Goal: Task Accomplishment & Management: Complete application form

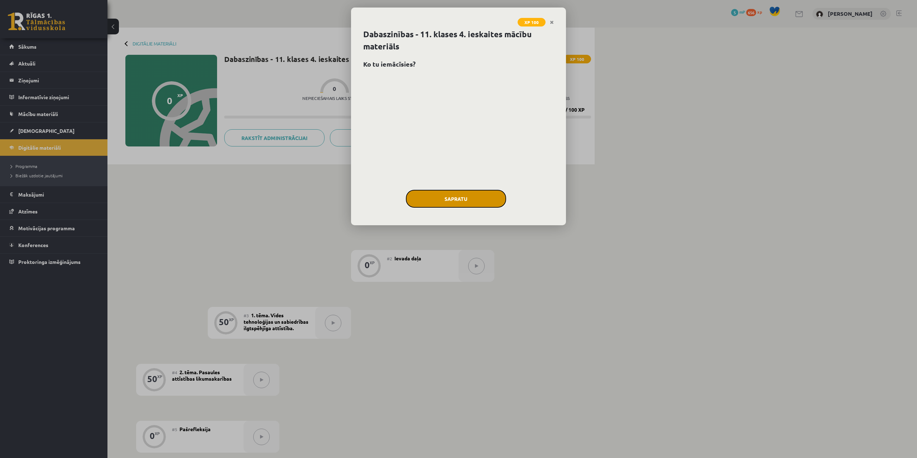
click at [445, 197] on button "Sapratu" at bounding box center [456, 199] width 100 height 18
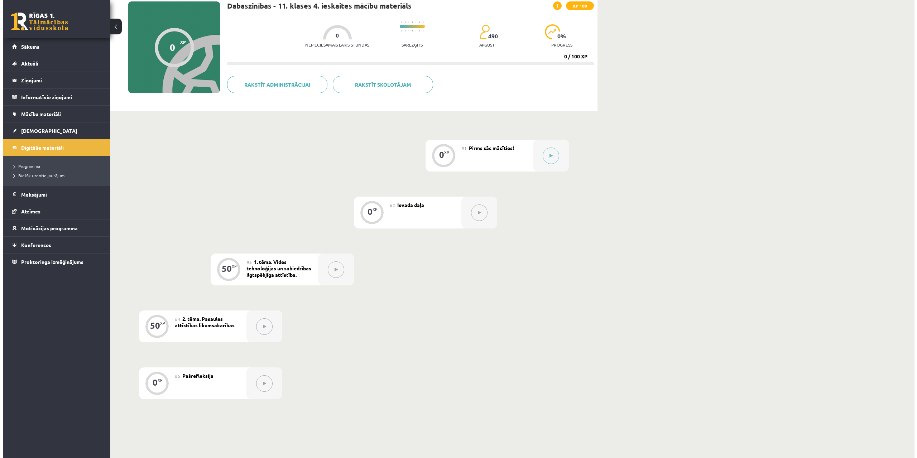
scroll to position [48, 0]
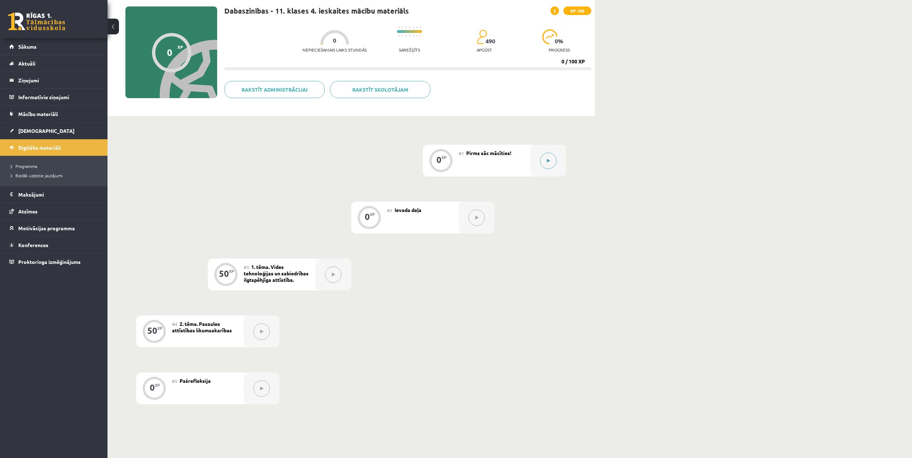
click at [550, 156] on button at bounding box center [548, 161] width 16 height 16
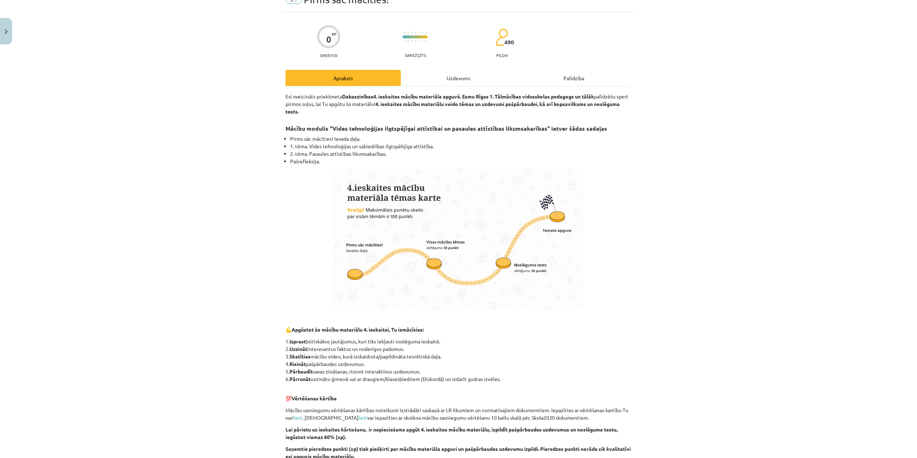
scroll to position [107, 0]
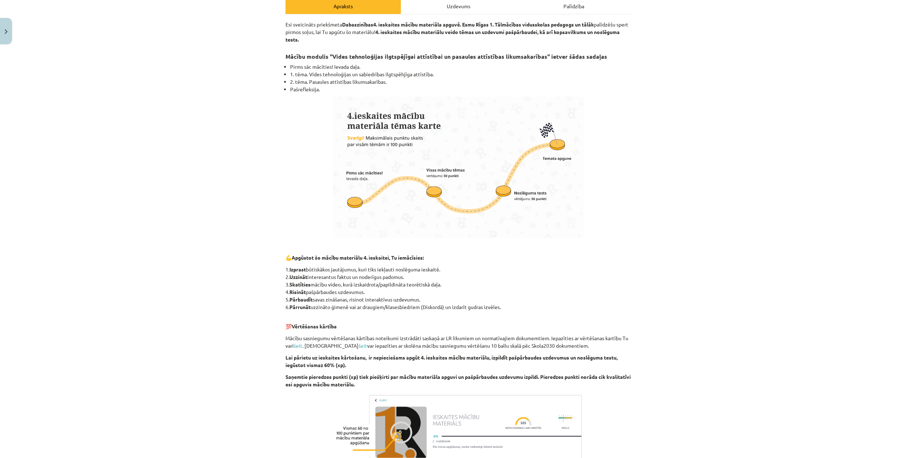
drag, startPoint x: 412, startPoint y: 277, endPoint x: 287, endPoint y: 279, distance: 124.7
click at [287, 279] on p "1. Izprast būtiskākos jautājumus, kuri tiks iekļauti noslēguma ieskaitē. 2. Uzz…" at bounding box center [459, 288] width 346 height 45
copy p "Uzzināt interesantus faktus un noderīgus padomus."
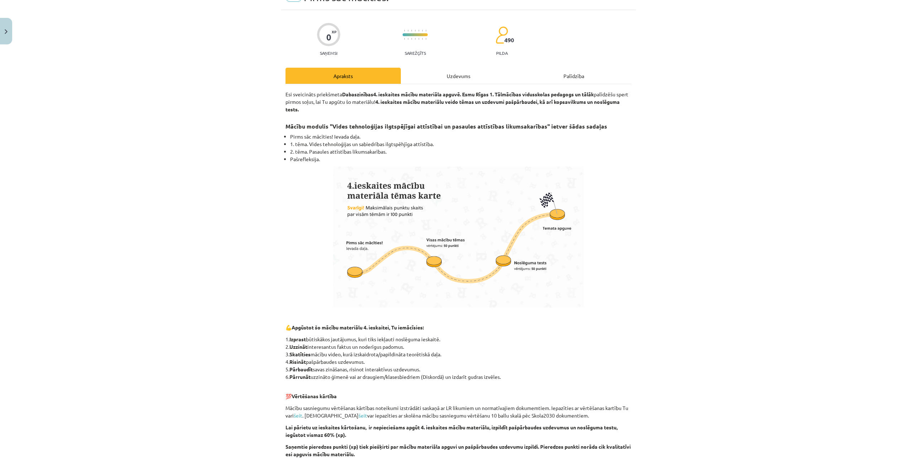
scroll to position [0, 0]
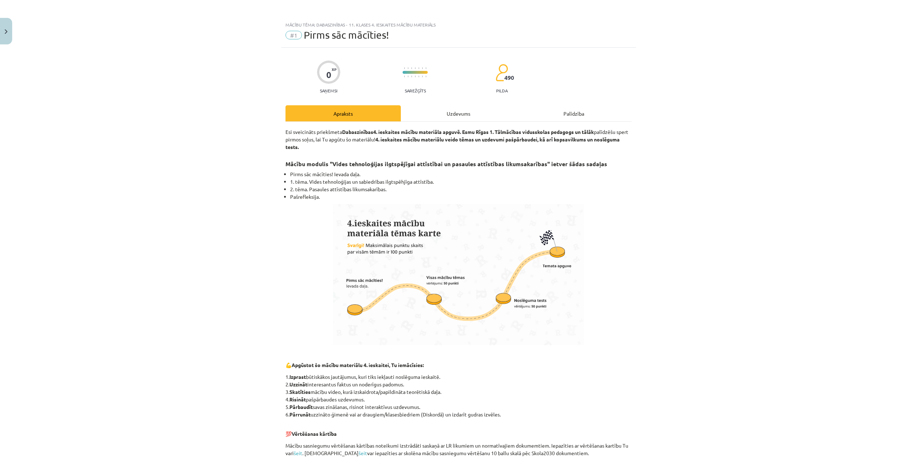
click at [425, 113] on div "Uzdevums" at bounding box center [458, 113] width 115 height 16
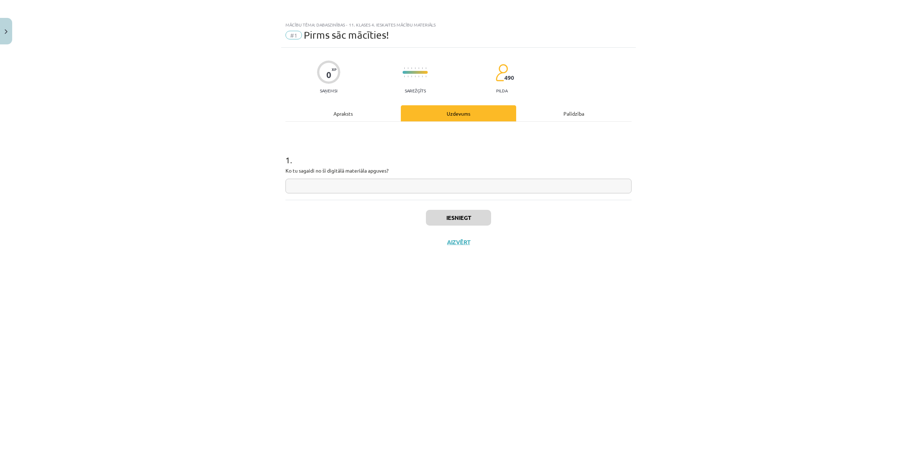
click at [344, 182] on input "text" at bounding box center [459, 186] width 346 height 15
paste input "**********"
type input "**********"
click at [458, 219] on button "Iesniegt" at bounding box center [458, 218] width 65 height 16
click at [459, 249] on button "Nākamā nodarbība" at bounding box center [459, 247] width 70 height 16
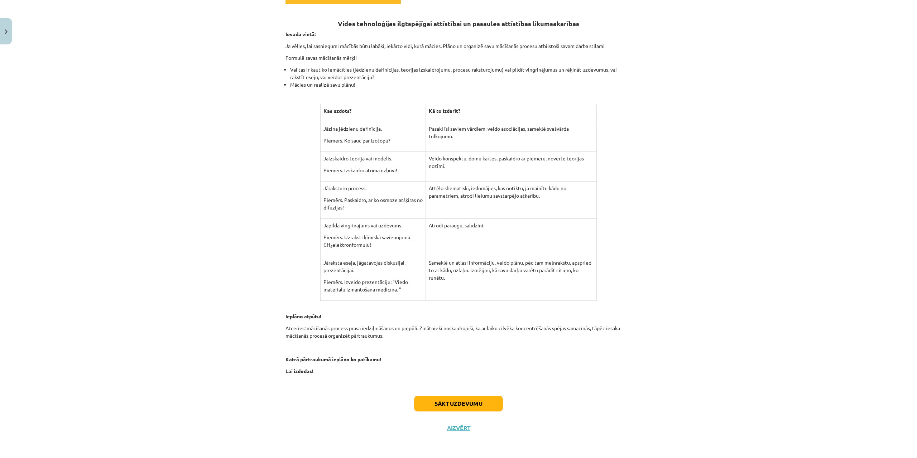
scroll to position [82, 0]
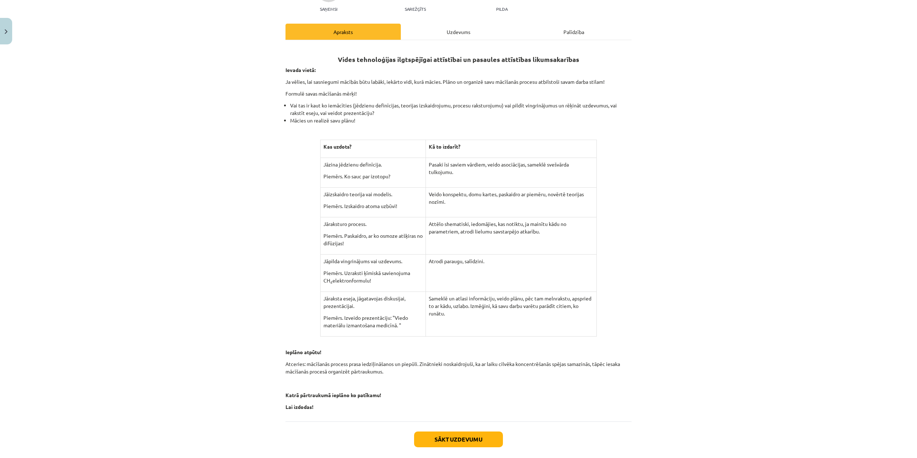
click at [432, 39] on div "Uzdevums" at bounding box center [458, 32] width 115 height 16
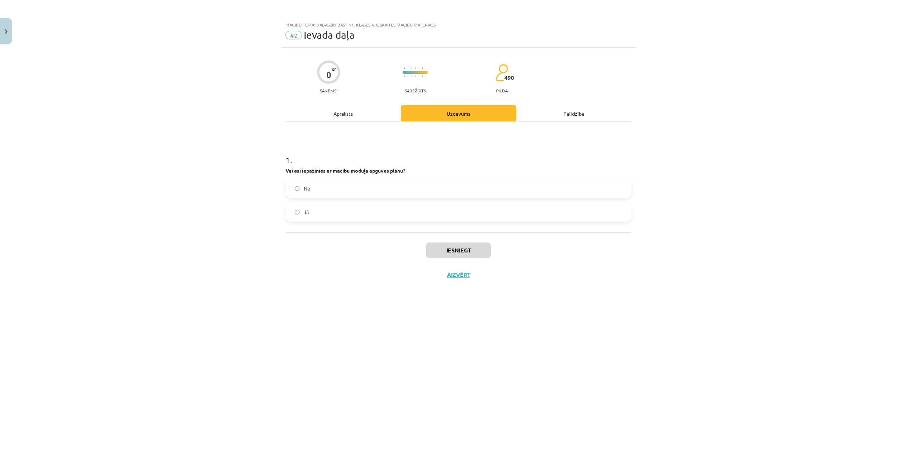
click at [344, 208] on label "Jā" at bounding box center [458, 212] width 345 height 18
click at [335, 114] on div "Apraksts" at bounding box center [343, 113] width 115 height 16
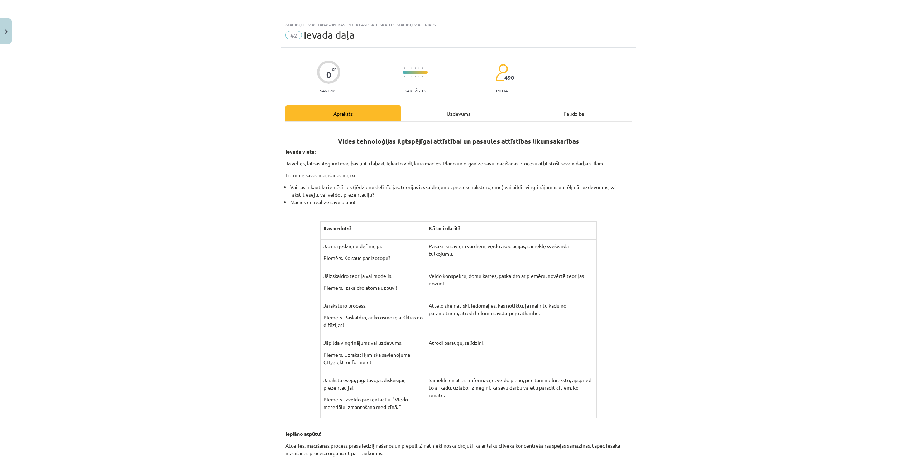
scroll to position [36, 0]
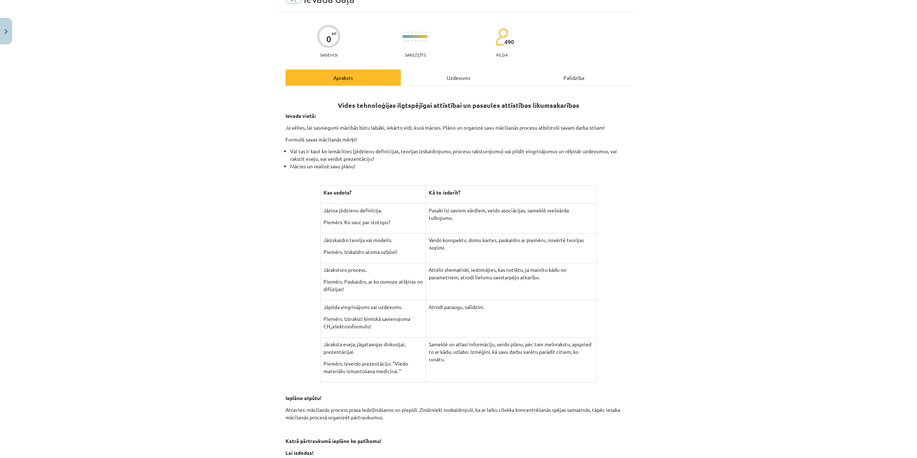
click at [427, 81] on div "Uzdevums" at bounding box center [458, 78] width 115 height 16
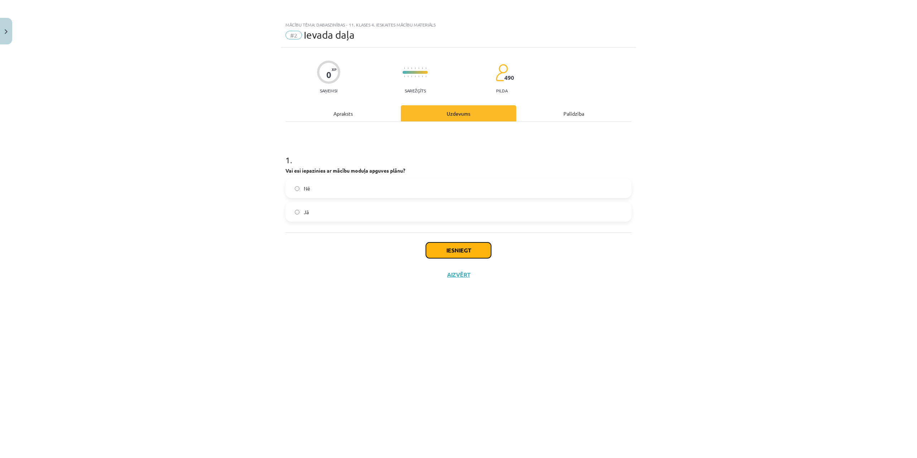
click at [456, 250] on button "Iesniegt" at bounding box center [458, 251] width 65 height 16
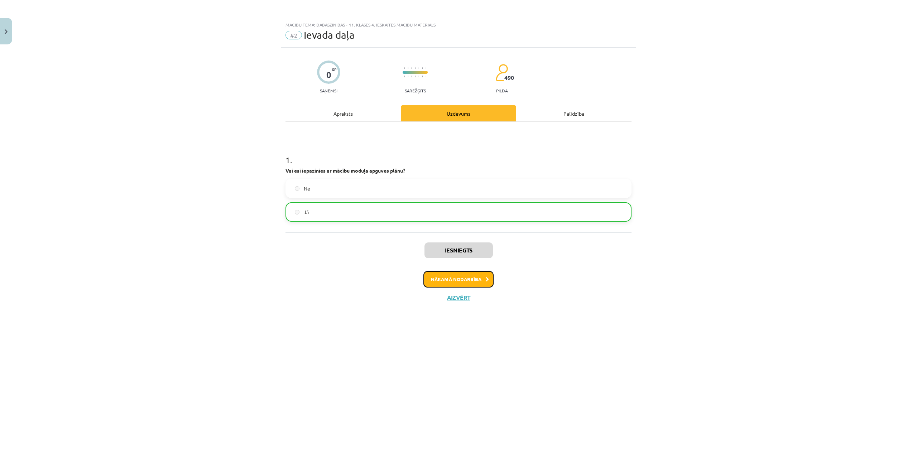
click at [460, 280] on button "Nākamā nodarbība" at bounding box center [459, 279] width 70 height 16
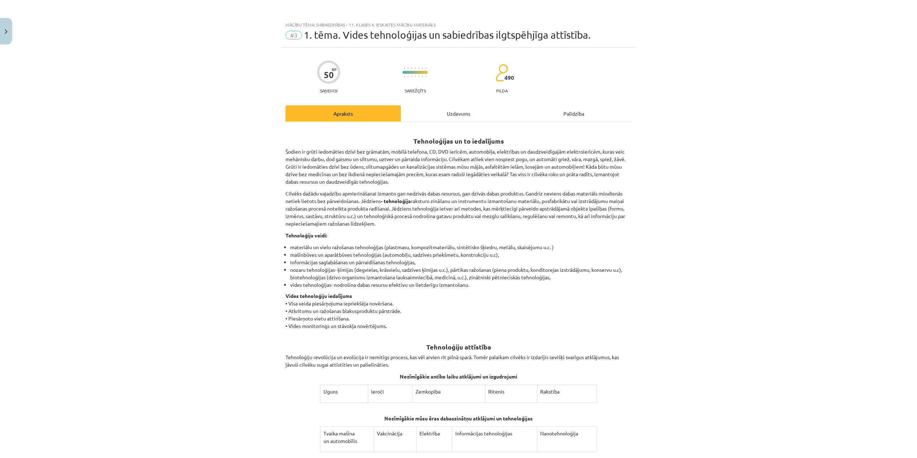
click at [419, 112] on div "Uzdevums" at bounding box center [458, 113] width 115 height 16
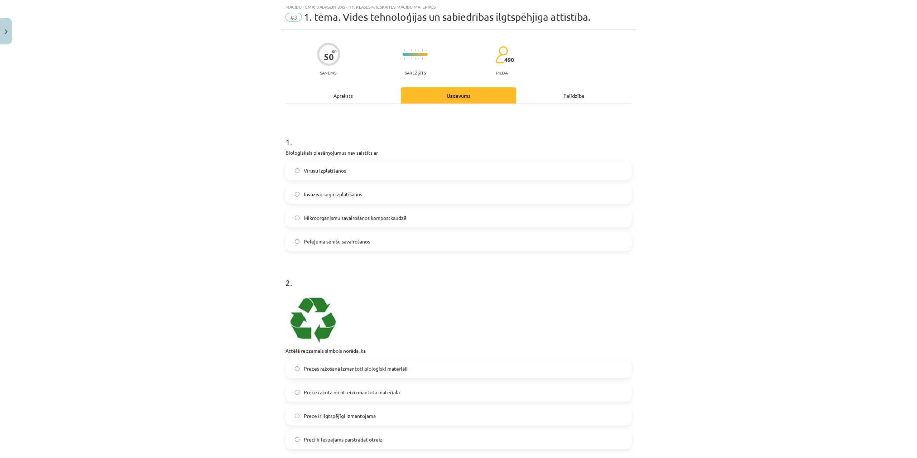
scroll to position [197, 0]
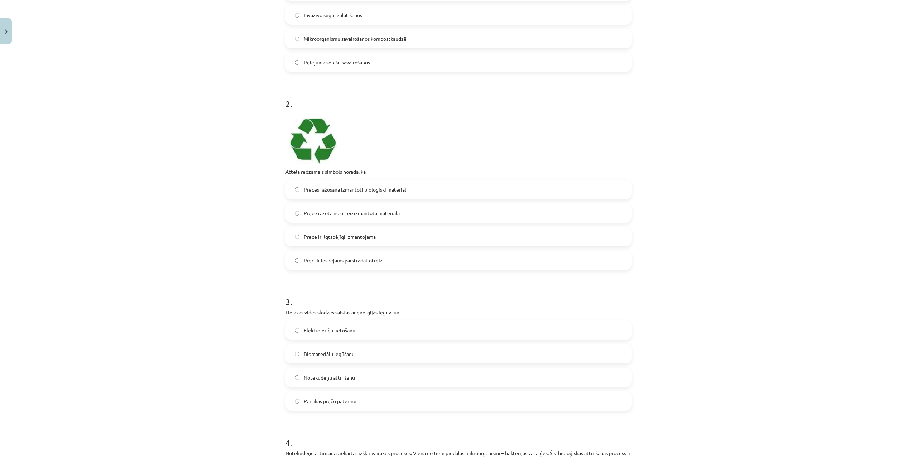
click at [287, 122] on img at bounding box center [312, 141] width 52 height 46
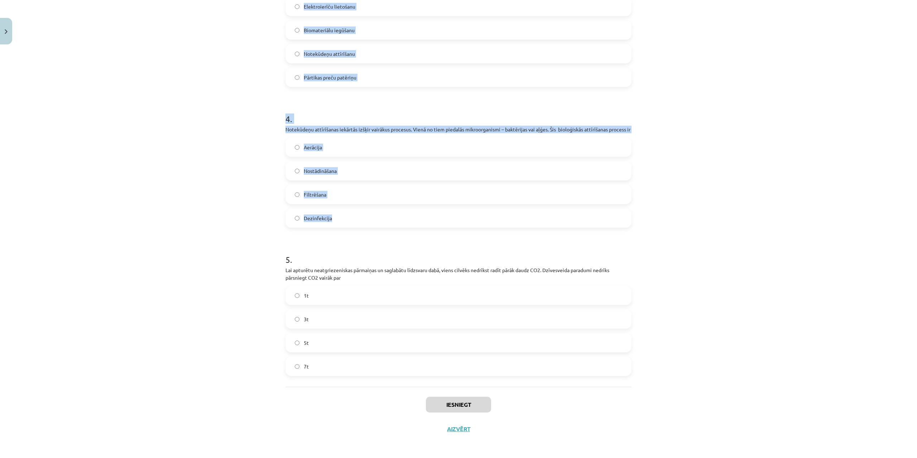
scroll to position [530, 0]
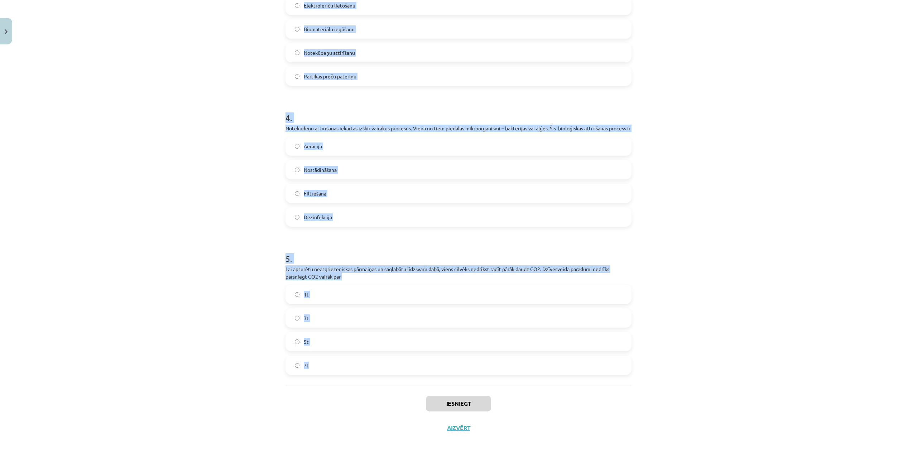
drag, startPoint x: 277, startPoint y: 154, endPoint x: 408, endPoint y: 384, distance: 264.5
click at [408, 384] on div "Mācību tēma: Dabaszinības - 11. klases 4. ieskaites mācību materiāls #3 1. tēma…" at bounding box center [458, 229] width 917 height 458
copy form "1 . Bioloģiskais piesārņojumus nav saistīts ar Vīrusu izplatīšanos Invazīvo sug…"
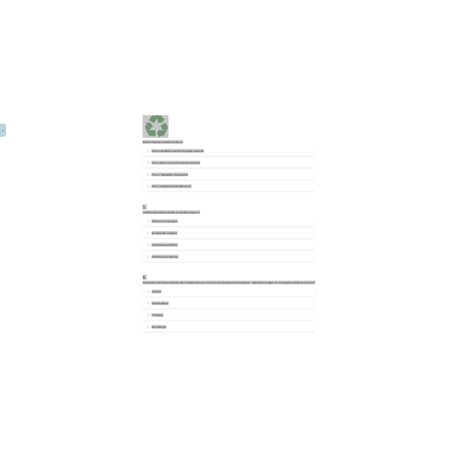
scroll to position [135, 0]
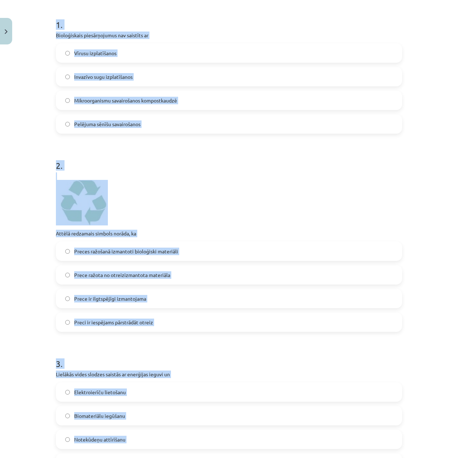
click at [176, 170] on h1 "2 ." at bounding box center [229, 159] width 346 height 22
click at [192, 193] on p at bounding box center [229, 198] width 346 height 53
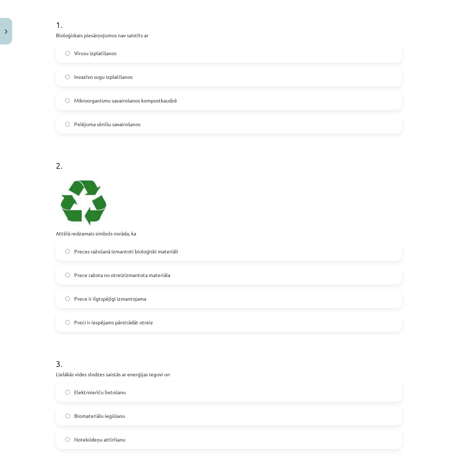
click at [130, 322] on span "Preci ir iespējams pārstrādāt otreiz" at bounding box center [113, 323] width 79 height 8
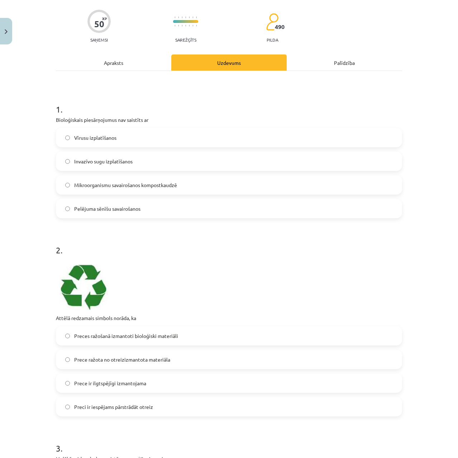
scroll to position [0, 0]
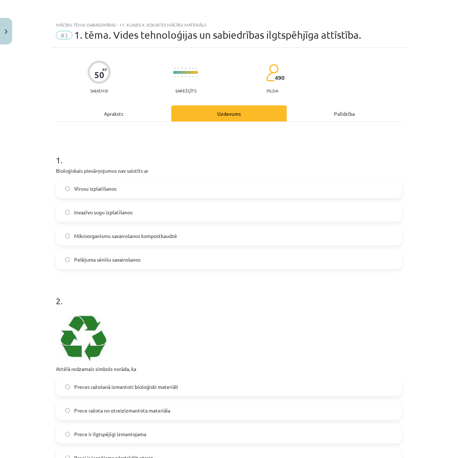
click at [104, 236] on span "Mikroorganismu savairošanos kompostkaudzē" at bounding box center [125, 236] width 103 height 8
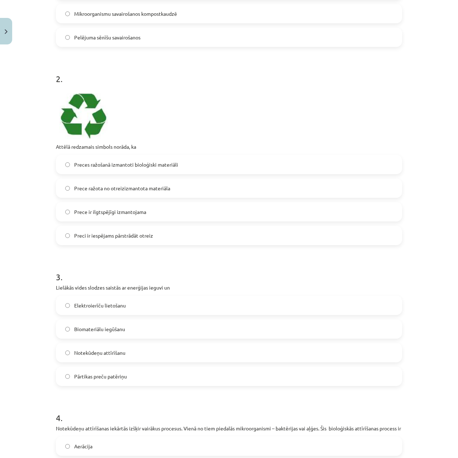
scroll to position [251, 0]
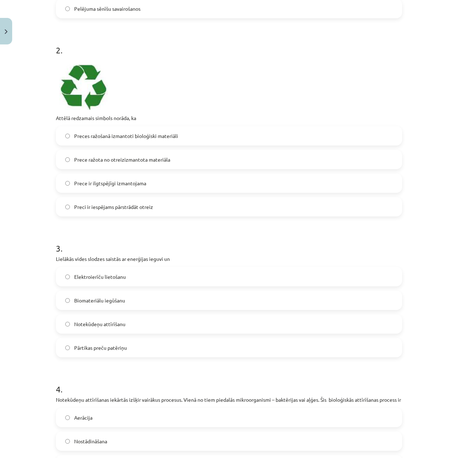
click at [104, 347] on span "Pārtikas preču patēriņu" at bounding box center [100, 348] width 53 height 8
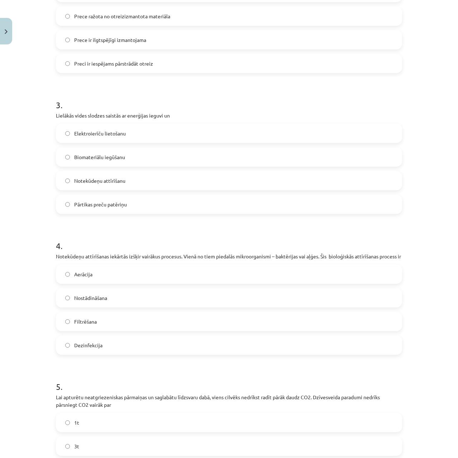
click at [102, 276] on label "Aerācija" at bounding box center [229, 274] width 345 height 18
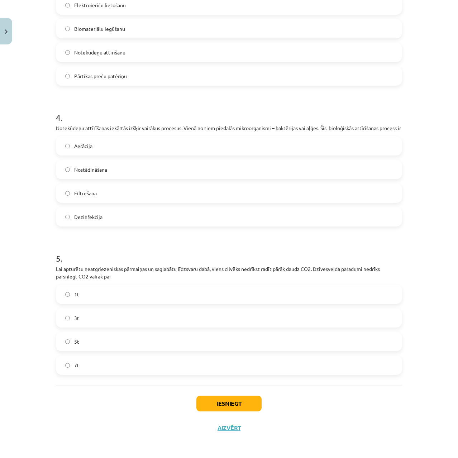
scroll to position [530, 0]
click at [99, 293] on label "1t" at bounding box center [229, 294] width 345 height 18
click at [232, 401] on button "Iesniegt" at bounding box center [228, 404] width 65 height 16
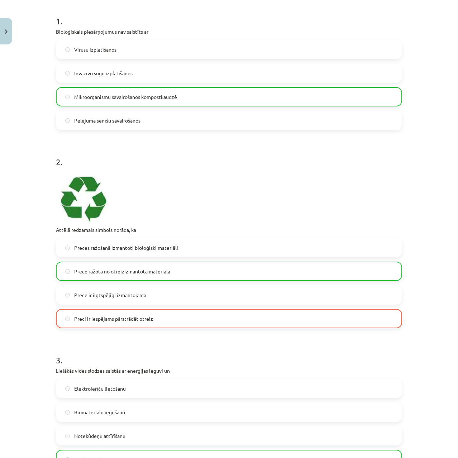
scroll to position [207, 0]
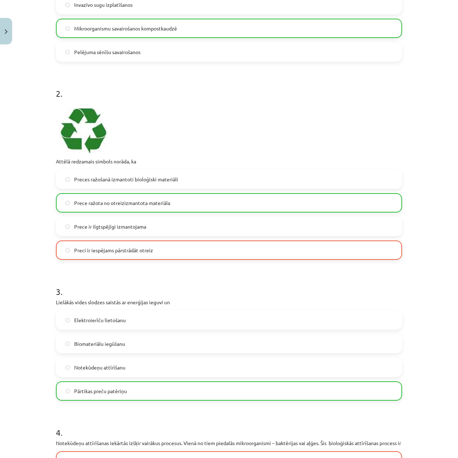
click at [122, 258] on label "Preci ir iespējams pārstrādāt otreiz" at bounding box center [229, 250] width 345 height 18
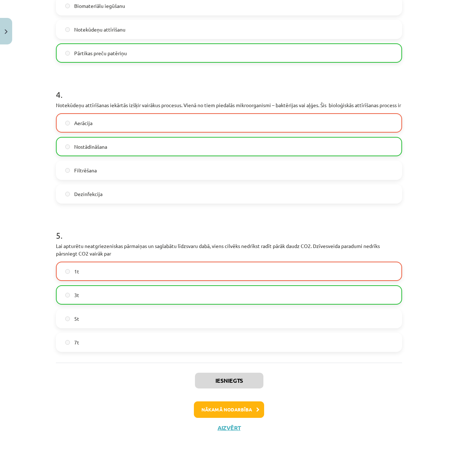
scroll to position [553, 0]
click at [220, 408] on button "Nākamā nodarbība" at bounding box center [229, 409] width 70 height 16
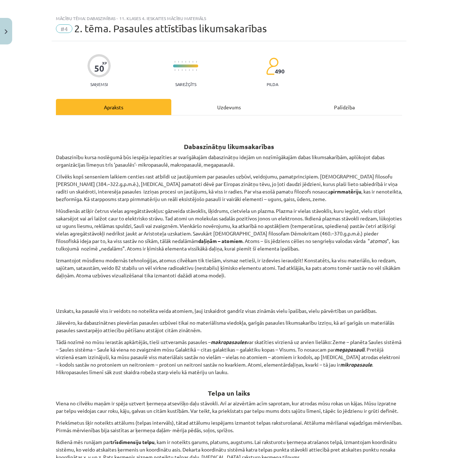
scroll to position [0, 0]
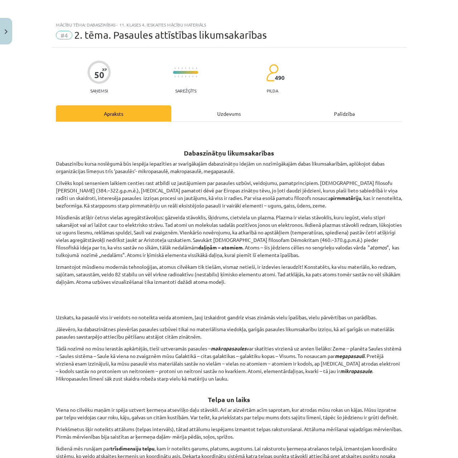
click at [217, 113] on div "Uzdevums" at bounding box center [228, 113] width 115 height 16
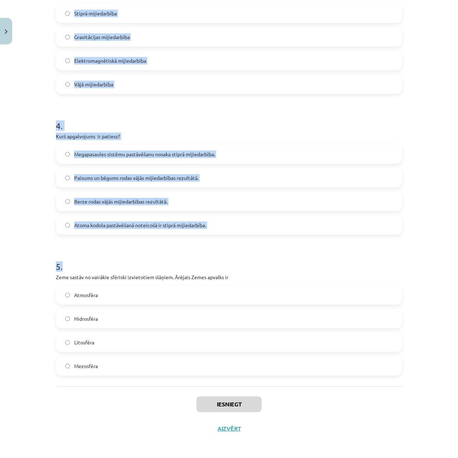
scroll to position [458, 0]
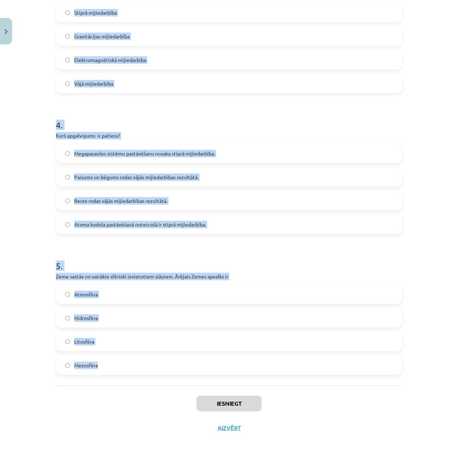
drag, startPoint x: 49, startPoint y: 148, endPoint x: 260, endPoint y: 377, distance: 311.2
click at [260, 377] on div "50 XP Saņemsi Sarežģīts 490 pilda Apraksts Uzdevums Palīdzība 1 . Kuri no minēt…" at bounding box center [229, 15] width 355 height 850
copy form "Kuri no minētajiem fizikas lielumiem pēc relativitātes teorijas ir relatīvi? la…"
click at [108, 262] on h1 "5 ." at bounding box center [229, 259] width 346 height 22
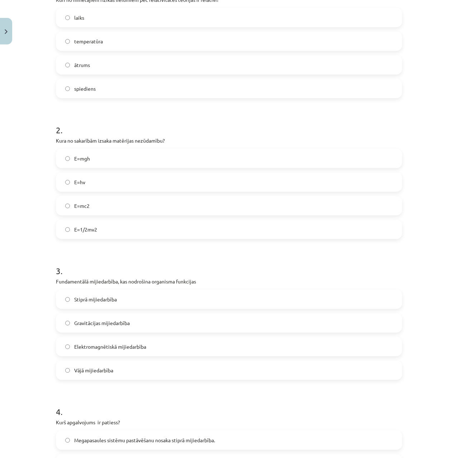
scroll to position [0, 0]
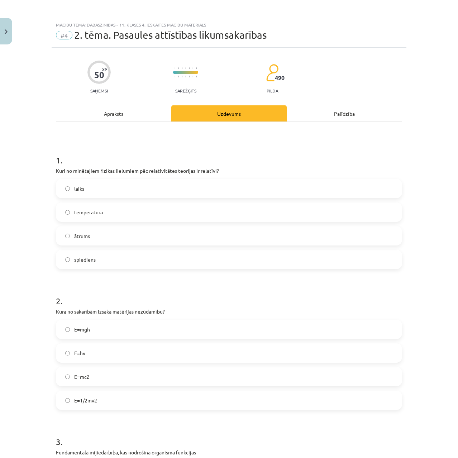
click at [74, 192] on span "laiks" at bounding box center [79, 189] width 10 height 8
click at [77, 231] on label "ātrums" at bounding box center [229, 236] width 345 height 18
click at [68, 183] on label "laiks" at bounding box center [229, 189] width 345 height 18
click at [100, 379] on label "E=mc2" at bounding box center [229, 377] width 345 height 18
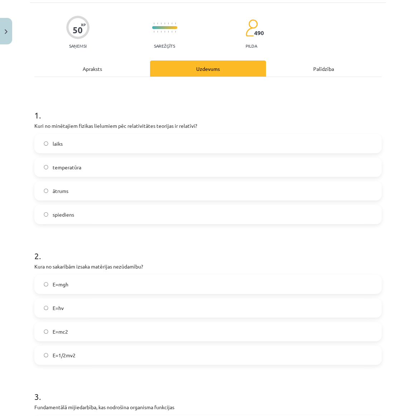
scroll to position [15, 0]
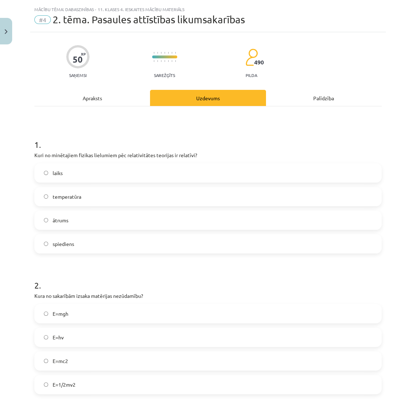
click at [57, 217] on span "ātrums" at bounding box center [61, 221] width 16 height 8
click at [60, 161] on div "1 . Kuri no minētajiem fizikas lielumiem pēc relativitātes teorijas ir relatīvi…" at bounding box center [208, 190] width 348 height 126
click at [59, 167] on label "laiks" at bounding box center [208, 173] width 346 height 18
click at [76, 100] on div "Apraksts" at bounding box center [92, 98] width 116 height 16
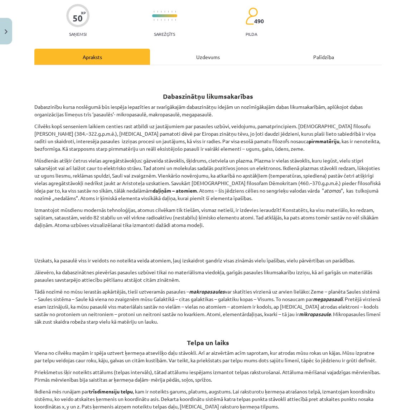
scroll to position [0, 0]
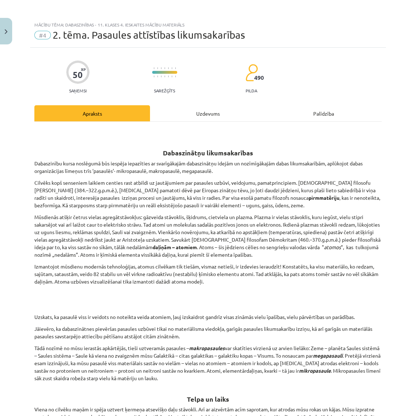
click at [176, 114] on div "Uzdevums" at bounding box center [208, 113] width 116 height 16
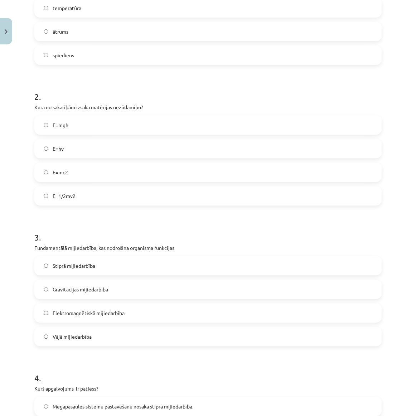
scroll to position [213, 0]
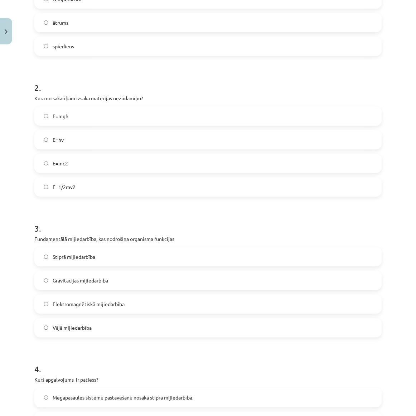
click at [85, 300] on label "Elektromagnētiskā mijiedarbība" at bounding box center [208, 304] width 346 height 18
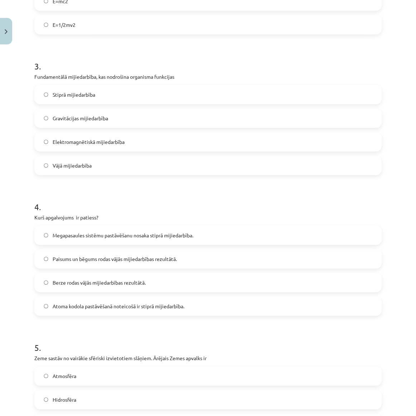
scroll to position [376, 0]
click at [75, 301] on label "Atoma kodola pastāvēšanā noteicošā ir stiprā mijiedarbība." at bounding box center [208, 306] width 346 height 18
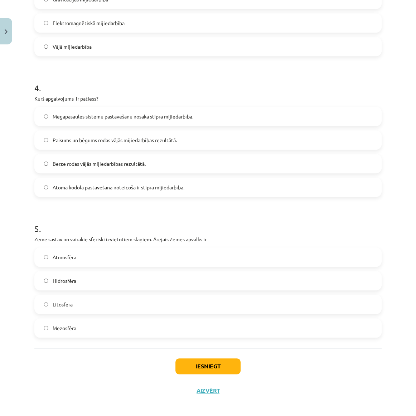
scroll to position [499, 0]
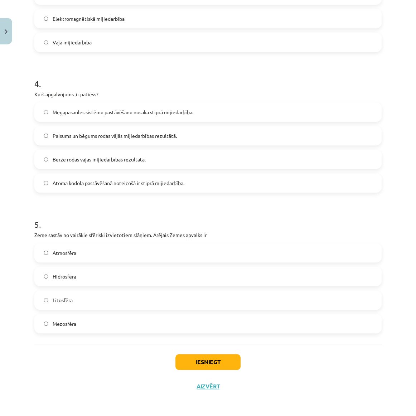
click at [70, 257] on label "Atmosfēra" at bounding box center [208, 253] width 346 height 18
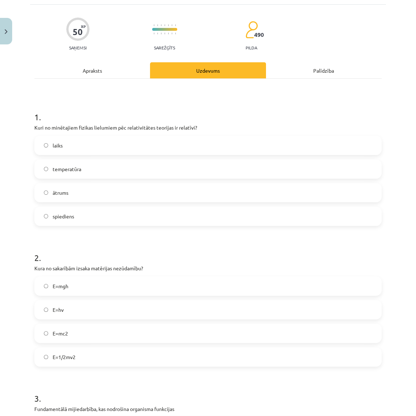
scroll to position [0, 0]
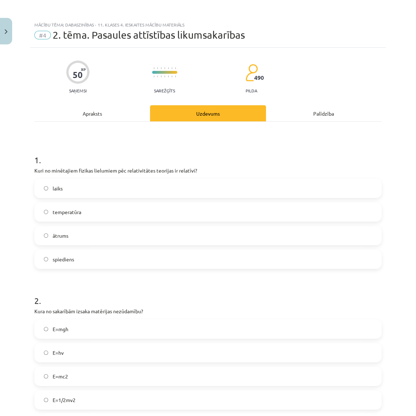
click at [82, 117] on div "Apraksts" at bounding box center [92, 113] width 116 height 16
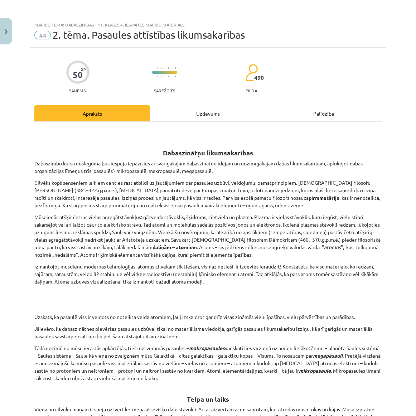
click at [218, 113] on div "Uzdevums" at bounding box center [208, 113] width 116 height 16
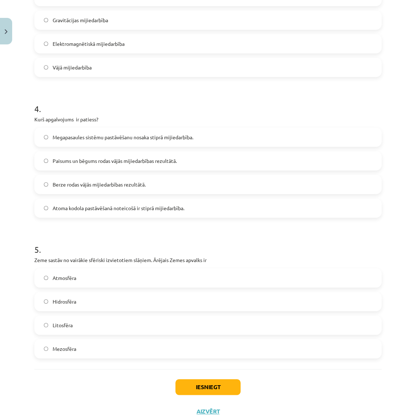
scroll to position [499, 0]
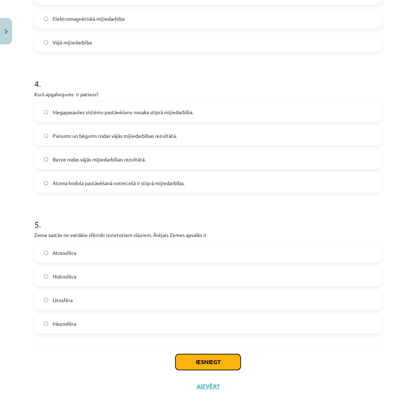
click at [202, 364] on button "Iesniegt" at bounding box center [208, 362] width 65 height 16
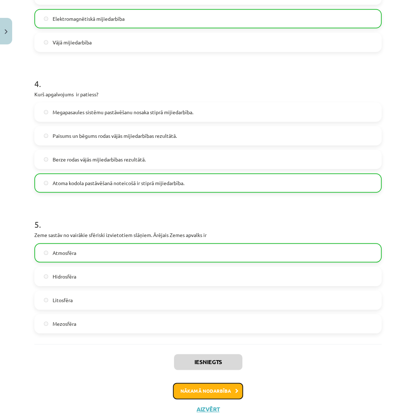
click at [193, 394] on button "Nākamā nodarbība" at bounding box center [208, 391] width 70 height 16
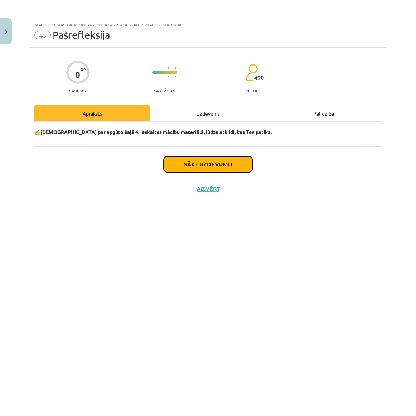
click at [189, 171] on button "Sākt uzdevumu" at bounding box center [208, 165] width 89 height 16
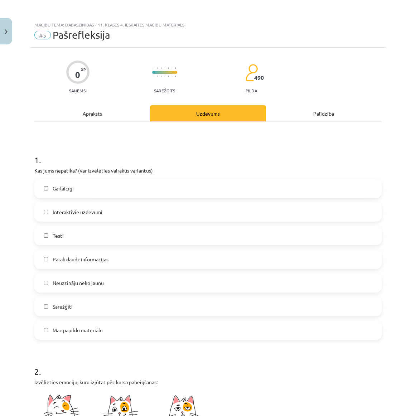
click at [85, 212] on span "Interaktīvie uzdevumi" at bounding box center [78, 213] width 50 height 8
click at [82, 260] on span "Pārāk daudz informācijas" at bounding box center [81, 260] width 56 height 8
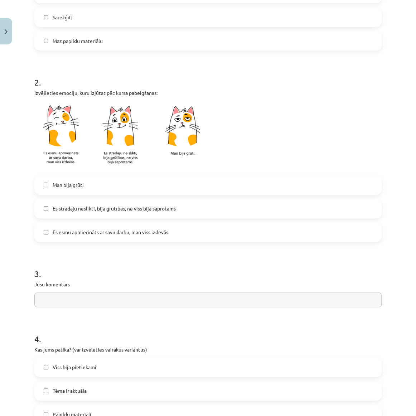
scroll to position [293, 0]
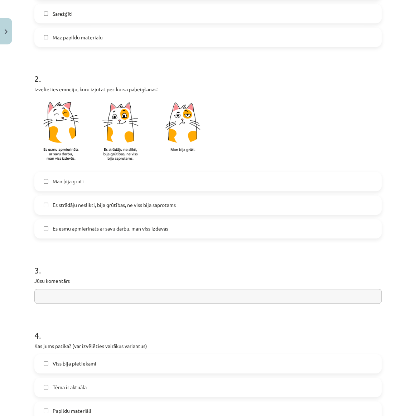
click at [70, 186] on label "Man bija grūti" at bounding box center [208, 182] width 346 height 18
click at [78, 209] on label "Es strādāju neslikti, bija grūtības, ne viss bija saprotams" at bounding box center [208, 205] width 346 height 18
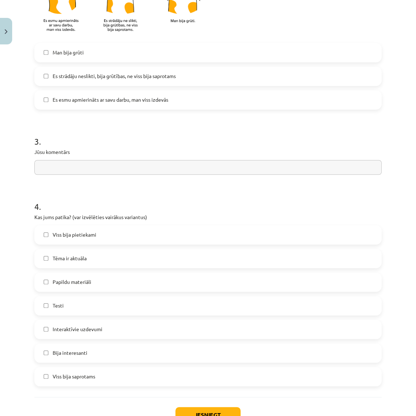
scroll to position [423, 0]
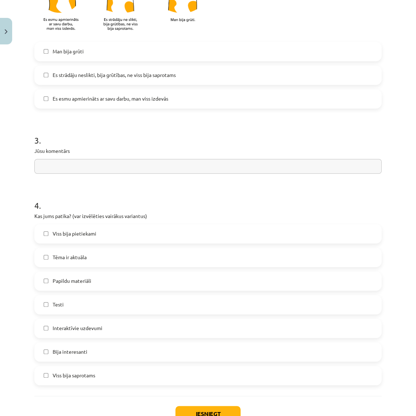
click at [92, 233] on span "Viss bija pietiekami" at bounding box center [75, 234] width 44 height 8
click at [202, 405] on div "Iesniegt Aizvērt" at bounding box center [208, 421] width 348 height 50
click at [202, 406] on button "Iesniegt" at bounding box center [208, 414] width 65 height 16
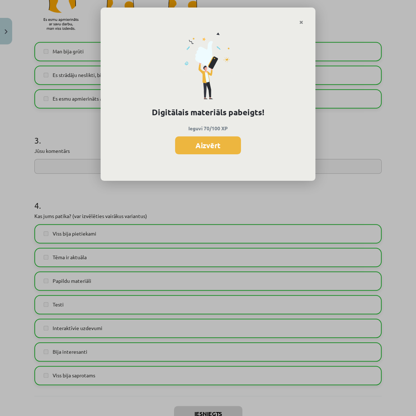
click at [197, 144] on button "Aizvērt" at bounding box center [208, 146] width 66 height 18
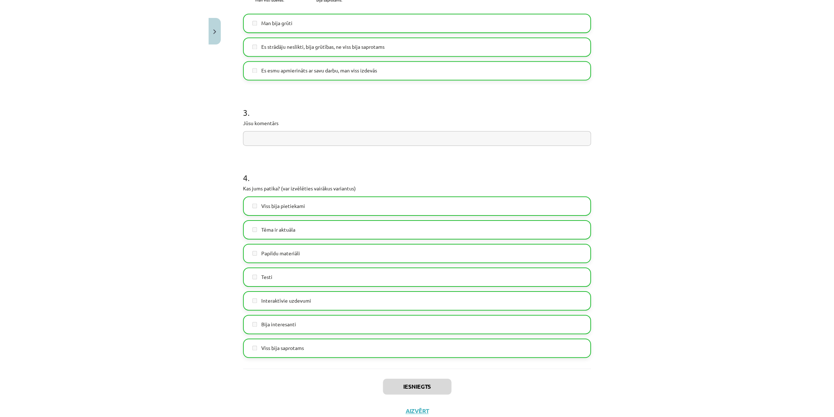
scroll to position [475, 0]
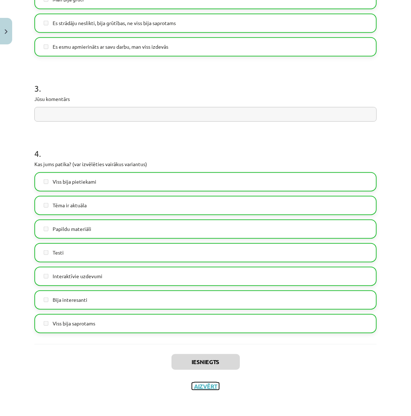
click at [197, 384] on button "Aizvērt" at bounding box center [205, 386] width 27 height 7
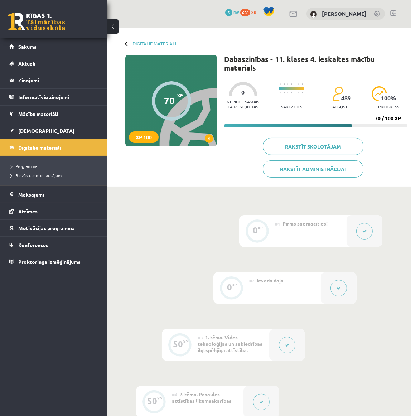
click at [49, 147] on span "Digitālie materiāli" at bounding box center [39, 147] width 43 height 6
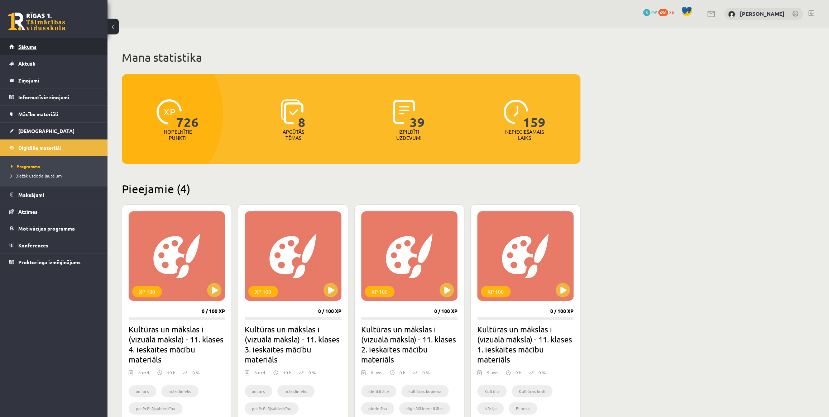
click at [32, 50] on link "Sākums" at bounding box center [53, 46] width 89 height 16
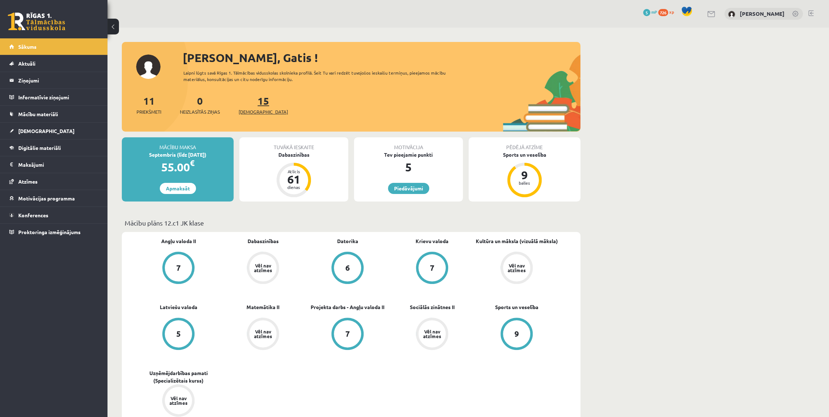
click at [250, 106] on link "15 Ieskaites" at bounding box center [263, 104] width 49 height 21
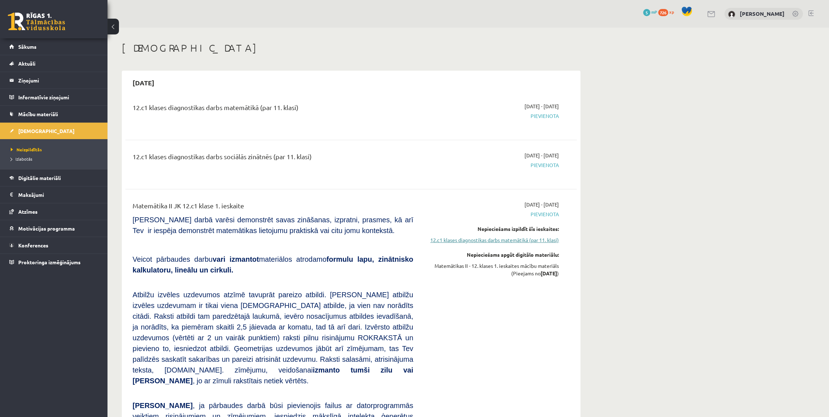
click at [528, 241] on link "12.c1 klases diagnostikas darbs matemātikā (par 11. klasi)" at bounding box center [491, 240] width 135 height 8
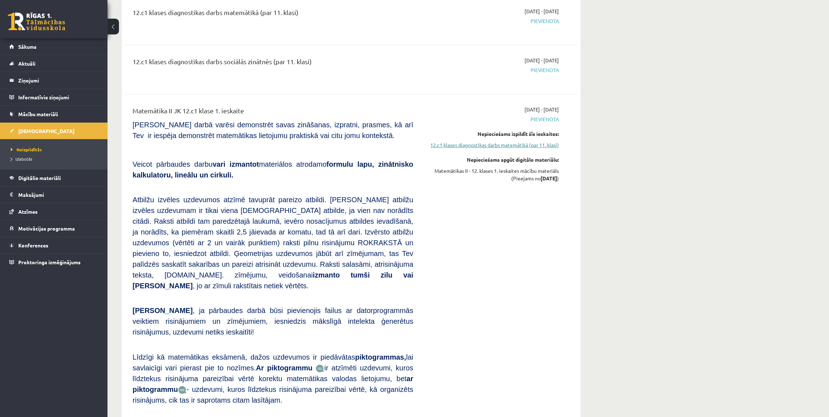
click at [504, 145] on link "12.c1 klases diagnostikas darbs matemātikā (par 11. klasi)" at bounding box center [491, 145] width 135 height 8
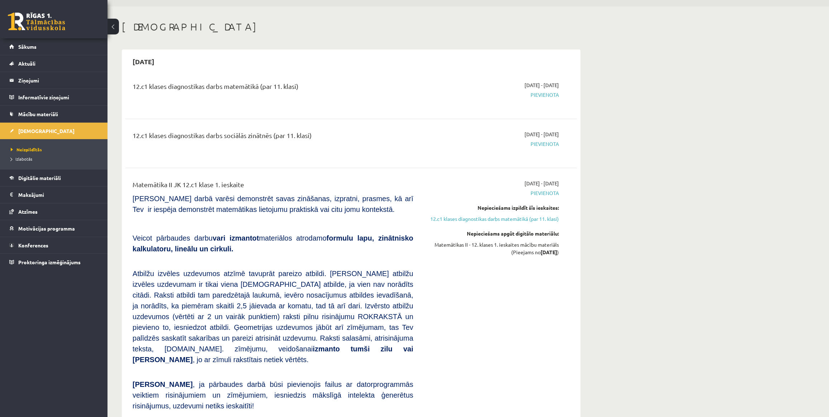
scroll to position [0, 0]
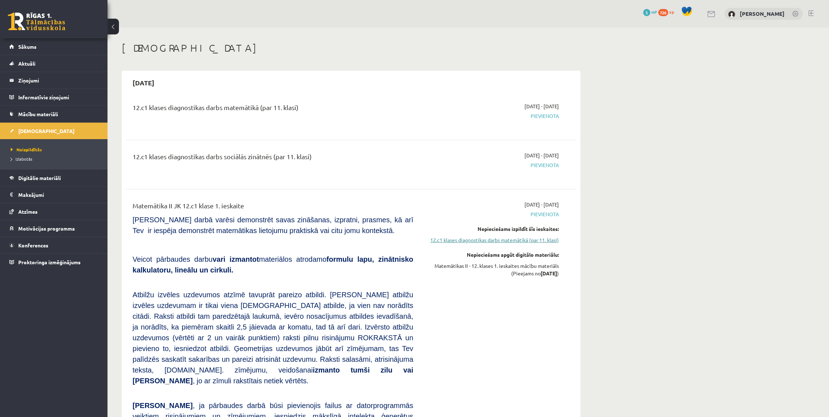
click at [487, 241] on link "12.c1 klases diagnostikas darbs matemātikā (par 11. klasi)" at bounding box center [491, 240] width 135 height 8
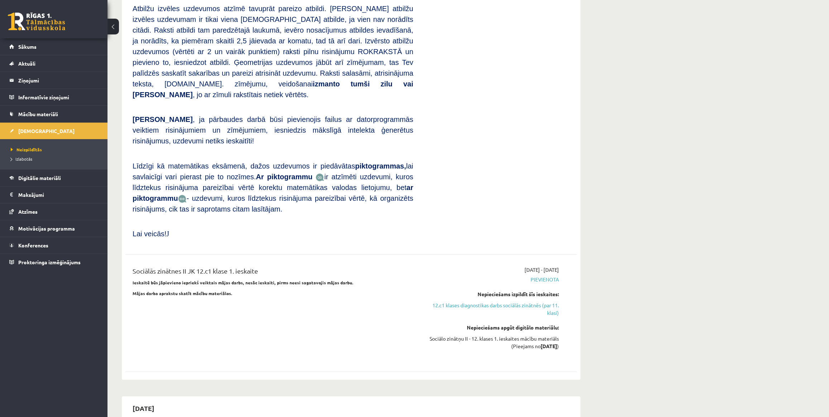
scroll to position [290, 0]
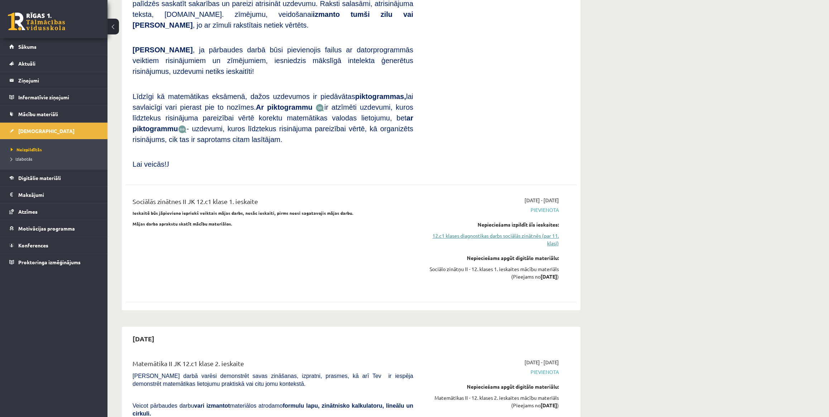
click at [474, 232] on link "12.c1 klases diagnostikas darbs sociālās zinātnēs (par 11. klasi)" at bounding box center [491, 239] width 135 height 15
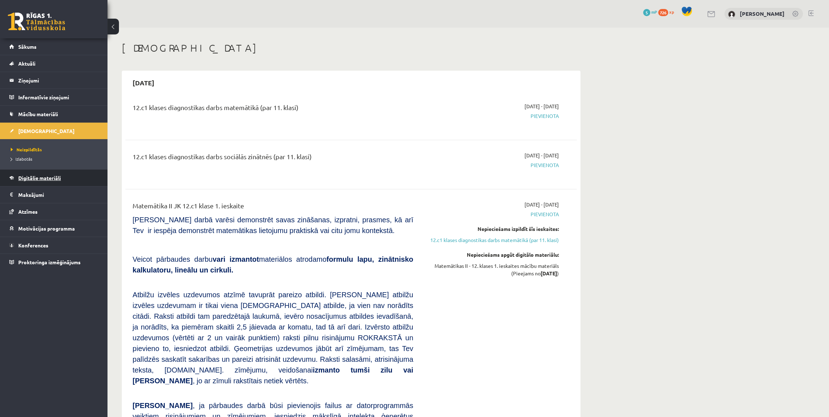
click at [34, 172] on link "Digitālie materiāli" at bounding box center [53, 177] width 89 height 16
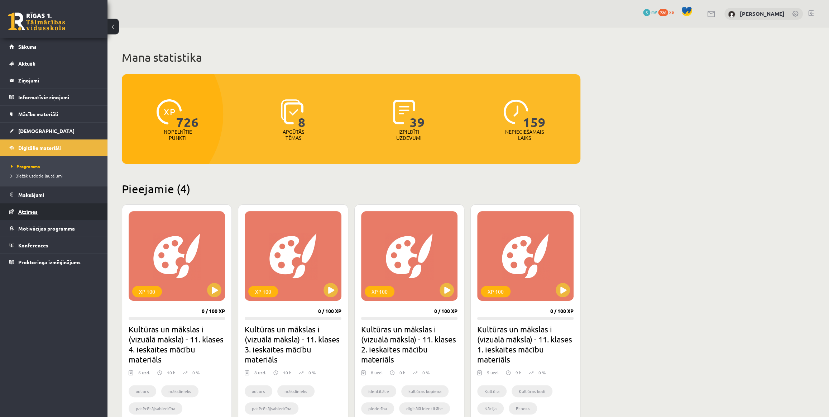
click at [31, 208] on span "Atzīmes" at bounding box center [27, 211] width 19 height 6
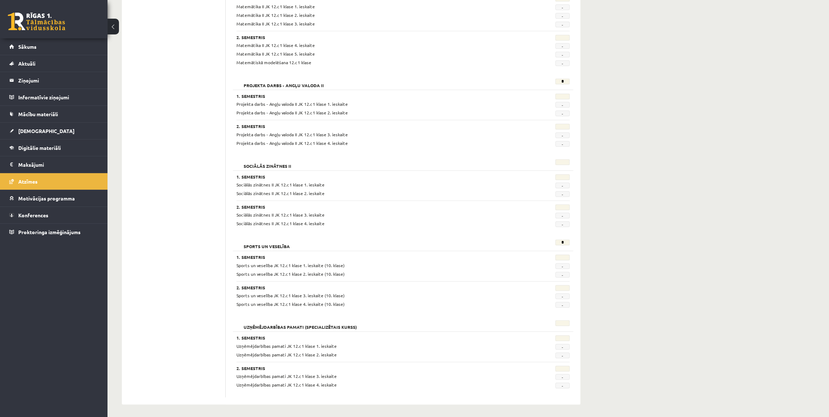
scroll to position [460, 0]
click at [21, 48] on span "Sākums" at bounding box center [27, 46] width 18 height 6
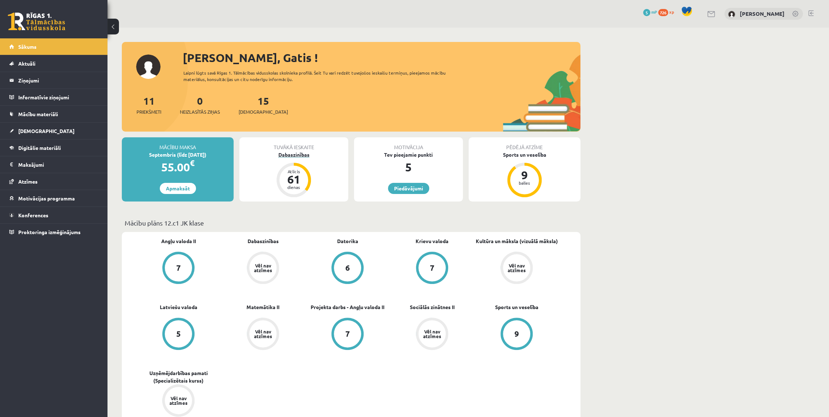
click at [291, 157] on div "Dabaszinības" at bounding box center [293, 155] width 109 height 8
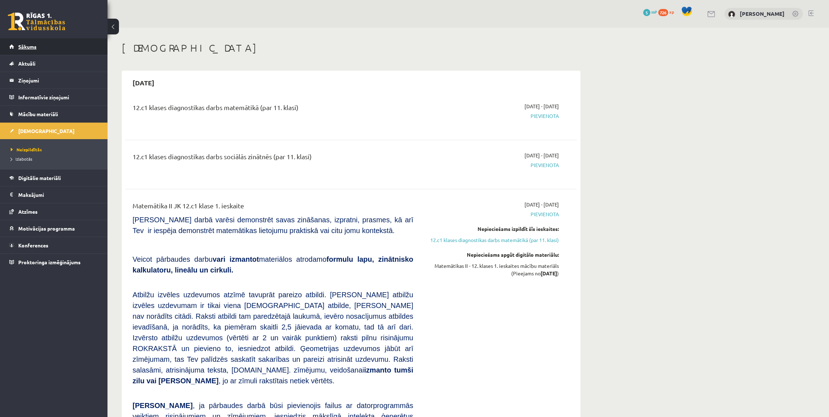
click at [32, 48] on span "Sākums" at bounding box center [27, 46] width 18 height 6
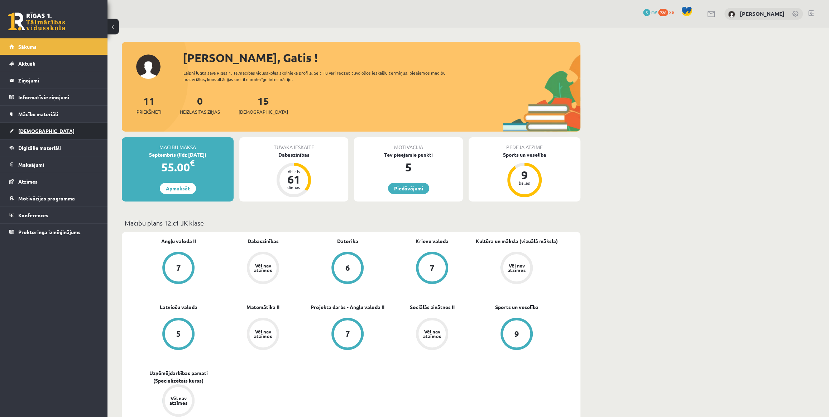
click at [41, 130] on link "[DEMOGRAPHIC_DATA]" at bounding box center [53, 131] width 89 height 16
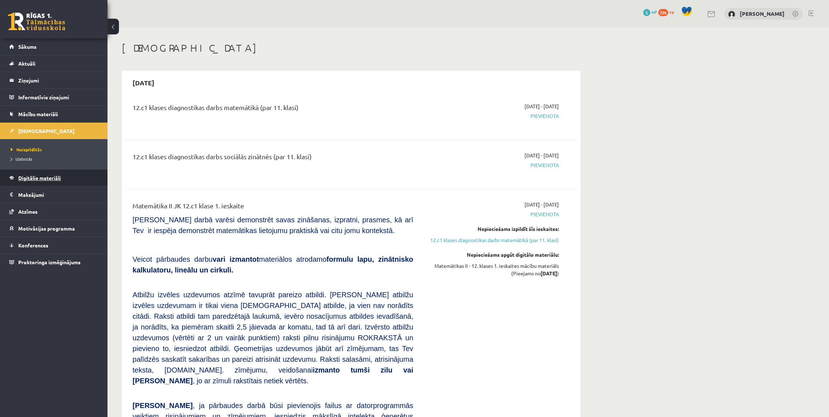
click at [47, 175] on span "Digitālie materiāli" at bounding box center [39, 178] width 43 height 6
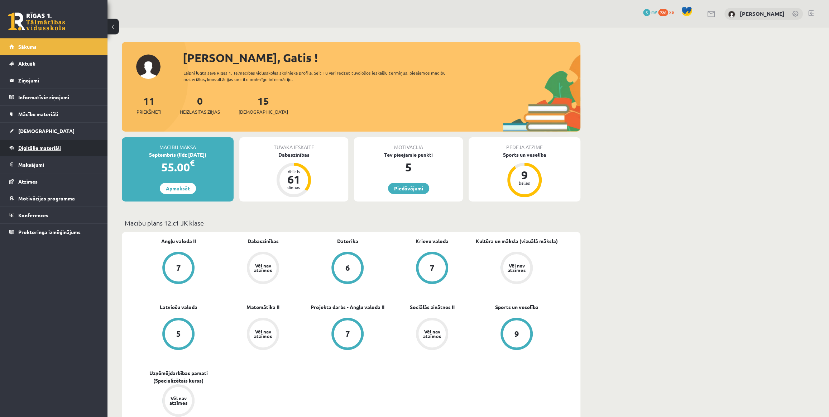
click at [33, 144] on span "Digitālie materiāli" at bounding box center [39, 147] width 43 height 6
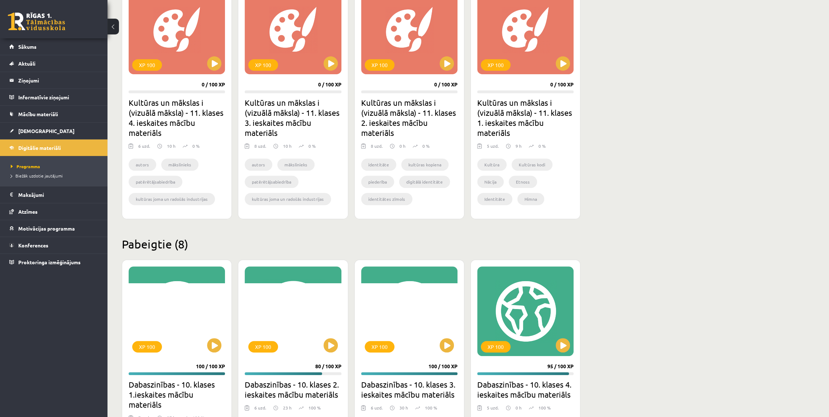
scroll to position [130, 0]
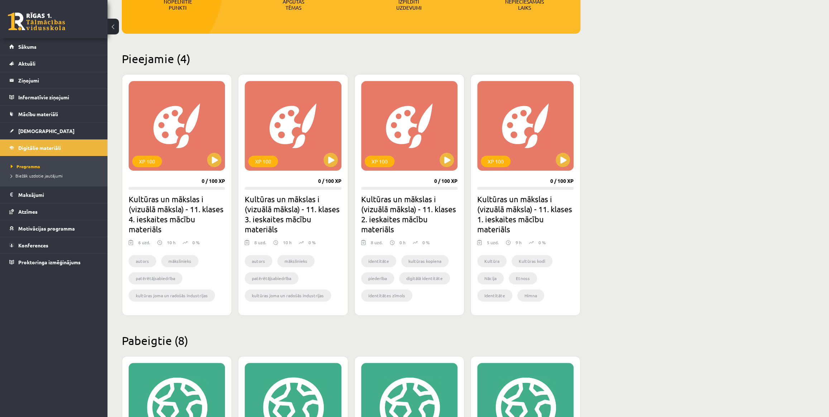
click at [576, 165] on div "XP 100 0 / 100 XP Kultūras un mākslas i (vizuālā māksla) - 11. klases 1. ieskai…" at bounding box center [525, 194] width 110 height 241
click at [568, 162] on button at bounding box center [563, 160] width 14 height 14
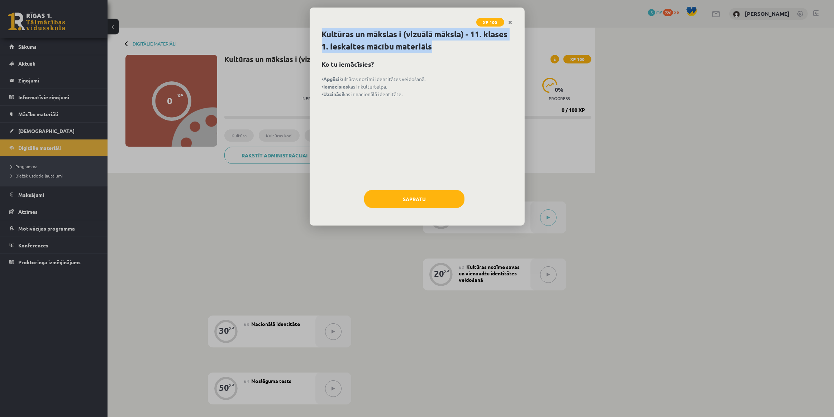
drag, startPoint x: 322, startPoint y: 30, endPoint x: 507, endPoint y: 46, distance: 184.9
click at [507, 46] on h1 "Kultūras un mākslas i (vizuālā māksla) - 11. klases 1. ieskaites mācību materiā…" at bounding box center [417, 40] width 191 height 24
copy h1 "Kultūras un mākslas i (vizuālā māksla) - 11. klases 1. ieskaites mācību materiā…"
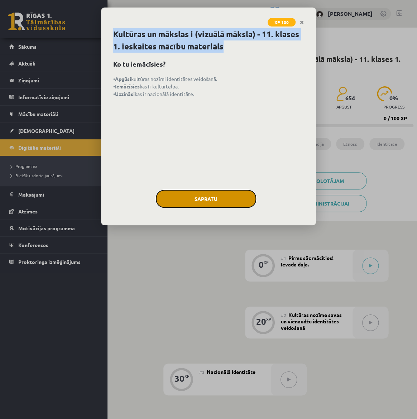
click at [223, 192] on button "Sapratu" at bounding box center [206, 199] width 100 height 18
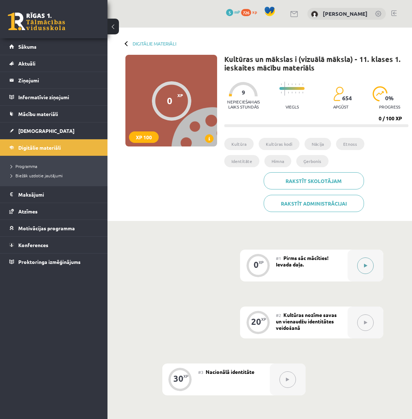
click at [365, 260] on button at bounding box center [365, 266] width 16 height 16
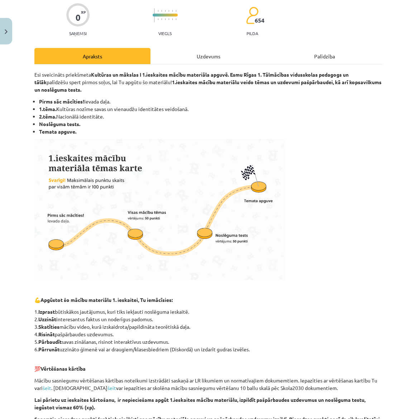
scroll to position [130, 0]
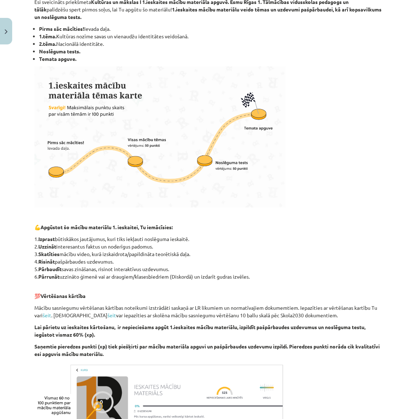
drag, startPoint x: 158, startPoint y: 247, endPoint x: 39, endPoint y: 247, distance: 118.6
click at [39, 247] on p "1. Izprast būtiskākos jautājumus, kuri tiks iekļauti noslēguma ieskaitē. 2. Uzz…" at bounding box center [208, 257] width 348 height 45
copy p "Uzzināt interesantus faktus un noderīgus padomus."
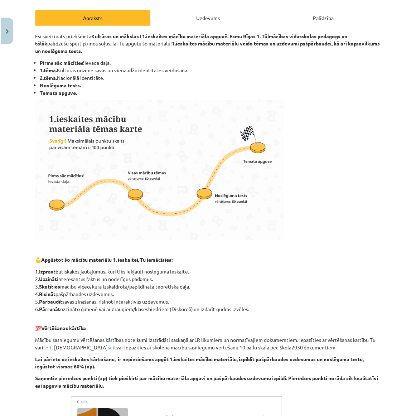
scroll to position [0, 0]
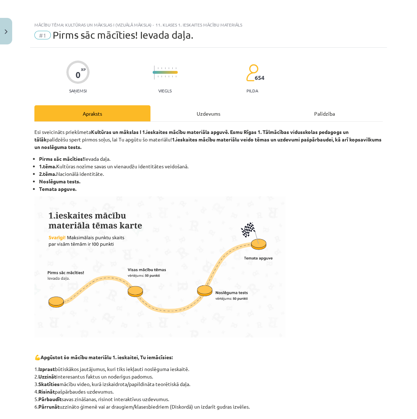
click at [183, 123] on div "Esi sveicināts priekšmeta Kultūras un mākslas I 1.ieskaites mācību materiāla ap…" at bounding box center [208, 352] width 348 height 460
click at [182, 118] on div "Uzdevums" at bounding box center [208, 113] width 116 height 16
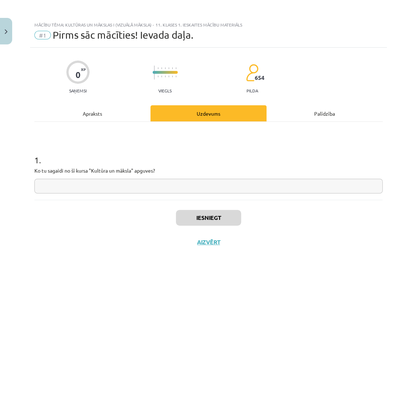
click at [119, 184] on input "text" at bounding box center [208, 186] width 348 height 15
paste input "**********"
type input "**********"
click at [214, 221] on button "Iesniegt" at bounding box center [208, 218] width 65 height 16
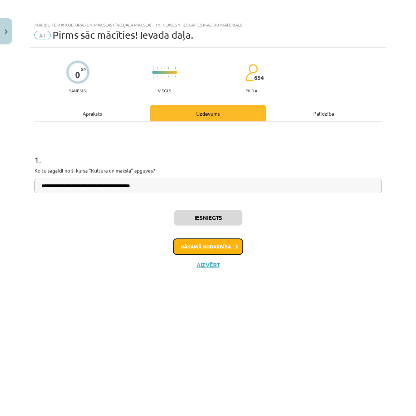
click at [212, 247] on button "Nākamā nodarbība" at bounding box center [208, 247] width 70 height 16
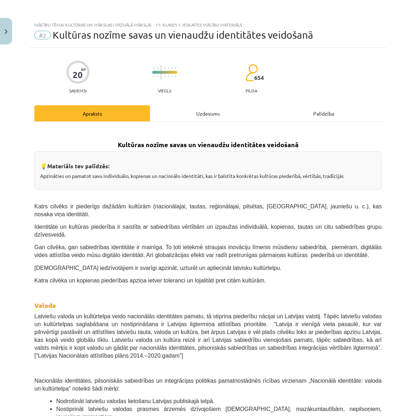
click at [177, 117] on div "Uzdevums" at bounding box center [208, 113] width 116 height 16
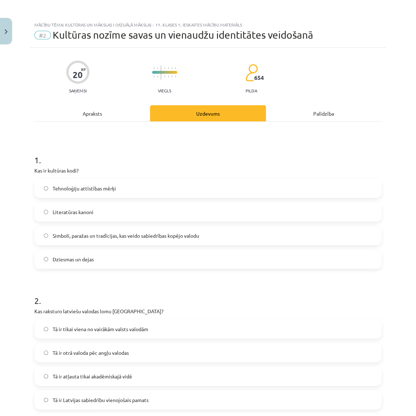
scroll to position [18, 0]
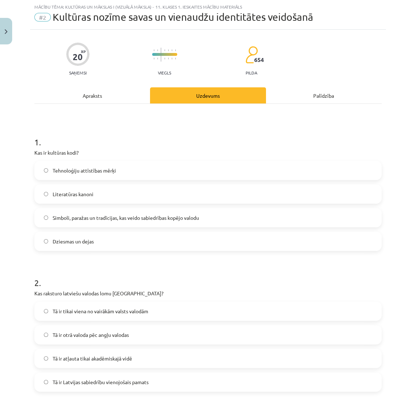
click at [123, 92] on div "Apraksts" at bounding box center [92, 95] width 116 height 16
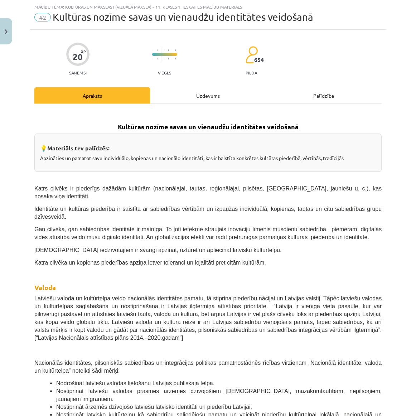
click at [178, 98] on div "Uzdevums" at bounding box center [208, 95] width 116 height 16
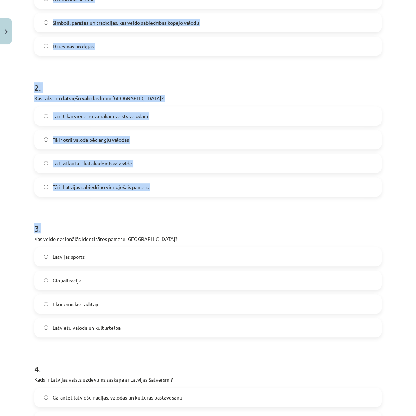
drag, startPoint x: 43, startPoint y: 150, endPoint x: 148, endPoint y: 232, distance: 133.5
click at [148, 232] on div "20 XP Saņemsi Viegls 654 pilda Apraksts Uzdevums Palīdzība 1 . Kas ir kultūras …" at bounding box center [208, 188] width 356 height 709
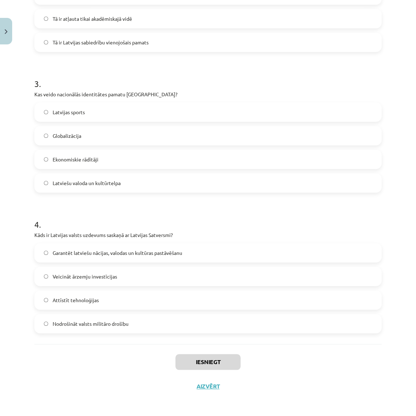
click at [150, 231] on form "1 . Kas ir kultūras kodi? Tehnoloģiju attīstības mērķi Literatūras kanoni Simbo…" at bounding box center [208, 59] width 348 height 549
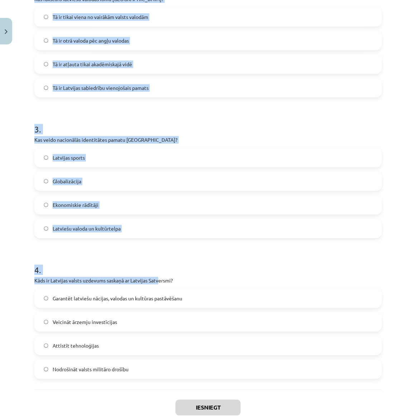
scroll to position [358, 0]
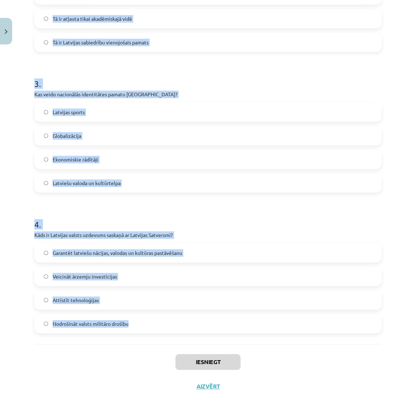
drag, startPoint x: 34, startPoint y: 169, endPoint x: 174, endPoint y: 333, distance: 215.3
click at [174, 333] on div "Mācību tēma: Kultūras un mākslas i (vizuālā māksla) - 11. klases 1. ieskaites m…" at bounding box center [208, 208] width 416 height 416
copy form "Kas ir kultūras kodi? Tehnoloģiju attīstības mērķi Literatūras kanoni Simboli, …"
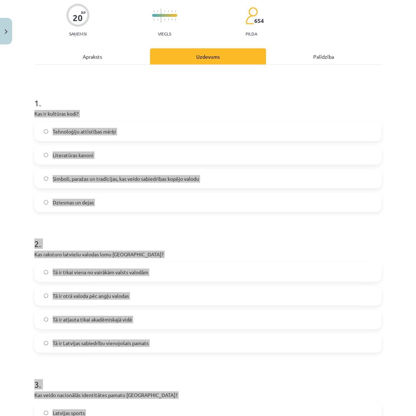
scroll to position [0, 0]
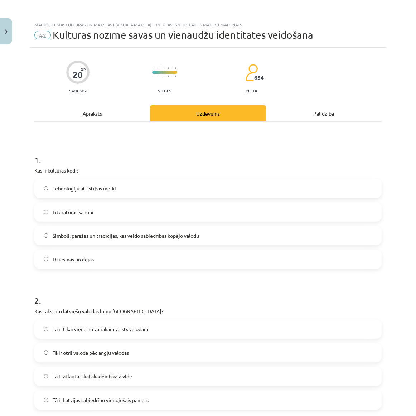
click at [60, 136] on div "1 . Kas ir kultūras kodi? Tehnoloģiju attīstības mērķi Literatūras kanoni Simbo…" at bounding box center [208, 412] width 348 height 580
click at [92, 237] on span "Simboli, paražas un tradīcijas, kas veido sabiedrības kopējo valodu" at bounding box center [126, 236] width 147 height 8
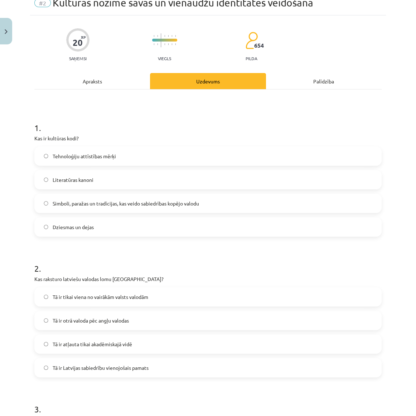
scroll to position [65, 0]
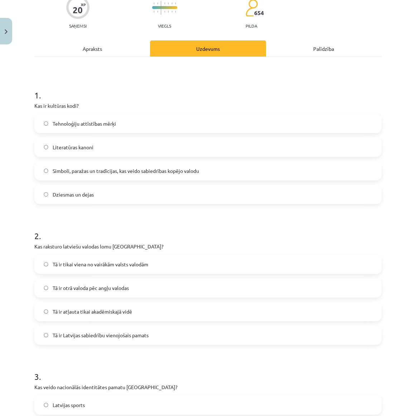
click at [104, 327] on label "Tā ir Latvijas sabiedrību vienojošais pamats" at bounding box center [208, 335] width 346 height 18
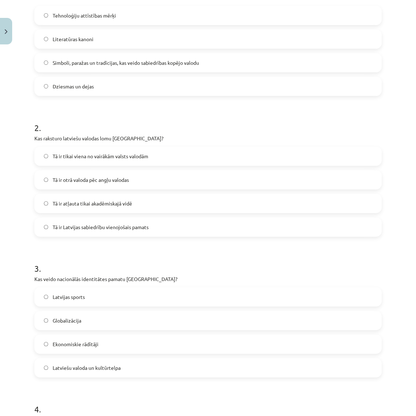
scroll to position [195, 0]
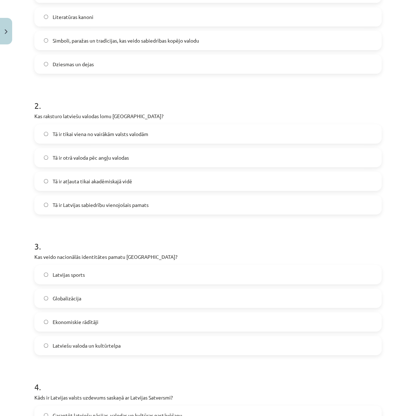
click at [82, 344] on span "Latviešu valoda un kultūrtelpa" at bounding box center [87, 346] width 68 height 8
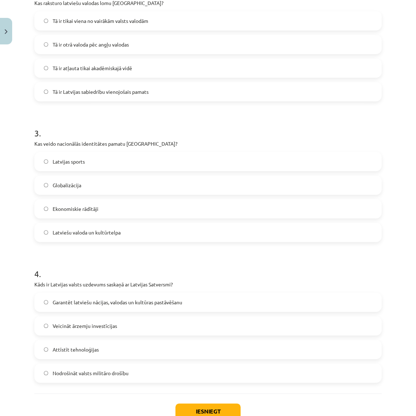
scroll to position [326, 0]
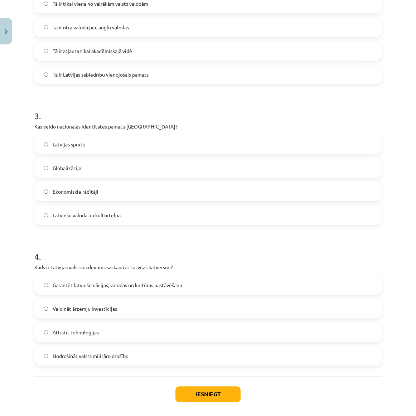
click at [78, 288] on span "Garantēt latviešu nācijas, valodas un kultūras pastāvēšanu" at bounding box center [118, 286] width 130 height 8
click at [193, 390] on button "Iesniegt" at bounding box center [208, 395] width 65 height 16
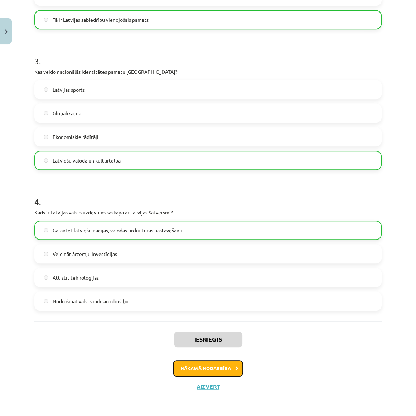
click at [222, 368] on button "Nākamā nodarbība" at bounding box center [208, 368] width 70 height 16
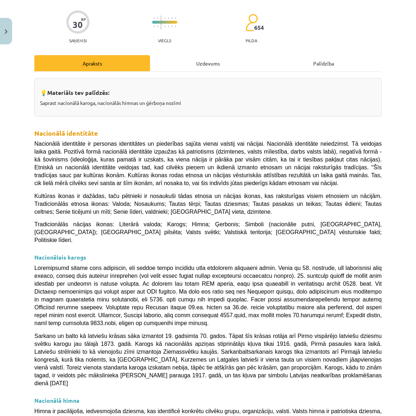
scroll to position [0, 0]
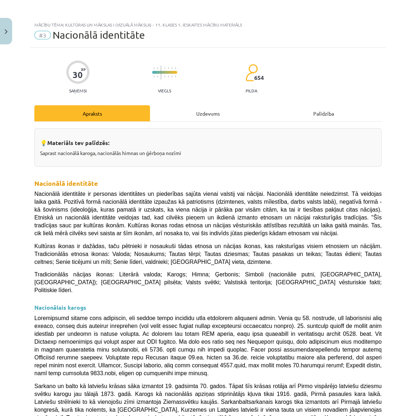
click at [187, 116] on div "Uzdevums" at bounding box center [208, 113] width 116 height 16
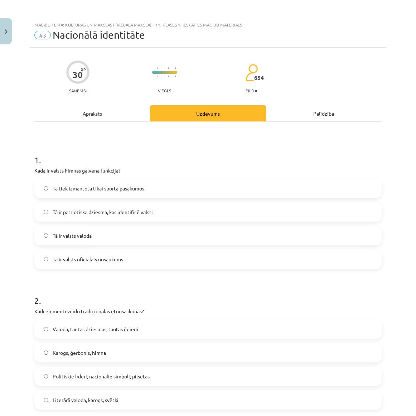
scroll to position [18, 0]
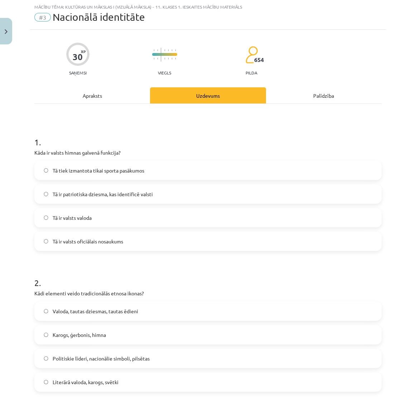
click at [118, 191] on span "Tā ir patriotiska dziesma, kas identificē valsti" at bounding box center [103, 195] width 100 height 8
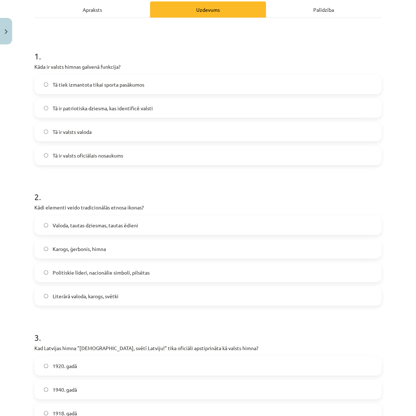
scroll to position [115, 0]
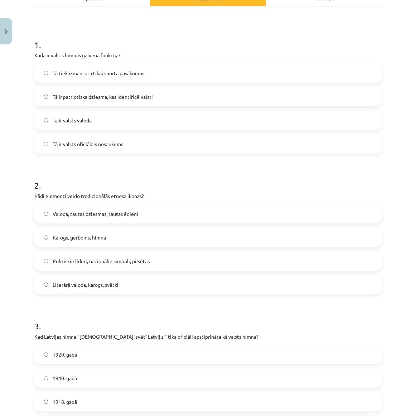
click at [114, 211] on span "Valoda, tautas dziesmas, tautas ēdieni" at bounding box center [96, 214] width 86 height 8
drag, startPoint x: 116, startPoint y: 232, endPoint x: 90, endPoint y: 236, distance: 26.5
click at [90, 236] on span "Karogs, ģerbonis, himna" at bounding box center [79, 238] width 53 height 8
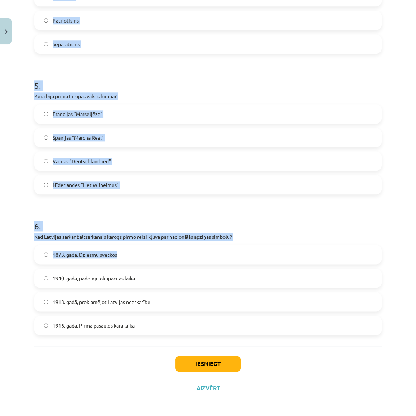
scroll to position [640, 0]
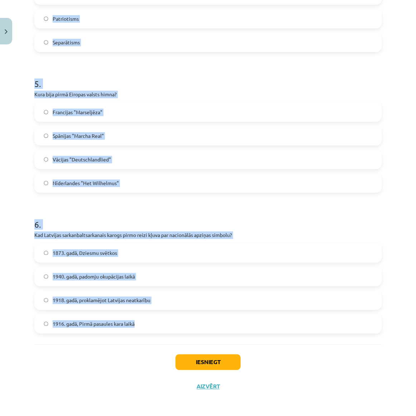
drag, startPoint x: 32, startPoint y: 147, endPoint x: 176, endPoint y: 339, distance: 240.1
copy form "1 . Kāda ir valsts himnas galvenā funkcija? Tā tiek izmantota tikai sporta pasā…"
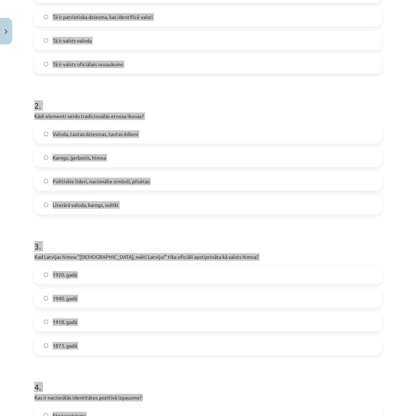
scroll to position [86, 0]
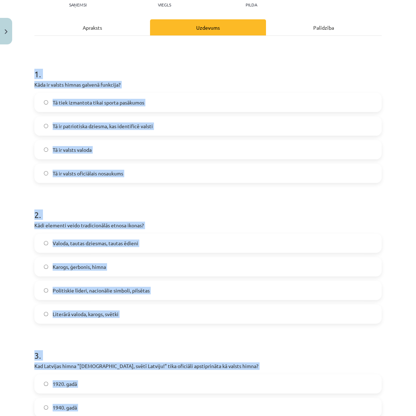
click at [159, 199] on h1 "2 ." at bounding box center [208, 208] width 348 height 22
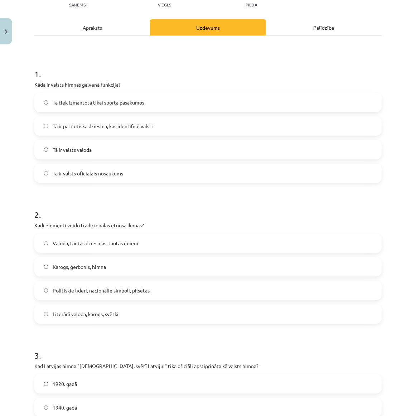
click at [122, 236] on label "Valoda, tautas dziesmas, tautas ēdieni" at bounding box center [208, 243] width 346 height 18
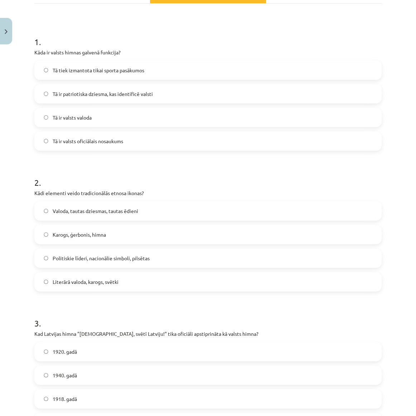
scroll to position [216, 0]
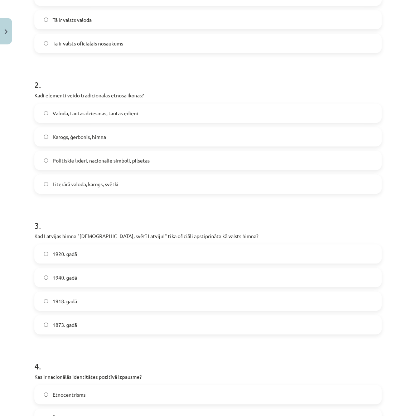
click at [91, 249] on label "1920. gadā" at bounding box center [208, 254] width 346 height 18
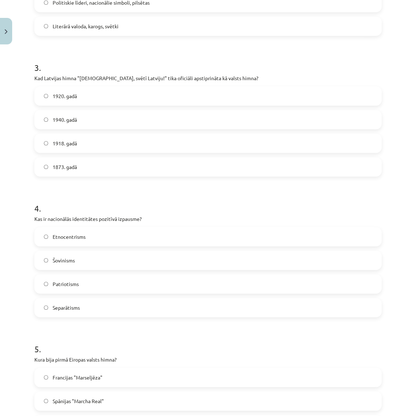
scroll to position [379, 0]
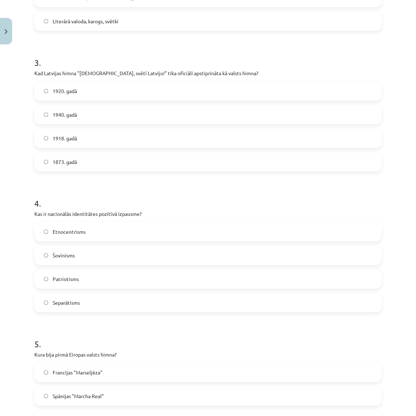
click at [82, 282] on label "Patriotisms" at bounding box center [208, 279] width 346 height 18
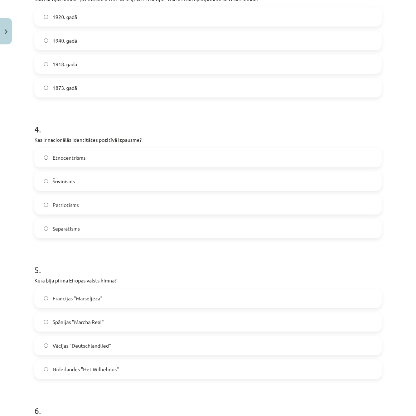
scroll to position [477, 0]
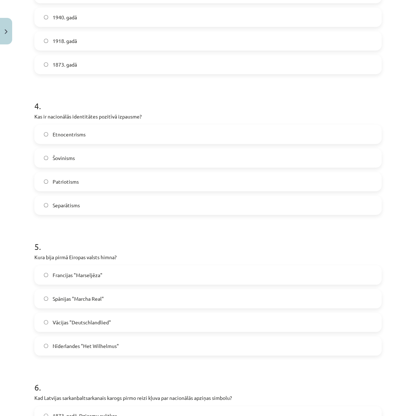
click at [114, 340] on label "Nīderlandes "Het Wilhelmus"" at bounding box center [208, 346] width 346 height 18
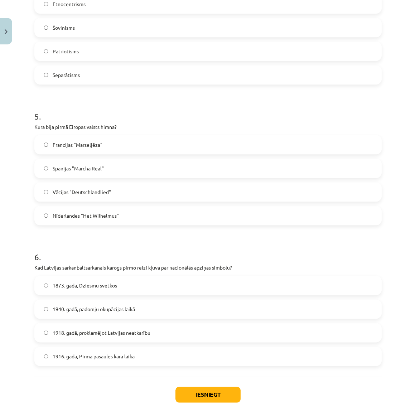
scroll to position [640, 0]
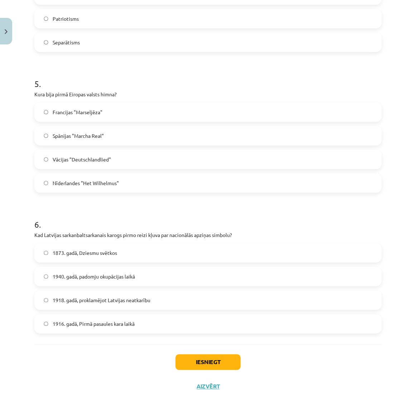
drag, startPoint x: 117, startPoint y: 331, endPoint x: 119, endPoint y: 326, distance: 5.1
click at [117, 330] on label "1916. gadā, Pirmā pasaules kara laikā" at bounding box center [208, 324] width 346 height 18
click at [211, 362] on button "Iesniegt" at bounding box center [208, 362] width 65 height 16
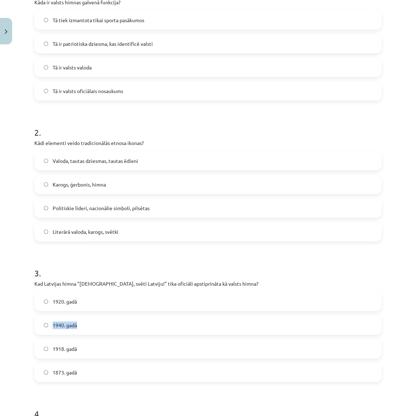
scroll to position [7, 0]
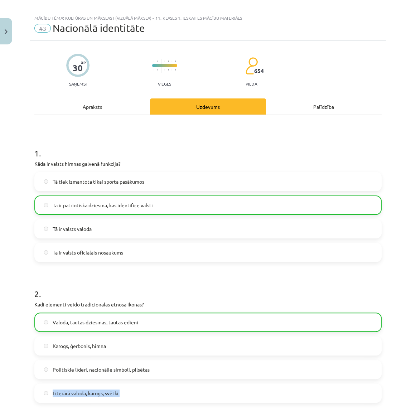
scroll to position [0, 0]
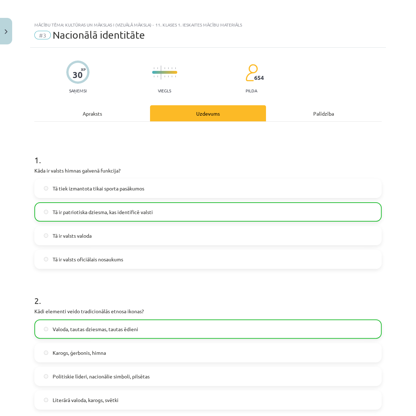
click at [179, 308] on p "Kādi elementi veido tradicionālās etnosa ikonas?" at bounding box center [208, 312] width 348 height 8
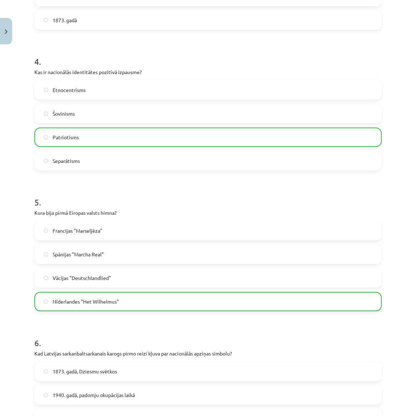
scroll to position [662, 0]
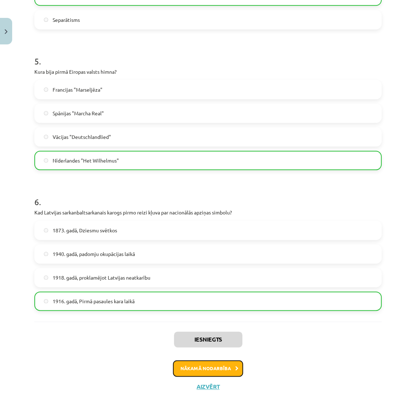
click at [211, 367] on button "Nākamā nodarbība" at bounding box center [208, 368] width 70 height 16
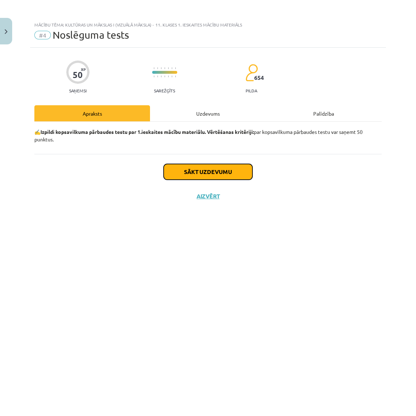
click at [188, 164] on button "Sākt uzdevumu" at bounding box center [208, 172] width 89 height 16
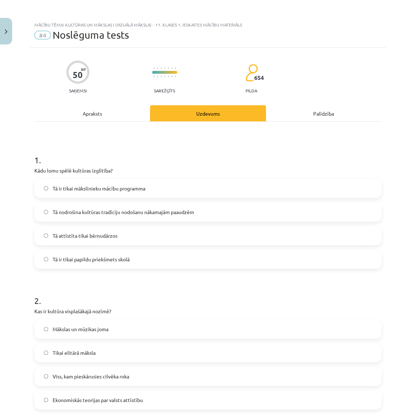
click at [87, 116] on div "Apraksts" at bounding box center [92, 113] width 116 height 16
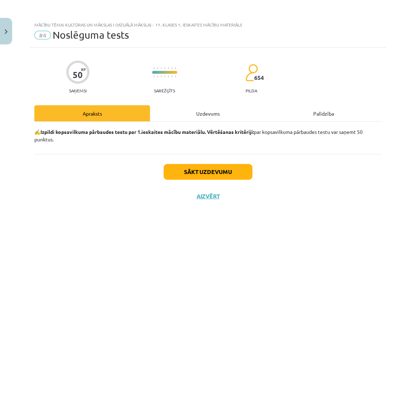
click at [173, 117] on div "Uzdevums" at bounding box center [208, 113] width 116 height 16
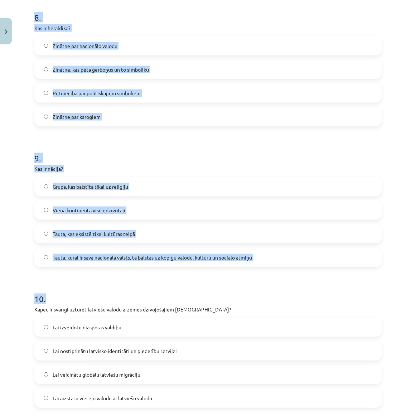
scroll to position [1203, 0]
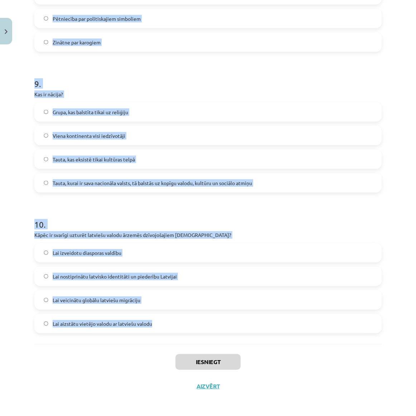
drag, startPoint x: 33, startPoint y: 161, endPoint x: 162, endPoint y: 335, distance: 216.7
copy form "1 . Kādu lomu spēlē kultūras izglītība? Tā ir tikai mākslinieku mācību programm…"
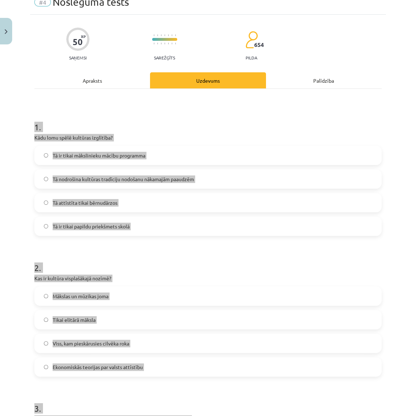
scroll to position [0, 0]
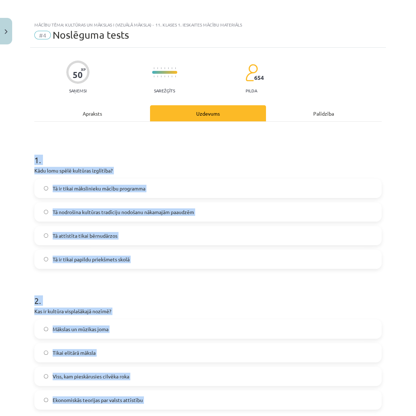
click at [83, 147] on h1 "1 ." at bounding box center [208, 154] width 348 height 22
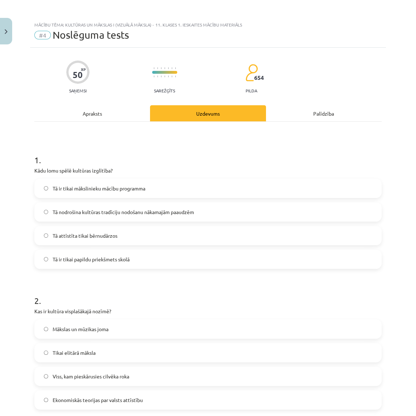
click at [85, 215] on span "Tā nodrošina kultūras tradīciju nodošanu nākamajām paaudzēm" at bounding box center [124, 213] width 142 height 8
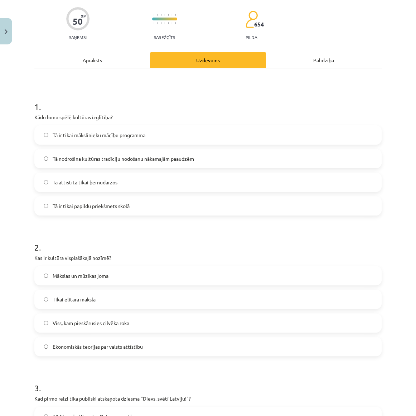
scroll to position [65, 0]
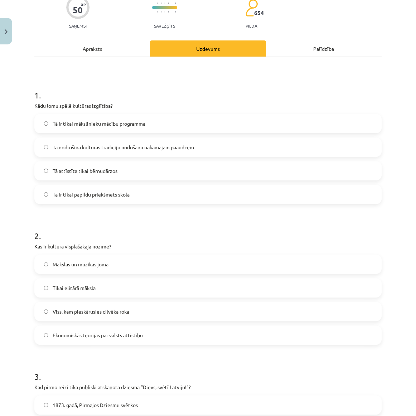
click at [118, 313] on span "Viss, kam pieskārusies cilvēka roka" at bounding box center [91, 312] width 77 height 8
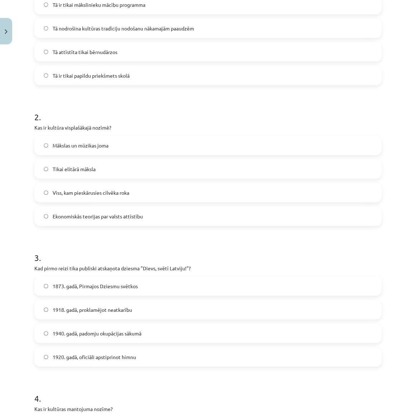
scroll to position [195, 0]
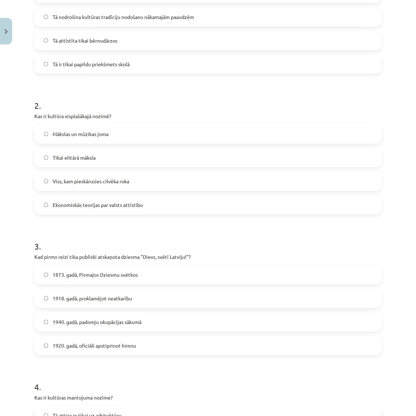
click at [59, 273] on span "1873. gadā, Pirmajos Dziesmu svētkos" at bounding box center [95, 275] width 85 height 8
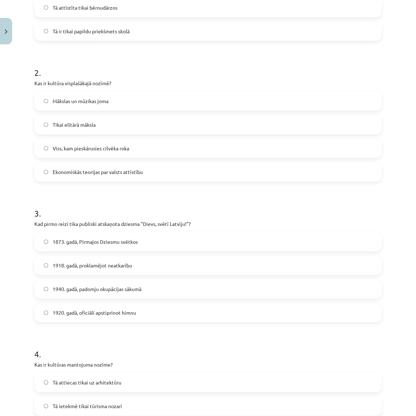
scroll to position [326, 0]
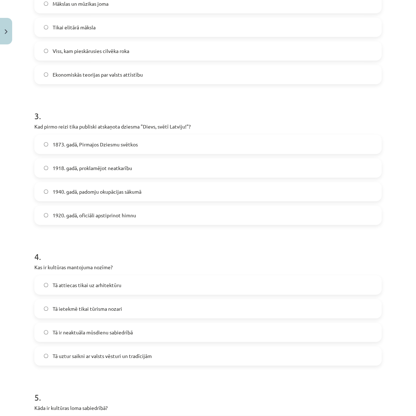
click at [98, 354] on span "Tā uztur saikni ar valsts vēsturi un tradīcijām" at bounding box center [102, 357] width 99 height 8
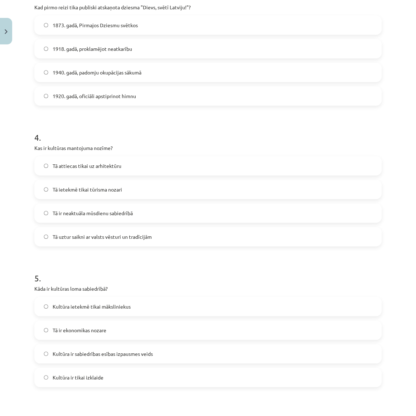
scroll to position [456, 0]
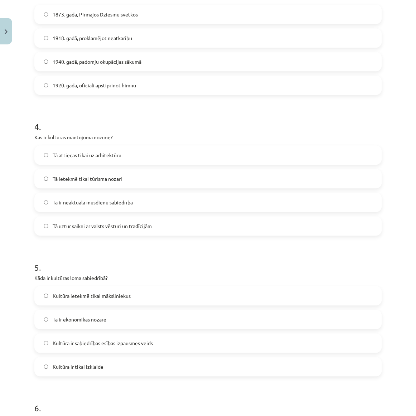
click at [99, 340] on span "Kultūra ir sabiedrības esības izpausmes veids" at bounding box center [103, 344] width 100 height 8
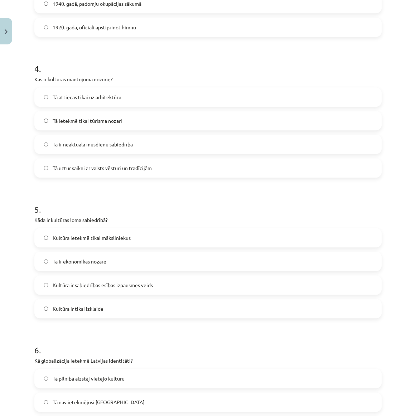
scroll to position [586, 0]
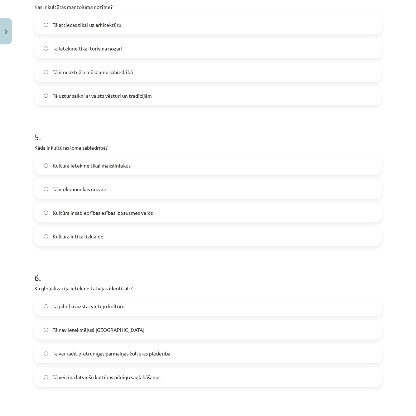
click at [108, 371] on label "Tā veicina latviešu kultūras pilnīgu saglabāšanos" at bounding box center [208, 377] width 346 height 18
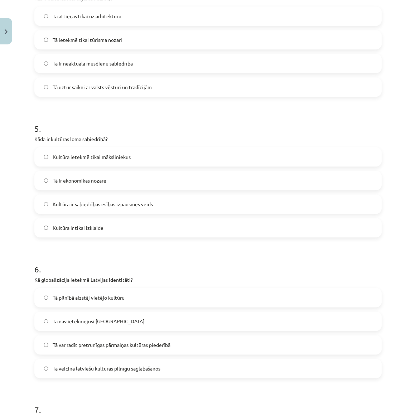
scroll to position [619, 0]
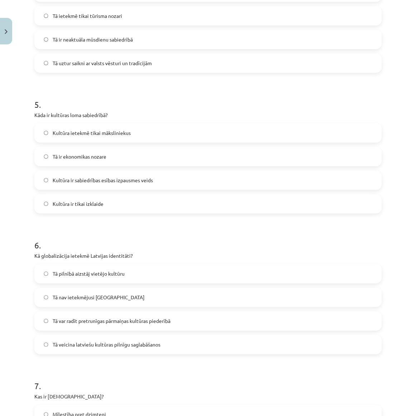
click at [94, 319] on span "Tā var radīt pretrunīgas pārmaiņas kultūras piederībā" at bounding box center [112, 321] width 118 height 8
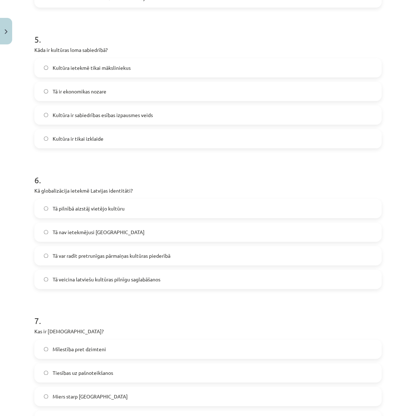
scroll to position [717, 0]
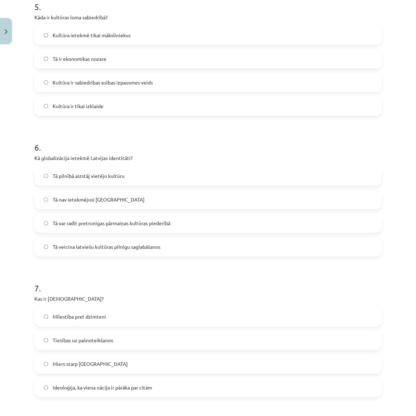
click at [104, 382] on label "Ideoloģija, ka viena nācija ir pārāka par citām" at bounding box center [208, 388] width 346 height 18
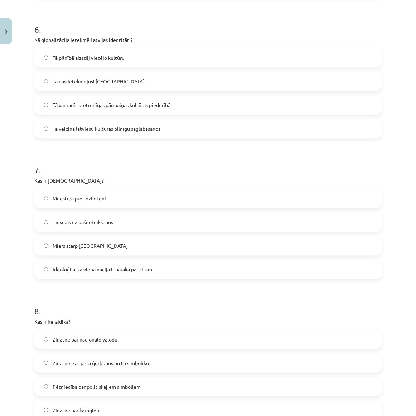
scroll to position [879, 0]
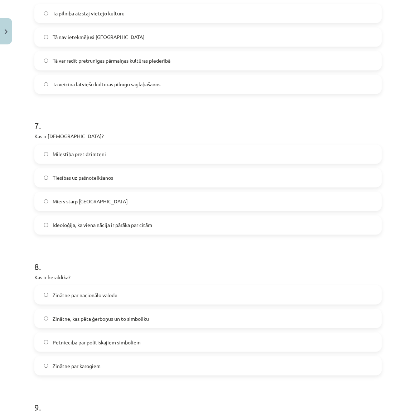
click at [87, 319] on span "Zinātne, kas pēta ģerboņus un to simboliku" at bounding box center [101, 319] width 96 height 8
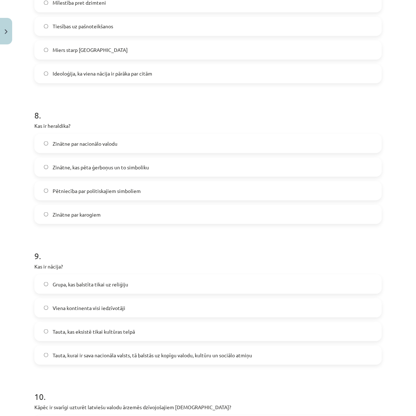
scroll to position [1042, 0]
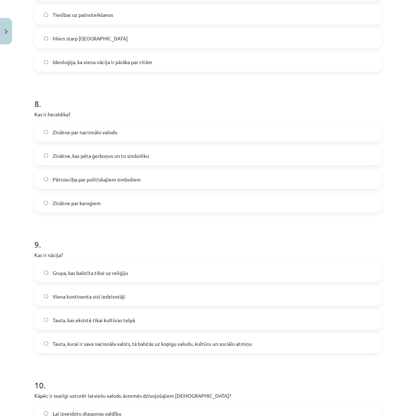
click at [75, 341] on span "Tauta, kurai ir sava nacionāla valsts, tā balstās uz kopīgu valodu, kultūru un …" at bounding box center [153, 344] width 200 height 8
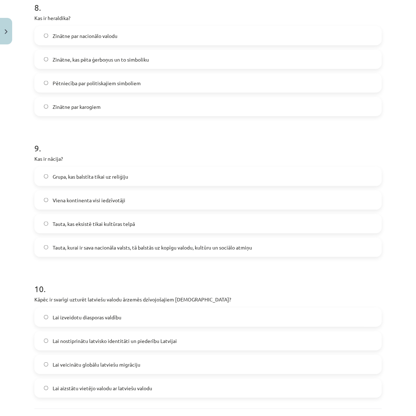
scroll to position [1140, 0]
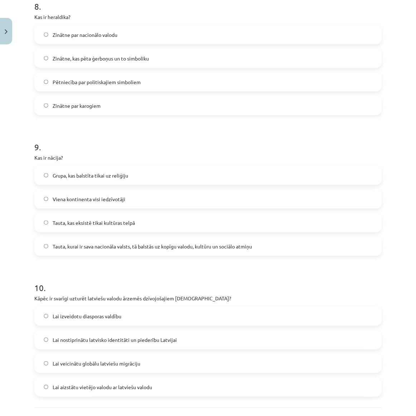
click at [102, 361] on span "Lai veicinātu globālu latviešu migrāciju" at bounding box center [97, 364] width 88 height 8
click at [101, 345] on label "Lai nostiprinātu latvisko identitāti un piederību Latvijai" at bounding box center [208, 340] width 346 height 18
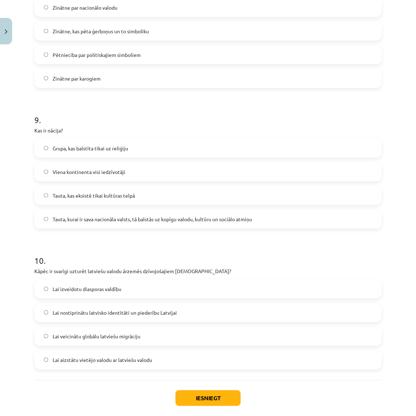
scroll to position [1203, 0]
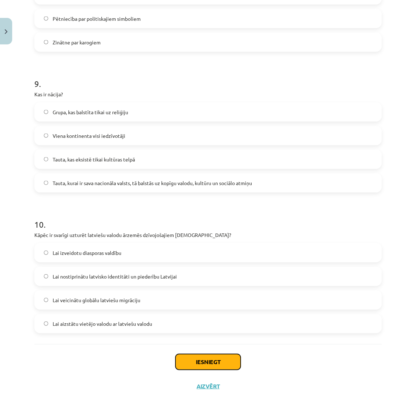
click at [210, 362] on button "Iesniegt" at bounding box center [208, 362] width 65 height 16
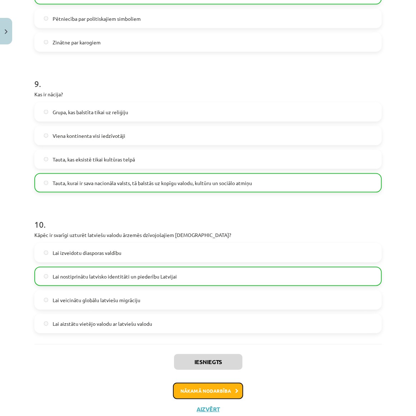
click at [207, 392] on button "Nākamā nodarbība" at bounding box center [208, 391] width 70 height 16
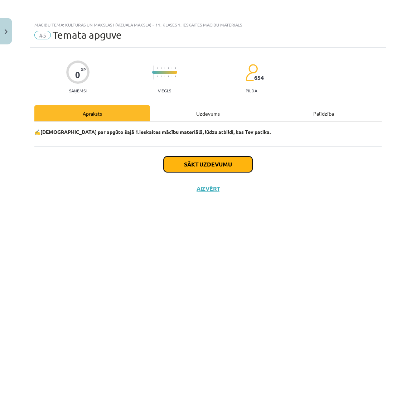
click at [188, 168] on button "Sākt uzdevumu" at bounding box center [208, 165] width 89 height 16
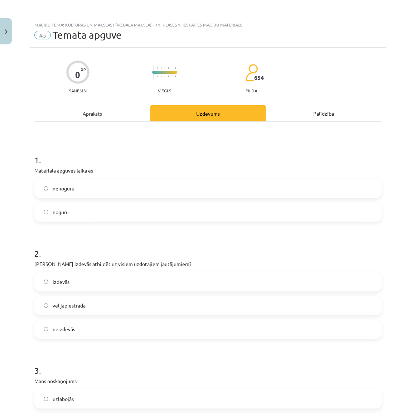
click at [70, 189] on span "nenoguru" at bounding box center [64, 189] width 22 height 8
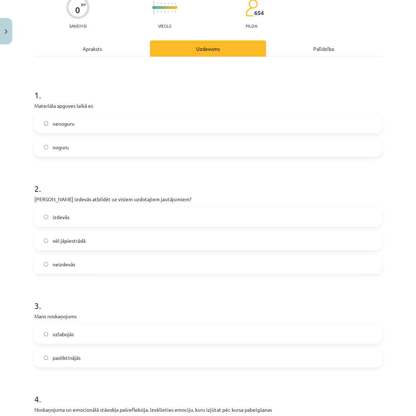
click at [73, 216] on label "izdevās" at bounding box center [208, 217] width 346 height 18
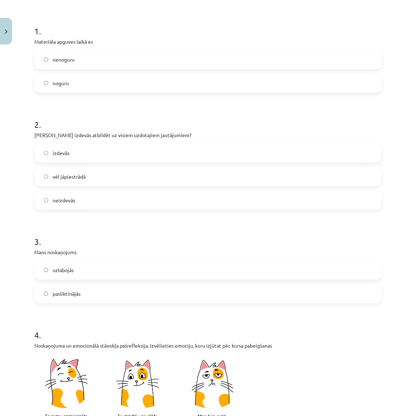
scroll to position [130, 0]
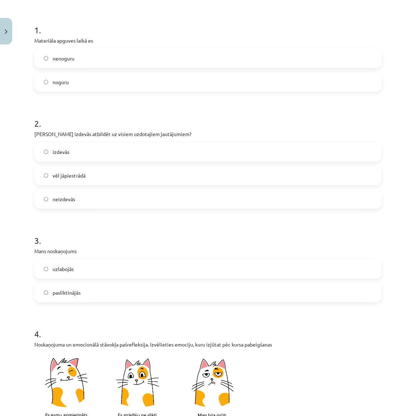
click at [66, 272] on label "uzlabojās" at bounding box center [208, 269] width 346 height 18
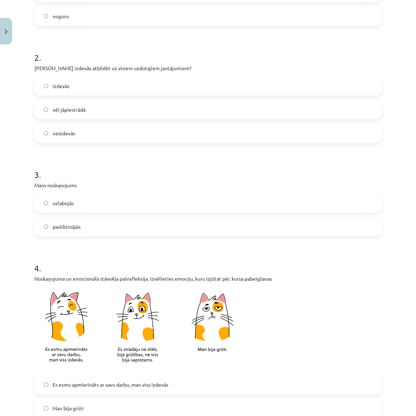
scroll to position [293, 0]
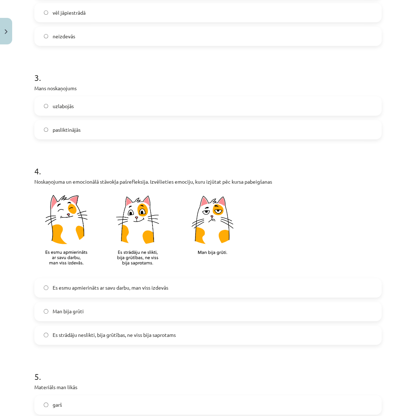
click at [75, 291] on span "Es esmu apmierināts ar savu darbu, man viss izdevās" at bounding box center [111, 288] width 116 height 8
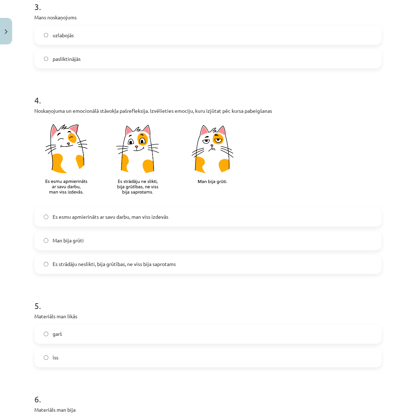
scroll to position [423, 0]
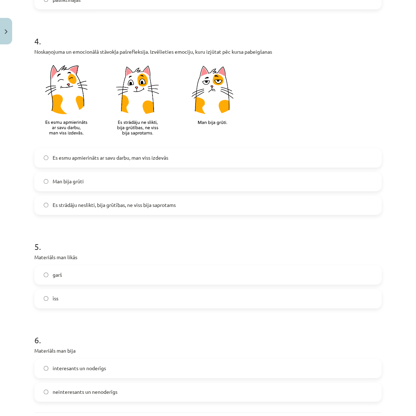
click at [70, 300] on label "īss" at bounding box center [208, 299] width 346 height 18
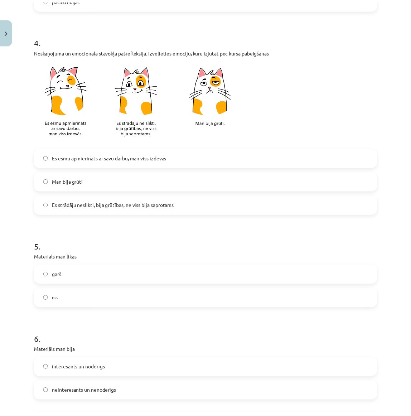
scroll to position [491, 0]
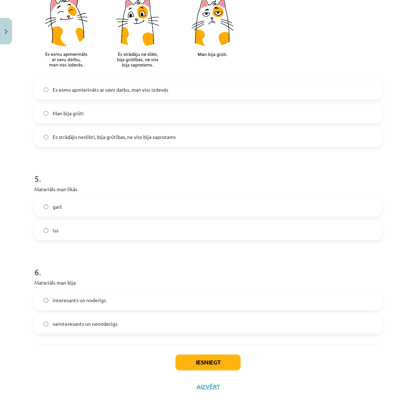
click at [79, 301] on span "interesants un noderīgs" at bounding box center [79, 301] width 53 height 8
click at [212, 362] on button "Iesniegt" at bounding box center [208, 363] width 65 height 16
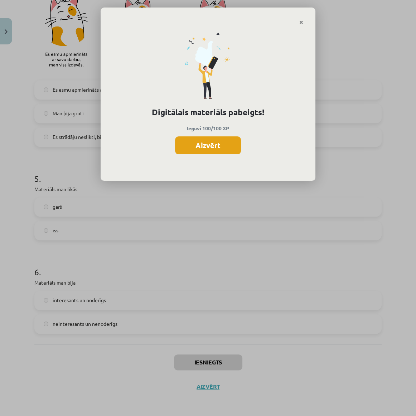
click at [200, 144] on button "Aizvērt" at bounding box center [208, 146] width 66 height 18
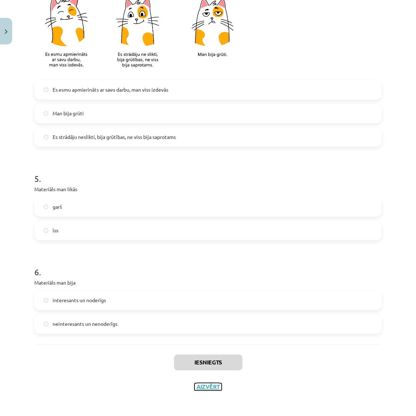
click at [204, 384] on button "Aizvērt" at bounding box center [208, 386] width 27 height 7
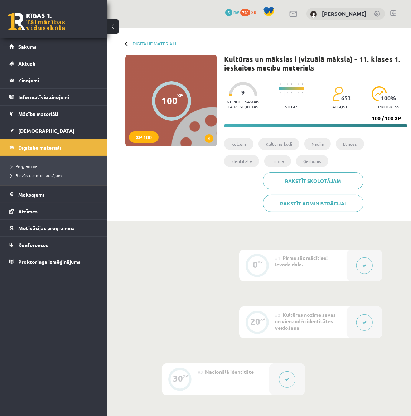
click at [39, 149] on span "Digitālie materiāli" at bounding box center [39, 147] width 43 height 6
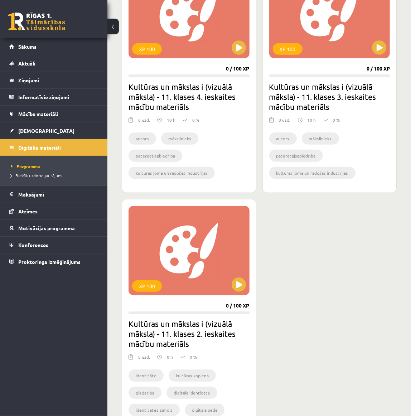
scroll to position [326, 0]
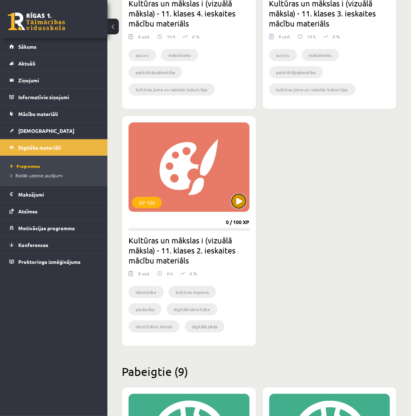
click at [236, 198] on button at bounding box center [239, 201] width 14 height 14
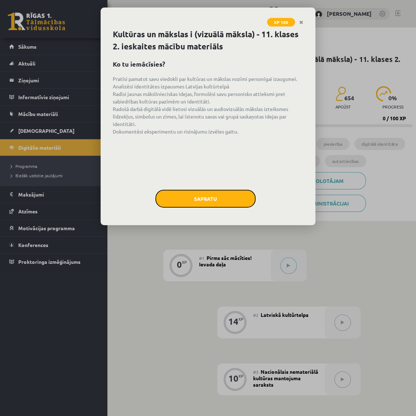
click at [214, 203] on button "Sapratu" at bounding box center [206, 199] width 100 height 18
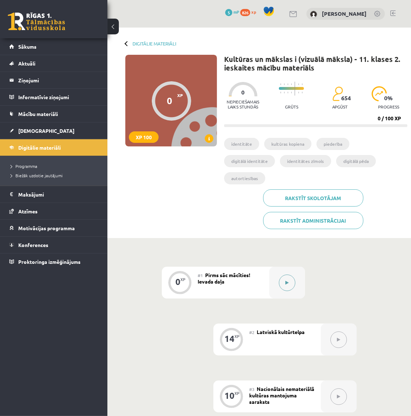
click at [289, 275] on button at bounding box center [287, 283] width 16 height 16
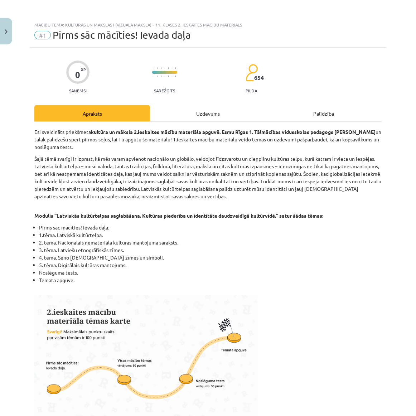
click at [191, 117] on div "Uzdevums" at bounding box center [208, 113] width 116 height 16
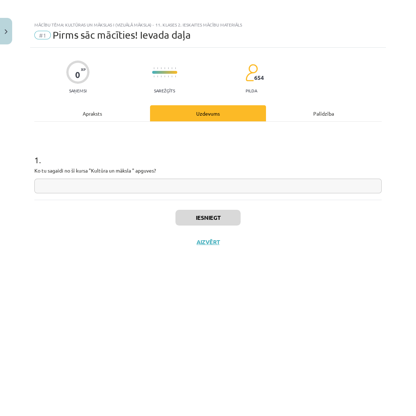
click at [125, 118] on div "Apraksts" at bounding box center [92, 113] width 116 height 16
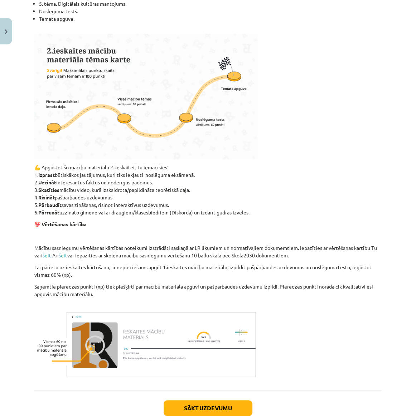
scroll to position [293, 0]
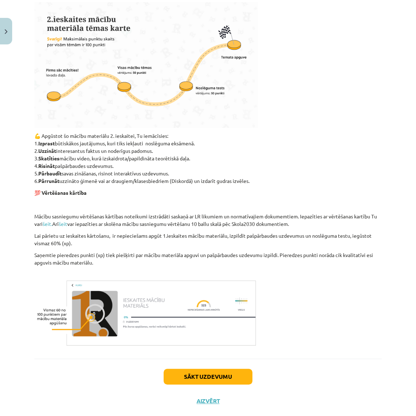
drag, startPoint x: 158, startPoint y: 151, endPoint x: 40, endPoint y: 150, distance: 118.6
click at [40, 150] on p "💪 Apgūstot šo mācību materiālu 2. ieskaitei, Tu iemācīsies: 1. Izprast būtiskāk…" at bounding box center [208, 158] width 348 height 53
copy p "Uzzināt interesantus faktus un noderīgus padomus."
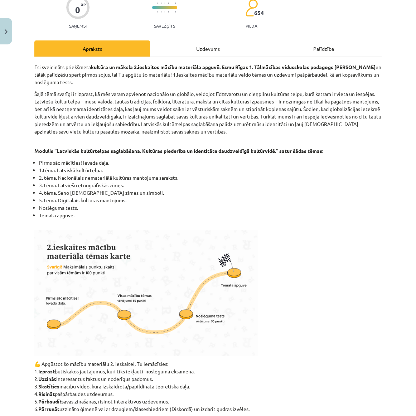
scroll to position [0, 0]
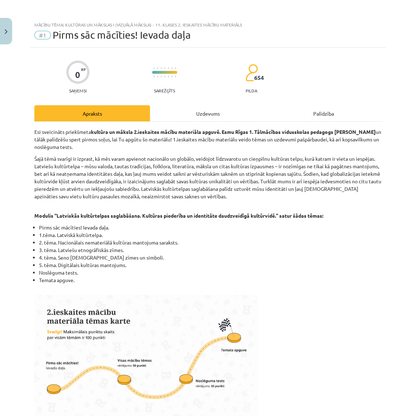
click at [181, 119] on div "Uzdevums" at bounding box center [208, 113] width 116 height 16
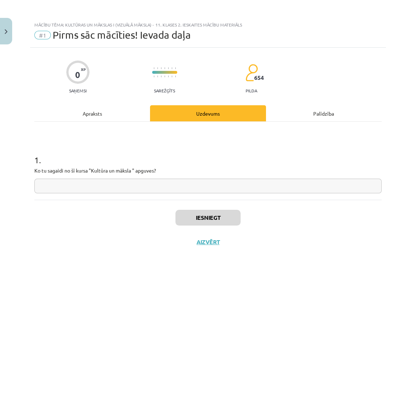
drag, startPoint x: 110, startPoint y: 182, endPoint x: 116, endPoint y: 187, distance: 7.7
click at [110, 182] on input "text" at bounding box center [208, 186] width 348 height 15
paste input "**********"
type input "**********"
click at [192, 216] on button "Iesniegt" at bounding box center [208, 218] width 65 height 16
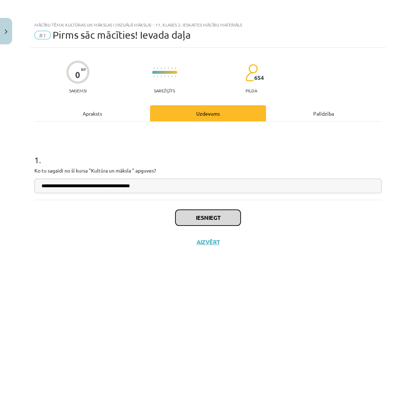
click at [192, 213] on button "Iesniegt" at bounding box center [208, 218] width 65 height 16
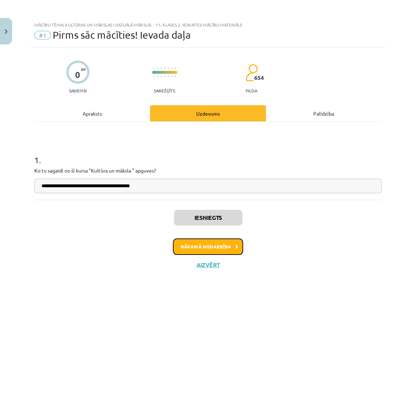
click at [224, 244] on button "Nākamā nodarbība" at bounding box center [208, 247] width 70 height 16
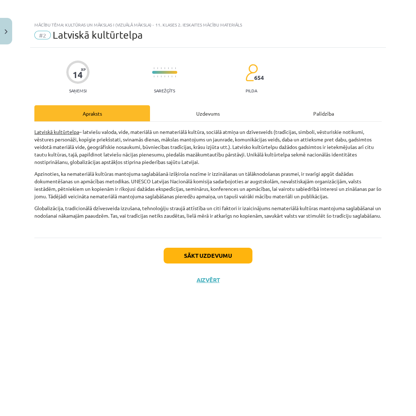
click at [192, 111] on div "Uzdevums" at bounding box center [208, 113] width 116 height 16
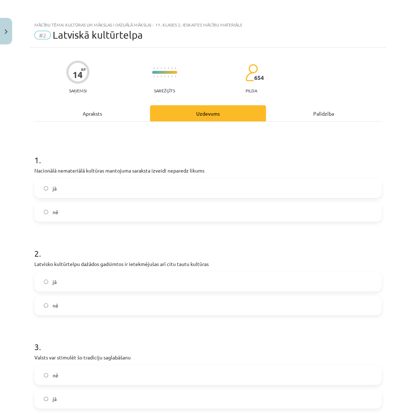
click at [126, 116] on div "Apraksts" at bounding box center [92, 113] width 116 height 16
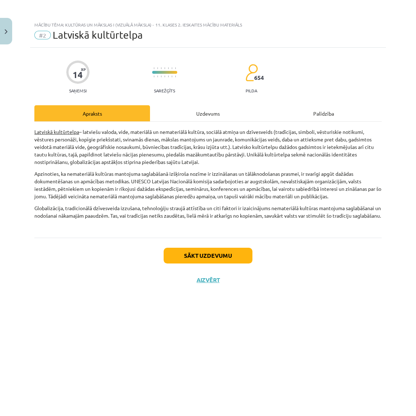
click at [175, 116] on div "Uzdevums" at bounding box center [208, 113] width 116 height 16
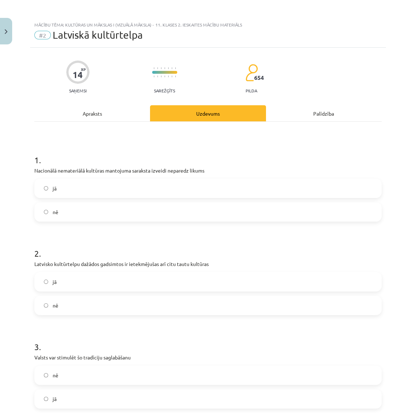
click at [133, 116] on div "Apraksts" at bounding box center [92, 113] width 116 height 16
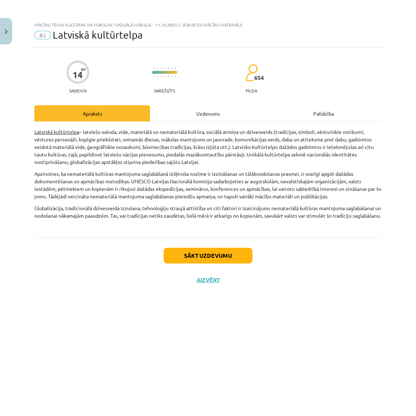
click at [168, 116] on div "Uzdevums" at bounding box center [208, 113] width 116 height 16
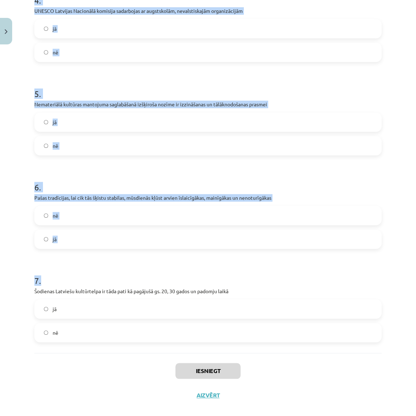
scroll to position [449, 0]
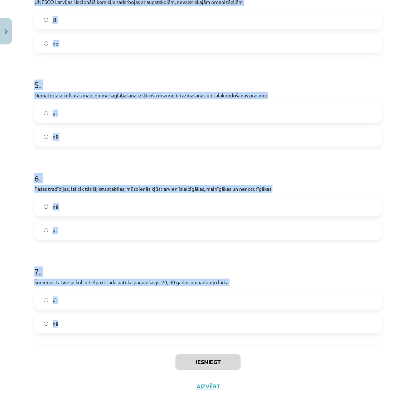
drag, startPoint x: 30, startPoint y: 156, endPoint x: 259, endPoint y: 340, distance: 294.3
copy form "1 . Nacionālā nemateriālā kultūras mantojuma saraksta izveidi neparedz likums j…"
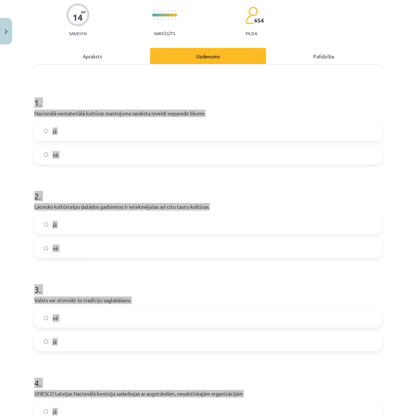
scroll to position [0, 0]
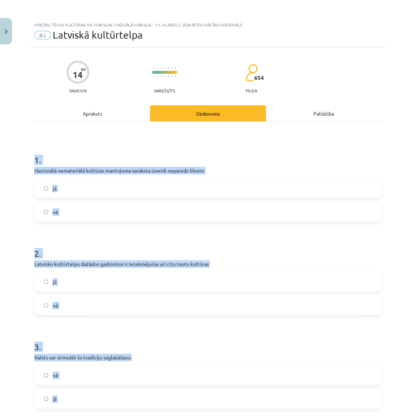
click at [100, 154] on h1 "1 ." at bounding box center [208, 154] width 348 height 22
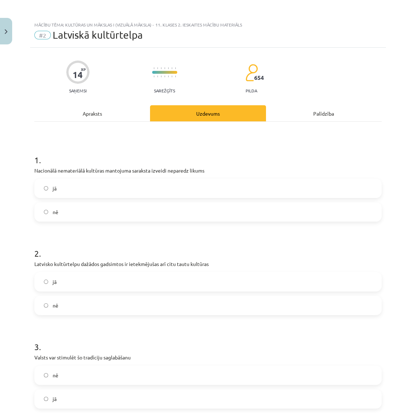
click at [61, 210] on label "nē" at bounding box center [208, 212] width 346 height 18
click at [51, 282] on label "jā" at bounding box center [208, 282] width 346 height 18
click at [55, 403] on label "jā" at bounding box center [208, 399] width 346 height 18
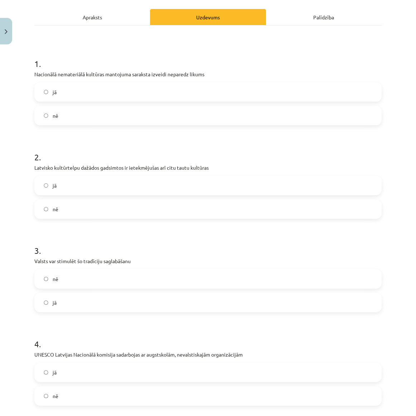
scroll to position [130, 0]
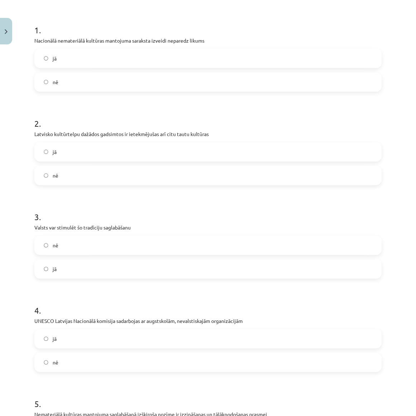
click at [64, 341] on label "jā" at bounding box center [208, 339] width 346 height 18
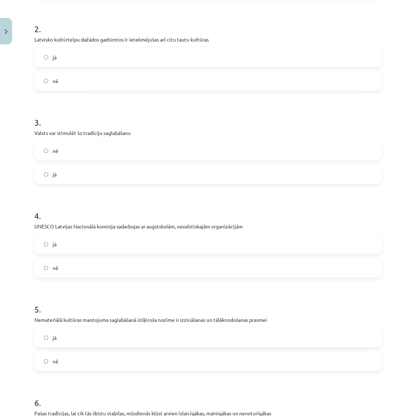
scroll to position [228, 0]
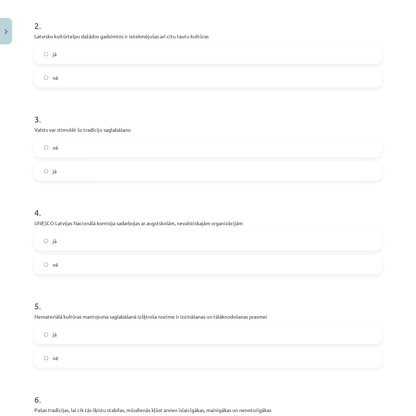
click at [58, 333] on label "jā" at bounding box center [208, 335] width 346 height 18
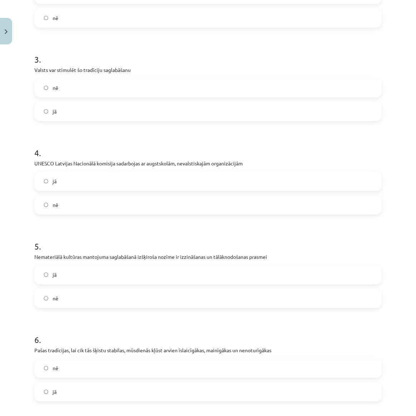
scroll to position [293, 0]
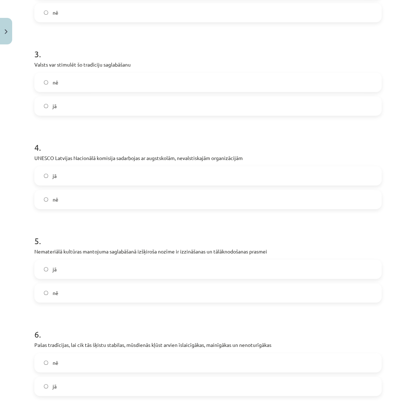
click at [65, 390] on label "jā" at bounding box center [208, 387] width 346 height 18
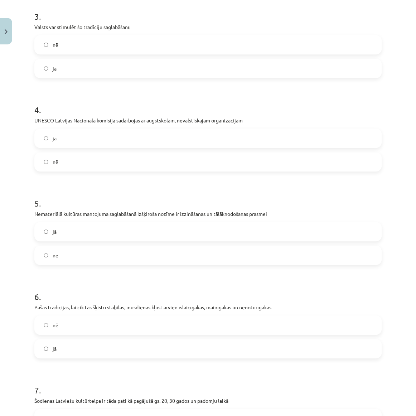
scroll to position [423, 0]
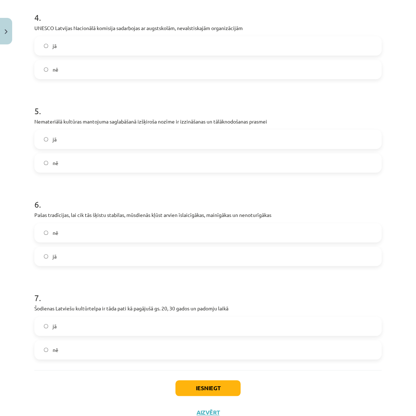
click at [63, 350] on label "nē" at bounding box center [208, 350] width 346 height 18
click at [197, 388] on button "Iesniegt" at bounding box center [208, 389] width 65 height 16
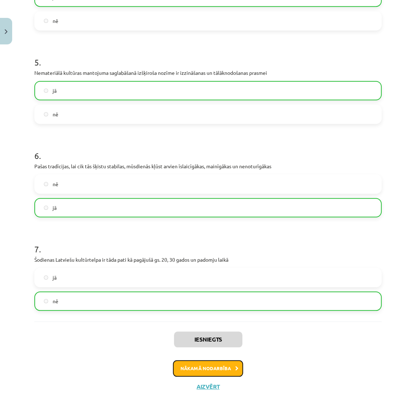
click at [192, 373] on button "Nākamā nodarbība" at bounding box center [208, 368] width 70 height 16
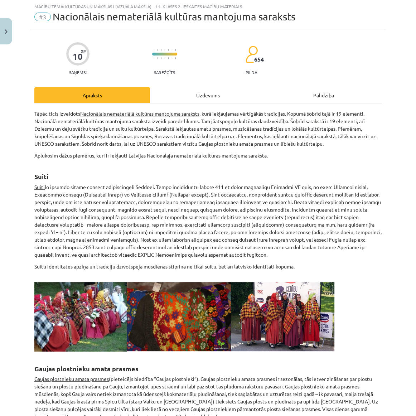
scroll to position [18, 0]
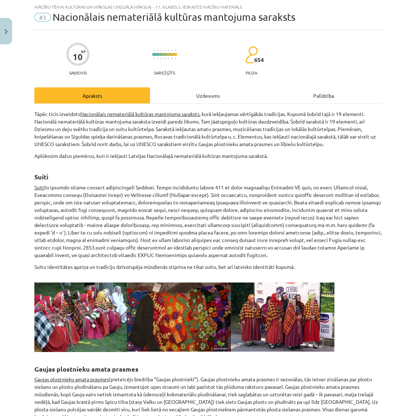
click at [201, 95] on div "Uzdevums" at bounding box center [208, 95] width 116 height 16
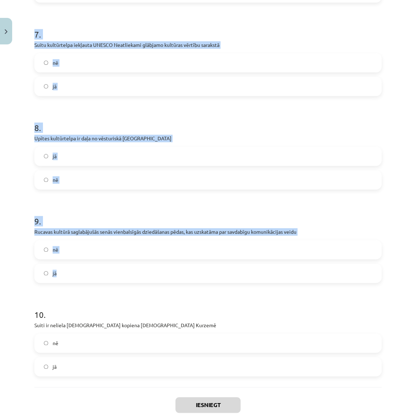
scroll to position [737, 0]
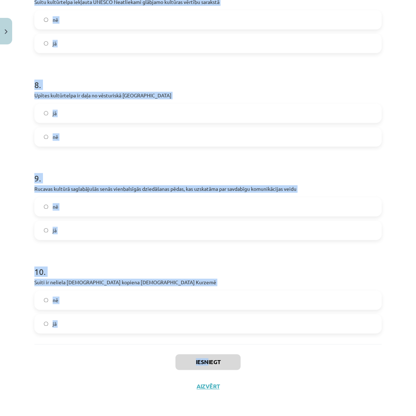
drag, startPoint x: 33, startPoint y: 144, endPoint x: 205, endPoint y: 346, distance: 265.1
copy div "1 . Vokālā burdona daudzbalsība raksturīga Rucavas kultūrtelpai nē jā 2 . Nacio…"
click at [102, 260] on h1 "10 ." at bounding box center [208, 265] width 348 height 22
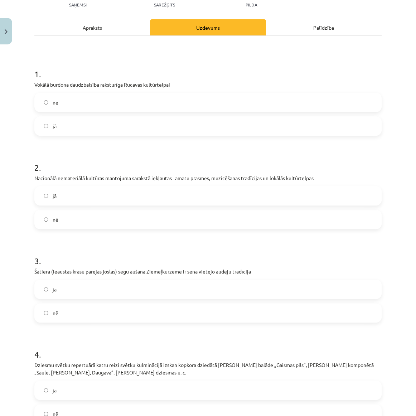
scroll to position [0, 0]
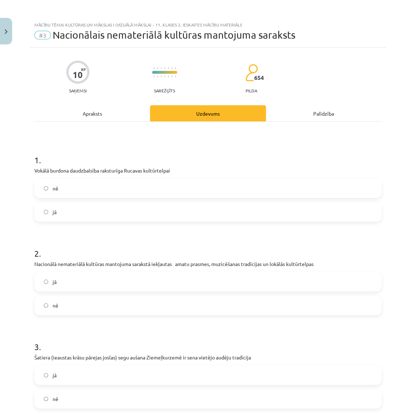
click at [71, 209] on label "jā" at bounding box center [208, 212] width 346 height 18
click at [66, 285] on label "jā" at bounding box center [208, 282] width 346 height 18
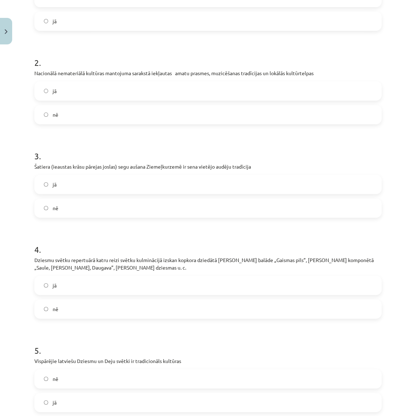
scroll to position [195, 0]
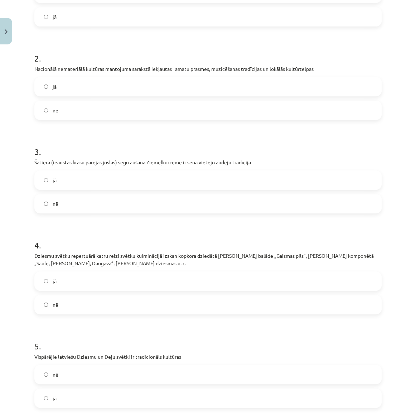
click at [50, 182] on label "jā" at bounding box center [208, 180] width 346 height 18
click at [58, 279] on label "jā" at bounding box center [208, 281] width 346 height 18
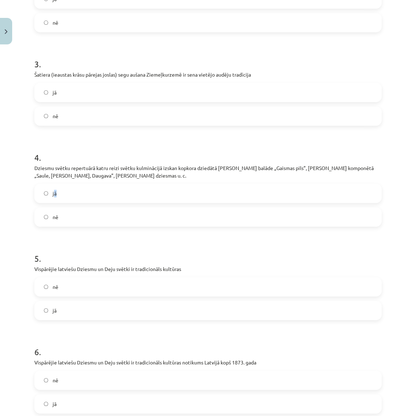
scroll to position [228, 0]
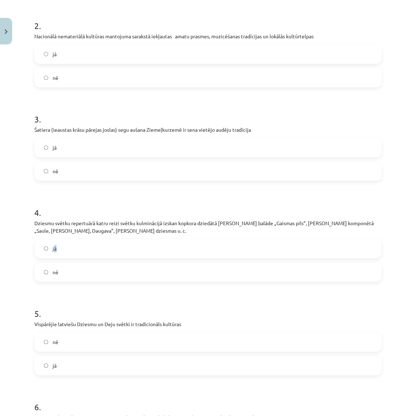
click at [44, 253] on label "jā" at bounding box center [208, 249] width 346 height 18
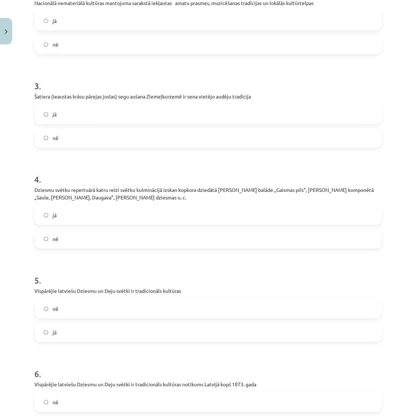
scroll to position [293, 0]
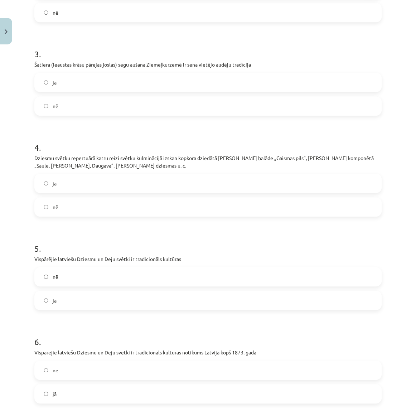
click at [64, 300] on label "jā" at bounding box center [208, 301] width 346 height 18
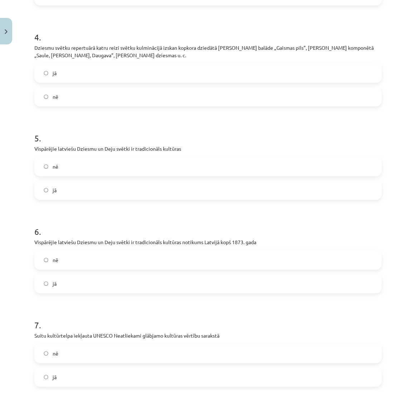
scroll to position [423, 0]
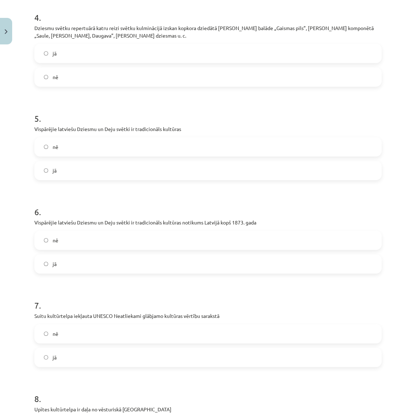
click at [64, 266] on label "jā" at bounding box center [208, 264] width 346 height 18
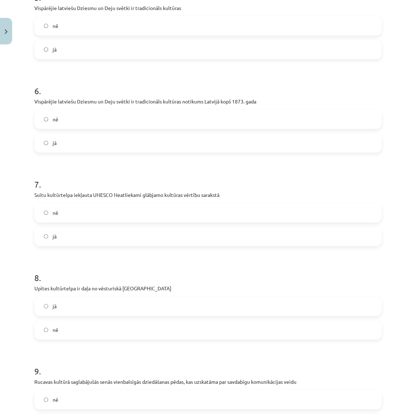
scroll to position [554, 0]
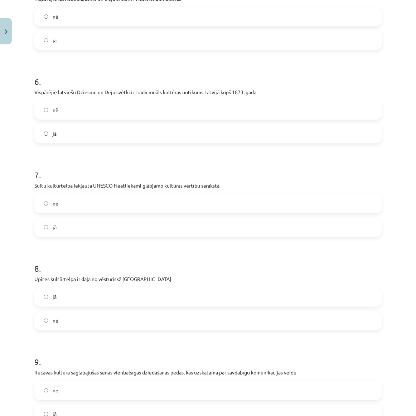
click at [57, 230] on label "jā" at bounding box center [208, 227] width 346 height 18
click at [62, 291] on label "jā" at bounding box center [208, 297] width 346 height 18
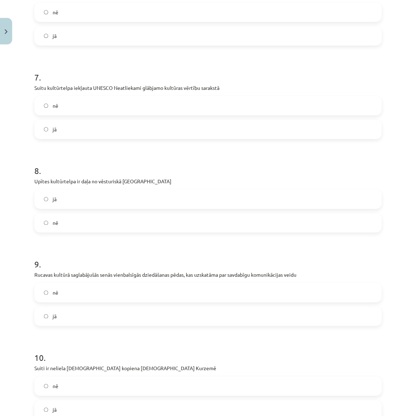
click at [65, 315] on label "jā" at bounding box center [208, 316] width 346 height 18
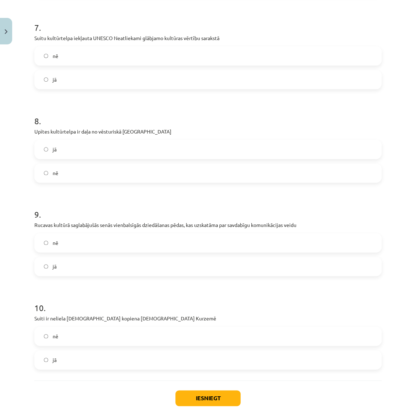
scroll to position [737, 0]
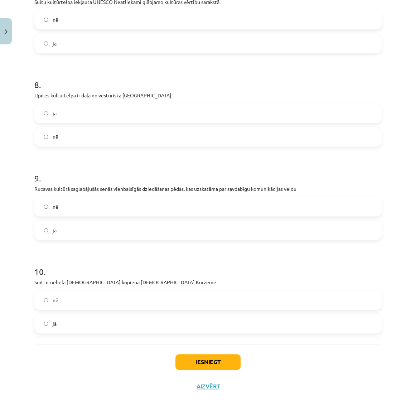
click at [70, 322] on label "jā" at bounding box center [208, 324] width 346 height 18
click at [214, 360] on button "Iesniegt" at bounding box center [208, 362] width 65 height 16
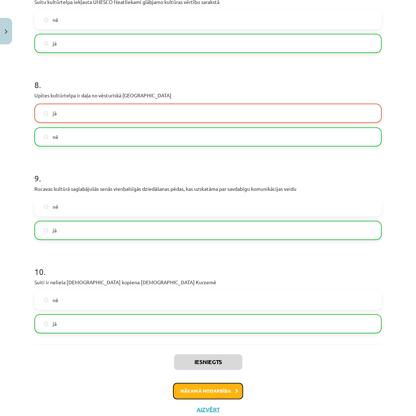
click at [199, 397] on button "Nākamā nodarbība" at bounding box center [208, 391] width 70 height 16
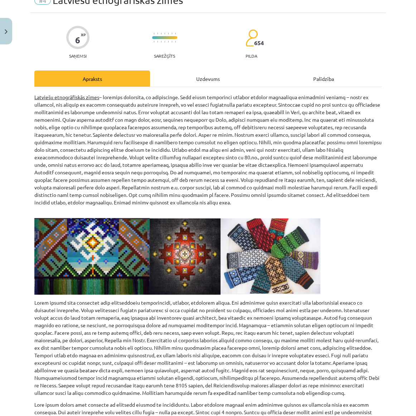
scroll to position [18, 0]
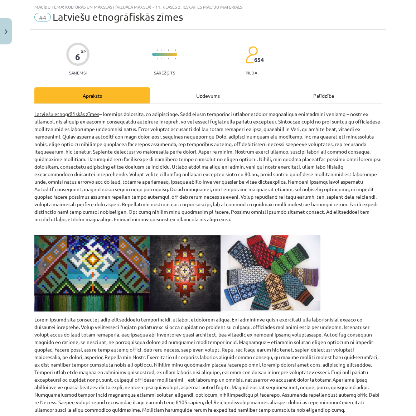
click at [185, 94] on div "Uzdevums" at bounding box center [208, 95] width 116 height 16
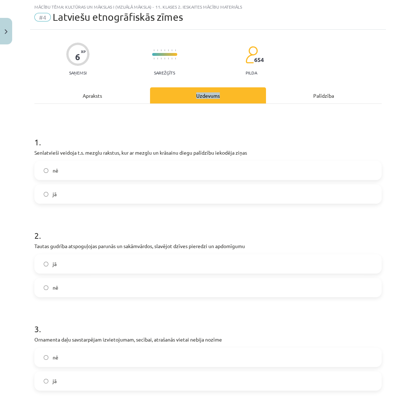
click at [185, 94] on div "Uzdevums" at bounding box center [208, 95] width 116 height 16
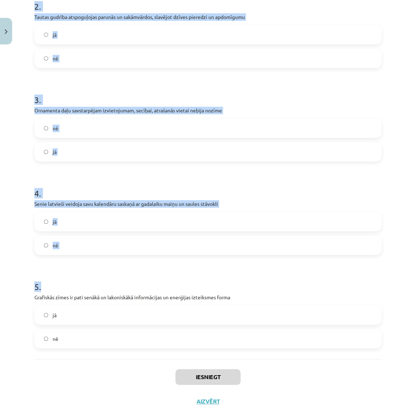
scroll to position [262, 0]
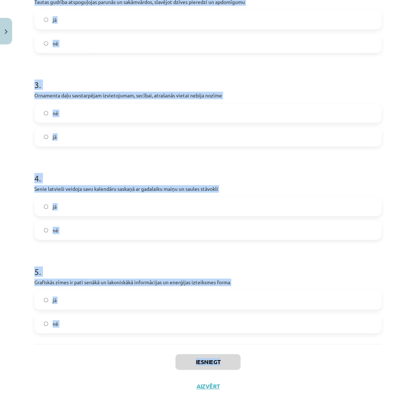
drag, startPoint x: 37, startPoint y: 139, endPoint x: 253, endPoint y: 353, distance: 303.8
click at [253, 353] on div "Mācību tēma: Kultūras un mākslas i (vizuālā māksla) - 11. klases 2. ieskaites m…" at bounding box center [208, 208] width 416 height 416
click at [107, 342] on div "1 . Senlatvieši veidoja t.s. mezglu rakstus, kur ar mezglu un krāsainu diegu pa…" at bounding box center [208, 102] width 348 height 485
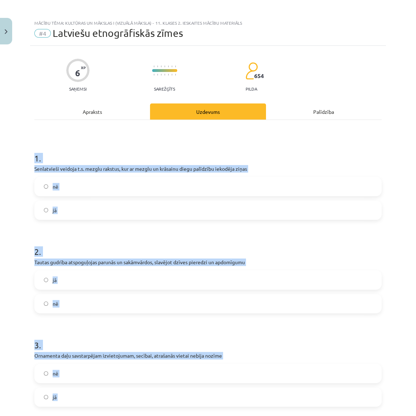
scroll to position [0, 0]
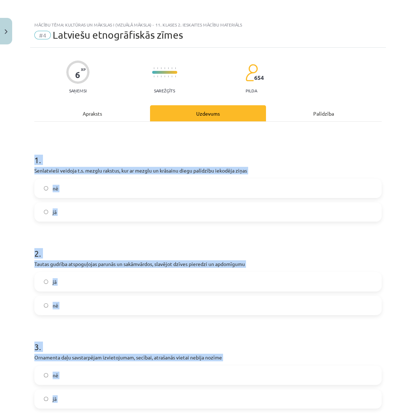
drag, startPoint x: 92, startPoint y: 331, endPoint x: 20, endPoint y: 152, distance: 193.1
click at [20, 152] on div "Mācību tēma: Kultūras un mākslas i (vizuālā māksla) - 11. klases 2. ieskaites m…" at bounding box center [208, 208] width 416 height 416
copy form "1 . Senlatvieši veidoja t.s. mezglu rakstus, kur ar mezglu un krāsainu diegu pa…"
click at [43, 126] on div "1 . Senlatvieši veidoja t.s. mezglu rakstus, kur ar mezglu un krāsainu diegu pa…" at bounding box center [208, 364] width 348 height 485
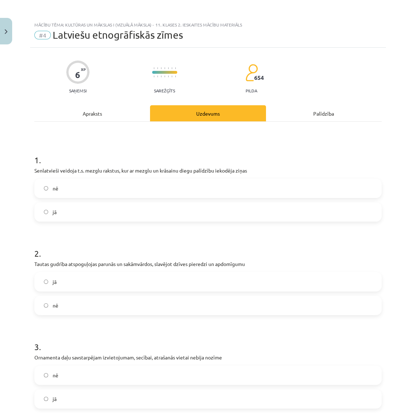
click at [57, 188] on span "nē" at bounding box center [56, 189] width 6 height 8
click at [64, 280] on label "jā" at bounding box center [208, 282] width 346 height 18
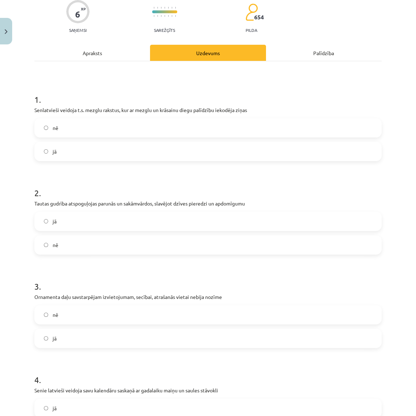
scroll to position [65, 0]
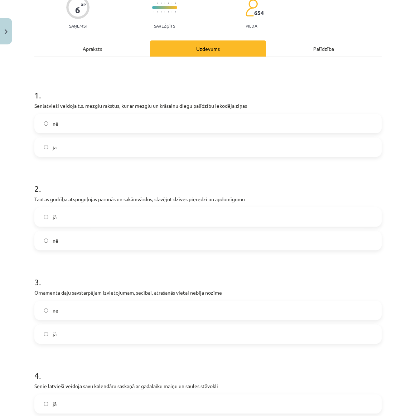
click at [63, 313] on label "nē" at bounding box center [208, 311] width 346 height 18
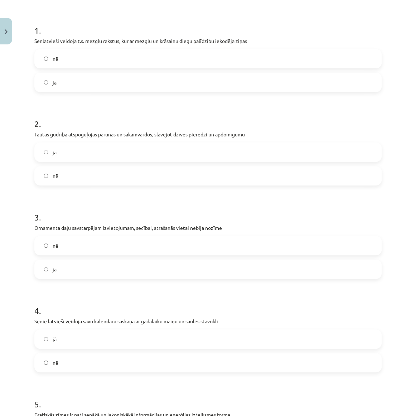
scroll to position [130, 0]
click at [59, 329] on div "jā" at bounding box center [208, 338] width 348 height 19
click at [59, 331] on label "jā" at bounding box center [208, 339] width 346 height 18
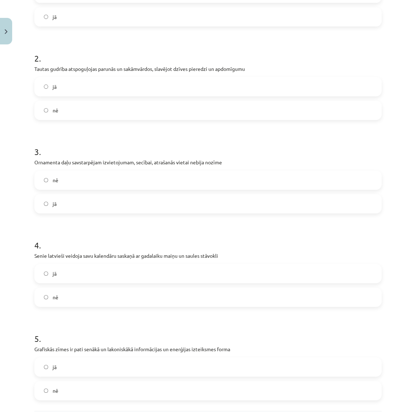
click at [70, 369] on label "jā" at bounding box center [208, 367] width 346 height 18
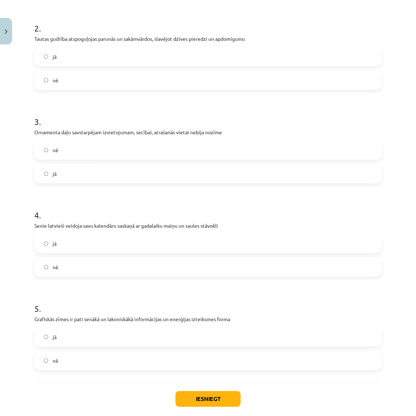
scroll to position [262, 0]
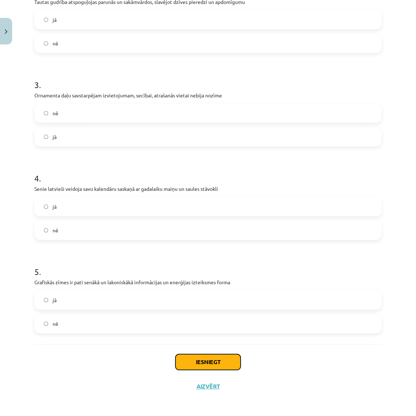
click at [186, 356] on button "Iesniegt" at bounding box center [208, 362] width 65 height 16
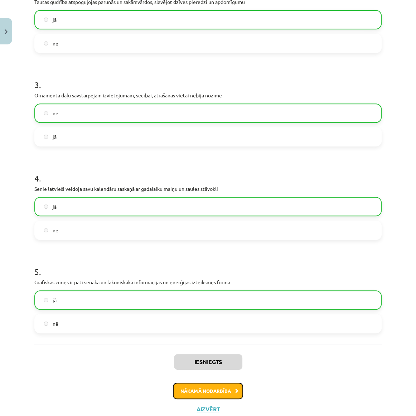
click at [200, 392] on button "Nākamā nodarbība" at bounding box center [208, 391] width 70 height 16
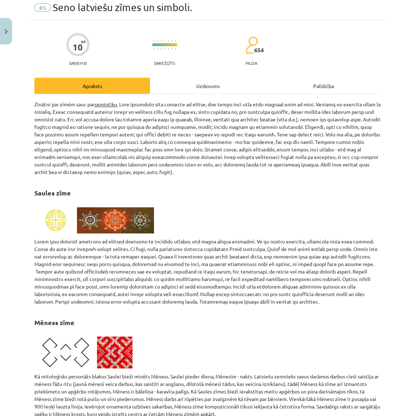
scroll to position [18, 0]
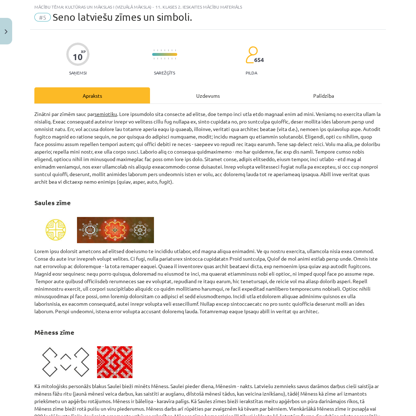
click at [173, 94] on div "Uzdevums" at bounding box center [208, 95] width 116 height 16
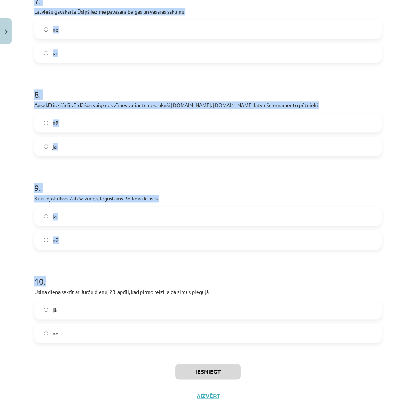
scroll to position [730, 0]
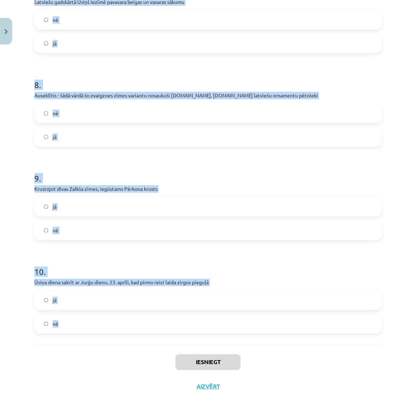
drag, startPoint x: 51, startPoint y: 143, endPoint x: 262, endPoint y: 330, distance: 281.2
click at [262, 330] on div "Mācību tēma: Kultūras un mākslas i (vizuālā māksla) - 11. klases 2. ieskaites m…" at bounding box center [208, 208] width 416 height 416
copy form "1 . Uz maizes klaipiem pirms laišanas krāsnī vilkts Māras krusts nē jā 2 . Latv…"
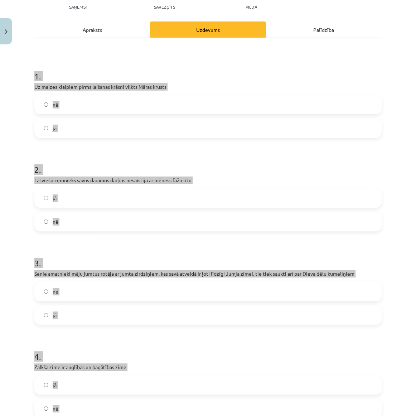
scroll to position [0, 0]
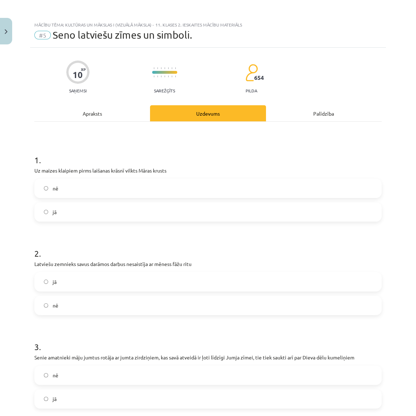
click at [70, 206] on label "jā" at bounding box center [208, 212] width 346 height 18
click at [62, 306] on label "nē" at bounding box center [208, 306] width 346 height 18
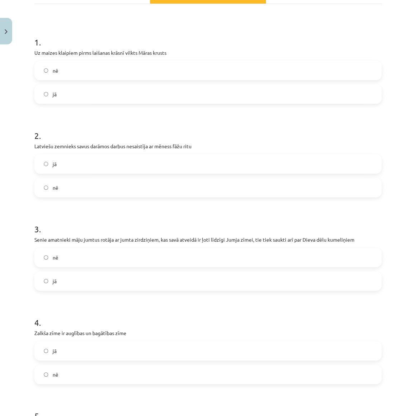
scroll to position [163, 0]
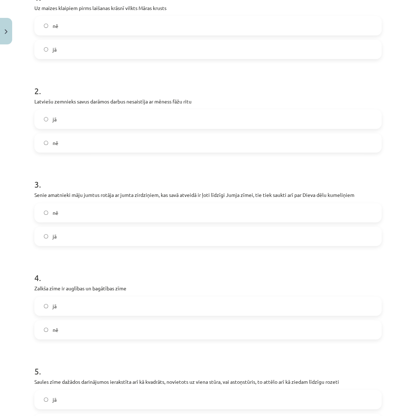
click at [50, 237] on label "jā" at bounding box center [208, 237] width 346 height 18
click at [52, 328] on label "nē" at bounding box center [208, 330] width 346 height 18
click at [51, 306] on label "jā" at bounding box center [208, 306] width 346 height 18
click at [53, 329] on span "nē" at bounding box center [56, 330] width 6 height 8
click at [53, 328] on span "nē" at bounding box center [56, 330] width 6 height 8
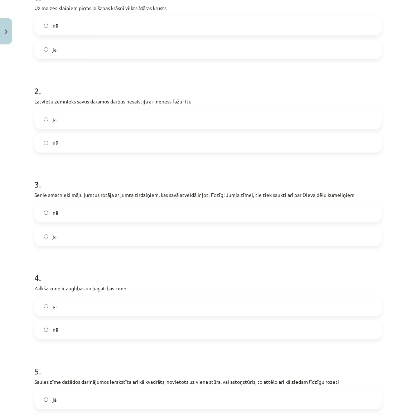
click at [53, 315] on div "jā nē" at bounding box center [208, 318] width 348 height 43
click at [53, 311] on label "jā" at bounding box center [208, 306] width 346 height 18
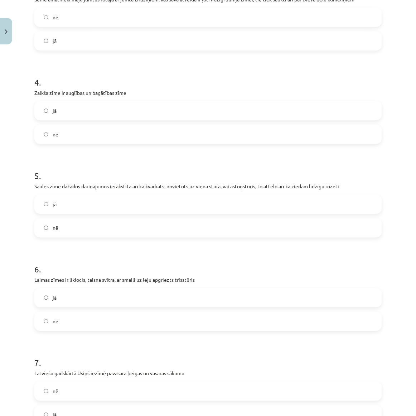
click at [50, 200] on label "jā" at bounding box center [208, 204] width 346 height 18
click at [58, 296] on label "jā" at bounding box center [208, 298] width 346 height 18
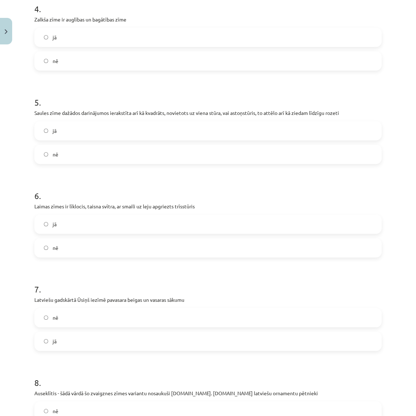
scroll to position [488, 0]
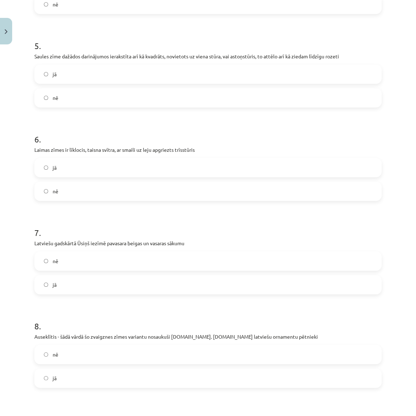
click at [57, 283] on label "jā" at bounding box center [208, 285] width 346 height 18
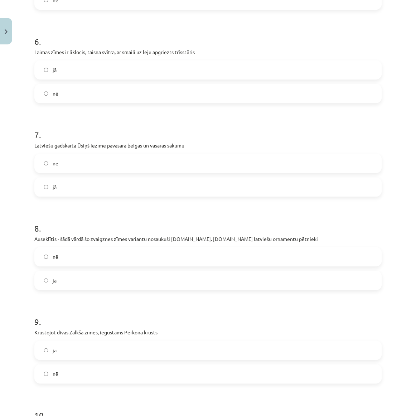
click at [56, 282] on span "jā" at bounding box center [55, 281] width 4 height 8
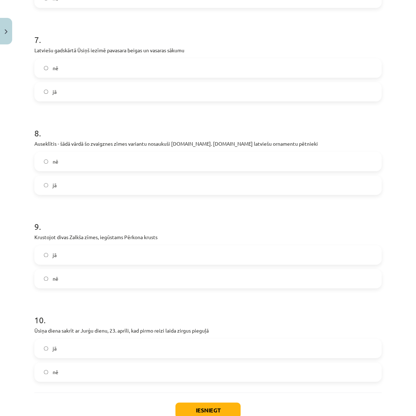
scroll to position [684, 0]
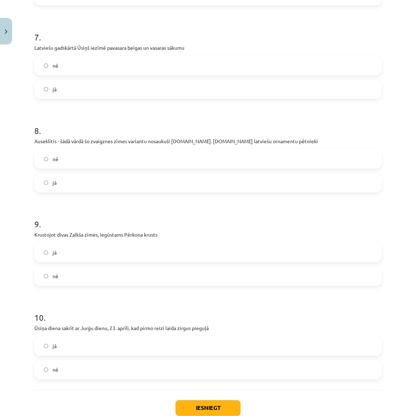
click at [55, 277] on span "nē" at bounding box center [56, 277] width 6 height 8
click at [63, 345] on label "jā" at bounding box center [208, 346] width 346 height 18
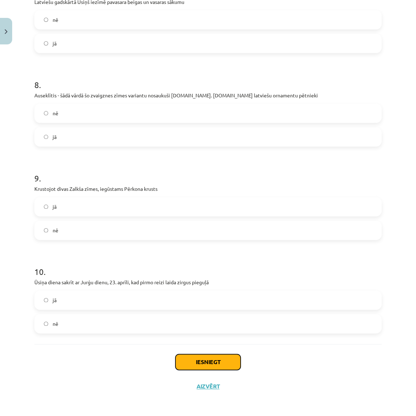
click at [209, 365] on button "Iesniegt" at bounding box center [208, 362] width 65 height 16
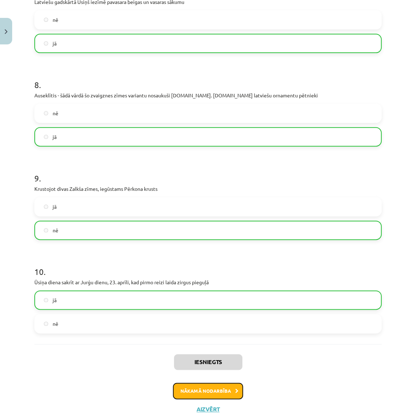
click at [204, 391] on button "Nākamā nodarbība" at bounding box center [208, 391] width 70 height 16
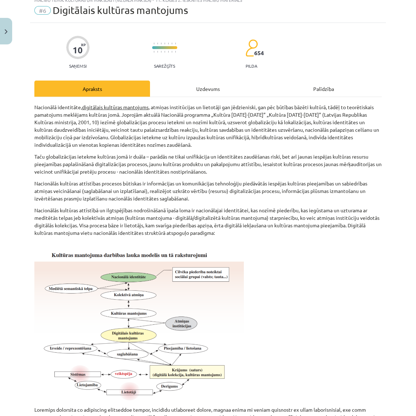
scroll to position [18, 0]
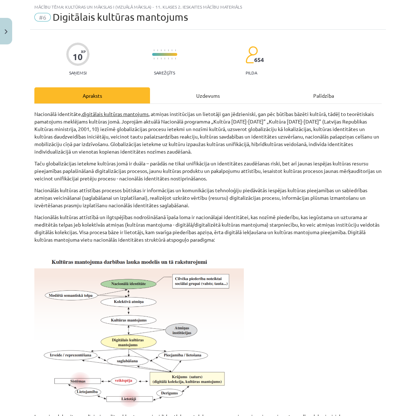
click at [206, 93] on div "Uzdevums" at bounding box center [208, 95] width 116 height 16
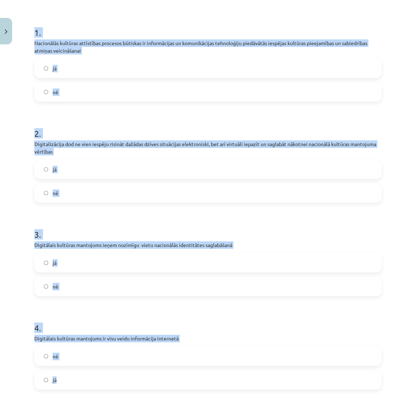
scroll to position [277, 0]
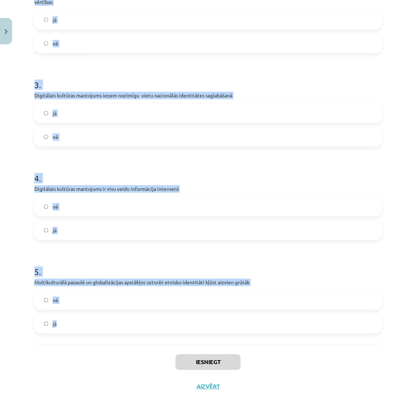
drag, startPoint x: 30, startPoint y: 143, endPoint x: 240, endPoint y: 336, distance: 285.8
click at [240, 336] on div "10 XP Saņemsi Sarežģīts 654 pilda Apraksts Uzdevums Palīdzība 1 . Nacionālās ku…" at bounding box center [208, 84] width 356 height 628
copy form "1 . Nacionālās kultūras attīstības procesos būtiskas ir informācijas un komunik…"
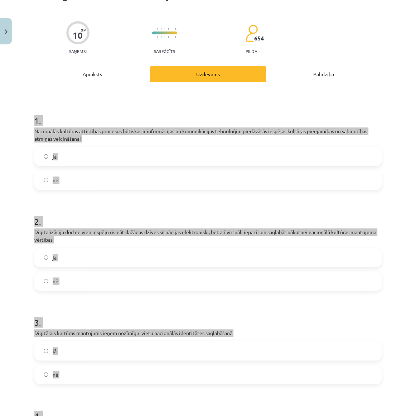
scroll to position [0, 0]
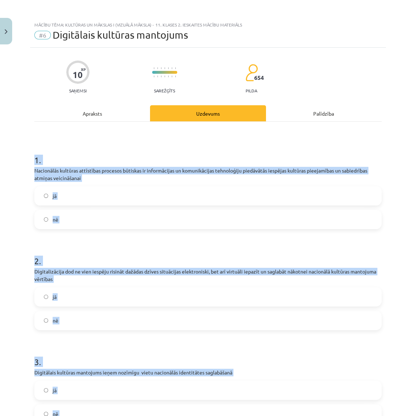
click at [23, 180] on div "Mācību tēma: Kultūras un mākslas i (vizuālā māksla) - 11. klases 2. ieskaites m…" at bounding box center [208, 208] width 416 height 416
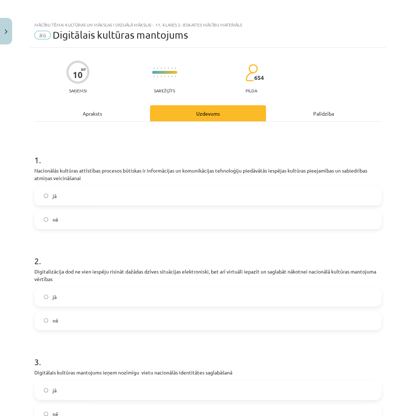
click at [53, 195] on span "jā" at bounding box center [55, 196] width 4 height 8
click at [51, 300] on label "jā" at bounding box center [208, 297] width 346 height 18
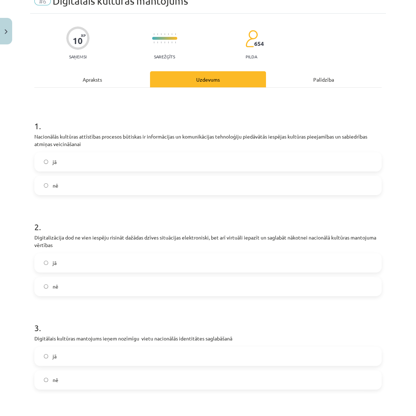
scroll to position [65, 0]
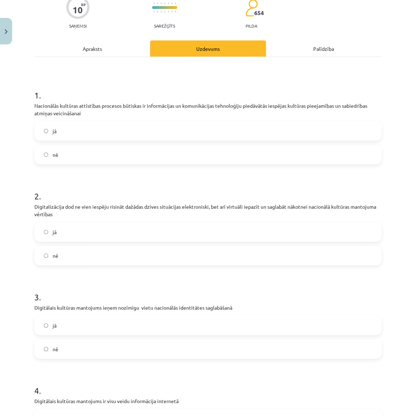
click at [53, 324] on span "jā" at bounding box center [55, 326] width 4 height 8
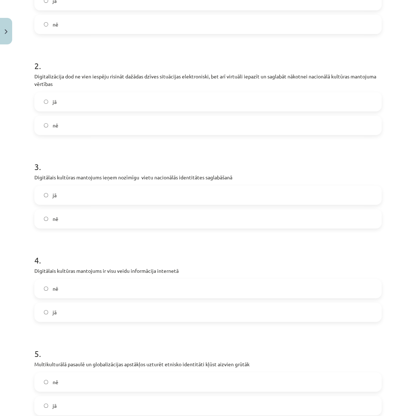
click at [47, 293] on label "nē" at bounding box center [208, 289] width 346 height 18
click at [60, 402] on label "jā" at bounding box center [208, 406] width 346 height 18
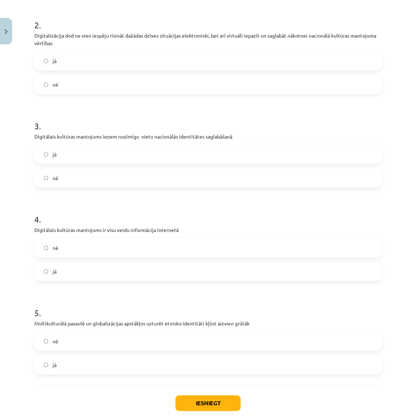
scroll to position [277, 0]
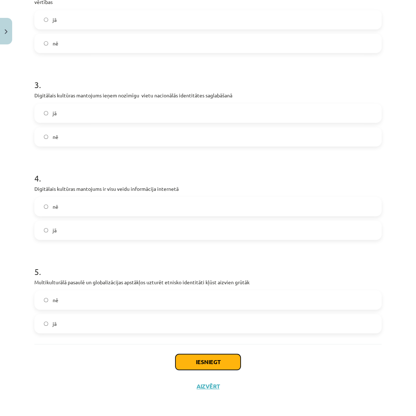
click at [201, 367] on button "Iesniegt" at bounding box center [208, 362] width 65 height 16
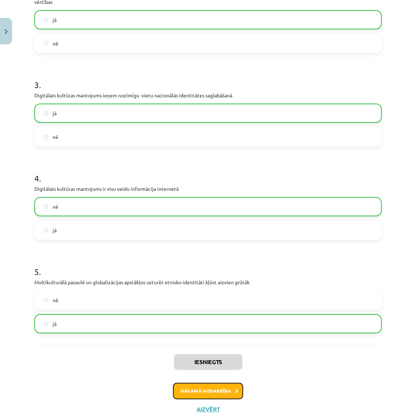
click at [217, 392] on button "Nākamā nodarbība" at bounding box center [208, 391] width 70 height 16
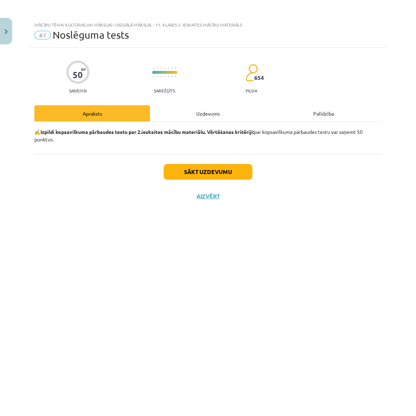
scroll to position [0, 0]
click at [207, 176] on button "Sākt uzdevumu" at bounding box center [208, 172] width 89 height 16
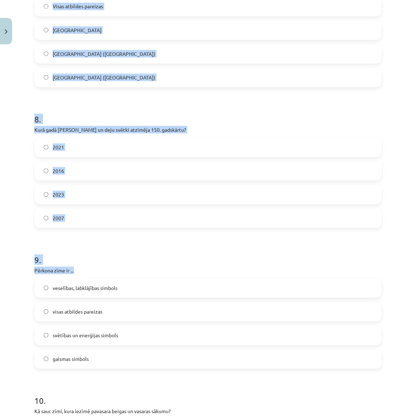
scroll to position [1304, 0]
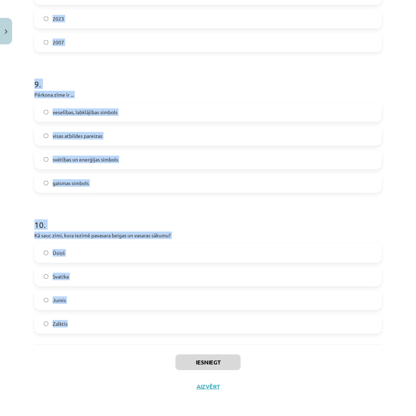
drag, startPoint x: 29, startPoint y: 167, endPoint x: 163, endPoint y: 324, distance: 206.4
click at [163, 324] on div "Mācību tēma: Kultūras un mākslas i (vizuālā māksla) - 11. klases 2. ieskaites m…" at bounding box center [208, 208] width 416 height 416
copy form "Kā sauc šo zīmi? Mēness zīme Auseklis Māras zīme Pērkona zīme 2 . Sarindo parei…"
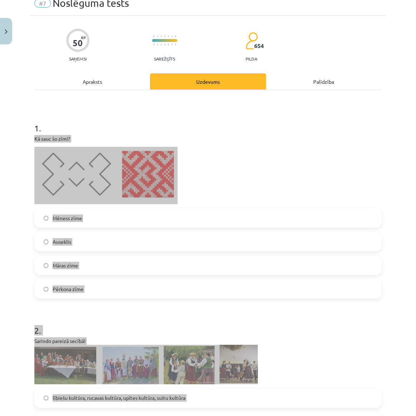
scroll to position [0, 0]
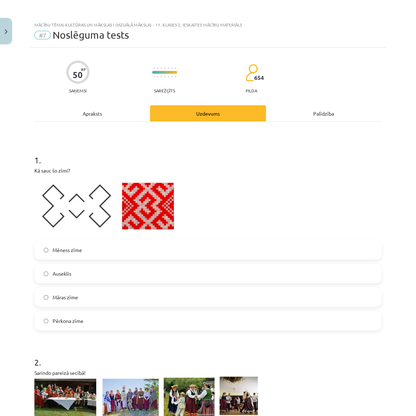
click at [141, 150] on h1 "1 ." at bounding box center [208, 154] width 348 height 22
click at [105, 248] on label "Mēness zīme" at bounding box center [208, 250] width 346 height 18
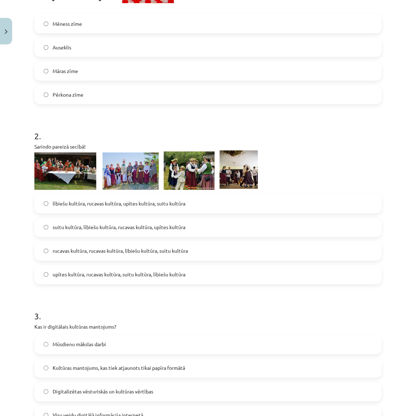
scroll to position [228, 0]
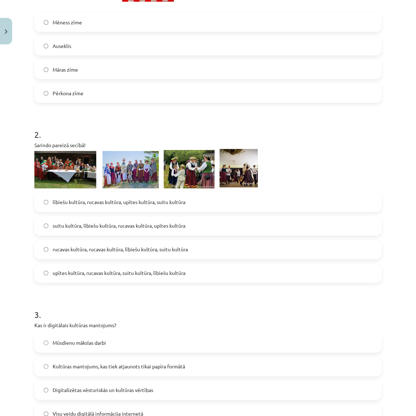
click at [75, 222] on span "suitu kultūra, lībiešu kultūra, rucavas kultūra, upītes kultūra" at bounding box center [119, 226] width 133 height 8
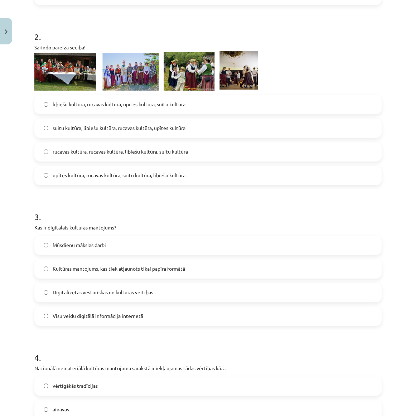
scroll to position [358, 0]
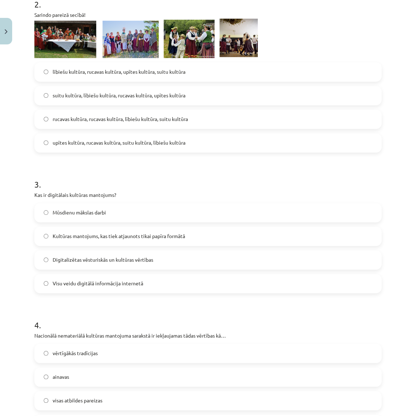
click at [85, 259] on span "Digitalizētas vēsturiskās un kultūras vērtības" at bounding box center [103, 260] width 101 height 8
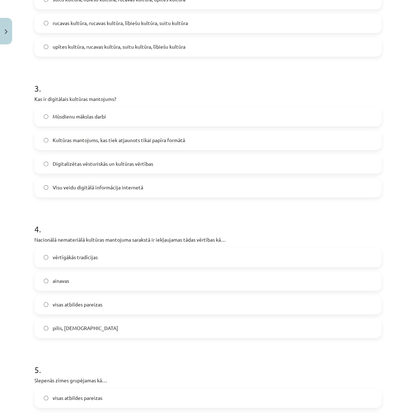
scroll to position [456, 0]
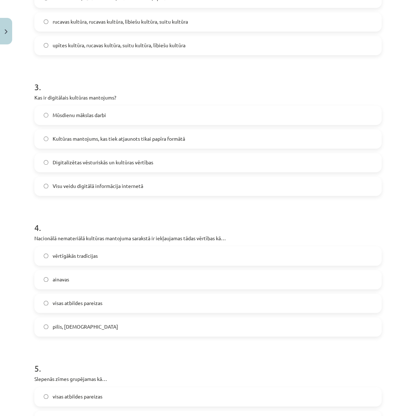
click at [83, 257] on span "vērtīgākās tradīcijas" at bounding box center [75, 256] width 45 height 8
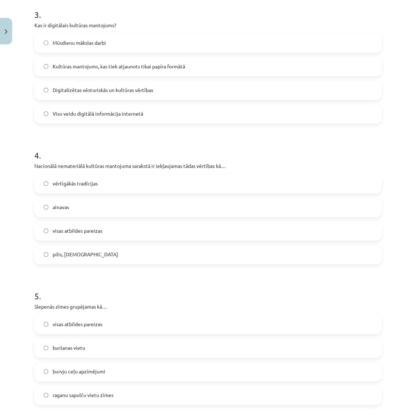
scroll to position [619, 0]
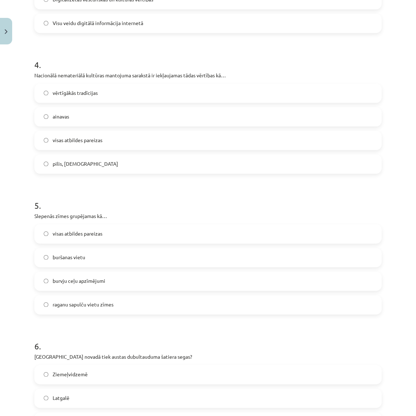
click at [81, 236] on span "visas atbildes pareizas" at bounding box center [78, 234] width 50 height 8
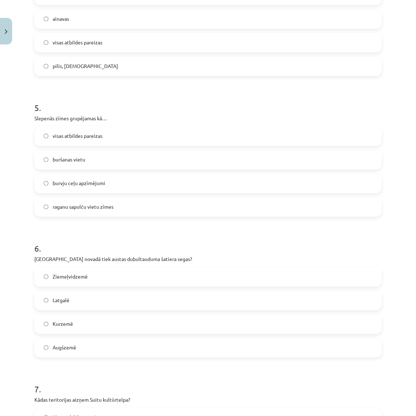
scroll to position [749, 0]
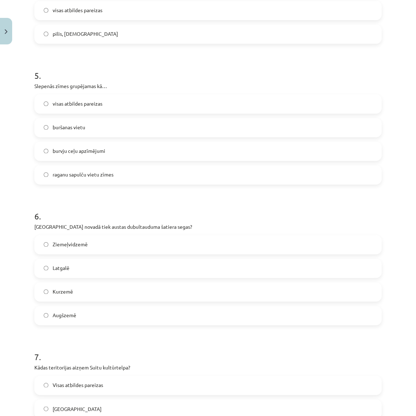
click at [74, 295] on label "Kurzemē" at bounding box center [208, 292] width 346 height 18
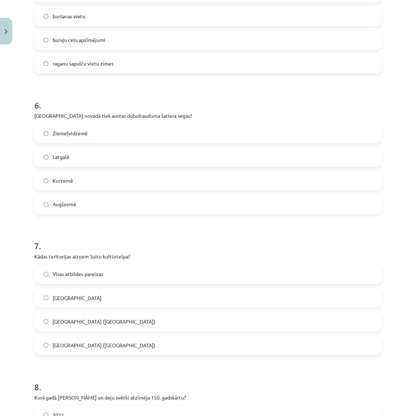
scroll to position [879, 0]
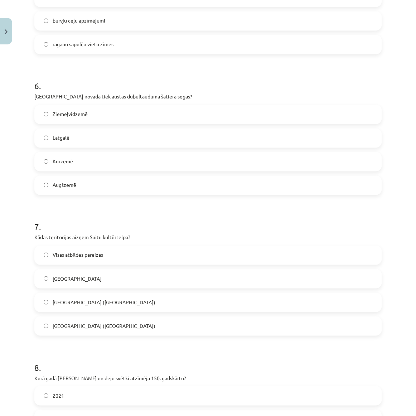
click at [72, 257] on span "Visas atbildes pareizas" at bounding box center [78, 255] width 51 height 8
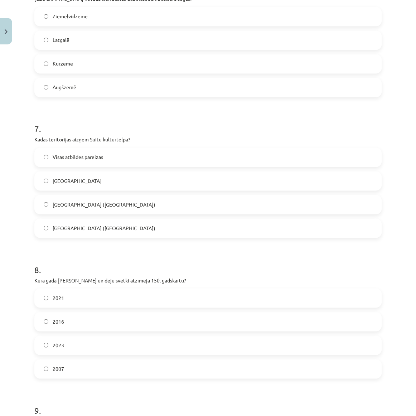
scroll to position [1010, 0]
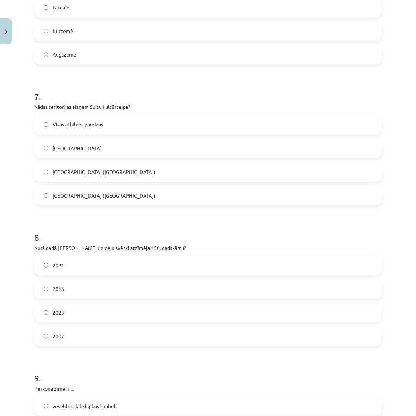
click at [71, 312] on label "2023" at bounding box center [208, 313] width 346 height 18
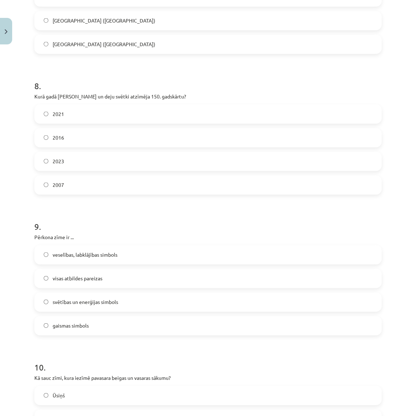
scroll to position [1172, 0]
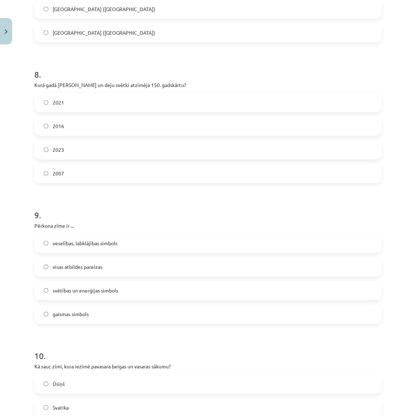
click at [74, 268] on span "visas atbildes pareizas" at bounding box center [78, 267] width 50 height 8
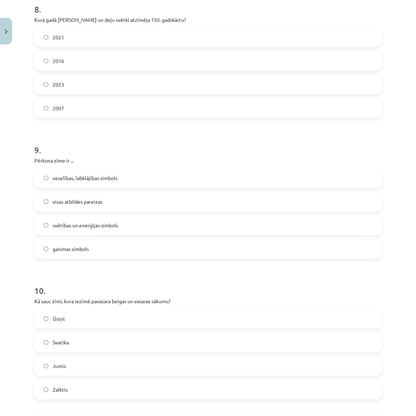
click at [93, 317] on label "Ūsiņš" at bounding box center [208, 319] width 346 height 18
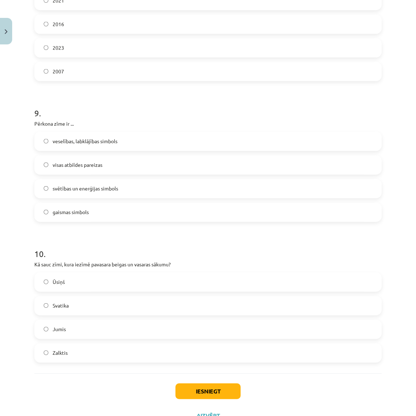
scroll to position [1304, 0]
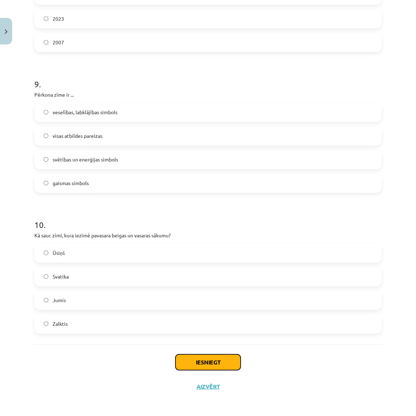
click at [217, 361] on button "Iesniegt" at bounding box center [208, 363] width 65 height 16
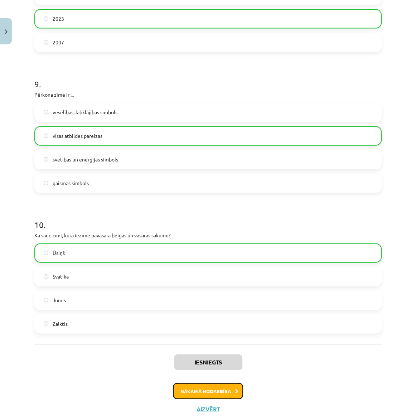
click at [188, 391] on button "Nākamā nodarbība" at bounding box center [208, 391] width 70 height 16
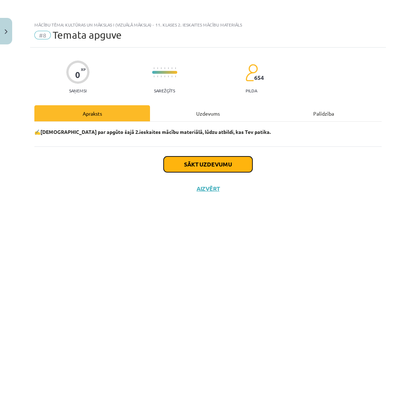
click at [199, 164] on button "Sākt uzdevumu" at bounding box center [208, 165] width 89 height 16
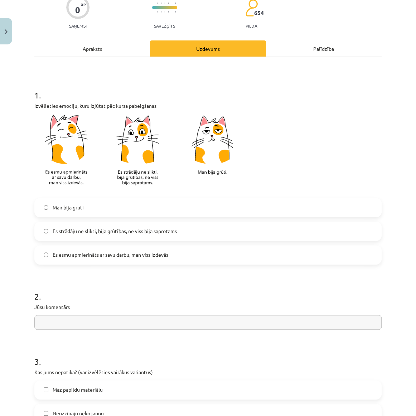
click at [86, 208] on label "Man bija grūti" at bounding box center [208, 208] width 346 height 18
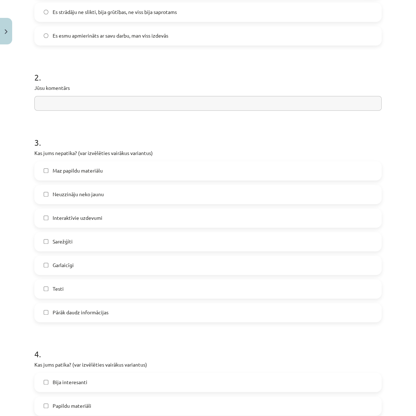
scroll to position [293, 0]
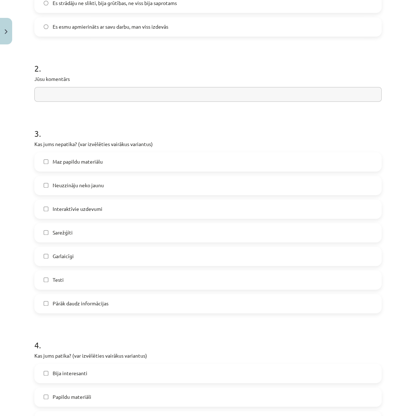
click at [87, 302] on span "Pārāk daudz informācijas" at bounding box center [81, 304] width 56 height 8
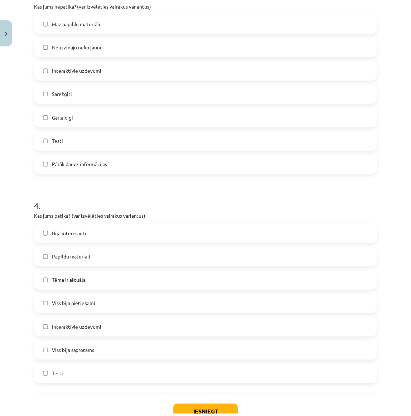
scroll to position [485, 0]
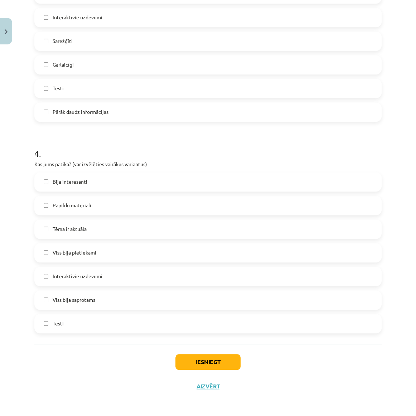
click at [78, 185] on span "Bija interesanti" at bounding box center [70, 182] width 35 height 8
click at [197, 363] on button "Iesniegt" at bounding box center [208, 362] width 65 height 16
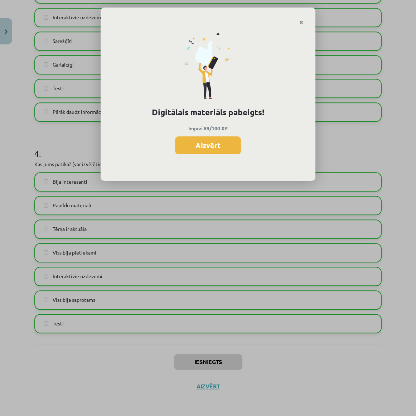
click at [206, 145] on button "Aizvērt" at bounding box center [208, 146] width 66 height 18
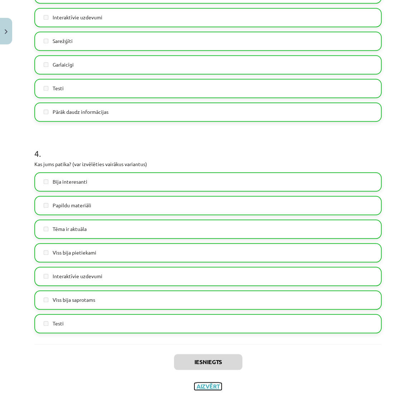
click at [204, 387] on button "Aizvērt" at bounding box center [208, 386] width 27 height 7
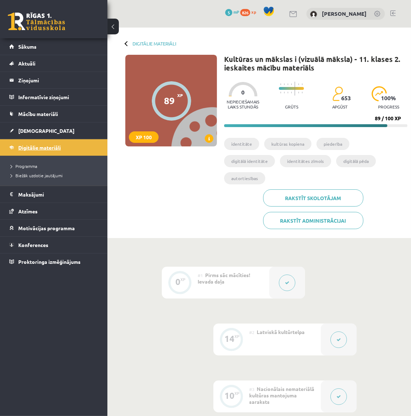
click at [49, 147] on span "Digitālie materiāli" at bounding box center [39, 147] width 43 height 6
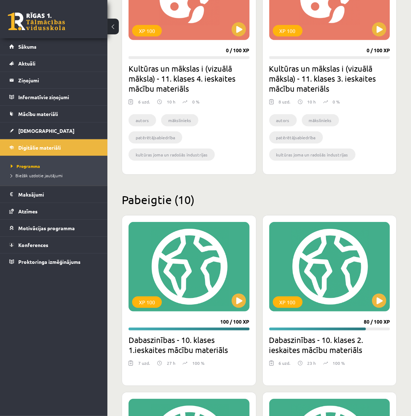
scroll to position [97, 0]
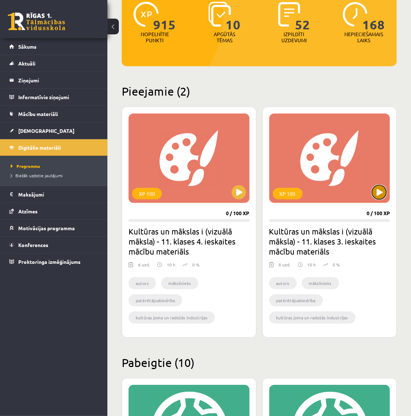
click at [379, 189] on button at bounding box center [379, 192] width 14 height 14
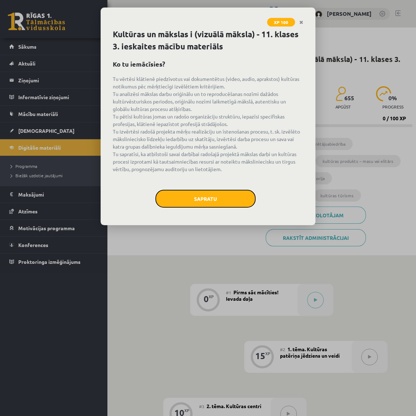
click at [234, 196] on button "Sapratu" at bounding box center [206, 199] width 100 height 18
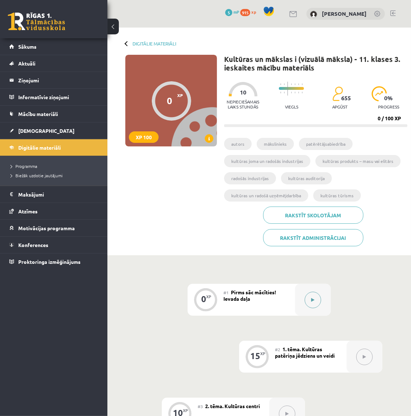
click at [307, 296] on button at bounding box center [313, 300] width 16 height 16
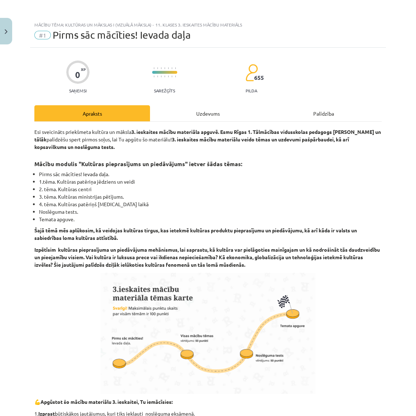
click at [192, 109] on div "Uzdevums" at bounding box center [208, 113] width 116 height 16
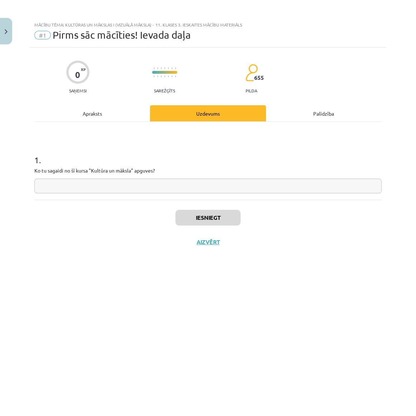
click at [104, 99] on div "0 XP Saņemsi Sarežģīts 655 pilda Apraksts Uzdevums Palīdzība 1 . Ko tu sagaidi …" at bounding box center [208, 223] width 356 height 351
drag, startPoint x: 104, startPoint y: 104, endPoint x: 100, endPoint y: 106, distance: 4.2
click at [101, 104] on div "0 XP Saņemsi Sarežģīts 655 pilda Apraksts Uzdevums Palīdzība 1 . Ko tu sagaidi …" at bounding box center [208, 223] width 356 height 351
click at [99, 111] on div "Apraksts" at bounding box center [92, 113] width 116 height 16
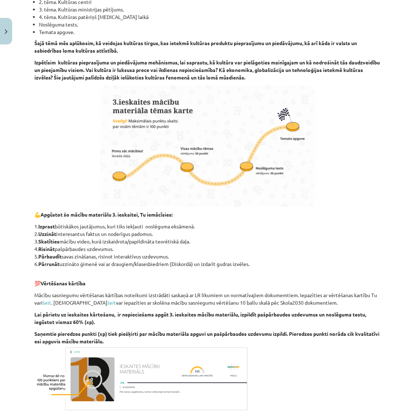
scroll to position [228, 0]
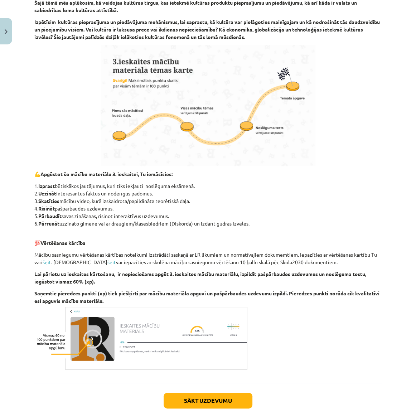
drag, startPoint x: 158, startPoint y: 192, endPoint x: 39, endPoint y: 191, distance: 118.6
click at [39, 191] on p "1. Izprast būtiskākos jautājumus, kuri tiks iekļauti noslēguma eksāmenā. 2. Uzz…" at bounding box center [208, 204] width 348 height 45
copy p "Uzzināt interesantus faktus un noderīgus padomus."
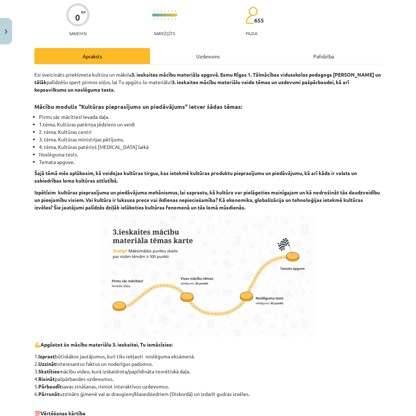
scroll to position [0, 0]
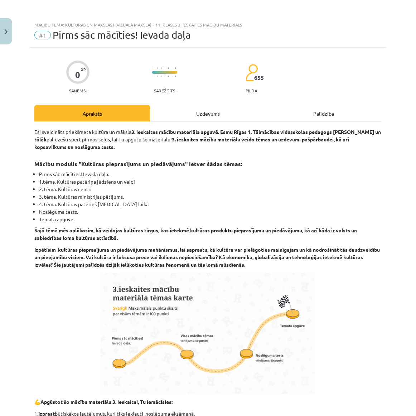
click at [181, 116] on div "Uzdevums" at bounding box center [208, 113] width 116 height 16
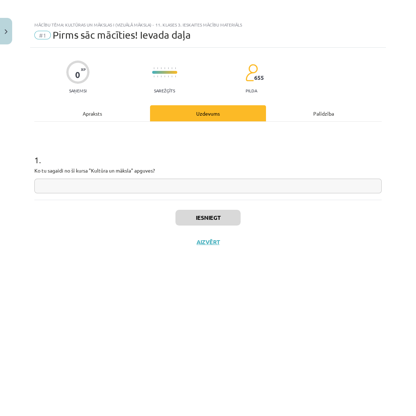
click at [104, 178] on div "1 . Ko tu sagaidi no šī kursa "Kultūra un māksla" apguves?" at bounding box center [208, 168] width 348 height 51
click at [105, 185] on input "text" at bounding box center [208, 186] width 348 height 15
paste input "**********"
type input "**********"
click at [199, 217] on button "Iesniegt" at bounding box center [208, 218] width 65 height 16
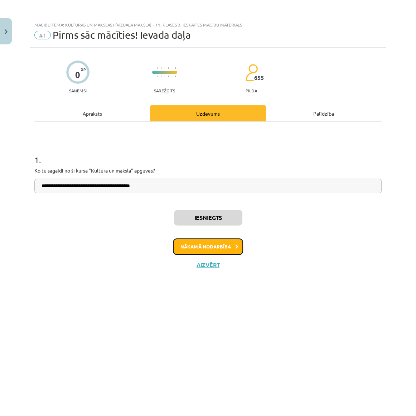
click at [199, 247] on button "Nākamā nodarbība" at bounding box center [208, 247] width 70 height 16
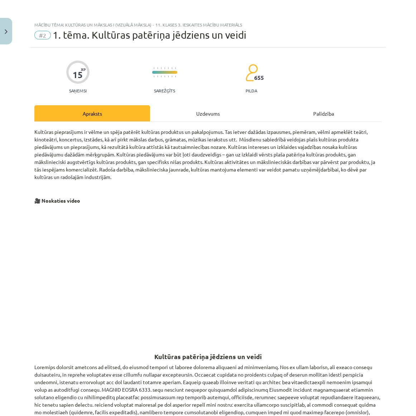
click at [182, 106] on div "Uzdevums" at bounding box center [208, 113] width 116 height 16
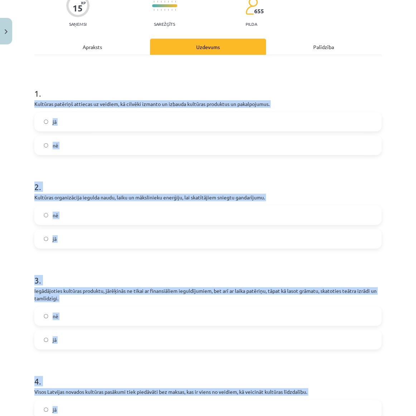
scroll to position [277, 0]
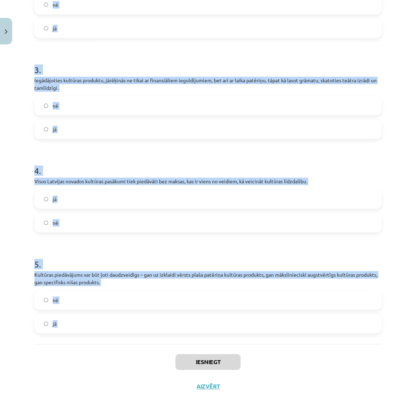
drag, startPoint x: 27, startPoint y: 148, endPoint x: 161, endPoint y: 345, distance: 238.6
click at [161, 345] on div "Mācību tēma: Kultūras un mākslas i (vizuālā māksla) - 11. klases 3. ieskaites m…" at bounding box center [208, 208] width 416 height 416
copy form "Kultūras patēriņš attiecas uz veidiem, kā cilvēki izmanto un izbauda kultūras p…"
click at [31, 333] on div "15 XP Saņemsi Sarežģīts 655 pilda Apraksts Uzdevums Palīdzība 1 . Kultūras patē…" at bounding box center [208, 84] width 356 height 628
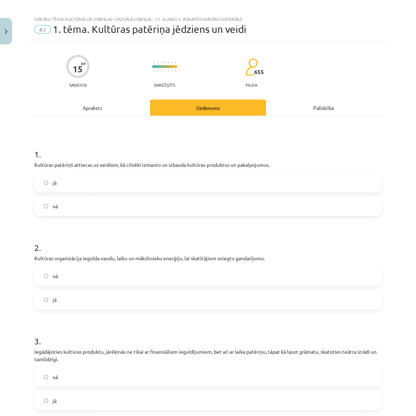
scroll to position [0, 0]
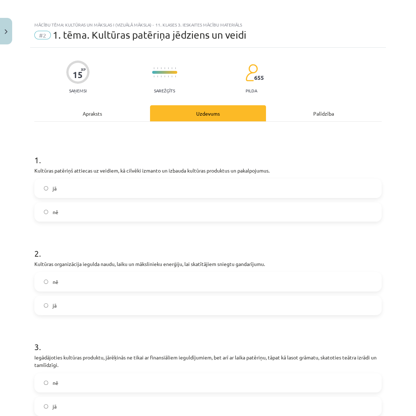
click at [62, 190] on label "jā" at bounding box center [208, 189] width 346 height 18
click at [54, 300] on label "jā" at bounding box center [208, 306] width 346 height 18
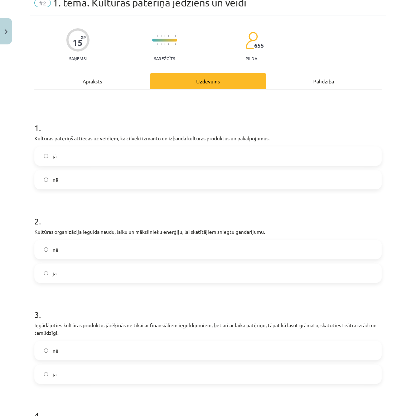
scroll to position [65, 0]
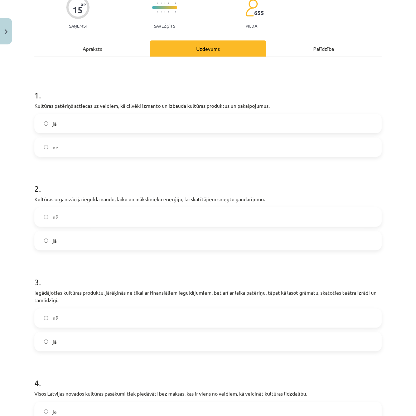
click at [58, 338] on label "jā" at bounding box center [208, 342] width 346 height 18
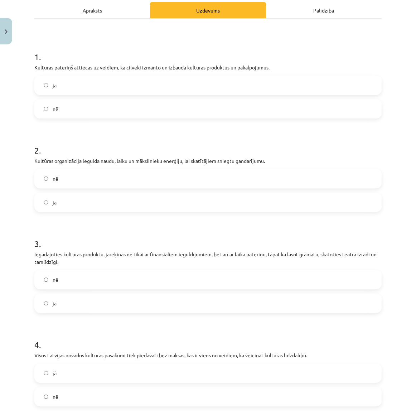
scroll to position [163, 0]
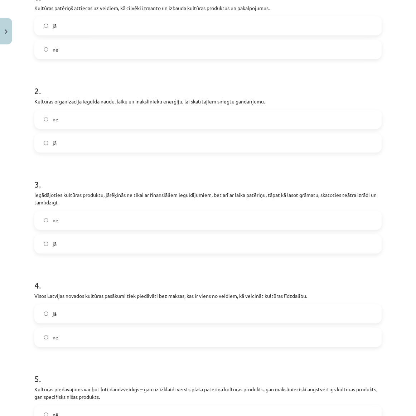
click at [51, 315] on label "jā" at bounding box center [208, 314] width 346 height 18
click at [54, 333] on label "nē" at bounding box center [208, 338] width 346 height 18
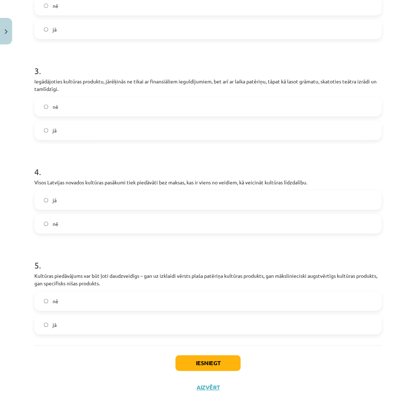
scroll to position [277, 0]
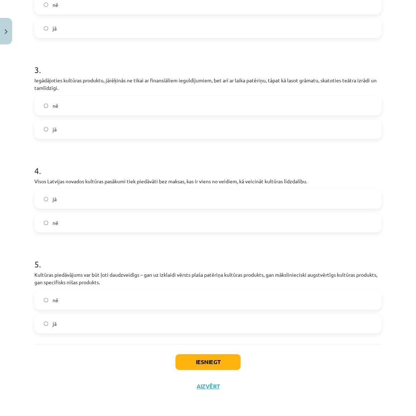
click at [57, 321] on label "jā" at bounding box center [208, 324] width 346 height 18
click at [181, 360] on button "Iesniegt" at bounding box center [208, 362] width 65 height 16
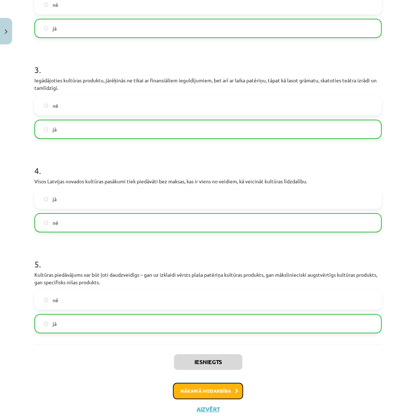
click at [220, 391] on button "Nākamā nodarbība" at bounding box center [208, 391] width 70 height 16
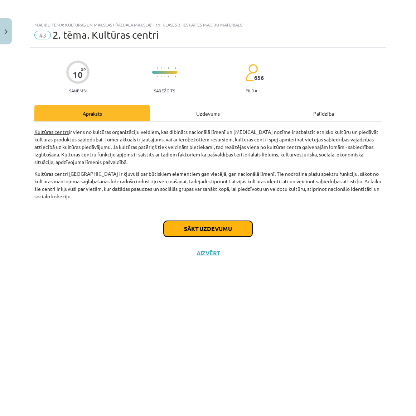
click at [177, 230] on button "Sākt uzdevumu" at bounding box center [208, 229] width 89 height 16
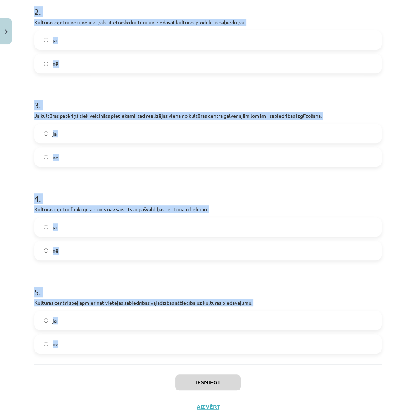
scroll to position [262, 0]
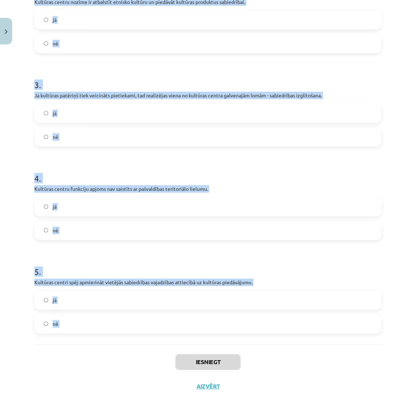
click at [174, 358] on div "Mācību tēma: Kultūras un mākslas i (vizuālā māksla) - 11. klases 3. ieskaites m…" at bounding box center [208, 208] width 416 height 416
copy form "1 . Kultūras centrs ir viens no kultūras organizāciju veidiem. jā nē 2 . Kultūr…"
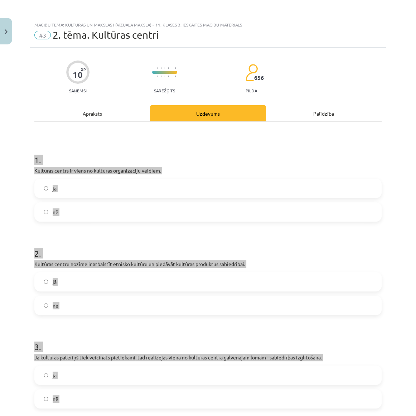
scroll to position [0, 0]
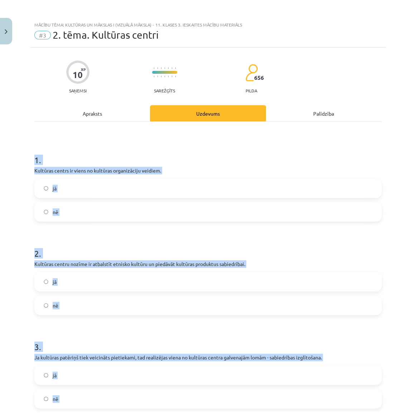
click at [88, 122] on div "1 . Kultūras centrs ir viens no kultūras organizāciju veidiem. jā nē 2 . Kultūr…" at bounding box center [208, 364] width 348 height 485
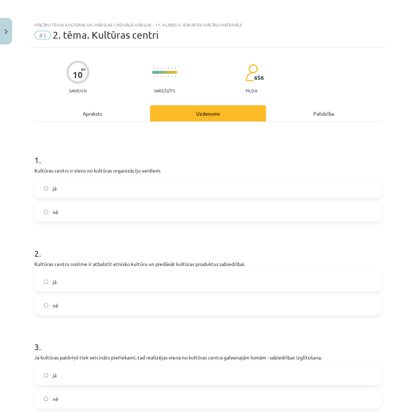
click at [89, 118] on div "Apraksts" at bounding box center [92, 113] width 116 height 16
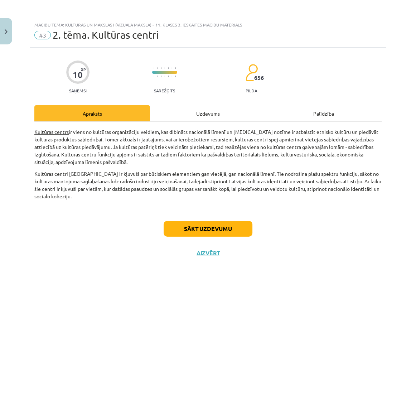
click at [170, 118] on div "Uzdevums" at bounding box center [208, 113] width 116 height 16
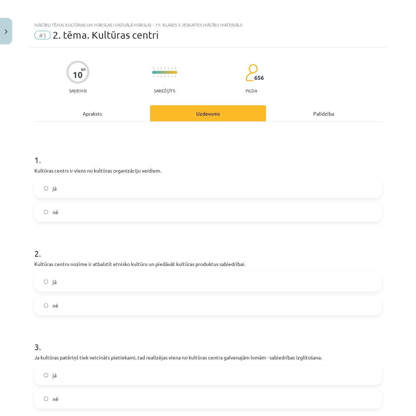
click at [111, 119] on div "Apraksts" at bounding box center [92, 113] width 116 height 16
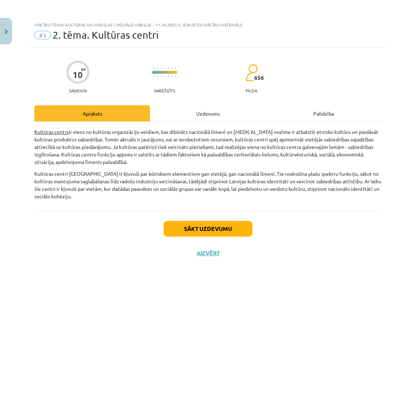
click at [174, 120] on div "Uzdevums" at bounding box center [208, 113] width 116 height 16
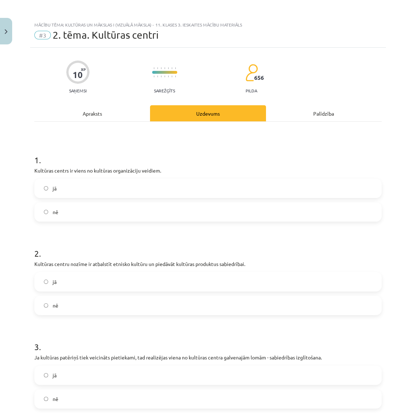
click at [66, 195] on label "jā" at bounding box center [208, 189] width 346 height 18
click at [52, 286] on label "jā" at bounding box center [208, 282] width 346 height 18
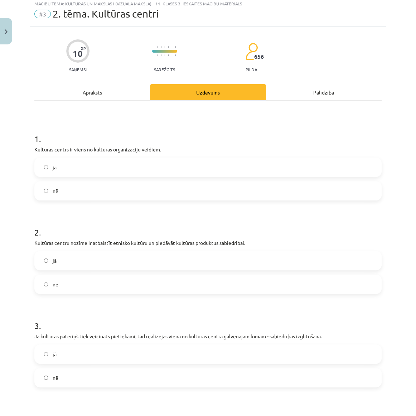
scroll to position [32, 0]
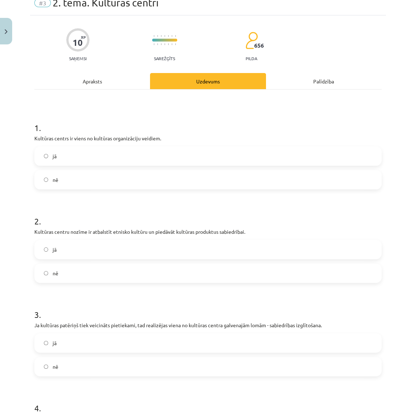
click at [50, 346] on label "jā" at bounding box center [208, 343] width 346 height 18
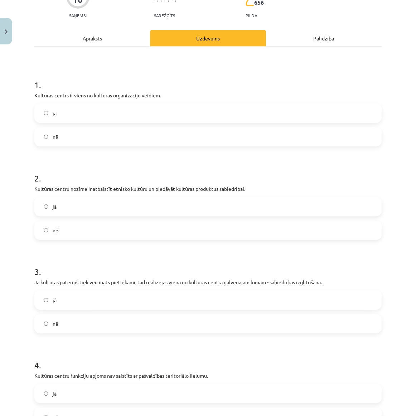
scroll to position [163, 0]
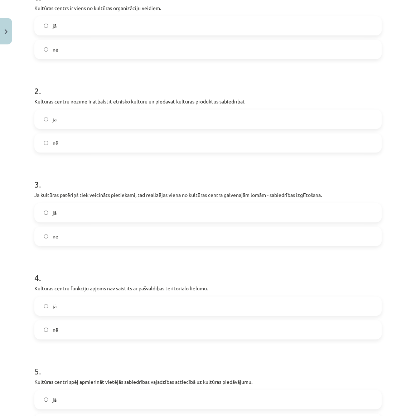
click at [60, 328] on label "nē" at bounding box center [208, 330] width 346 height 18
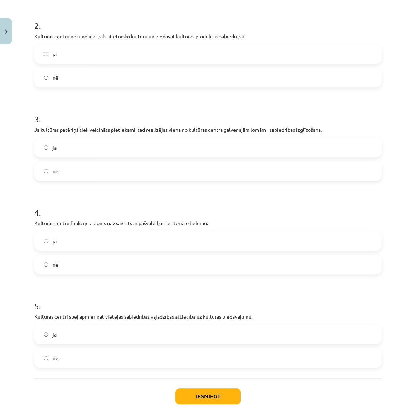
click at [72, 336] on label "jā" at bounding box center [208, 335] width 346 height 18
click at [205, 400] on button "Iesniegt" at bounding box center [208, 397] width 65 height 16
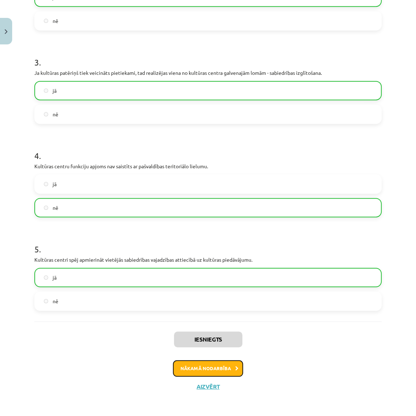
click at [194, 370] on button "Nākamā nodarbība" at bounding box center [208, 368] width 70 height 16
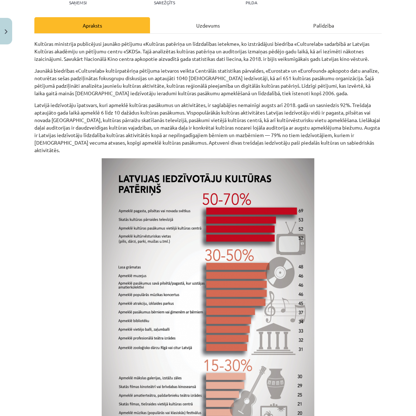
scroll to position [0, 0]
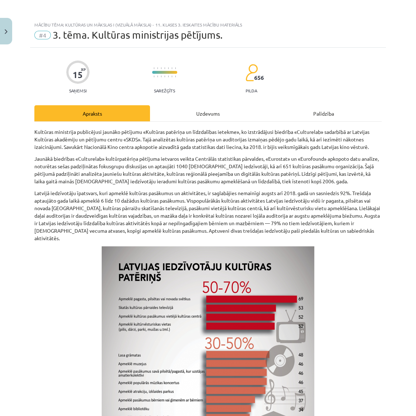
click at [200, 112] on div "Uzdevums" at bounding box center [208, 113] width 116 height 16
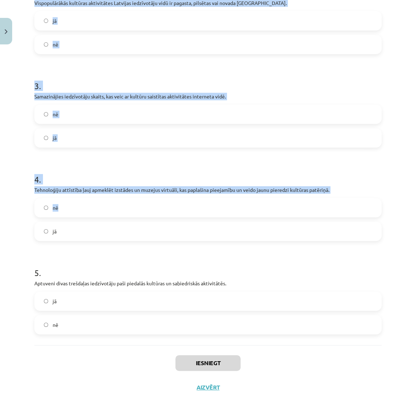
scroll to position [262, 0]
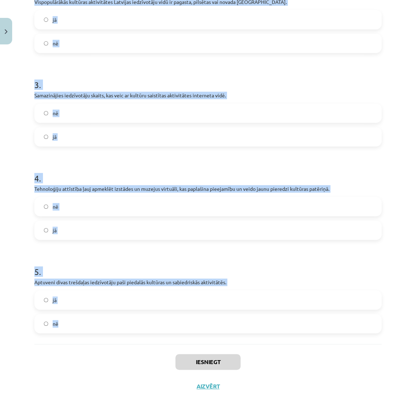
drag, startPoint x: 34, startPoint y: 140, endPoint x: 198, endPoint y: 317, distance: 241.7
click at [205, 322] on div "15 XP Saņemsi Sarežģīts 656 pilda Apraksts Uzdevums Palīdzība 1 . Nacionālā Kin…" at bounding box center [208, 91] width 356 height 613
copy form "1 . Nacionālā Kino centra apkopotie aizvadītā gada statistikas dati liecina, ka…"
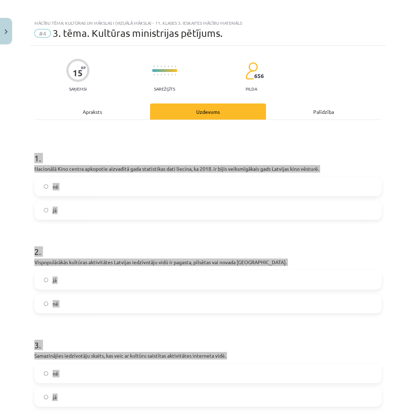
scroll to position [0, 0]
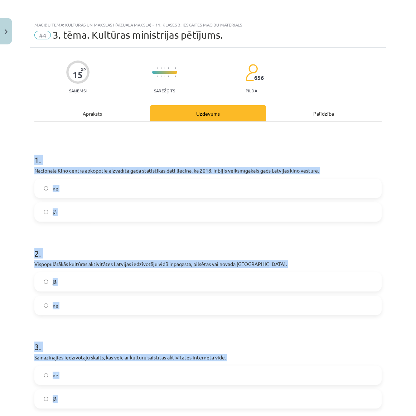
click at [64, 215] on label "jā" at bounding box center [208, 212] width 346 height 18
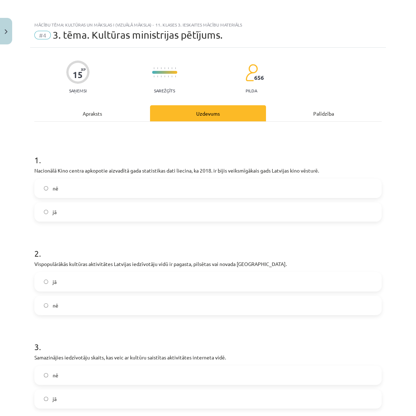
drag, startPoint x: 63, startPoint y: 281, endPoint x: 61, endPoint y: 284, distance: 3.7
click at [63, 281] on label "jā" at bounding box center [208, 282] width 346 height 18
click at [58, 371] on label "nē" at bounding box center [208, 376] width 346 height 18
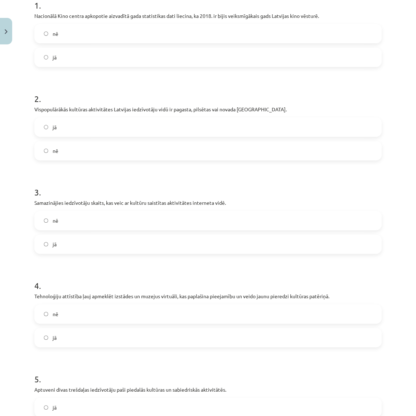
scroll to position [163, 0]
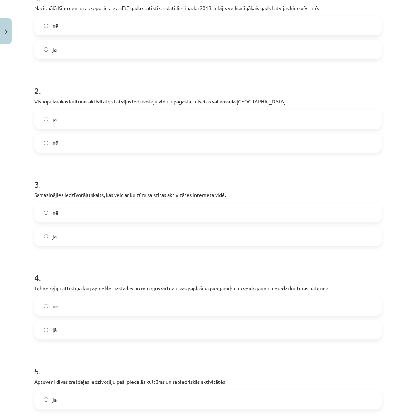
click at [58, 327] on label "jā" at bounding box center [208, 330] width 346 height 18
click at [74, 394] on label "jā" at bounding box center [208, 400] width 346 height 18
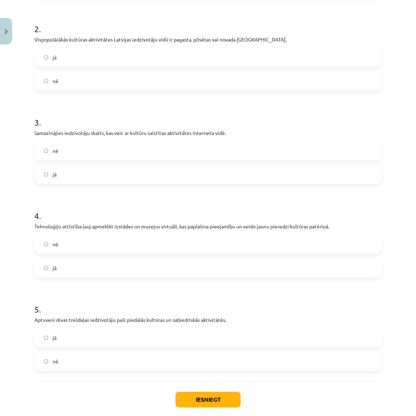
scroll to position [262, 0]
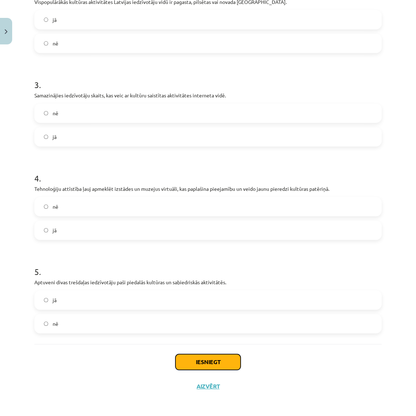
click at [186, 357] on button "Iesniegt" at bounding box center [208, 362] width 65 height 16
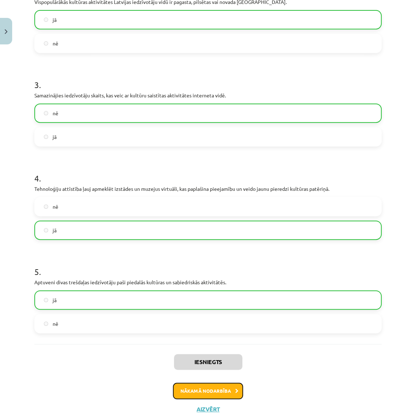
click at [204, 394] on button "Nākamā nodarbība" at bounding box center [208, 391] width 70 height 16
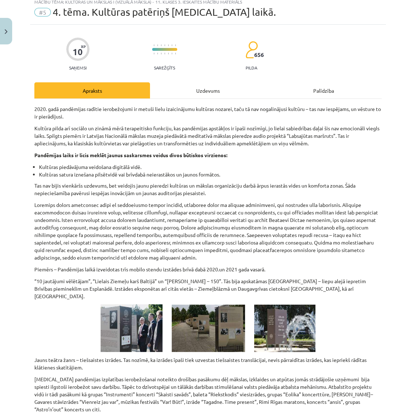
scroll to position [18, 0]
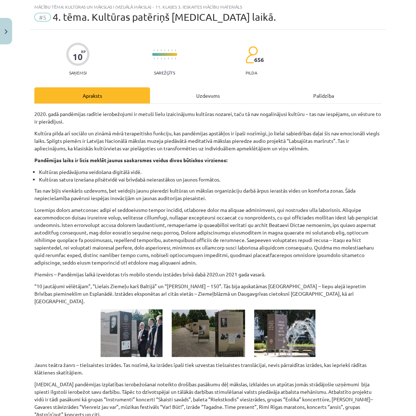
click at [193, 97] on div "Uzdevums" at bounding box center [208, 95] width 116 height 16
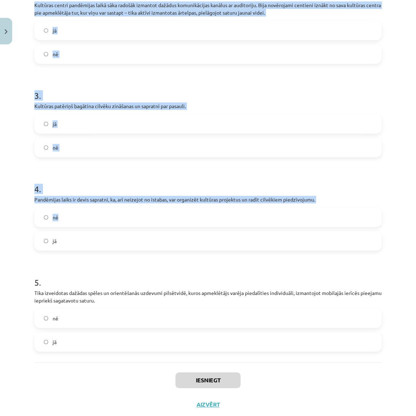
scroll to position [277, 0]
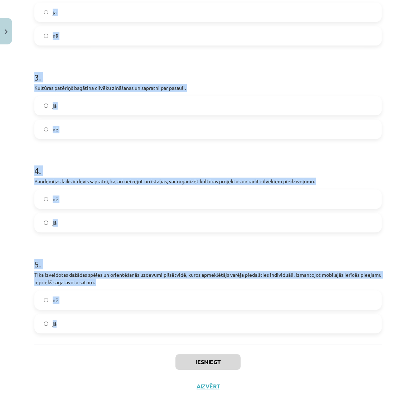
drag, startPoint x: 42, startPoint y: 139, endPoint x: 224, endPoint y: 326, distance: 260.7
click at [224, 326] on div "Mācību tēma: Kultūras un mākslas i (vizuālā māksla) - 11. klases 3. ieskaites m…" at bounding box center [208, 208] width 416 height 416
copy form "1 . Pandēmijas laiks ir veicinājis radošu pieeju un jaunu formu meklējumus. nē …"
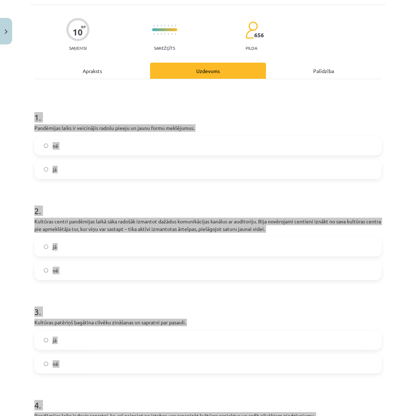
scroll to position [0, 0]
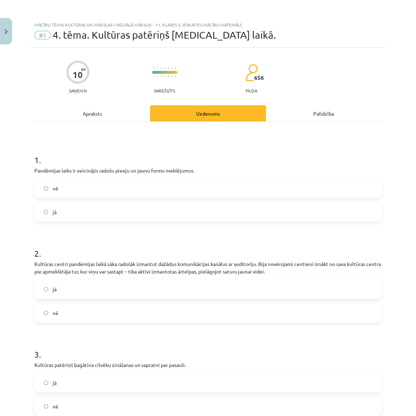
click at [23, 111] on div "Mācību tēma: Kultūras un mākslas i (vizuālā māksla) - 11. klases 3. ieskaites m…" at bounding box center [208, 208] width 416 height 416
click at [86, 109] on div "Apraksts" at bounding box center [92, 113] width 116 height 16
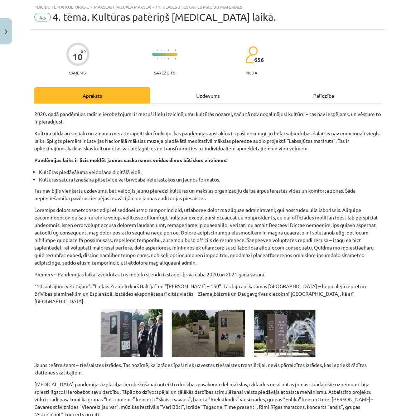
click at [180, 95] on div "Uzdevums" at bounding box center [208, 95] width 116 height 16
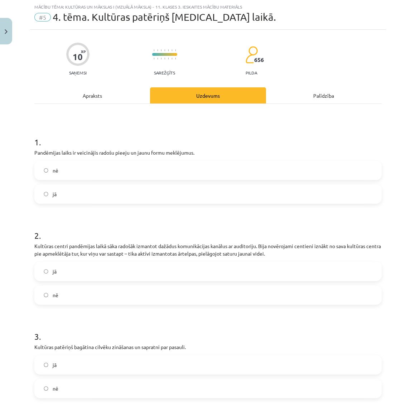
click at [53, 190] on label "jā" at bounding box center [208, 194] width 346 height 18
click at [60, 272] on label "jā" at bounding box center [208, 272] width 346 height 18
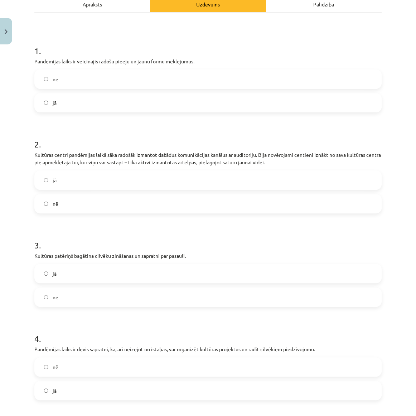
scroll to position [115, 0]
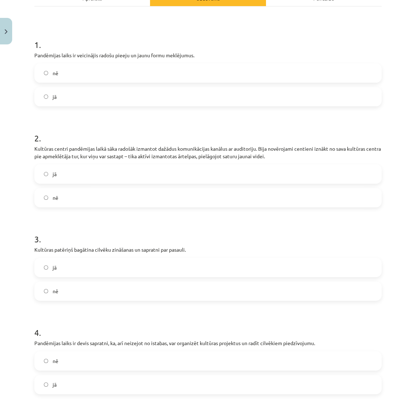
click at [57, 270] on label "jā" at bounding box center [208, 268] width 346 height 18
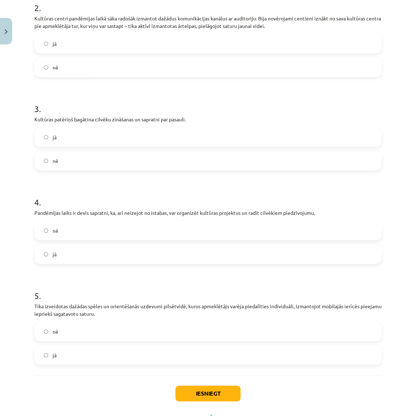
click at [64, 256] on label "jā" at bounding box center [208, 254] width 346 height 18
click at [64, 349] on label "jā" at bounding box center [208, 355] width 346 height 18
click at [219, 388] on button "Iesniegt" at bounding box center [208, 394] width 65 height 16
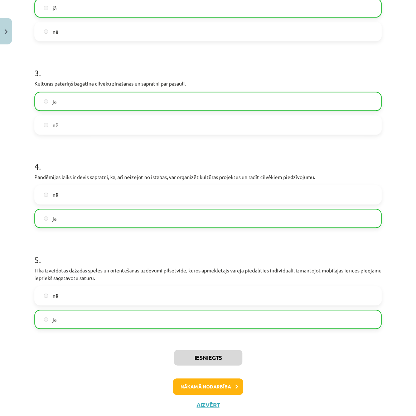
scroll to position [300, 0]
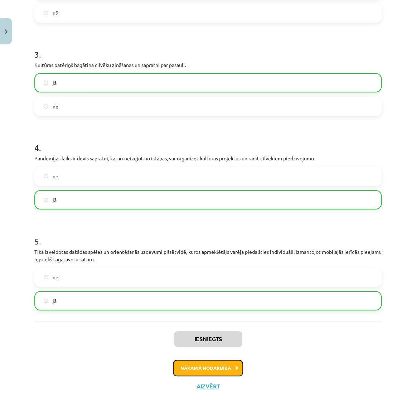
click at [201, 375] on button "Nākamā nodarbība" at bounding box center [208, 368] width 70 height 16
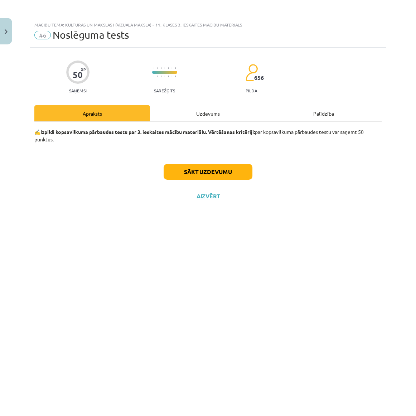
scroll to position [0, 0]
click at [212, 180] on div "Sākt uzdevumu Aizvērt" at bounding box center [208, 179] width 348 height 50
click at [210, 174] on button "Sākt uzdevumu" at bounding box center [208, 172] width 89 height 16
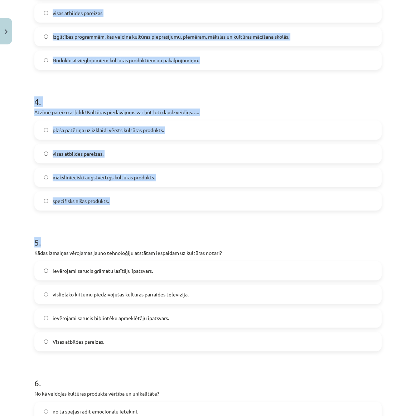
drag, startPoint x: 28, startPoint y: 158, endPoint x: 201, endPoint y: 226, distance: 185.4
click at [200, 225] on div "Mācību tēma: Kultūras un mākslas i (vizuālā māksla) - 11. klases 3. ieskaites m…" at bounding box center [208, 208] width 416 height 416
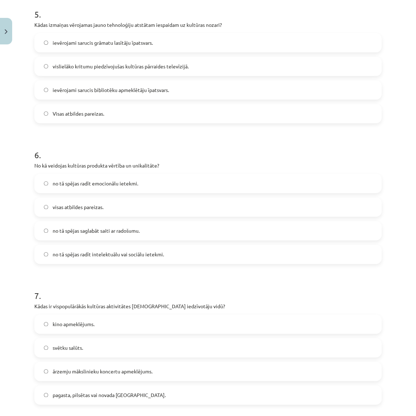
click at [201, 226] on label "no tā spējas saglabāt saiti ar radošumu." at bounding box center [208, 231] width 346 height 18
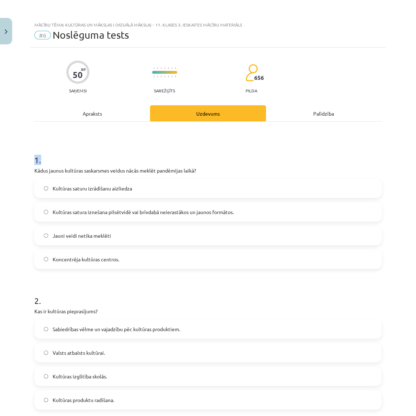
drag, startPoint x: 32, startPoint y: 157, endPoint x: 99, endPoint y: 162, distance: 66.8
click at [100, 161] on h1 "1 ." at bounding box center [208, 154] width 348 height 22
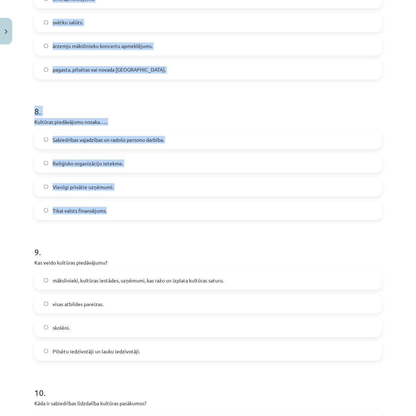
scroll to position [1210, 0]
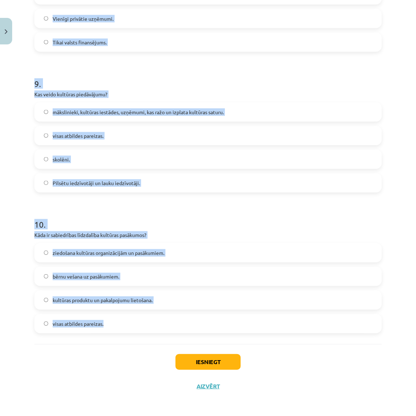
drag, startPoint x: 35, startPoint y: 161, endPoint x: 156, endPoint y: 322, distance: 201.9
copy form "1 . Kādus jaunus kultūras saskarsmes veidus nācās meklēt pandēmijas laikā? Kult…"
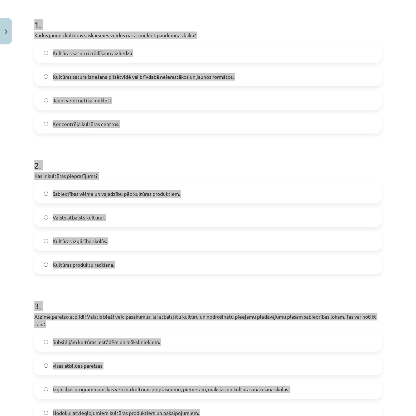
scroll to position [0, 0]
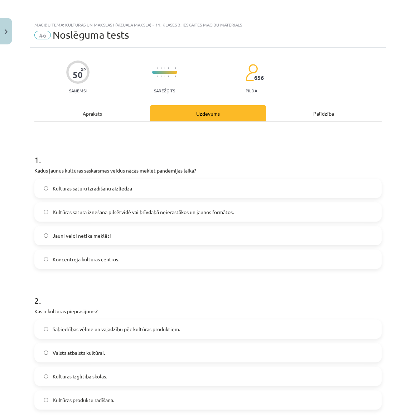
click at [82, 214] on span "Kultūras satura iznešana pilsētvidē vai brīvdabā neierastākos un jaunos formāto…" at bounding box center [143, 213] width 181 height 8
click at [96, 326] on span "Sabiedrības vēlme un vajadzību pēc kultūras produktiem." at bounding box center [117, 330] width 128 height 8
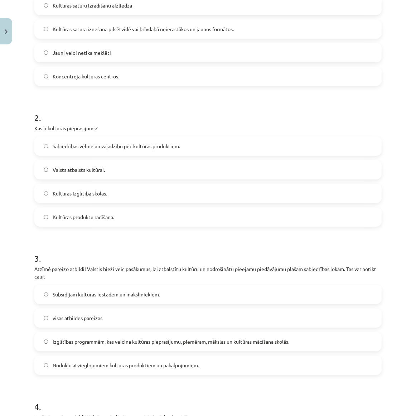
scroll to position [260, 0]
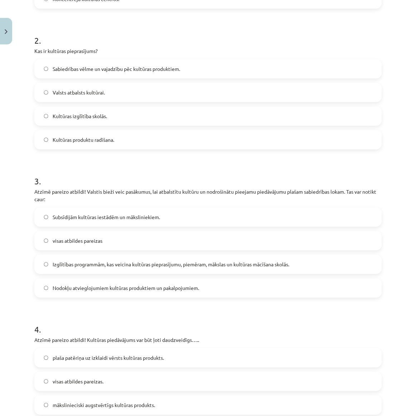
click at [89, 244] on label "visas atbildes pareizas" at bounding box center [208, 241] width 346 height 18
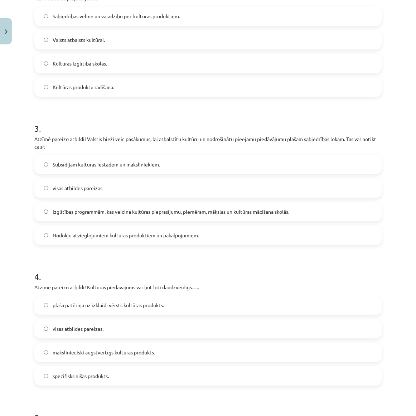
scroll to position [423, 0]
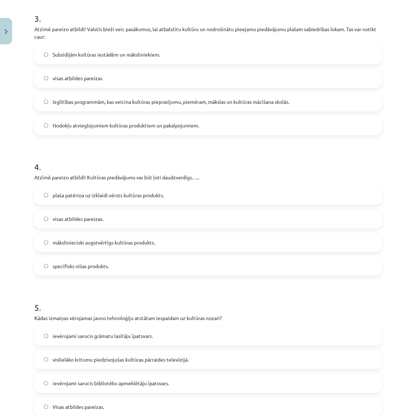
click at [73, 215] on span "visas atbildes pareizas." at bounding box center [78, 219] width 51 height 8
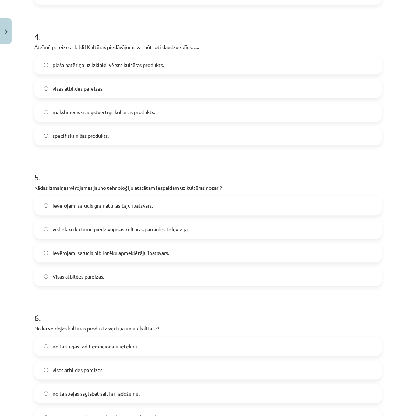
click at [72, 278] on span "Visas atbildes pareizas." at bounding box center [79, 277] width 52 height 8
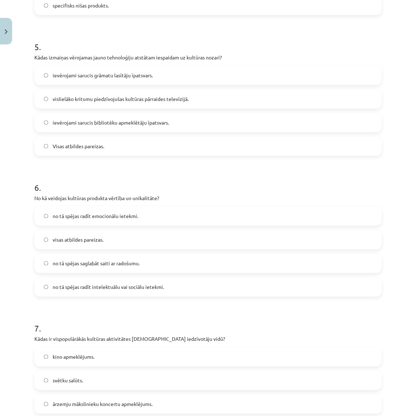
click at [68, 236] on span "visas atbildes pareizas." at bounding box center [78, 240] width 51 height 8
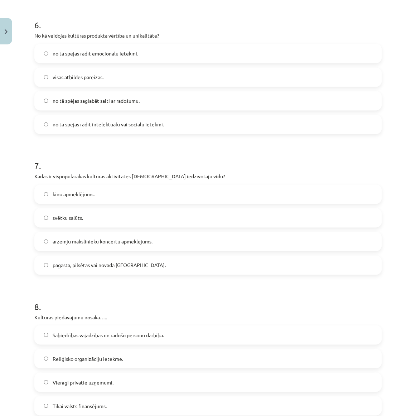
click at [85, 267] on span "pagasta, pilsētas vai novada svētki." at bounding box center [109, 266] width 113 height 8
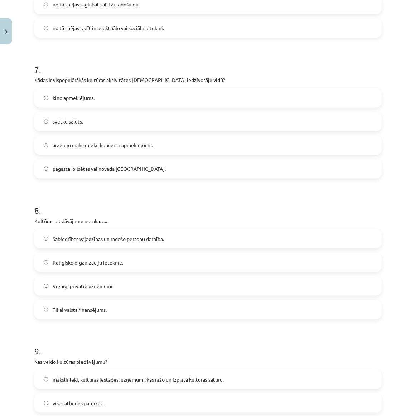
scroll to position [945, 0]
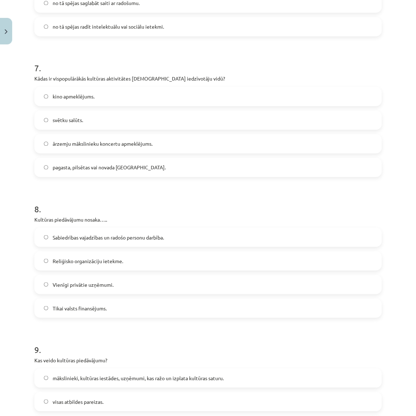
click at [76, 240] on span "Sabiedrības vajadzības un radošo personu darbība." at bounding box center [108, 238] width 111 height 8
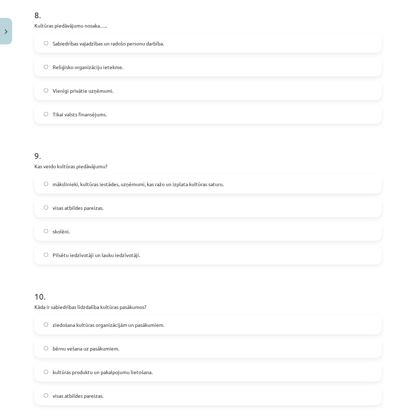
scroll to position [1140, 0]
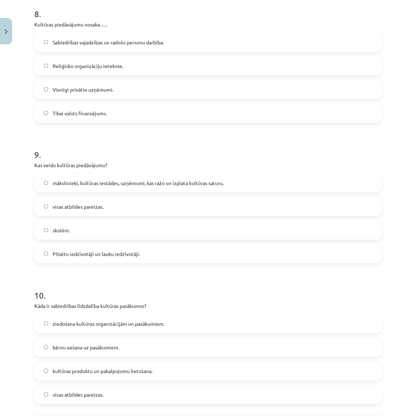
click at [72, 187] on label "mākslinieki, kultūras iestādes, uzņēmumi, kas ražo un izplata kultūras saturu." at bounding box center [208, 183] width 346 height 18
click at [104, 391] on span "visas atbildes pareizas." at bounding box center [78, 395] width 51 height 8
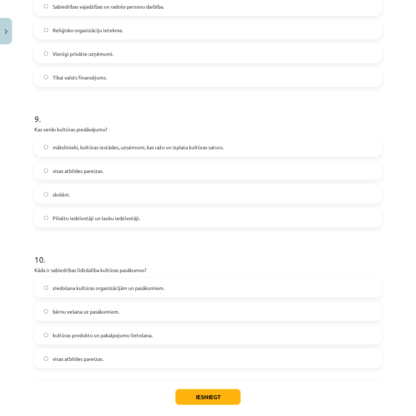
scroll to position [1210, 0]
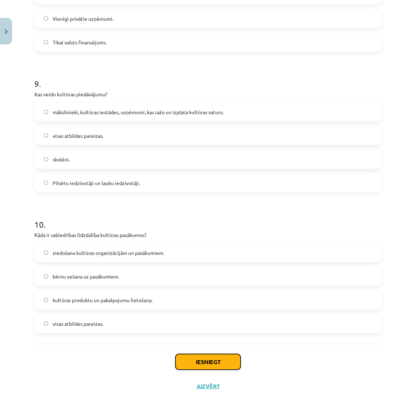
click at [211, 360] on button "Iesniegt" at bounding box center [208, 362] width 65 height 16
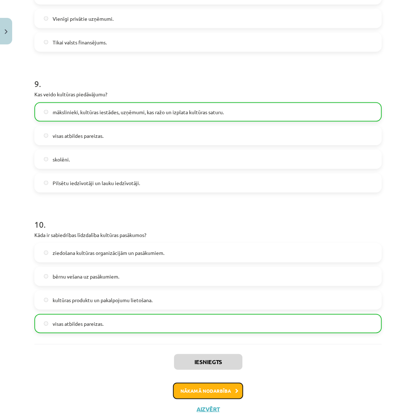
click at [187, 387] on button "Nākamā nodarbība" at bounding box center [208, 391] width 70 height 16
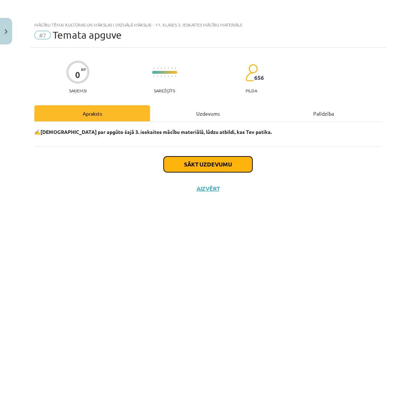
click at [186, 162] on button "Sākt uzdevumu" at bounding box center [208, 165] width 89 height 16
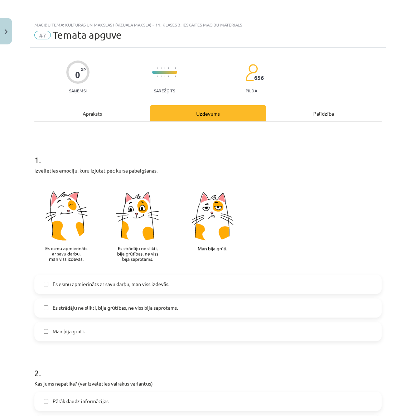
click at [104, 285] on span "Es esmu apmierināts ar savu darbu, man viss izdevās." at bounding box center [111, 285] width 117 height 8
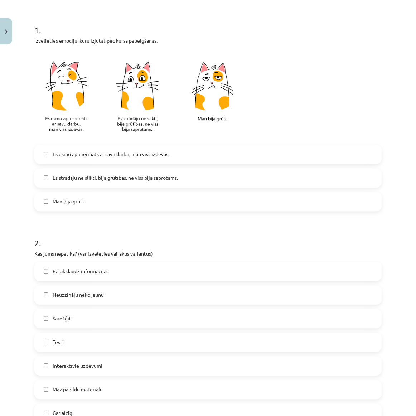
click at [89, 297] on span "Neuzzināju neko jaunu" at bounding box center [78, 295] width 51 height 8
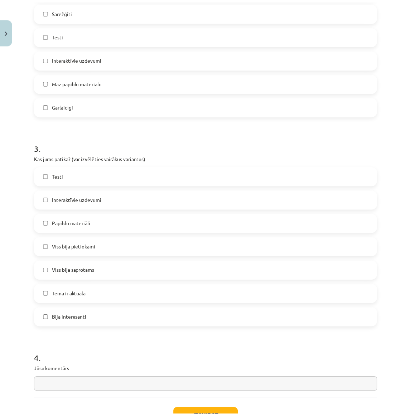
scroll to position [492, 0]
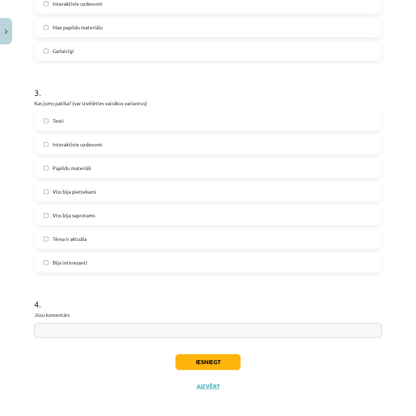
click at [86, 261] on span "Bija interesanti" at bounding box center [70, 263] width 35 height 8
click at [214, 362] on button "Iesniegt" at bounding box center [208, 362] width 65 height 16
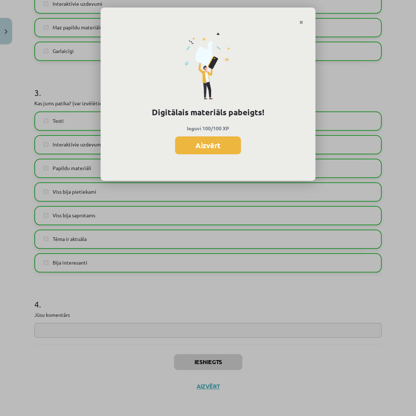
click at [188, 149] on button "Aizvērt" at bounding box center [208, 146] width 66 height 18
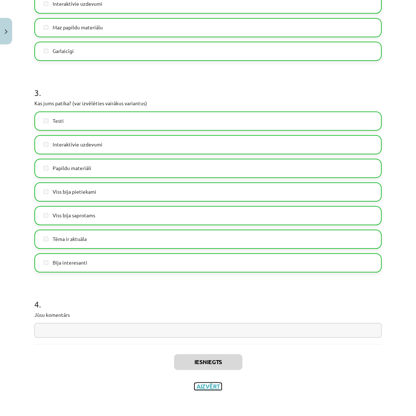
click at [211, 383] on button "Aizvērt" at bounding box center [208, 386] width 27 height 7
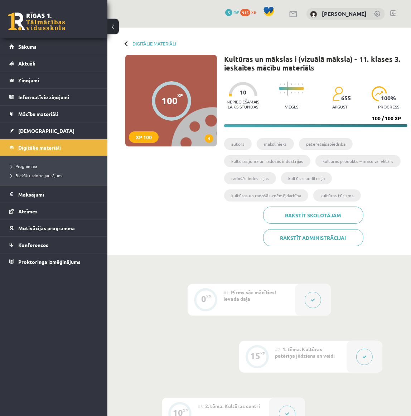
click at [29, 145] on span "Digitālie materiāli" at bounding box center [39, 147] width 43 height 6
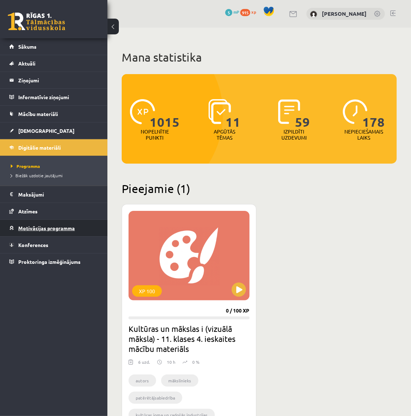
click at [33, 226] on span "Motivācijas programma" at bounding box center [46, 228] width 57 height 6
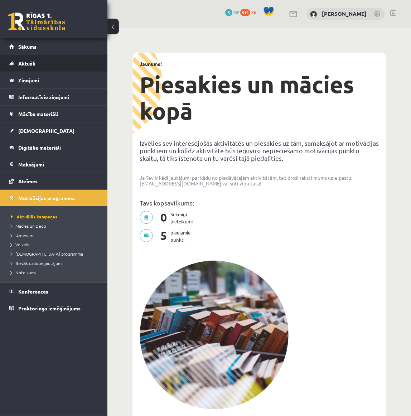
click at [26, 59] on link "Aktuāli" at bounding box center [53, 63] width 89 height 16
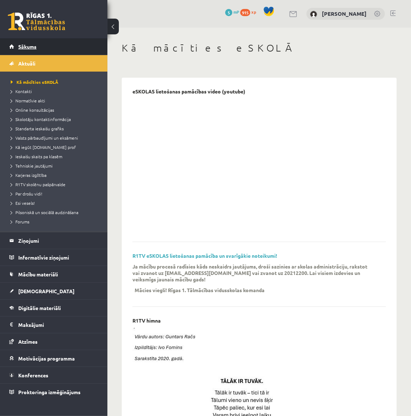
click at [15, 43] on link "Sākums" at bounding box center [53, 46] width 89 height 16
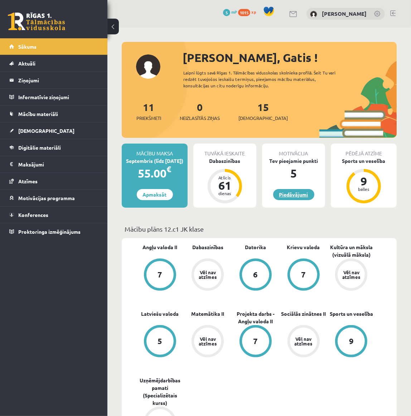
click at [288, 194] on link "Piedāvājumi" at bounding box center [293, 194] width 41 height 11
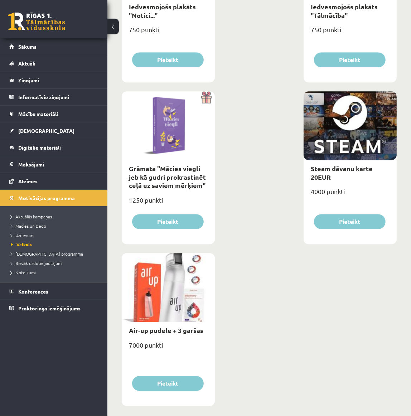
scroll to position [1656, 0]
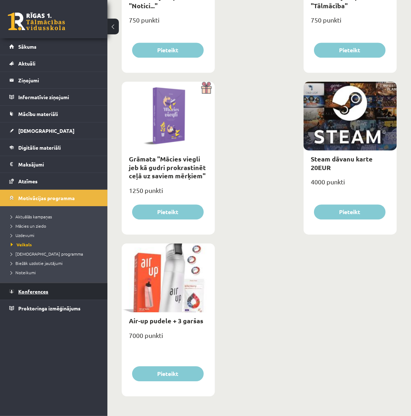
click at [17, 293] on link "Konferences" at bounding box center [53, 291] width 89 height 16
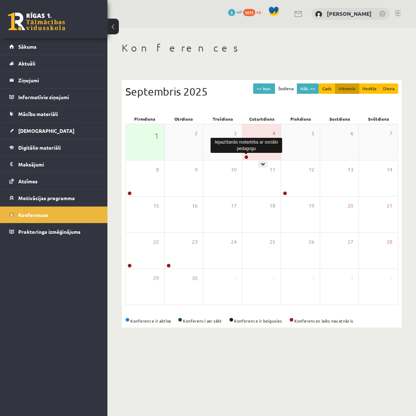
click at [245, 159] on link at bounding box center [246, 157] width 4 height 4
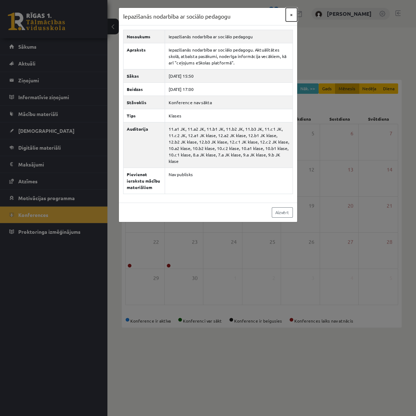
click at [290, 16] on button "×" at bounding box center [291, 15] width 11 height 14
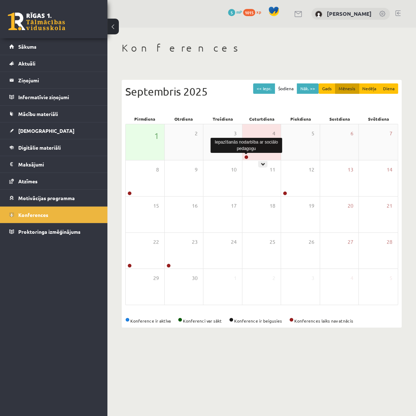
click at [246, 157] on link at bounding box center [246, 157] width 4 height 4
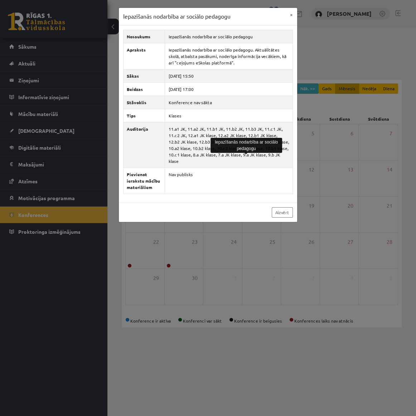
click at [175, 203] on div "Aizvērt" at bounding box center [208, 212] width 178 height 19
click at [294, 14] on button "×" at bounding box center [291, 15] width 11 height 14
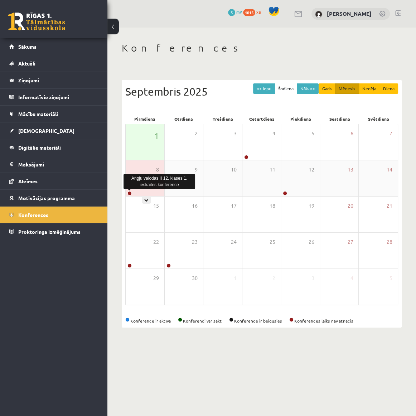
click at [129, 194] on link at bounding box center [130, 193] width 4 height 4
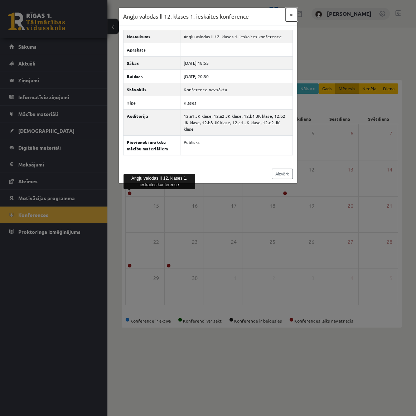
click at [294, 13] on button "×" at bounding box center [291, 15] width 11 height 14
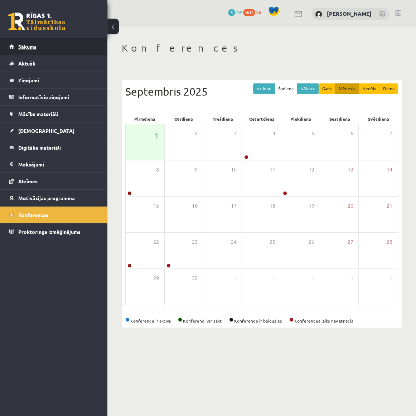
click at [63, 47] on link "Sākums" at bounding box center [53, 46] width 89 height 16
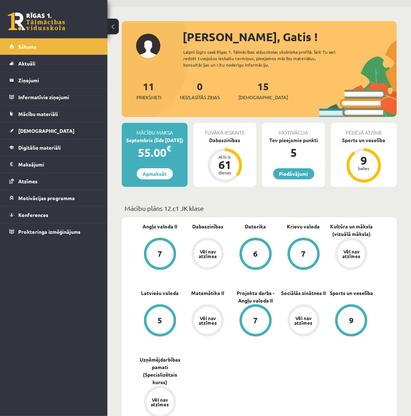
scroll to position [32, 0]
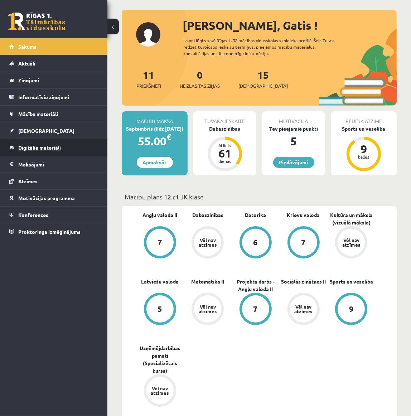
click at [32, 144] on span "Digitālie materiāli" at bounding box center [39, 147] width 43 height 6
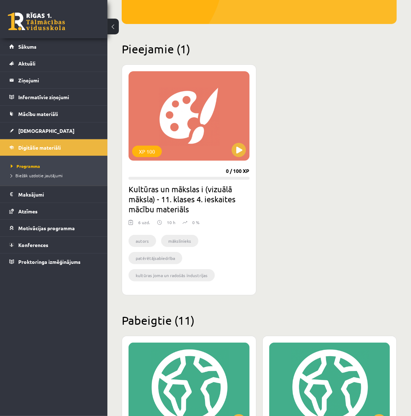
scroll to position [65, 0]
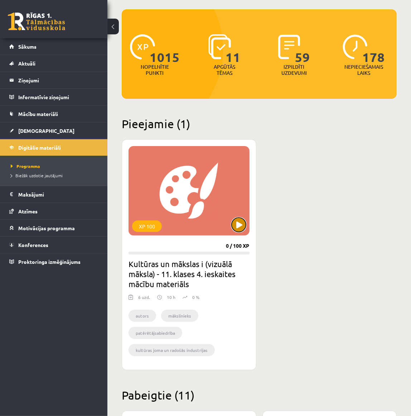
click at [242, 223] on button at bounding box center [239, 225] width 14 height 14
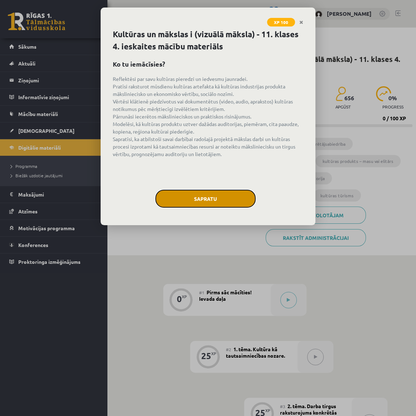
click at [221, 193] on button "Sapratu" at bounding box center [206, 199] width 100 height 18
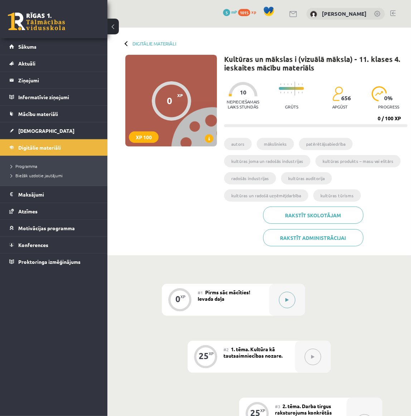
click at [292, 302] on button at bounding box center [287, 300] width 16 height 16
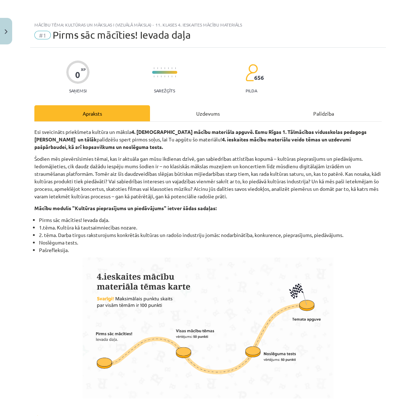
click at [168, 115] on div "Uzdevums" at bounding box center [208, 113] width 116 height 16
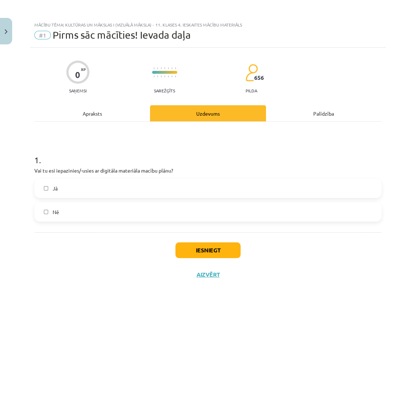
click at [107, 110] on div "Apraksts" at bounding box center [92, 113] width 116 height 16
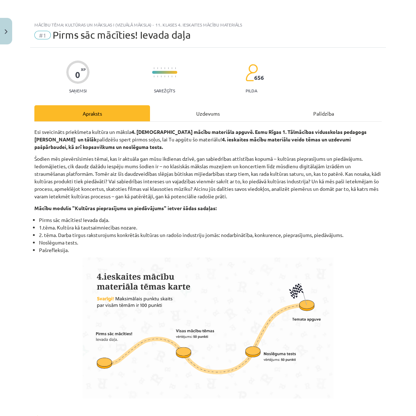
click at [196, 109] on div "Uzdevums" at bounding box center [208, 113] width 116 height 16
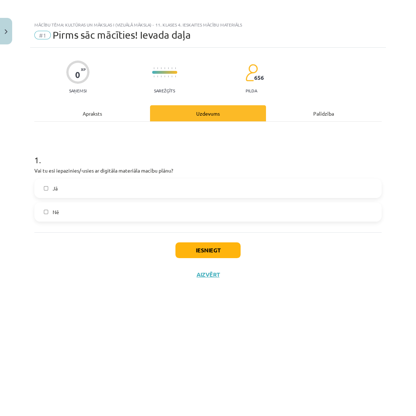
click at [79, 188] on label "Jā" at bounding box center [208, 189] width 346 height 18
click at [215, 253] on button "Iesniegt" at bounding box center [208, 251] width 65 height 16
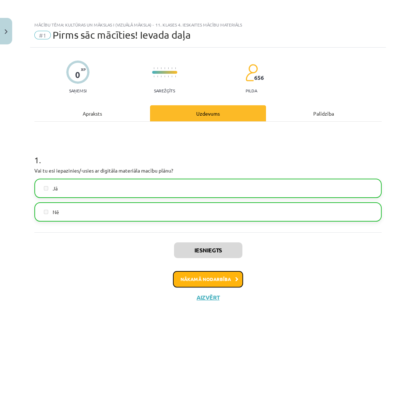
click at [221, 278] on button "Nākamā nodarbība" at bounding box center [208, 279] width 70 height 16
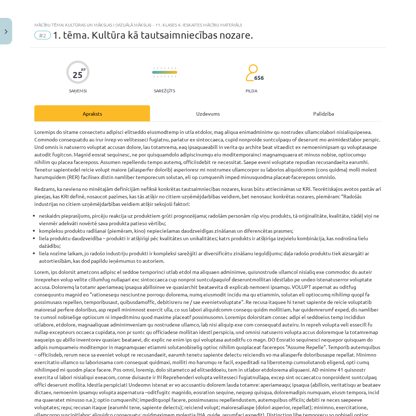
click at [205, 113] on div "Uzdevums" at bounding box center [208, 113] width 116 height 16
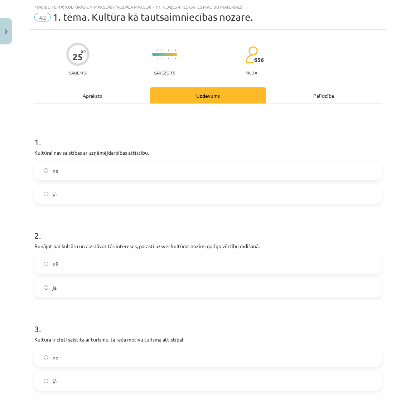
click at [119, 99] on div "Apraksts" at bounding box center [92, 95] width 116 height 16
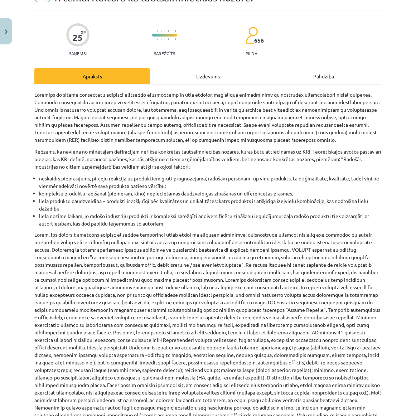
scroll to position [0, 0]
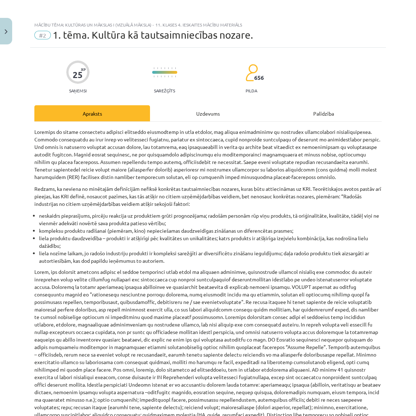
click at [191, 111] on div "Uzdevums" at bounding box center [208, 113] width 116 height 16
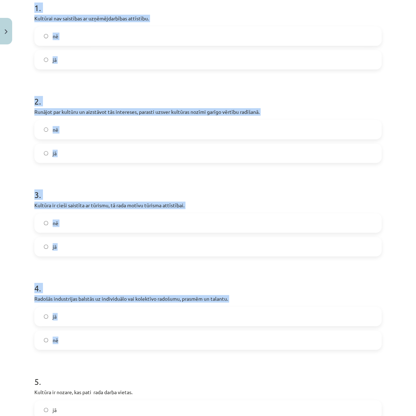
scroll to position [262, 0]
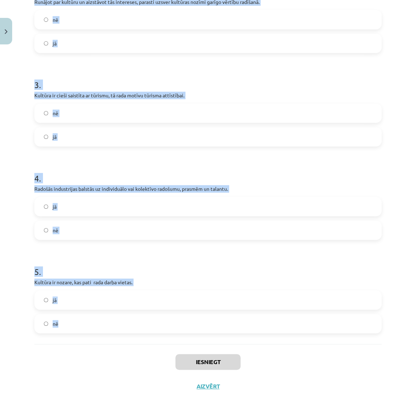
drag, startPoint x: 27, startPoint y: 136, endPoint x: 210, endPoint y: 336, distance: 271.6
click at [211, 336] on div "Mācību tēma: Kultūras un mākslas i (vizuālā māksla) - 11. klases 4. ieskaites m…" at bounding box center [208, 208] width 416 height 416
copy form "1 . Kultūrai nav saistības ar uzņēmējdarbības attīstību. nē jā 2 . Runājot par …"
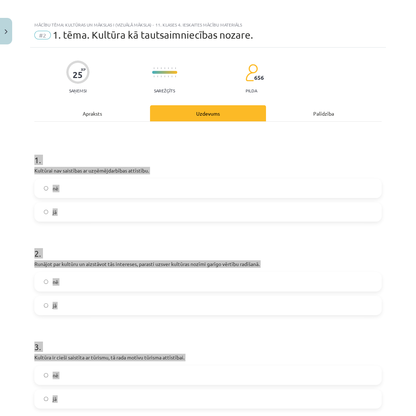
scroll to position [0, 0]
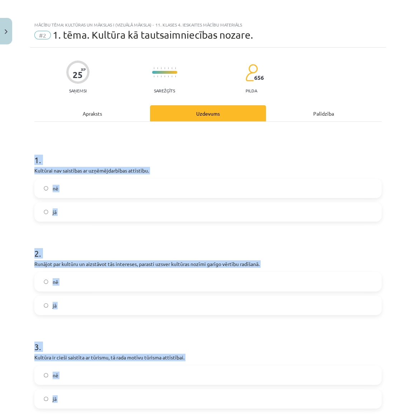
click at [127, 147] on h1 "1 ." at bounding box center [208, 154] width 348 height 22
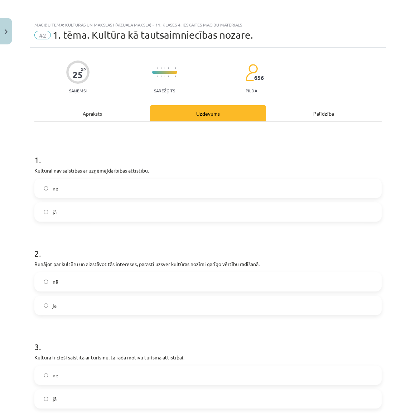
click at [57, 188] on span "nē" at bounding box center [56, 189] width 6 height 8
click at [72, 303] on label "jā" at bounding box center [208, 306] width 346 height 18
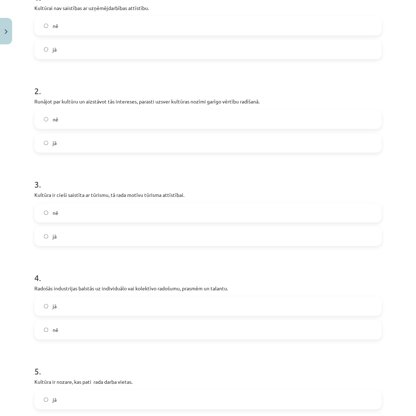
drag, startPoint x: 53, startPoint y: 242, endPoint x: 56, endPoint y: 258, distance: 16.0
click at [53, 242] on label "jā" at bounding box center [208, 237] width 346 height 18
drag, startPoint x: 54, startPoint y: 314, endPoint x: 54, endPoint y: 323, distance: 9.7
click at [54, 313] on label "jā" at bounding box center [208, 306] width 346 height 18
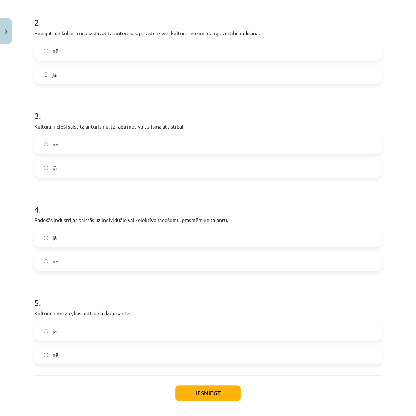
scroll to position [262, 0]
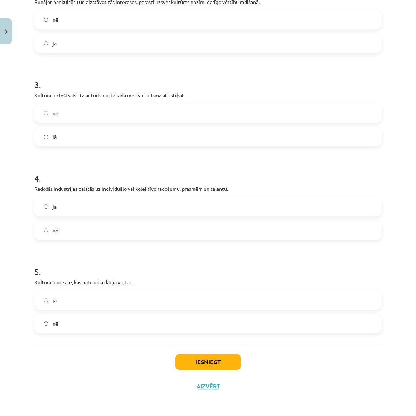
click at [57, 305] on label "jā" at bounding box center [208, 300] width 346 height 18
click at [169, 357] on div "Iesniegt Aizvērt" at bounding box center [208, 369] width 348 height 50
click at [184, 364] on button "Iesniegt" at bounding box center [208, 362] width 65 height 16
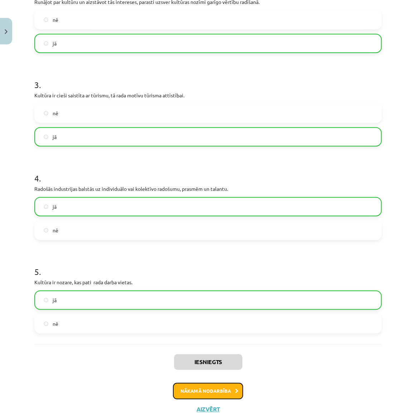
click at [212, 384] on button "Nākamā nodarbība" at bounding box center [208, 391] width 70 height 16
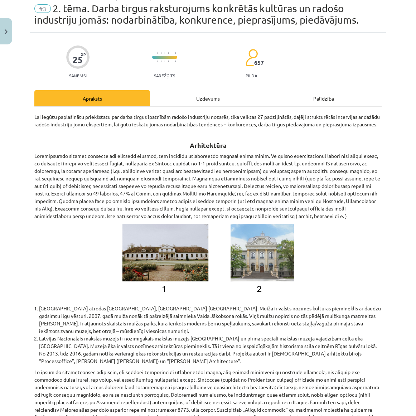
scroll to position [18, 0]
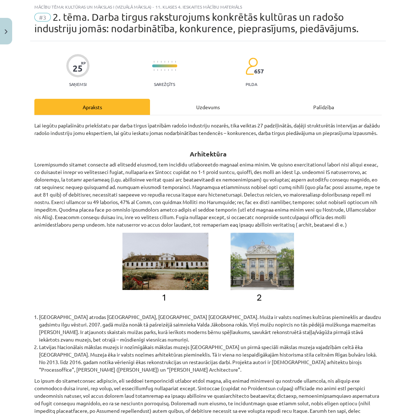
click at [173, 104] on div "Uzdevums" at bounding box center [208, 107] width 116 height 16
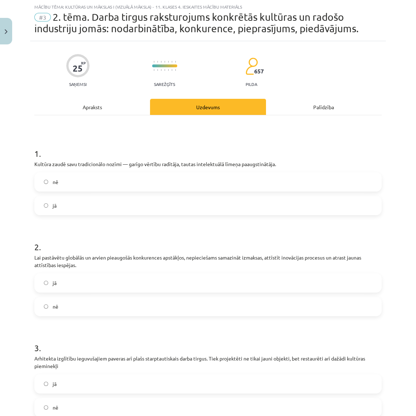
click at [122, 107] on div "Apraksts" at bounding box center [92, 107] width 116 height 16
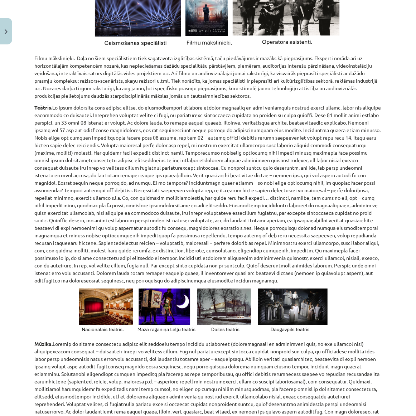
scroll to position [0, 0]
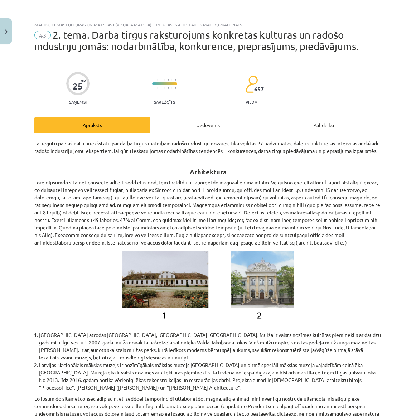
click at [217, 118] on div "Uzdevums" at bounding box center [208, 125] width 116 height 16
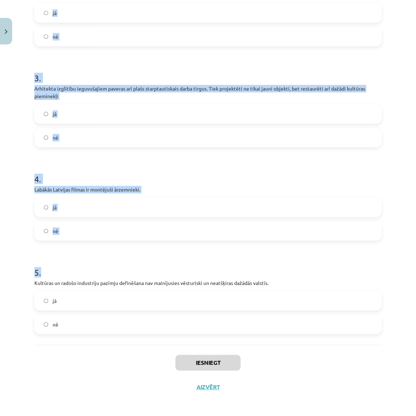
scroll to position [289, 0]
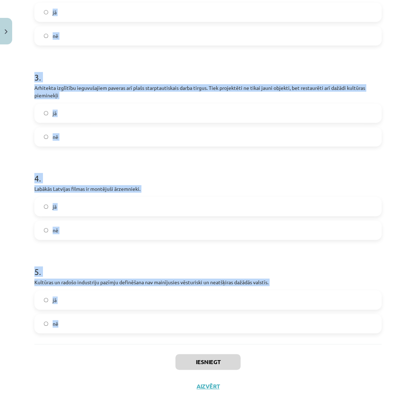
drag, startPoint x: 43, startPoint y: 155, endPoint x: 262, endPoint y: 319, distance: 273.5
click at [262, 319] on div "25 XP Saņemsi Sarežģīts 657 pilda Apraksts Uzdevums Palīdzība 1 . Kultūra zaudē…" at bounding box center [208, 84] width 356 height 628
copy form "1 . Kultūra zaudē savu tradicionālo nozīmi — garīgo vērtību radītāja, tautas in…"
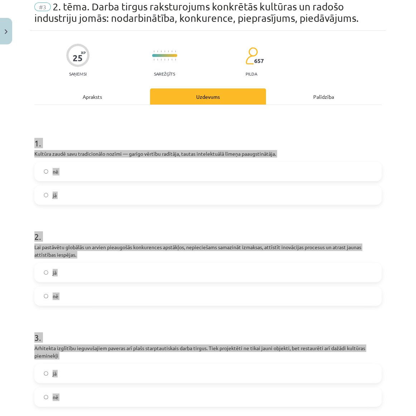
scroll to position [0, 0]
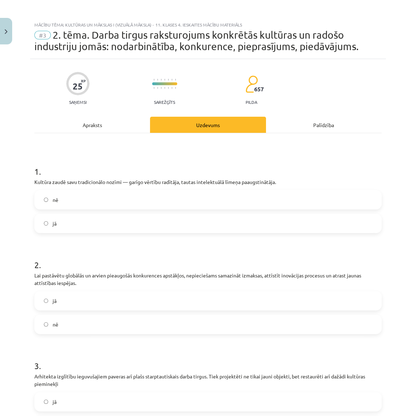
click at [88, 115] on div "25 XP Saņemsi Sarežģīts 657 pilda Apraksts Uzdevums Palīdzība 1 . Kultūra zaudē…" at bounding box center [208, 373] width 356 height 628
drag, startPoint x: 65, startPoint y: 204, endPoint x: 61, endPoint y: 278, distance: 74.3
click at [65, 204] on label "nē" at bounding box center [208, 200] width 346 height 18
click at [61, 300] on label "jā" at bounding box center [208, 301] width 346 height 18
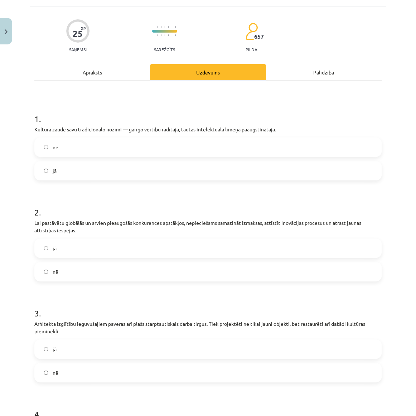
scroll to position [130, 0]
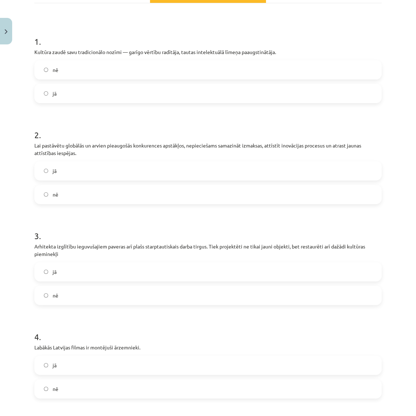
click at [55, 271] on span "jā" at bounding box center [55, 272] width 4 height 8
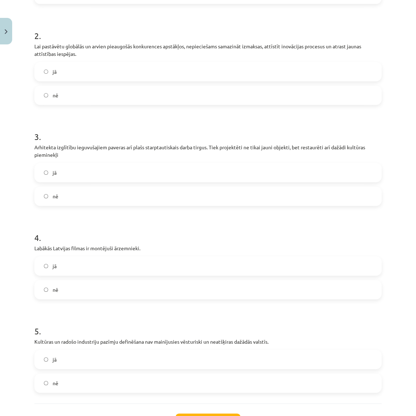
scroll to position [289, 0]
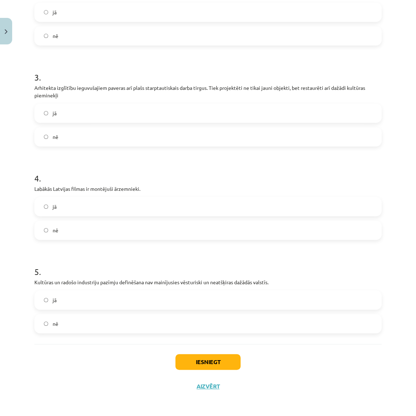
click at [57, 228] on span "nē" at bounding box center [56, 231] width 6 height 8
click at [56, 319] on label "nē" at bounding box center [208, 324] width 346 height 18
click at [211, 359] on button "Iesniegt" at bounding box center [208, 362] width 65 height 16
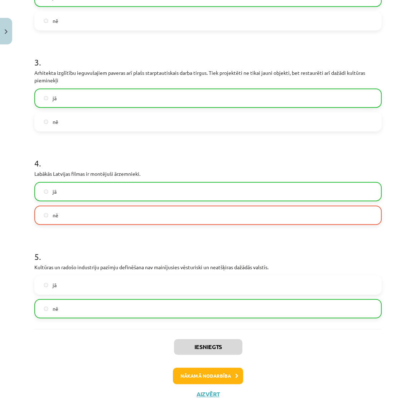
scroll to position [312, 0]
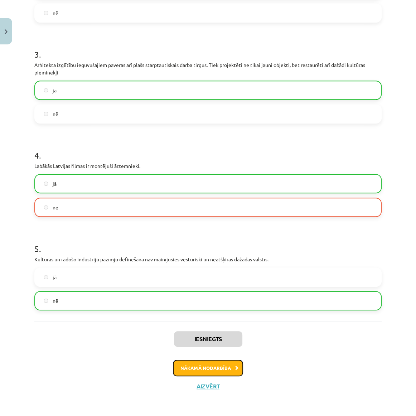
click at [200, 373] on button "Nākamā nodarbība" at bounding box center [208, 368] width 70 height 16
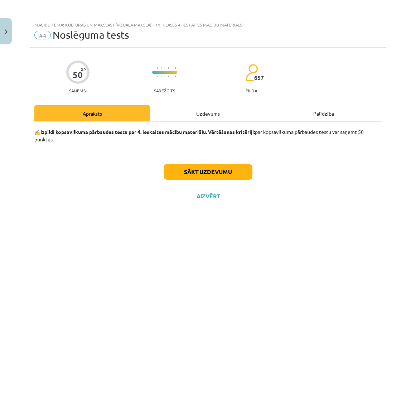
scroll to position [0, 0]
click at [184, 178] on button "Sākt uzdevumu" at bounding box center [208, 172] width 89 height 16
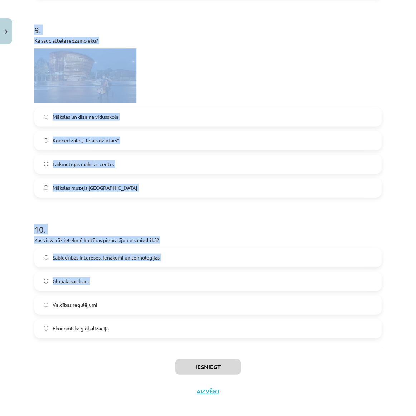
scroll to position [1349, 0]
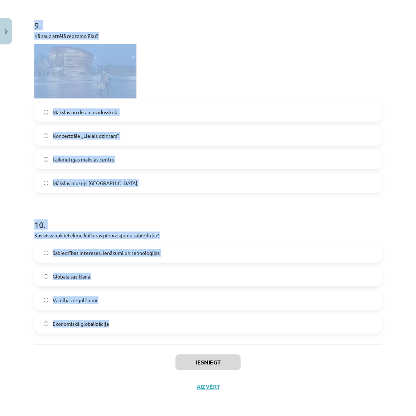
drag, startPoint x: 35, startPoint y: 153, endPoint x: 271, endPoint y: 325, distance: 292.1
click at [178, 230] on div "10 . Kas visvairāk ietekmē kultūras pieprasījumu sabiedrībā? Sabiedrības intere…" at bounding box center [208, 270] width 348 height 126
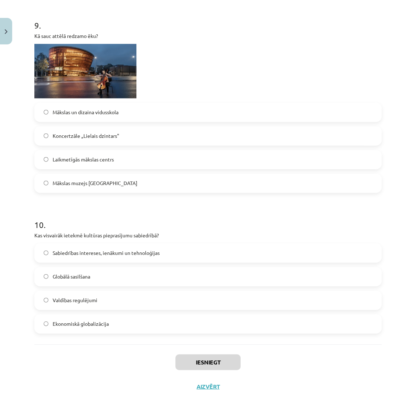
click at [84, 137] on span "Koncertzāle „Lielais dzintars"" at bounding box center [86, 136] width 67 height 8
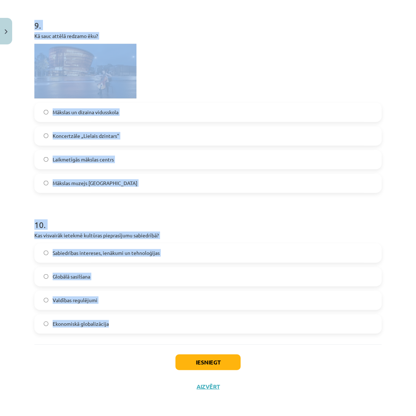
drag, startPoint x: 32, startPoint y: 167, endPoint x: 168, endPoint y: 329, distance: 212.6
copy form "Arhitektūras nozares eksperti min vairākas pazīmes, kas raksturo arhitektūras n…"
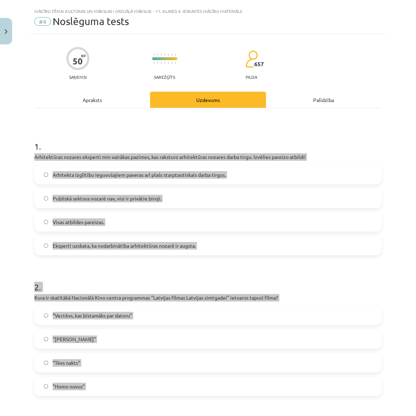
scroll to position [0, 0]
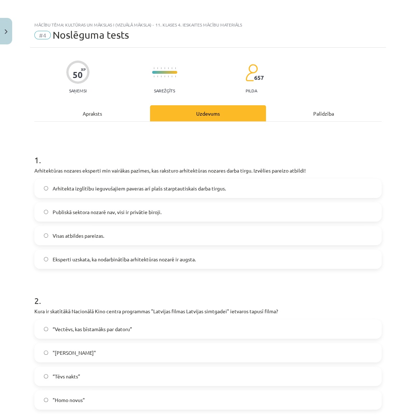
click at [53, 191] on span "Arhitekta izglītību ieguvušajiem paveras arī plašs starptautiskais darba tirgus." at bounding box center [139, 189] width 173 height 8
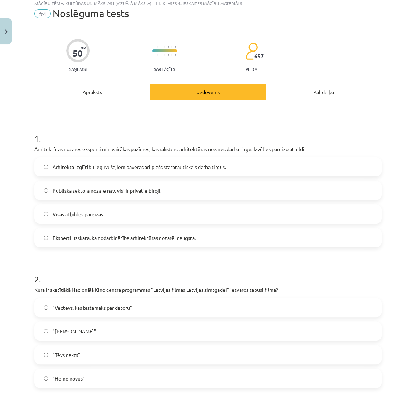
scroll to position [32, 0]
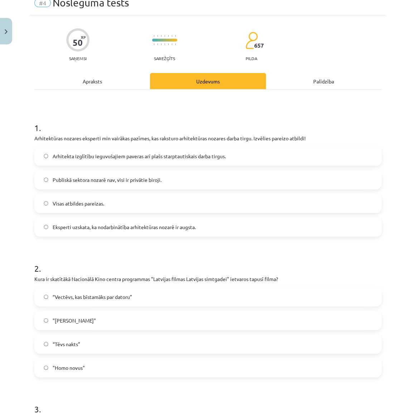
click at [86, 298] on span "“Vectēvs, kas bīstamāks par datoru”" at bounding box center [93, 297] width 80 height 8
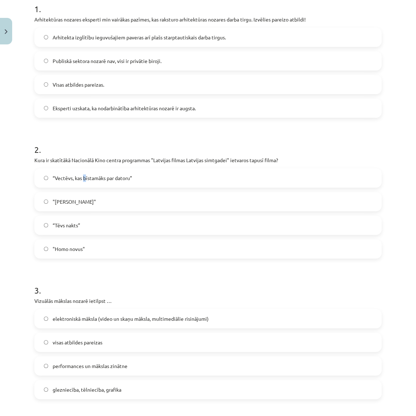
scroll to position [260, 0]
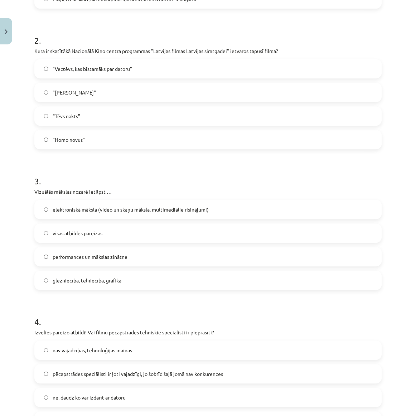
click at [51, 69] on label "“Vectēvs, kas bīstamāks par datoru”" at bounding box center [208, 69] width 346 height 18
click at [67, 230] on span "visas atbildes pareizas" at bounding box center [78, 234] width 50 height 8
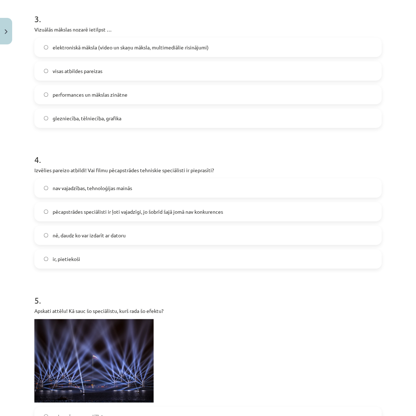
scroll to position [423, 0]
click at [81, 257] on label "ir, pietiekoši" at bounding box center [208, 259] width 346 height 18
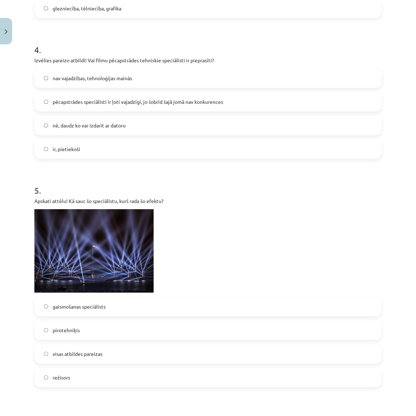
scroll to position [554, 0]
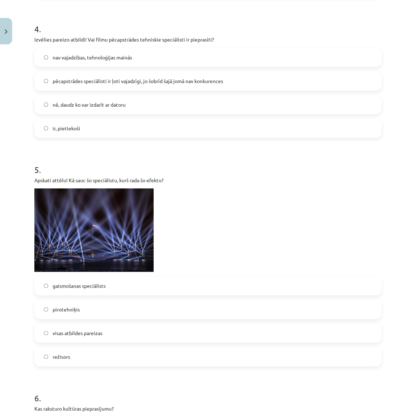
click at [76, 335] on span "visas atbildes pareizas" at bounding box center [78, 334] width 50 height 8
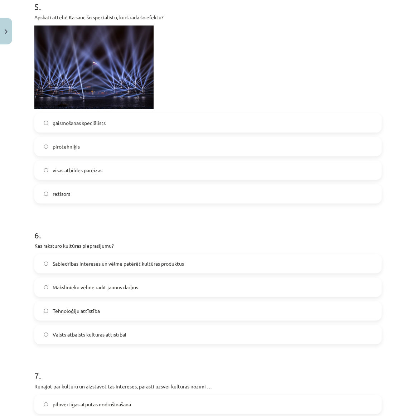
scroll to position [749, 0]
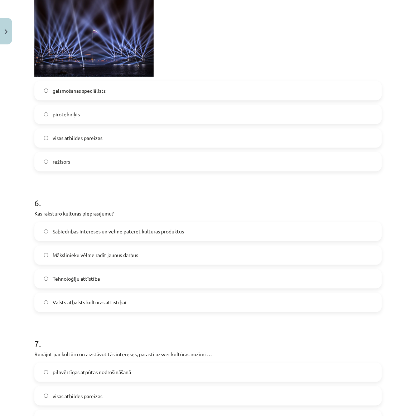
click at [66, 231] on span "Sabiedrības intereses un vēlme patērēt kultūras produktus" at bounding box center [119, 232] width 132 height 8
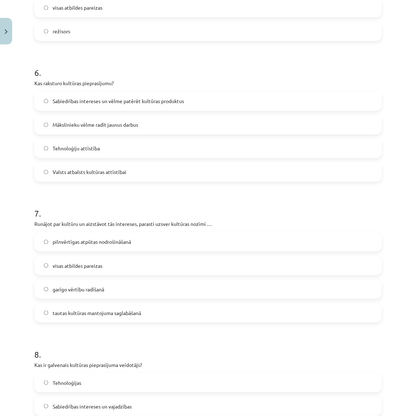
click at [68, 267] on span "visas atbildes pareizas" at bounding box center [78, 266] width 50 height 8
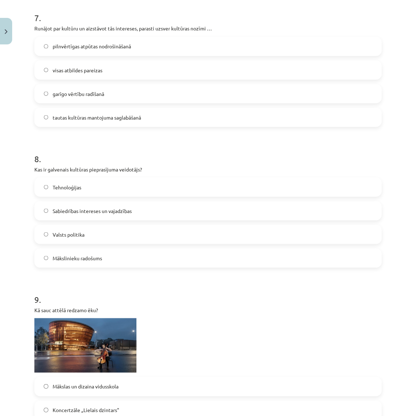
click at [55, 210] on span "Sabiedrības intereses un vajadzības" at bounding box center [92, 211] width 79 height 8
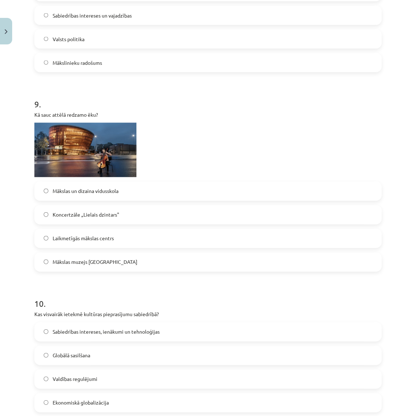
scroll to position [1349, 0]
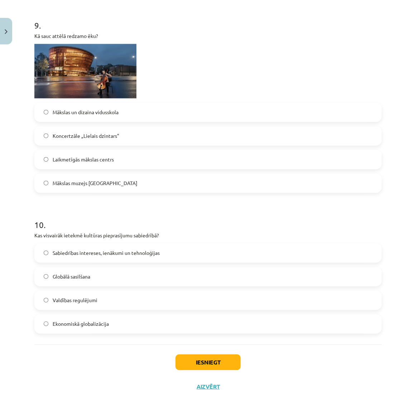
click at [99, 251] on span "Sabiedrības intereses, ienākumi un tehnoloģijas" at bounding box center [106, 253] width 107 height 8
click at [219, 365] on button "Iesniegt" at bounding box center [208, 363] width 65 height 16
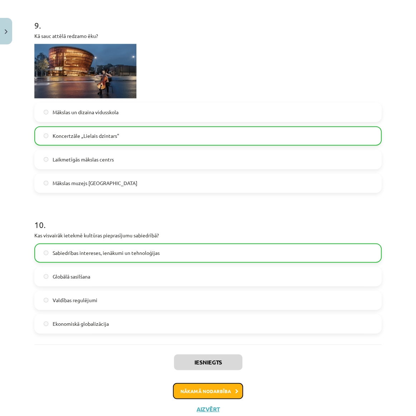
click at [221, 394] on button "Nākamā nodarbība" at bounding box center [208, 391] width 70 height 16
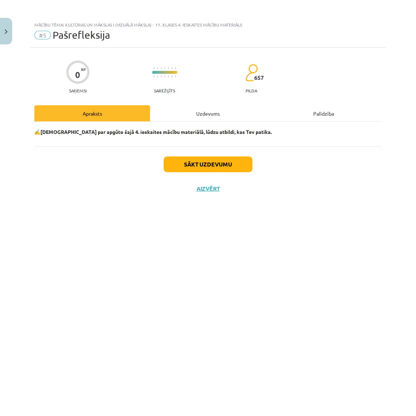
scroll to position [0, 0]
click at [210, 167] on button "Sākt uzdevumu" at bounding box center [208, 165] width 89 height 16
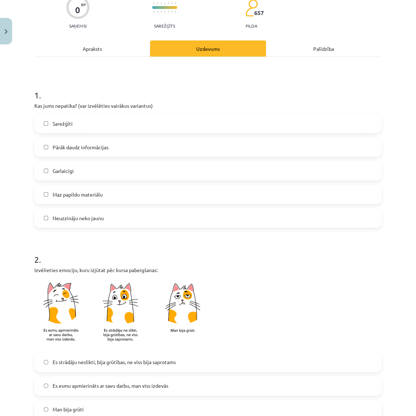
scroll to position [97, 0]
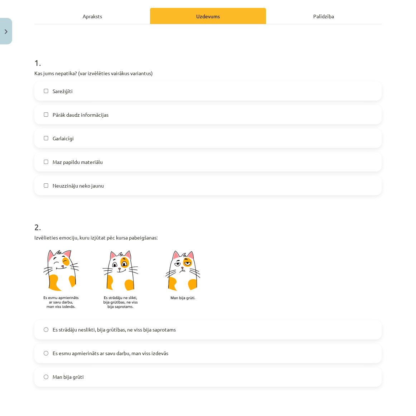
click at [77, 188] on span "Neuzzināju neko jaunu" at bounding box center [78, 186] width 51 height 8
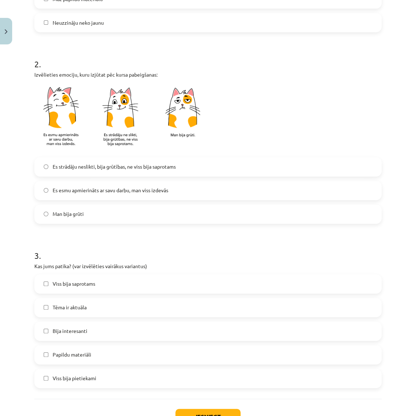
click at [81, 190] on span "Es esmu apmierināts ar savu darbu, man viss izdevās" at bounding box center [111, 191] width 116 height 8
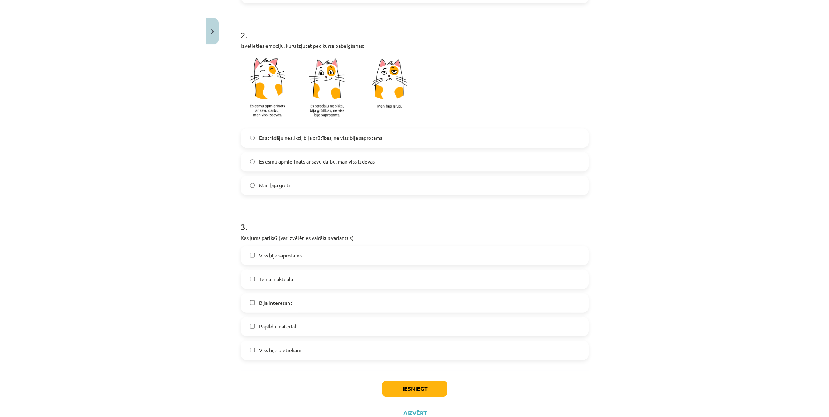
scroll to position [315, 0]
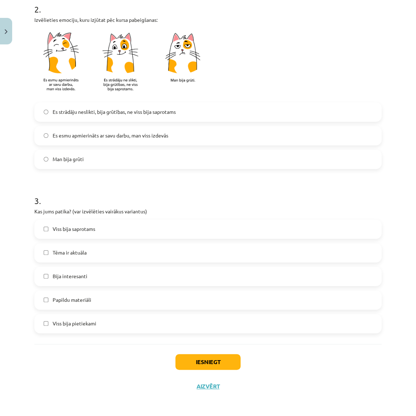
click at [76, 227] on span "Viss bija saprotams" at bounding box center [74, 229] width 43 height 8
click at [82, 256] on span "Tēma ir aktuāla" at bounding box center [70, 253] width 34 height 8
click at [83, 273] on span "Bija interesanti" at bounding box center [70, 277] width 35 height 8
click at [216, 357] on button "Iesniegt" at bounding box center [208, 362] width 65 height 16
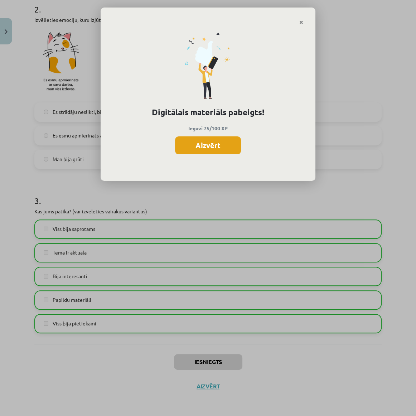
click at [203, 147] on button "Aizvērt" at bounding box center [208, 146] width 66 height 18
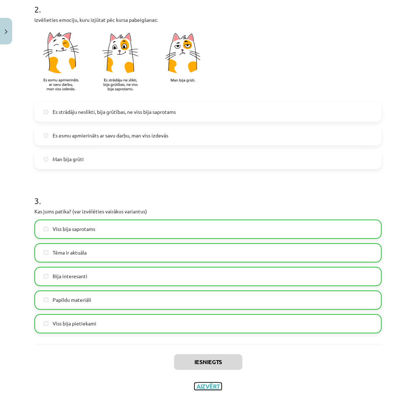
click at [204, 388] on button "Aizvērt" at bounding box center [208, 386] width 27 height 7
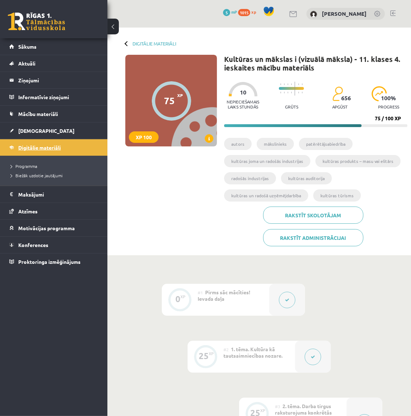
click at [38, 144] on span "Digitālie materiāli" at bounding box center [39, 147] width 43 height 6
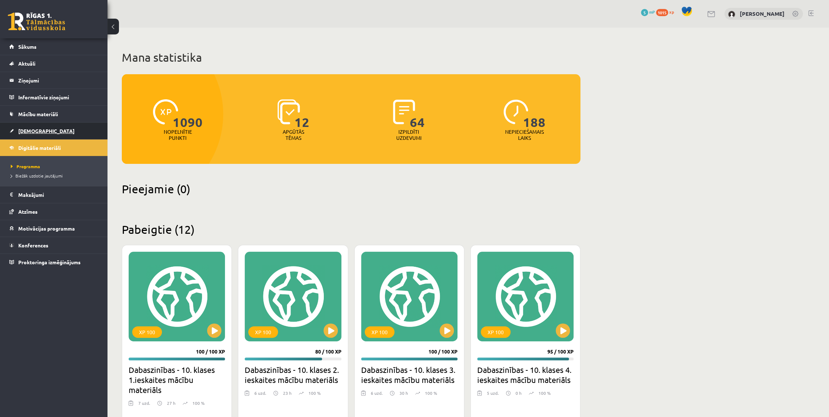
click at [31, 132] on span "[DEMOGRAPHIC_DATA]" at bounding box center [46, 131] width 56 height 6
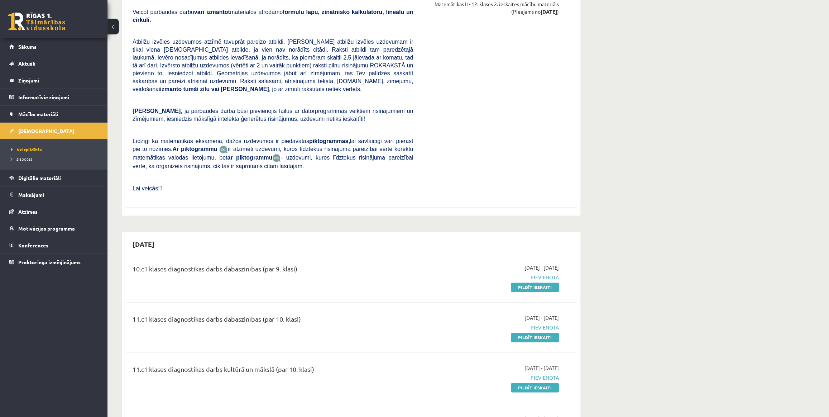
scroll to position [879, 0]
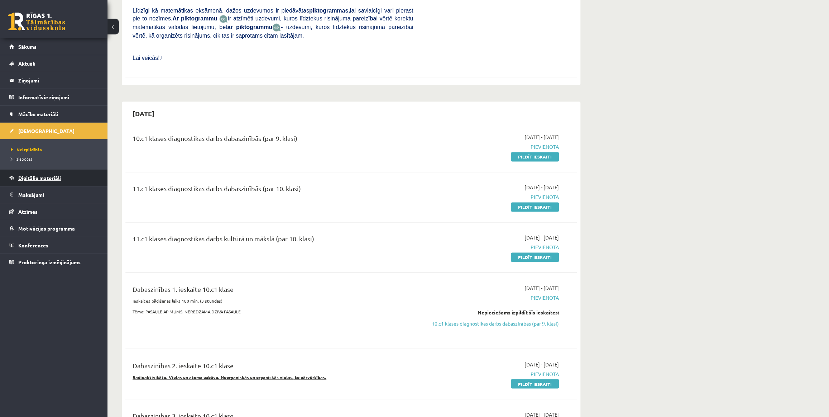
click at [48, 177] on span "Digitālie materiāli" at bounding box center [39, 178] width 43 height 6
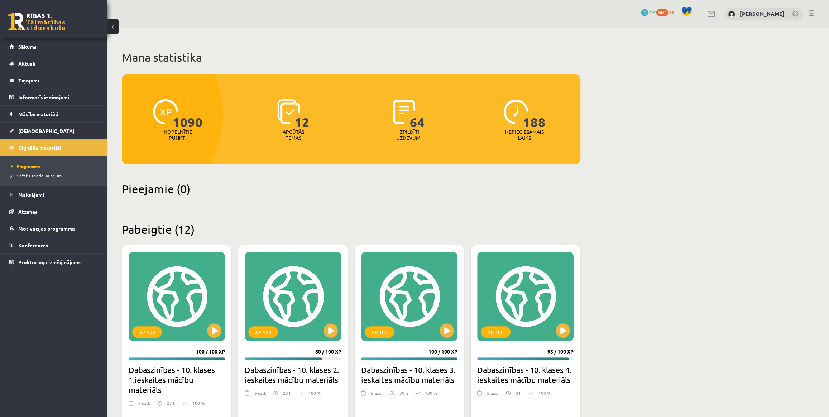
scroll to position [97, 0]
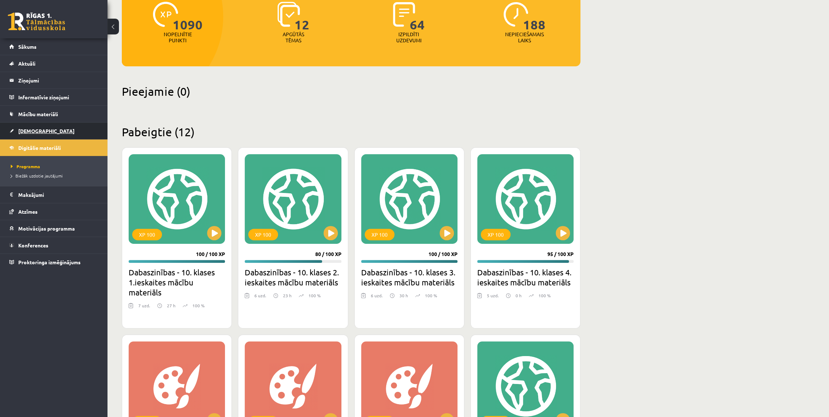
click at [30, 132] on span "[DEMOGRAPHIC_DATA]" at bounding box center [46, 131] width 56 height 6
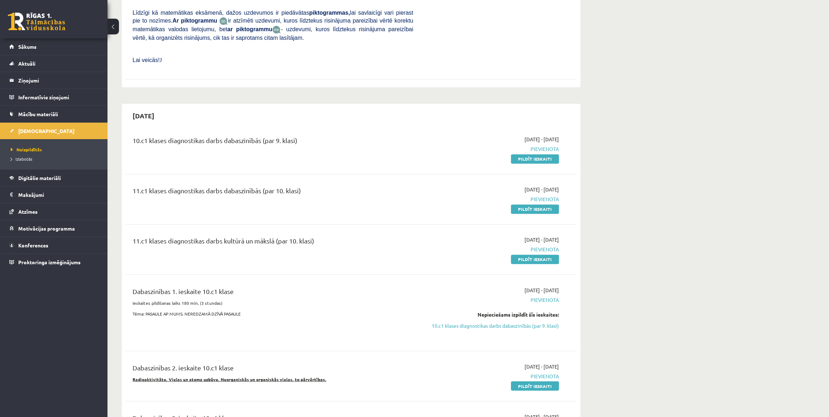
scroll to position [874, 0]
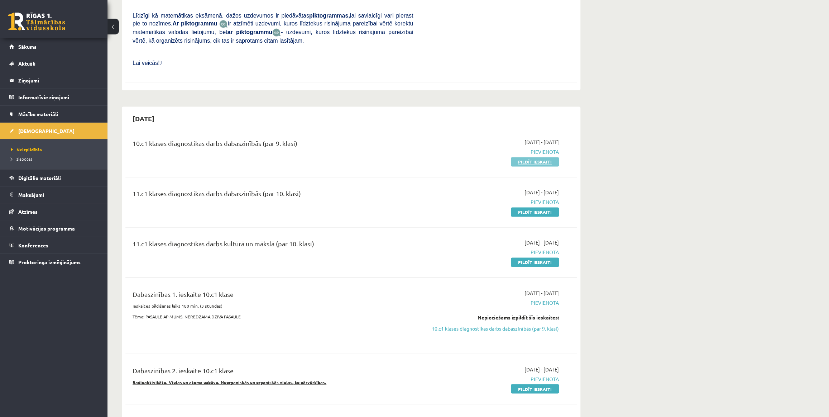
click at [416, 157] on link "Pildīt ieskaiti" at bounding box center [535, 161] width 48 height 9
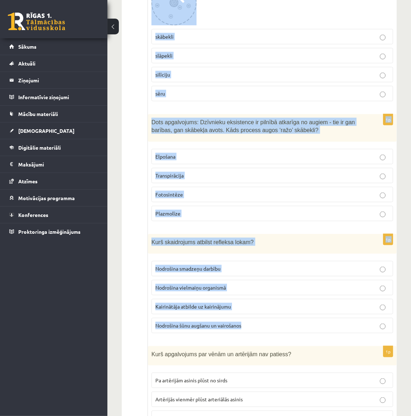
scroll to position [717, 0]
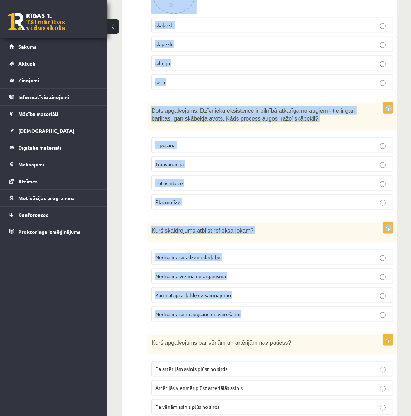
drag, startPoint x: 152, startPoint y: 142, endPoint x: 330, endPoint y: 307, distance: 242.4
copy form "loremipsumdo sitam co adipiscing 3 el seddoeiu temp incid. Utlabore etdol 39 ma…"
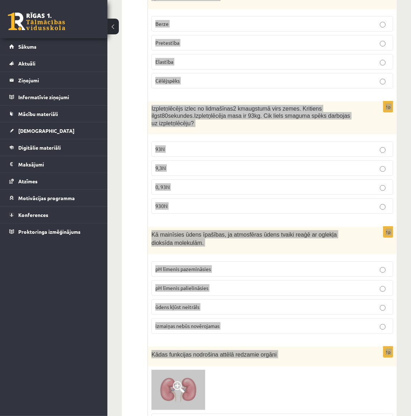
scroll to position [0, 0]
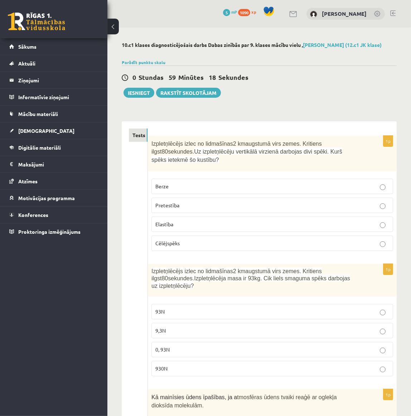
click at [186, 202] on p "Pretestība" at bounding box center [273, 206] width 234 height 8
click at [170, 365] on p "930N" at bounding box center [273, 369] width 234 height 8
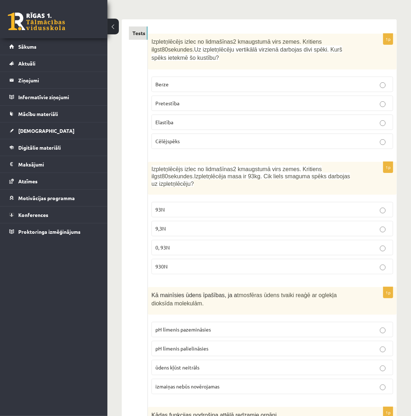
scroll to position [228, 0]
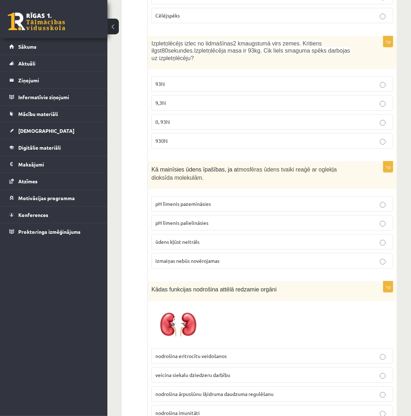
drag, startPoint x: 175, startPoint y: 188, endPoint x: 178, endPoint y: 190, distance: 3.7
click at [177, 196] on label "pH līmenis pazemināsies" at bounding box center [273, 203] width 242 height 15
click at [181, 196] on label "pH līmenis pazemināsies" at bounding box center [273, 203] width 242 height 15
drag, startPoint x: 181, startPoint y: 190, endPoint x: 188, endPoint y: 190, distance: 7.2
click at [182, 196] on label "pH līmenis pazemināsies" at bounding box center [273, 203] width 242 height 15
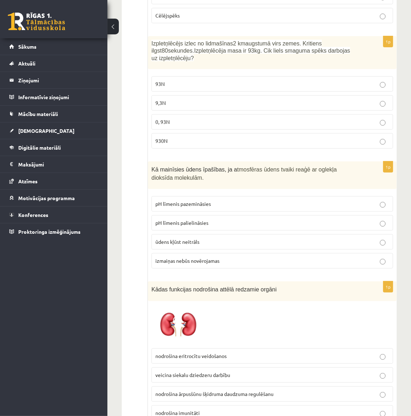
click at [195, 182] on div "1p Kā mainīsies ūdens īpašības, ja a tmosfēras ūdens tvaiki reaģē ar oglekļa di…" at bounding box center [272, 218] width 249 height 113
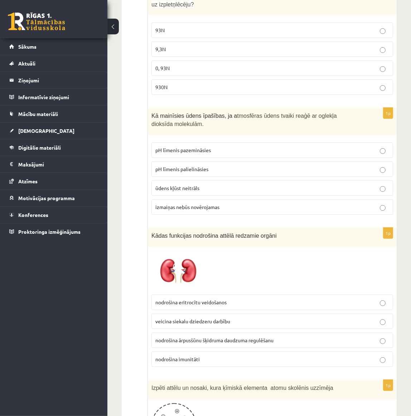
scroll to position [293, 0]
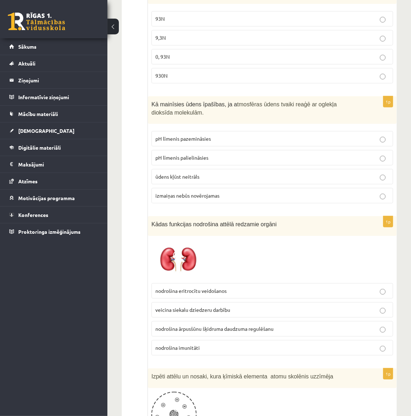
drag, startPoint x: 220, startPoint y: 263, endPoint x: 143, endPoint y: 239, distance: 80.9
click at [251, 254] on div at bounding box center [273, 260] width 242 height 40
click at [210, 326] on span "nodrošina ārpusšūnu šķidruma daudzuma regulēšanu" at bounding box center [215, 329] width 118 height 6
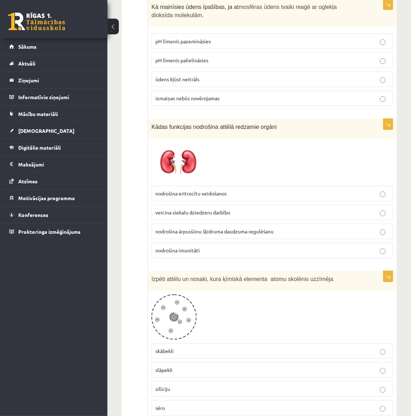
scroll to position [521, 0]
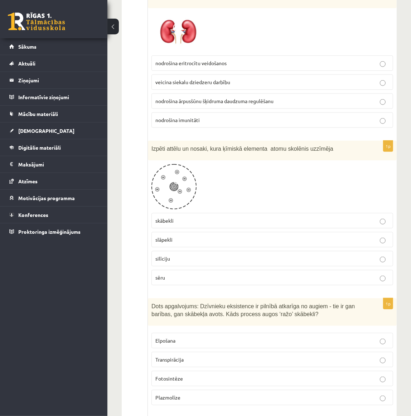
click at [175, 217] on p "skābekli" at bounding box center [273, 221] width 234 height 8
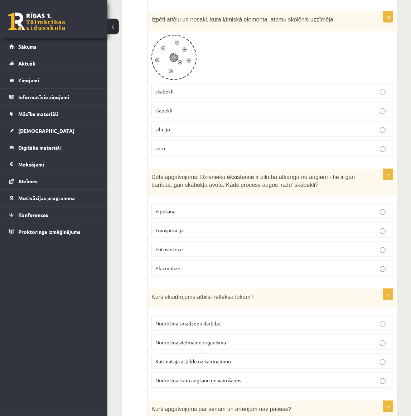
scroll to position [717, 0]
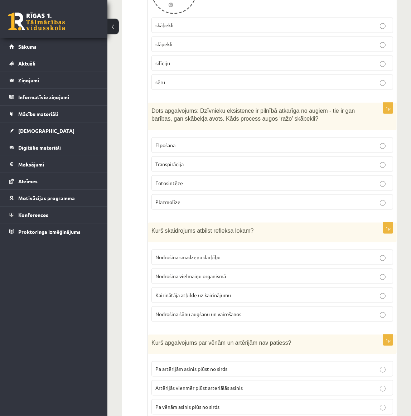
click at [171, 180] on span "Fotosintēze" at bounding box center [170, 183] width 28 height 6
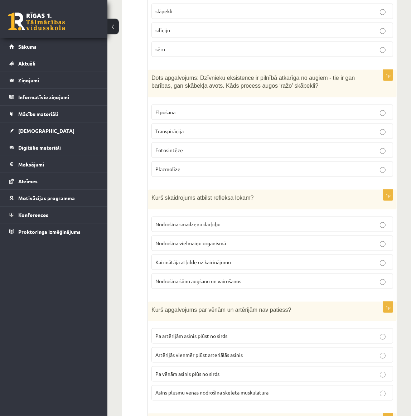
scroll to position [781, 0]
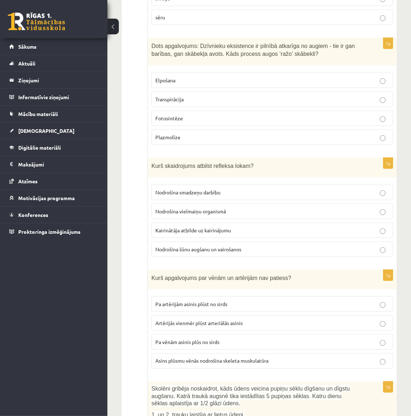
click at [174, 227] on p "Kairinātāja atbilde uz kairinājumu" at bounding box center [273, 231] width 234 height 8
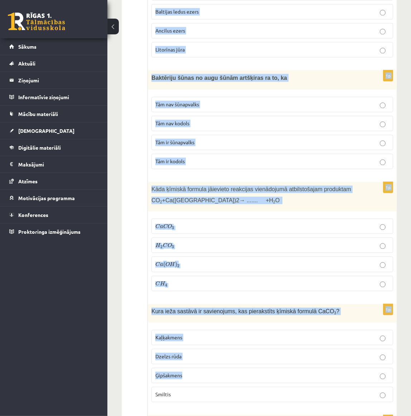
scroll to position [1466, 0]
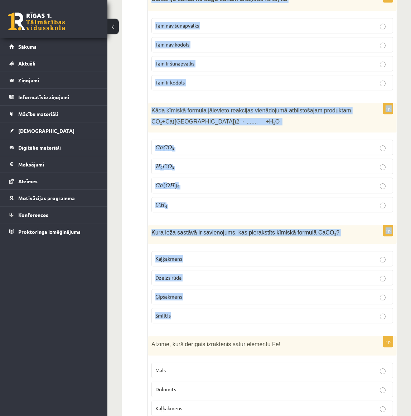
drag, startPoint x: 151, startPoint y: 102, endPoint x: 263, endPoint y: 314, distance: 239.6
copy form "Kurš apgalvojums par vēnām un artērijām nav patiess? Pa artērijām asinis plūst …"
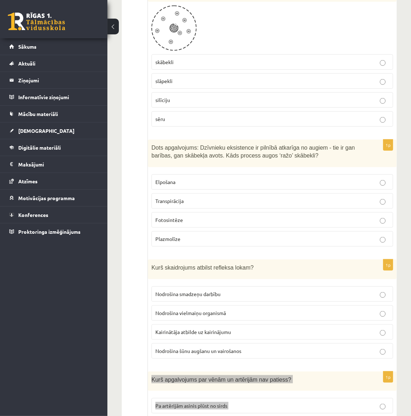
scroll to position [651, 0]
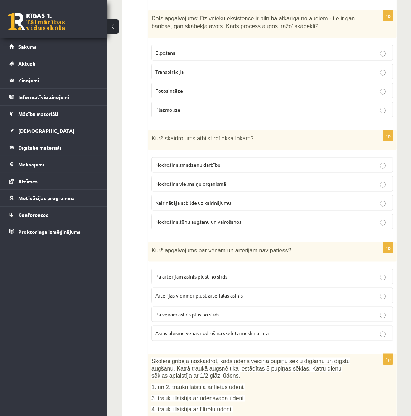
scroll to position [847, 0]
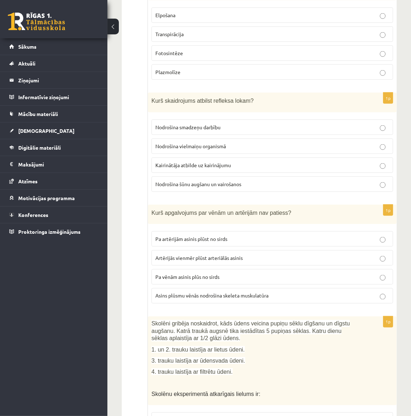
click at [195, 231] on label "Pa artērijām asinis plūst no sirds" at bounding box center [273, 238] width 242 height 15
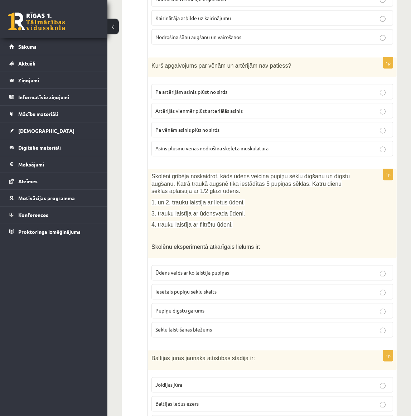
scroll to position [1010, 0]
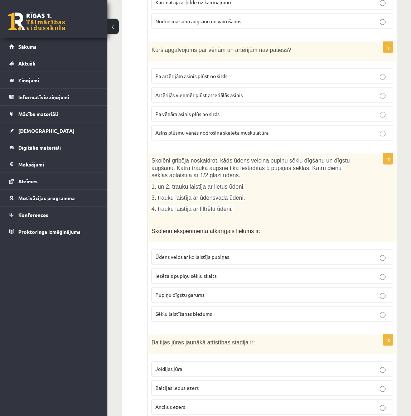
click at [193, 292] on span "Pupiņu dīgstu garums" at bounding box center [180, 295] width 49 height 6
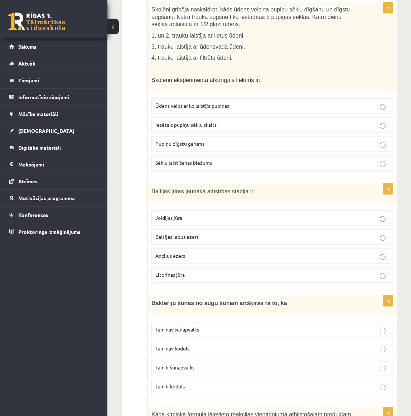
scroll to position [1172, 0]
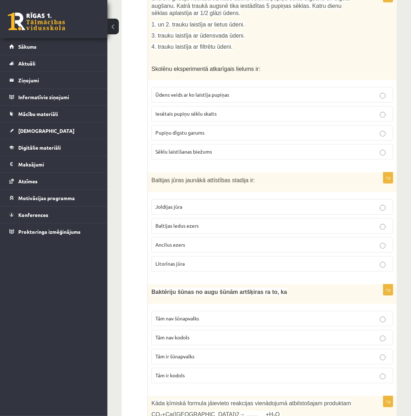
click at [215, 260] on p "Litorīnas jūra" at bounding box center [273, 264] width 234 height 8
click at [198, 219] on label "Baltijas ledus ezers" at bounding box center [273, 225] width 242 height 15
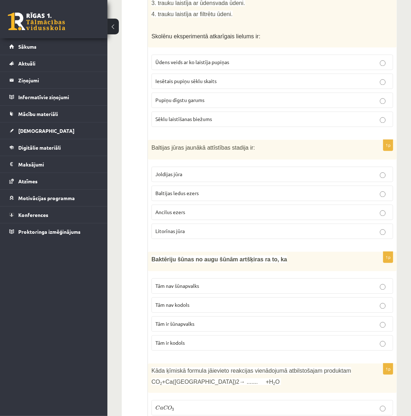
click at [182, 302] on span "Tām nav kodols" at bounding box center [173, 305] width 34 height 6
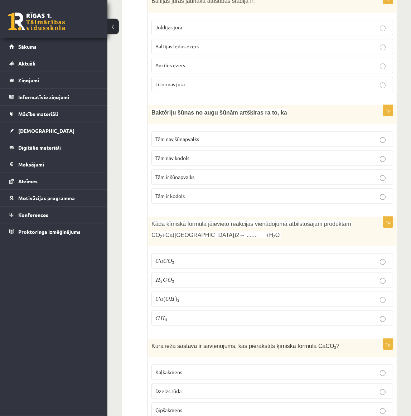
scroll to position [1368, 0]
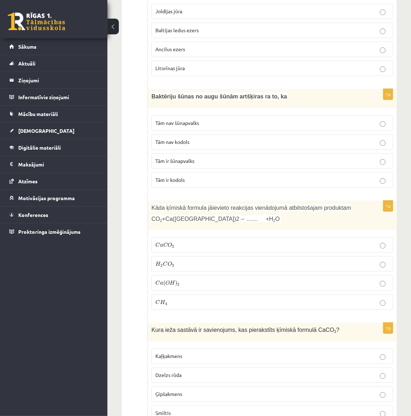
click at [177, 241] on p "C a C O 3 C a C O 3" at bounding box center [273, 245] width 234 height 8
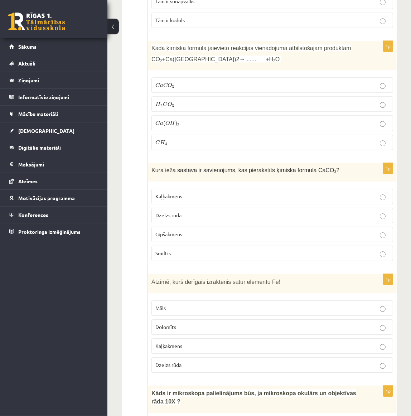
scroll to position [1563, 0]
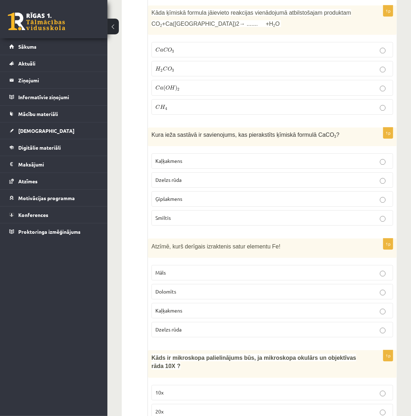
click at [185, 157] on p "Kaļķakmens" at bounding box center [273, 161] width 234 height 8
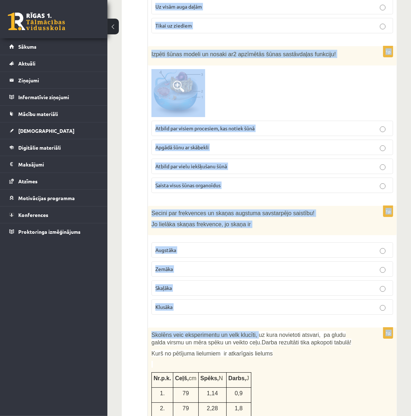
scroll to position [2120, 0]
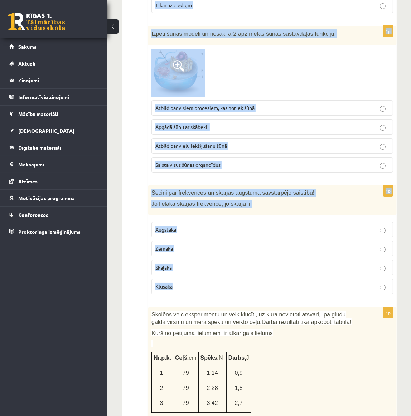
drag, startPoint x: 150, startPoint y: 231, endPoint x: 240, endPoint y: 271, distance: 98.3
copy form "Atzīmē, kurš derīgais izraktenis satur elementu Fe! Māls Dolomīts Kaļķakmens Dz…"
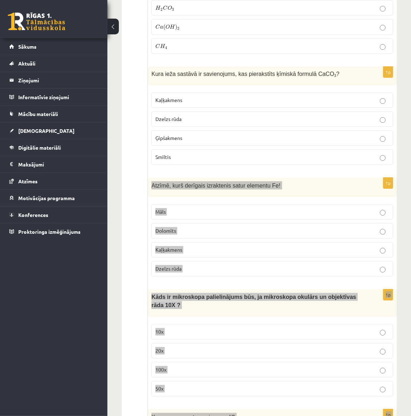
scroll to position [1566, 0]
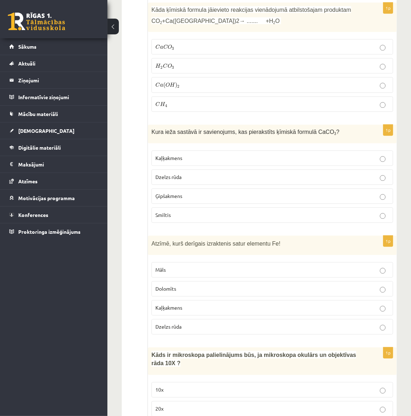
click at [137, 265] on ul "Tests" at bounding box center [138, 342] width 19 height 3561
click at [193, 323] on p "Dzelzs rūda" at bounding box center [273, 327] width 234 height 8
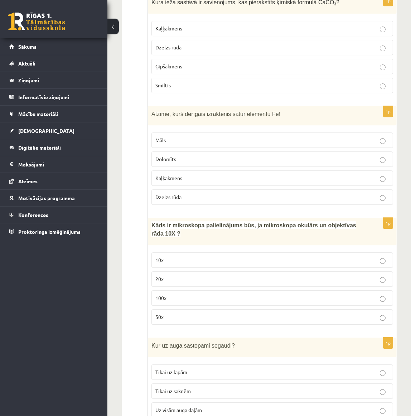
scroll to position [1697, 0]
click at [269, 294] on p "100x" at bounding box center [273, 298] width 234 height 8
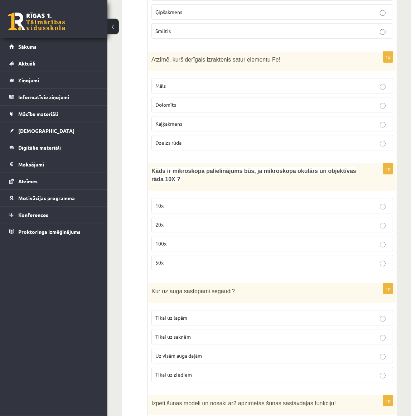
scroll to position [1762, 0]
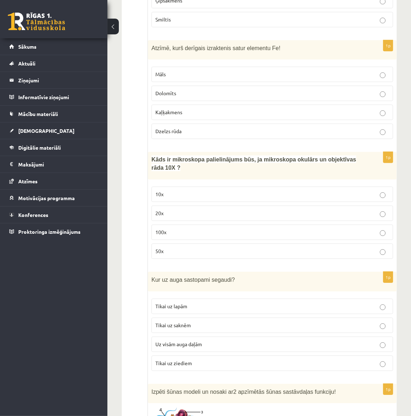
click at [298, 341] on p "Uz visām auga daļām" at bounding box center [273, 345] width 234 height 8
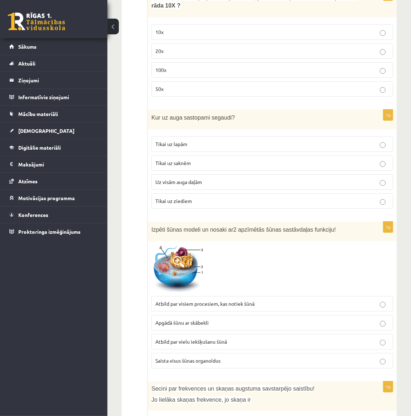
scroll to position [1925, 0]
click at [182, 256] on span at bounding box center [178, 261] width 11 height 11
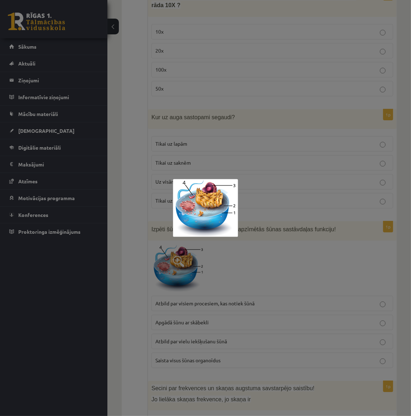
click at [272, 234] on div at bounding box center [205, 208] width 411 height 416
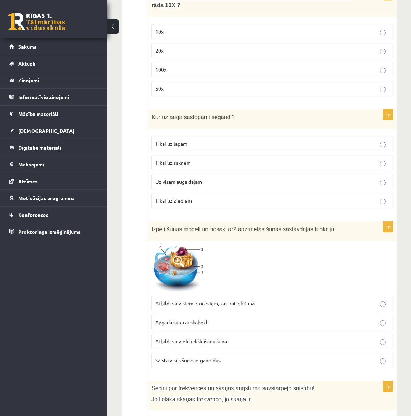
click at [258, 300] on p "Atbild par visiem procesiem, kas notiek šūnā" at bounding box center [273, 304] width 234 height 8
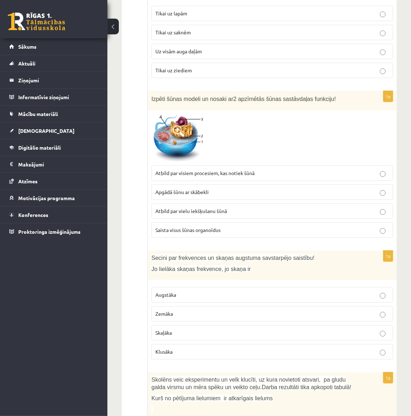
scroll to position [2088, 0]
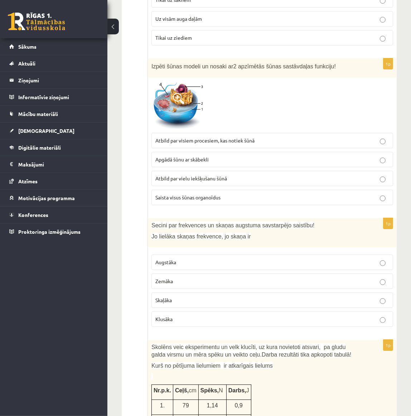
click at [267, 259] on p "Augstāka" at bounding box center [273, 263] width 234 height 8
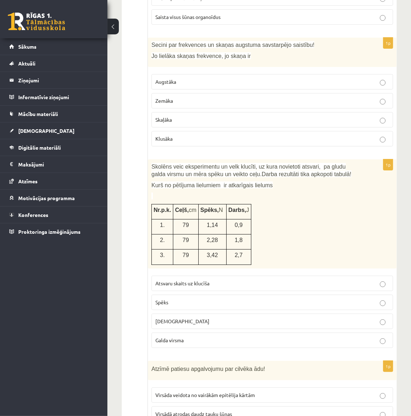
scroll to position [2283, 0]
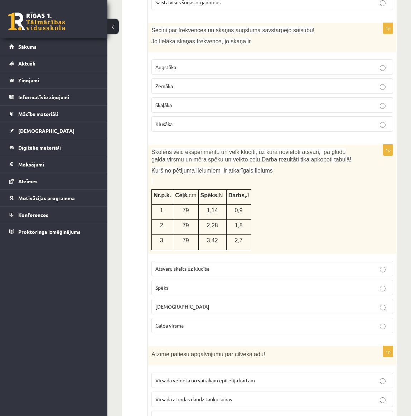
click at [188, 280] on label "Spēks" at bounding box center [273, 287] width 242 height 15
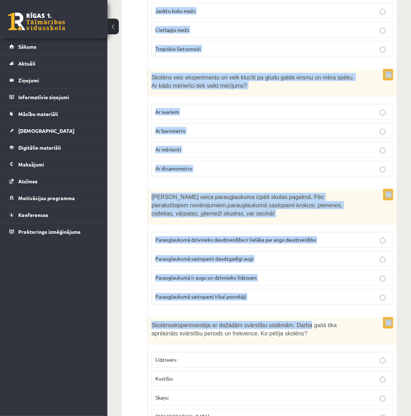
scroll to position [3260, 0]
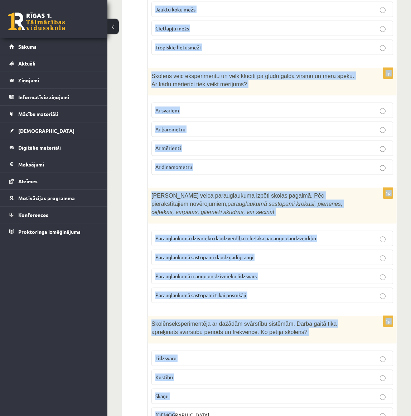
drag, startPoint x: 152, startPoint y: 28, endPoint x: 302, endPoint y: 379, distance: 382.4
copy form "Skolēns veic eksperimentu un velk klucīti, uz kura novietoti atsvari, pa gludu …"
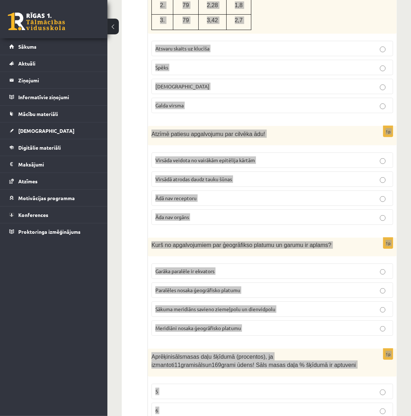
scroll to position [2413, 0]
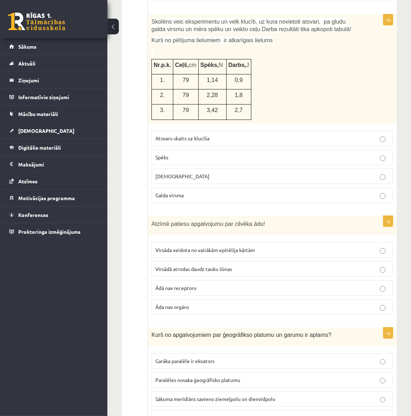
click at [215, 266] on span "Virsādā atrodas daudz tauku šūnas" at bounding box center [194, 269] width 77 height 6
click at [176, 262] on label "Virsādā atrodas daudz tauku šūnas" at bounding box center [273, 269] width 242 height 15
click at [188, 247] on span "Virsāda veidota no vairākām epitēlija kārtām" at bounding box center [206, 250] width 100 height 6
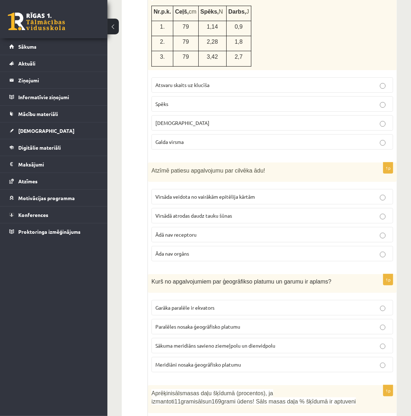
scroll to position [2478, 0]
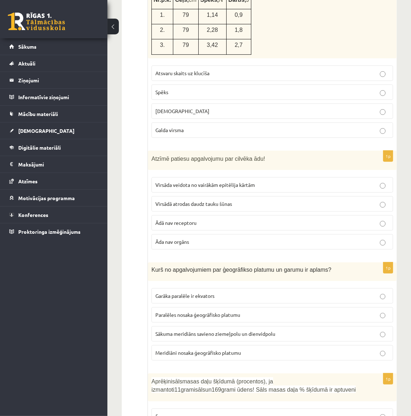
click at [188, 293] on span "Garāka paralēle ir ekvators" at bounding box center [185, 296] width 59 height 6
click at [245, 311] on p "Paralēles nosaka ģeogrāfisko platumu" at bounding box center [273, 315] width 234 height 8
click at [199, 350] on span "Meridiāni nosaka ģeogrāfisko platumu" at bounding box center [199, 353] width 86 height 6
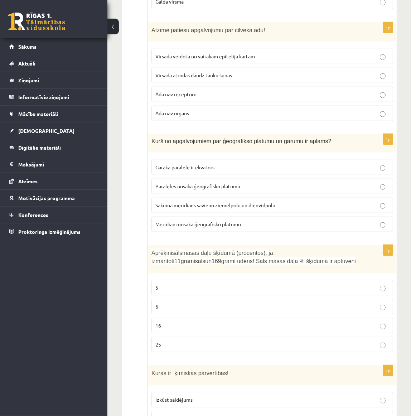
scroll to position [2609, 0]
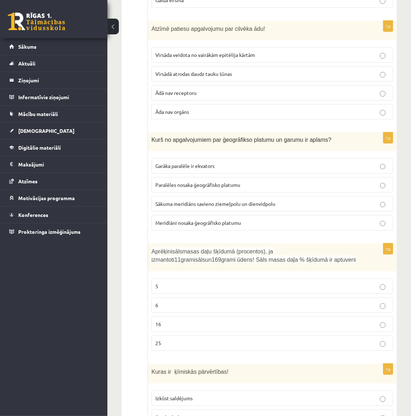
click at [210, 302] on p "6" at bounding box center [273, 306] width 234 height 8
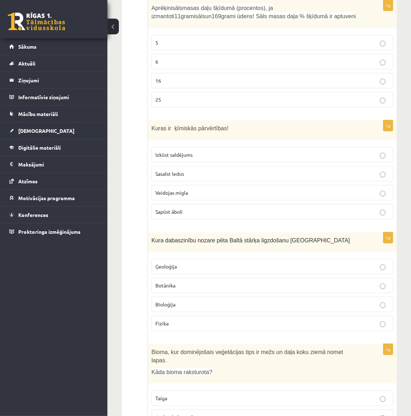
scroll to position [2867, 0]
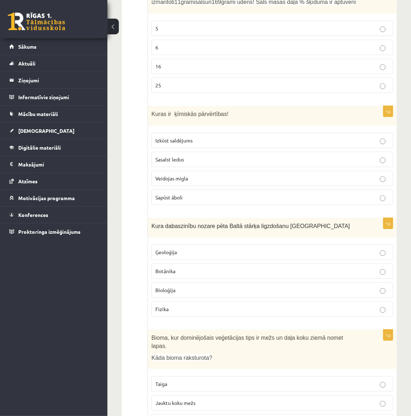
click at [186, 156] on p "Sasalst ledus" at bounding box center [273, 160] width 234 height 8
click at [186, 194] on p "Sapūst āboli" at bounding box center [273, 198] width 234 height 8
click at [303, 268] on p "Botānika" at bounding box center [273, 272] width 234 height 8
click at [283, 287] on p "Bioloģija" at bounding box center [273, 291] width 234 height 8
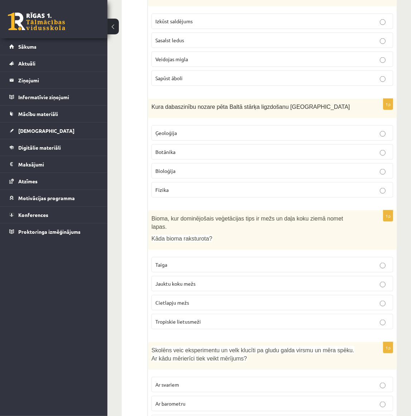
scroll to position [2997, 0]
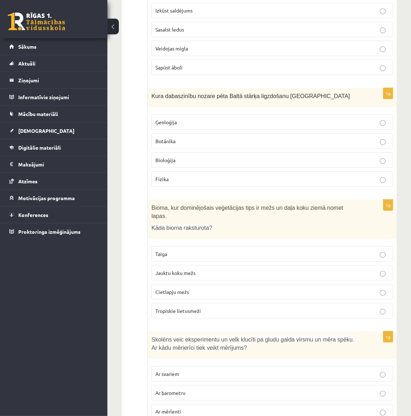
click at [196, 266] on label "Jauktu koku mežs" at bounding box center [273, 273] width 242 height 15
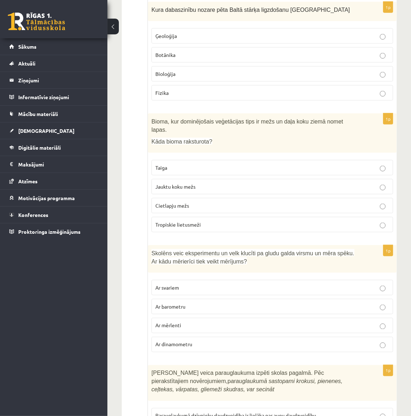
scroll to position [3094, 0]
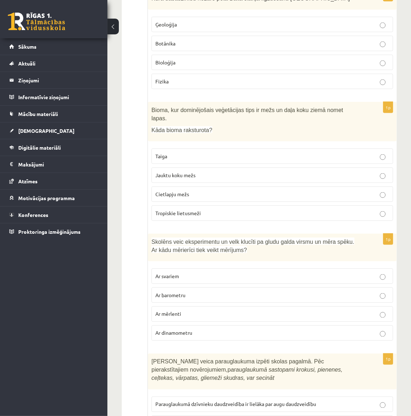
click at [193, 330] on p "Ar dinamometru" at bounding box center [273, 334] width 234 height 8
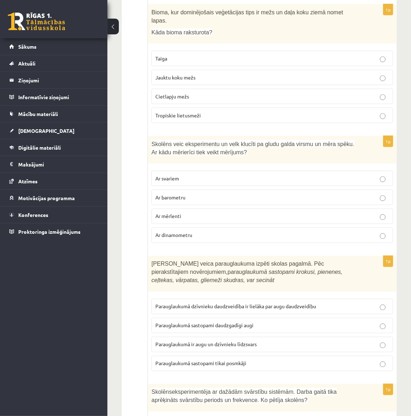
scroll to position [3225, 0]
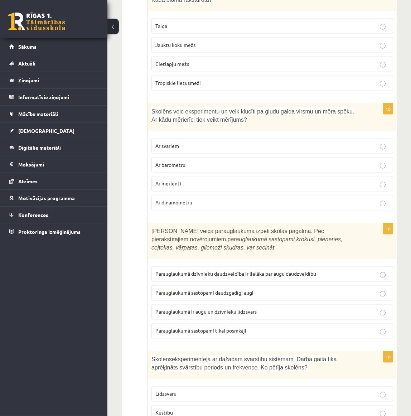
click at [219, 309] on span "Parauglaukumā ir augu un dzīvnieku līdzsvars" at bounding box center [206, 312] width 101 height 6
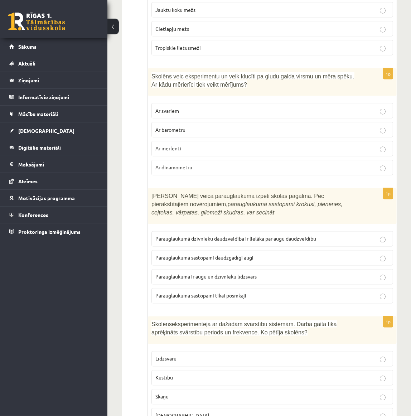
scroll to position [3260, 0]
click at [261, 374] on p "Kustību" at bounding box center [273, 378] width 234 height 8
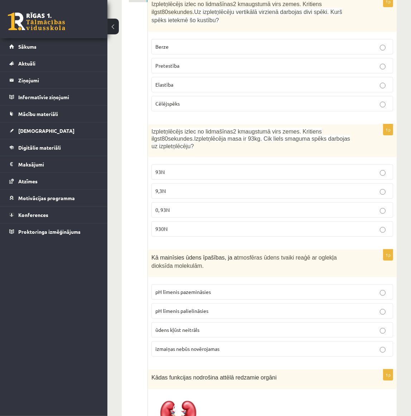
scroll to position [32, 0]
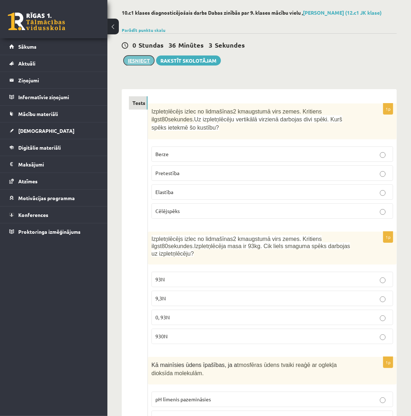
click at [140, 63] on button "Iesniegt" at bounding box center [139, 61] width 31 height 10
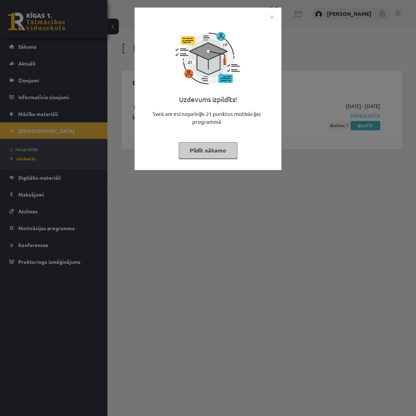
click at [268, 21] on img "Close" at bounding box center [272, 17] width 11 height 11
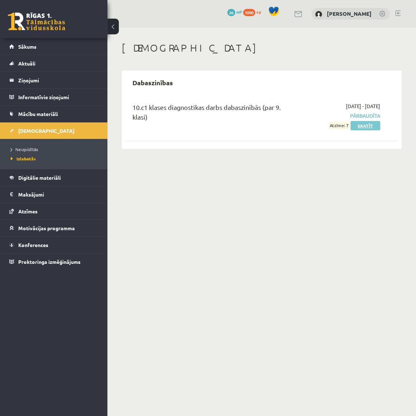
click at [378, 127] on link "Skatīt" at bounding box center [366, 125] width 30 height 9
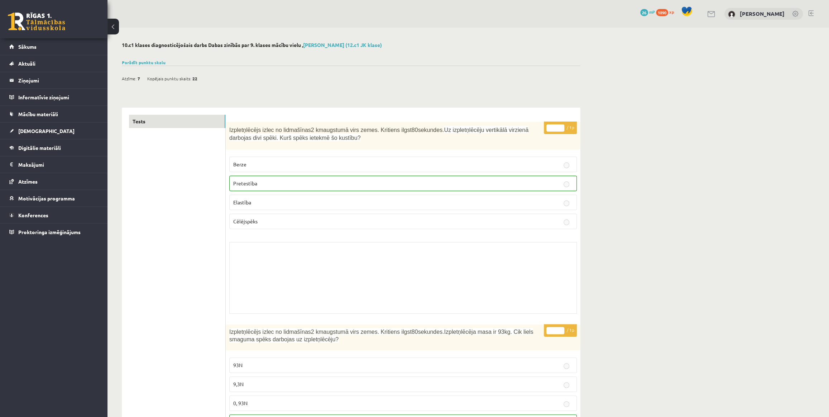
click at [115, 30] on button at bounding box center [112, 27] width 11 height 16
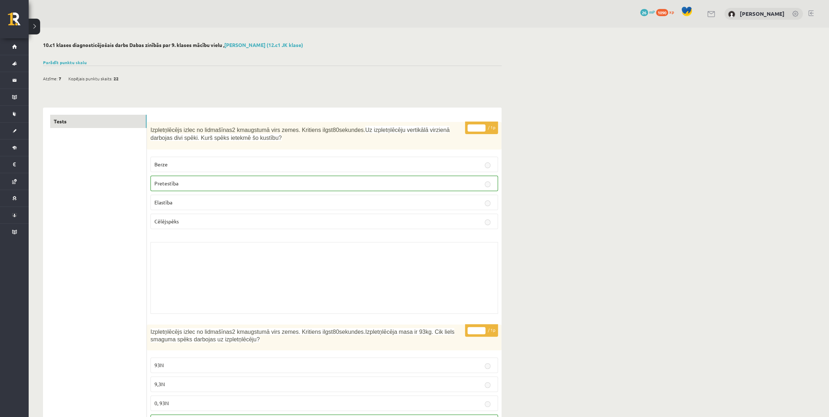
click at [33, 29] on button at bounding box center [34, 27] width 11 height 16
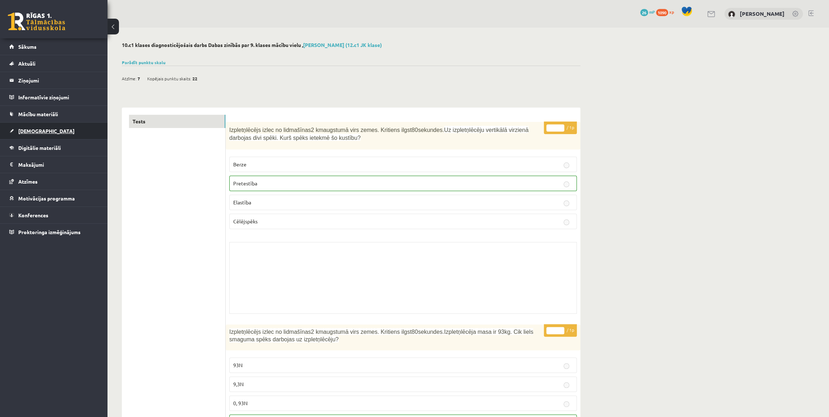
click at [29, 128] on link "[DEMOGRAPHIC_DATA]" at bounding box center [53, 131] width 89 height 16
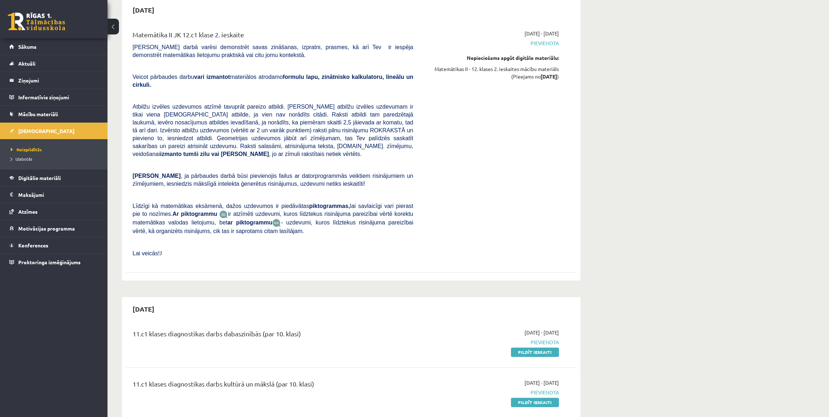
scroll to position [879, 0]
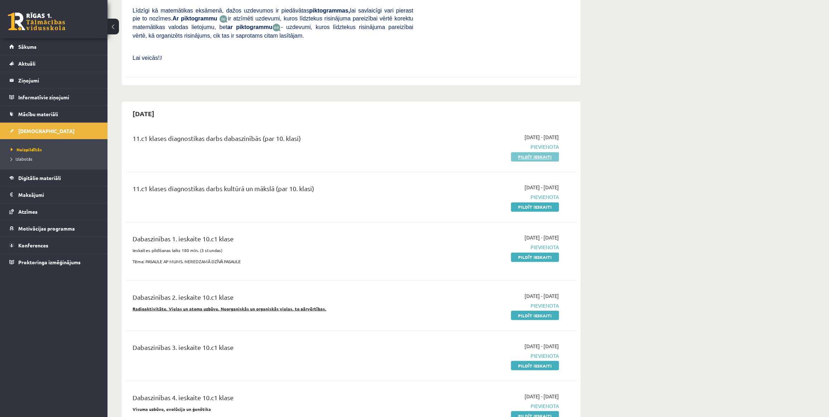
click at [411, 152] on link "Pildīt ieskaiti" at bounding box center [535, 156] width 48 height 9
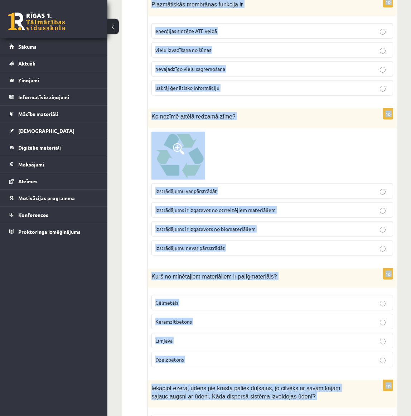
scroll to position [505, 0]
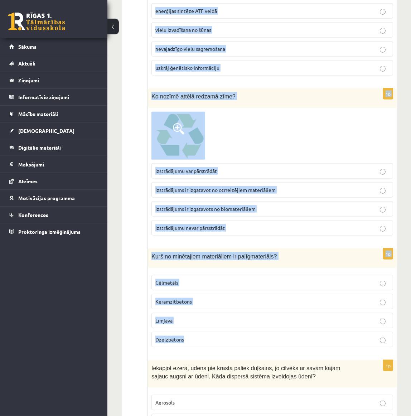
drag, startPoint x: 152, startPoint y: 143, endPoint x: 346, endPoint y: 334, distance: 272.9
copy form "Lore ipsumdolors ame cons adi elitsed? doei - temporin utlabo etdolorem aliquae…"
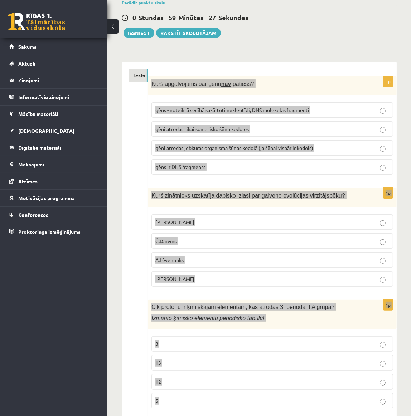
scroll to position [0, 0]
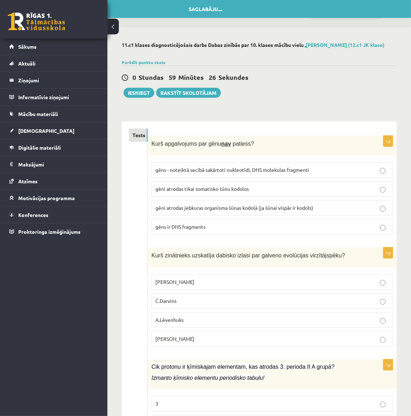
click at [334, 89] on div "0 Stundas 59 Minūtes 26 Sekundes [GEOGRAPHIC_DATA].... Iesniegt Rakstīt skolotā…" at bounding box center [259, 82] width 275 height 32
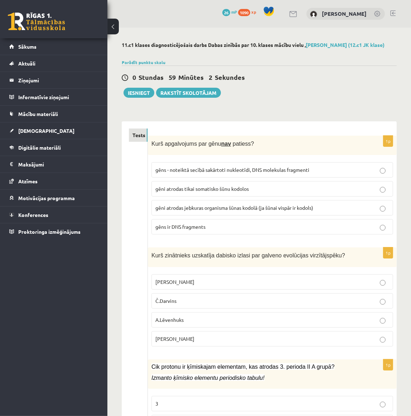
click at [268, 184] on label "gēni atrodas tikai somatisko šūnu kodolos" at bounding box center [273, 188] width 242 height 15
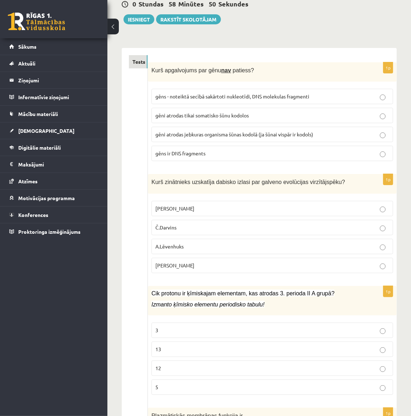
scroll to position [97, 0]
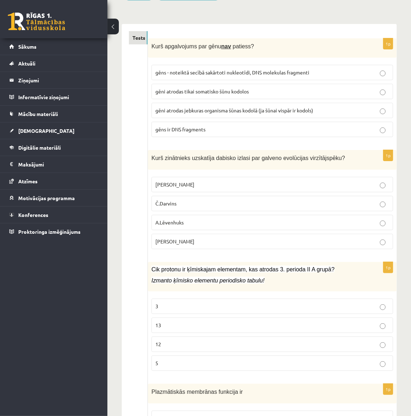
click at [222, 201] on p "Č.Darvins" at bounding box center [273, 204] width 234 height 8
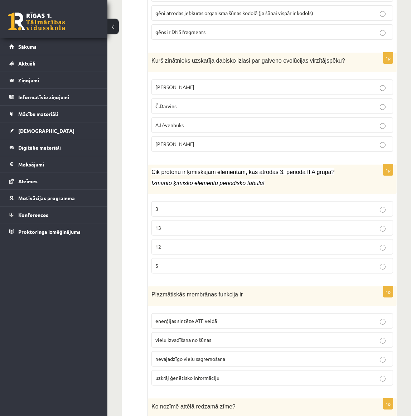
scroll to position [195, 0]
click at [201, 228] on p "13" at bounding box center [273, 228] width 234 height 8
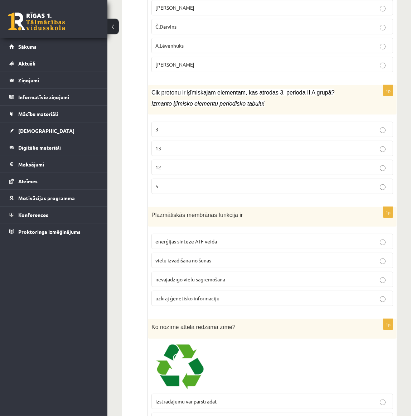
scroll to position [293, 0]
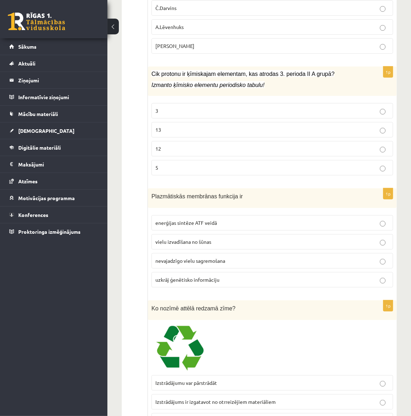
click at [233, 240] on p "vielu izvadīšana no šūnas" at bounding box center [273, 242] width 234 height 8
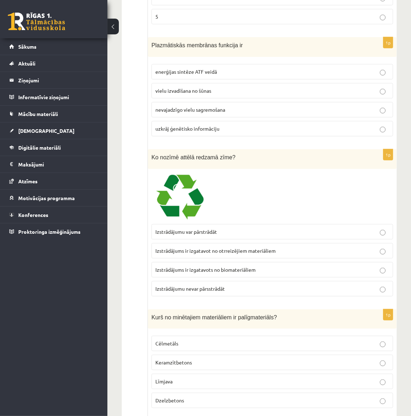
scroll to position [456, 0]
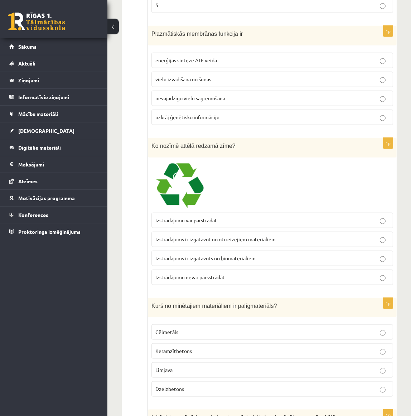
click at [213, 219] on span "Izstrādājumu var pārstrādāt" at bounding box center [187, 220] width 62 height 6
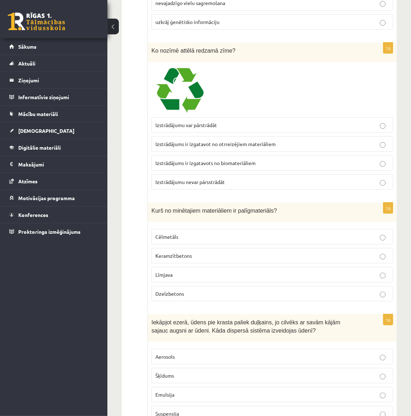
scroll to position [586, 0]
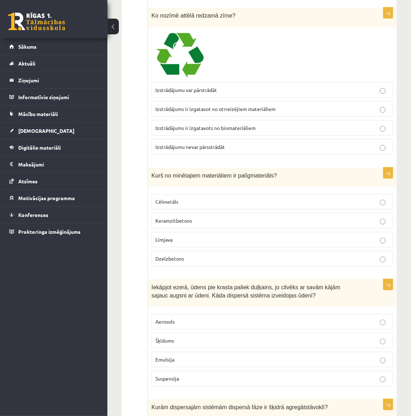
click at [201, 236] on p "Līmjava" at bounding box center [273, 240] width 234 height 8
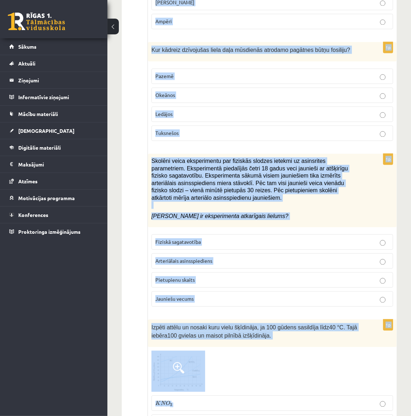
scroll to position [1177, 0]
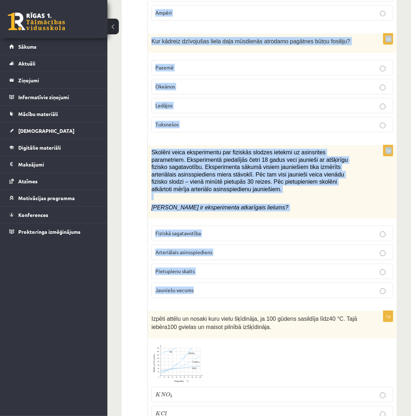
drag, startPoint x: 152, startPoint y: 186, endPoint x: 319, endPoint y: 283, distance: 193.3
copy form "Loremips dolor, sitam con adipis elitse doeiusmo, te incidid ut labor etdol mag…"
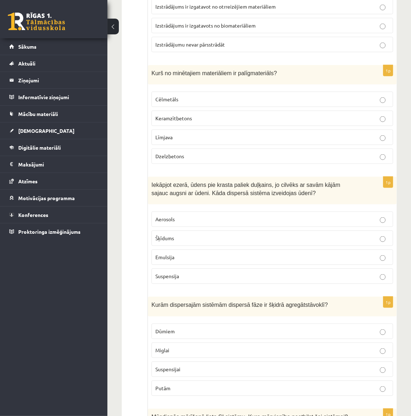
scroll to position [721, 0]
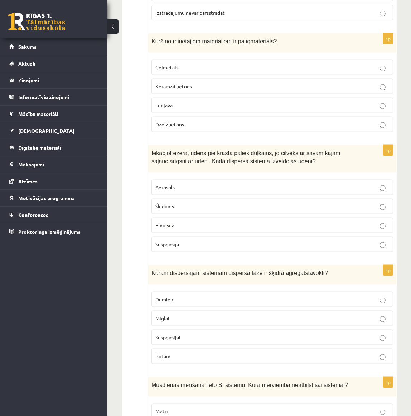
click at [207, 243] on p "Suspensija" at bounding box center [273, 245] width 234 height 8
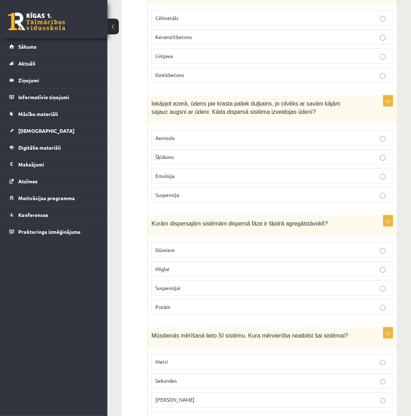
scroll to position [786, 0]
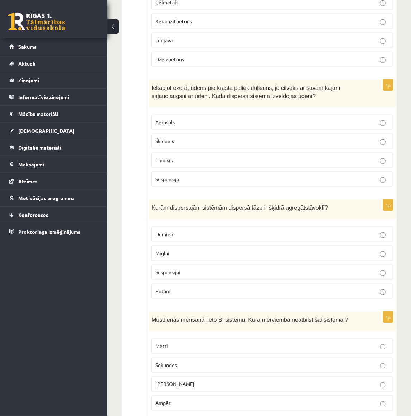
click at [207, 253] on p "Miglai" at bounding box center [273, 254] width 234 height 8
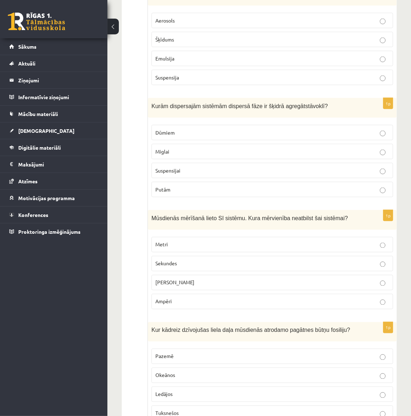
scroll to position [916, 0]
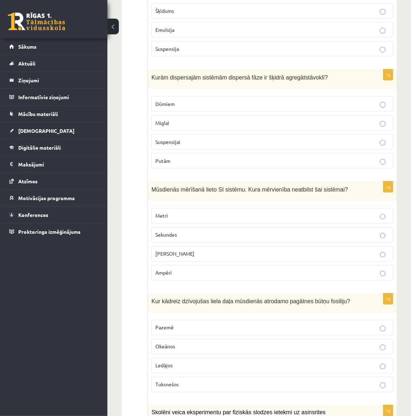
click at [218, 250] on p "[PERSON_NAME]" at bounding box center [273, 254] width 234 height 8
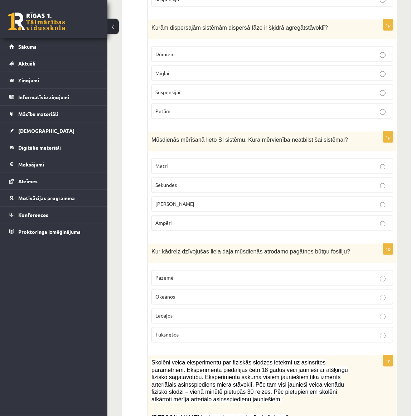
scroll to position [981, 0]
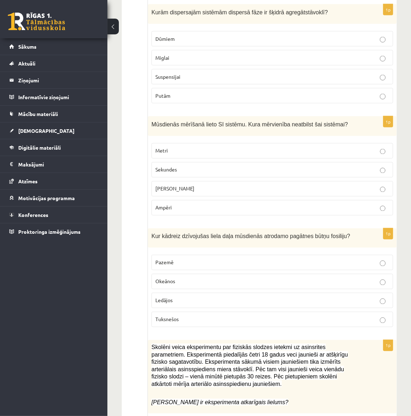
click at [190, 209] on label "Ampēri" at bounding box center [273, 207] width 242 height 15
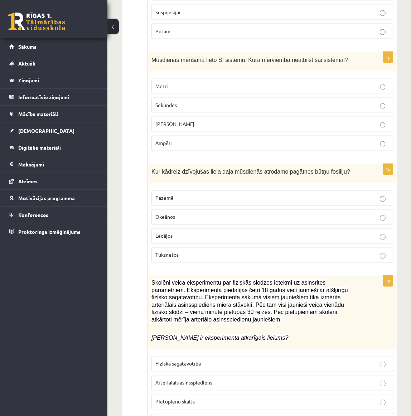
scroll to position [1046, 0]
click at [224, 213] on p "Okeānos" at bounding box center [273, 217] width 234 height 8
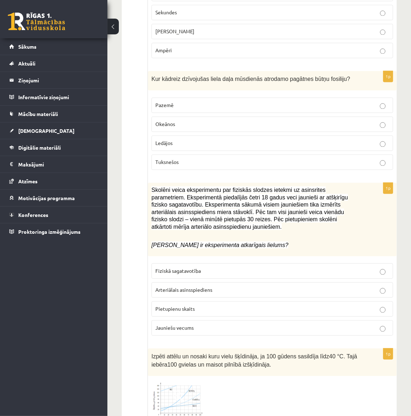
scroll to position [1144, 0]
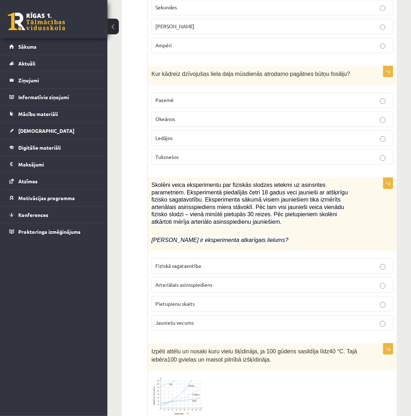
click at [219, 281] on p "Arteriālais asinsspiediens" at bounding box center [273, 285] width 234 height 8
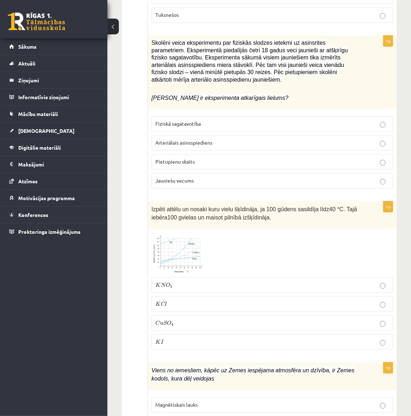
scroll to position [1307, 0]
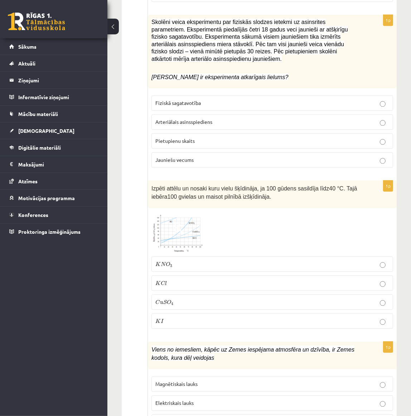
click at [150, 181] on div "Izpēti attēlu un nosaki kuru vielu šķīdināja, ja 100 g ūdens sasildīja līdz 40 …" at bounding box center [272, 195] width 249 height 28
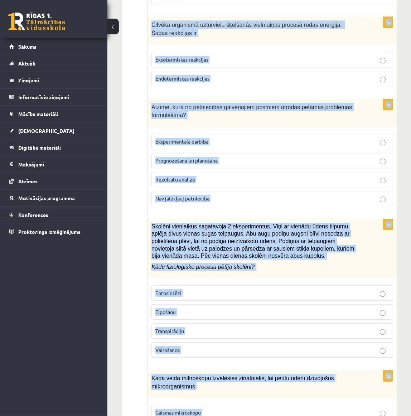
scroll to position [1753, 0]
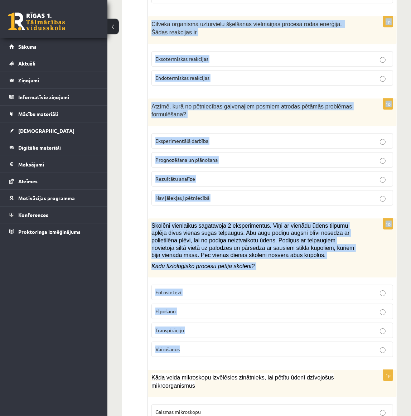
drag, startPoint x: 152, startPoint y: 177, endPoint x: 295, endPoint y: 343, distance: 220.0
click at [295, 343] on form "1p Kurš apgalvojums par gēnu nav patiess? gēns - noteiktā secībā sakārtoti nukl…" at bounding box center [272, 140] width 235 height 3529
copy form "Izpēti attēlu un nosaki kuru vielu šķīdināja, ja 100 g ūdens sasildīja līdz 40 …"
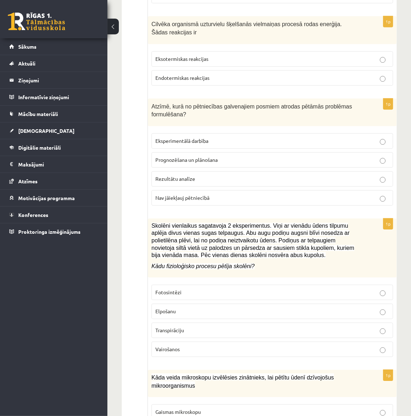
click at [133, 206] on ul "Tests" at bounding box center [138, 140] width 19 height 3529
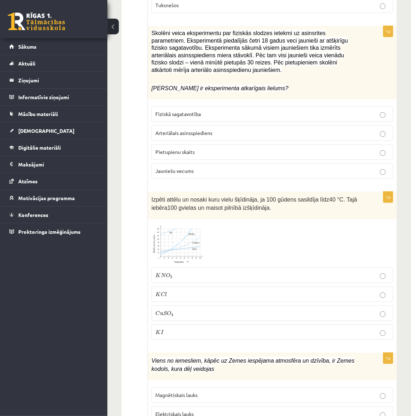
scroll to position [1329, 0]
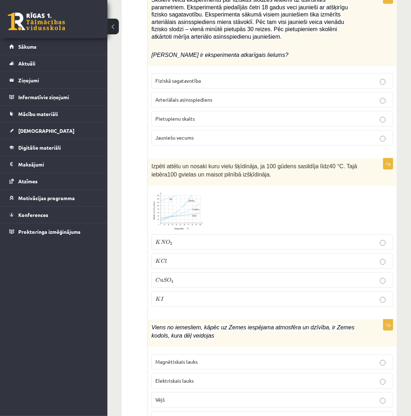
click at [197, 236] on label "K N O 3 K N O 3" at bounding box center [273, 241] width 242 height 15
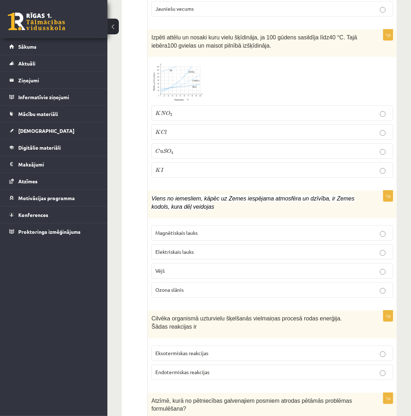
scroll to position [1460, 0]
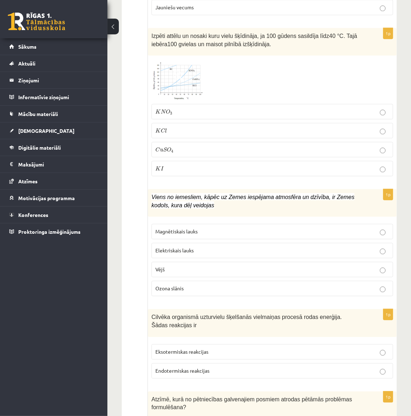
click at [176, 228] on span "Magnētiskais lauks" at bounding box center [177, 231] width 42 height 6
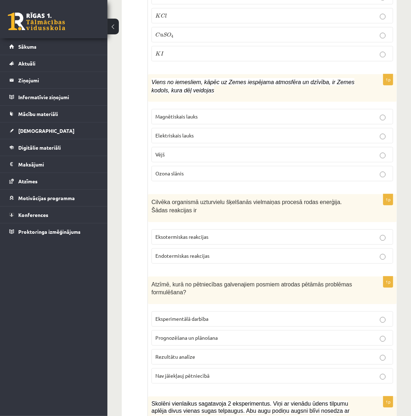
scroll to position [1590, 0]
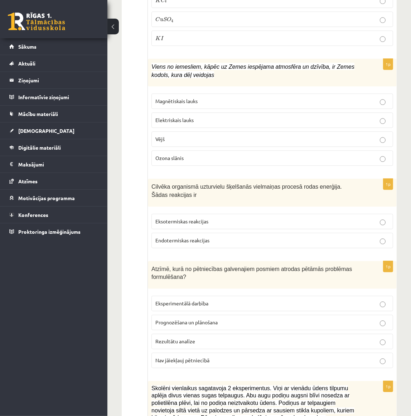
click at [213, 237] on p "Endotermiskas reakcijas" at bounding box center [273, 241] width 234 height 8
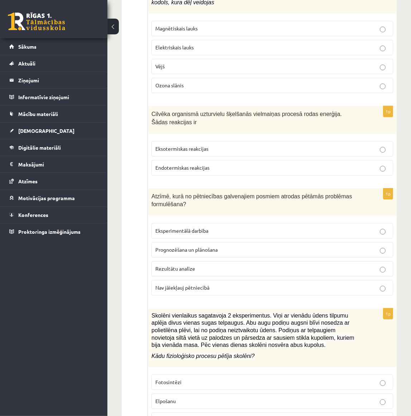
scroll to position [1688, 0]
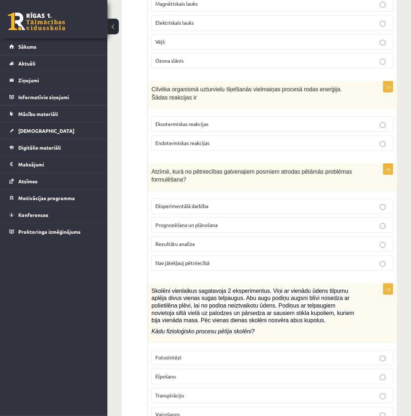
click at [214, 222] on span "Prognozēšana un plānošana" at bounding box center [187, 225] width 62 height 6
click at [253, 221] on p "Prognozēšana un plānošana" at bounding box center [273, 225] width 234 height 8
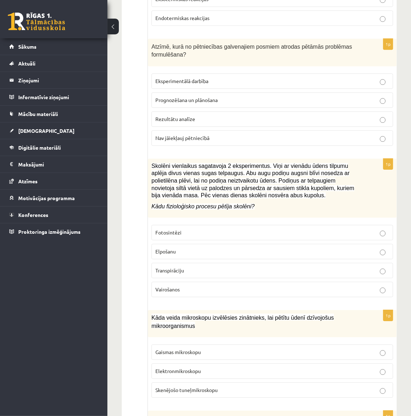
scroll to position [1818, 0]
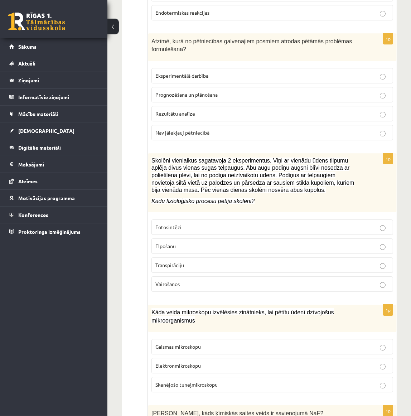
click at [169, 262] on p "Transpirāciju" at bounding box center [273, 266] width 234 height 8
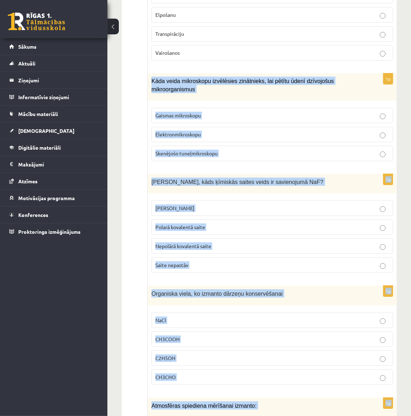
scroll to position [2057, 0]
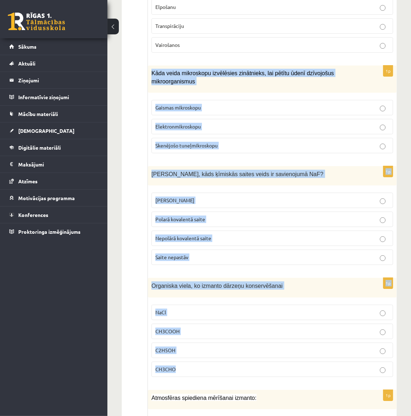
drag, startPoint x: 151, startPoint y: 168, endPoint x: 313, endPoint y: 352, distance: 245.2
copy form "Kāda veida mikroskopu izvēlēsies zinātnieks, lai pētītu ūdenī dzīvojošus mikroo…"
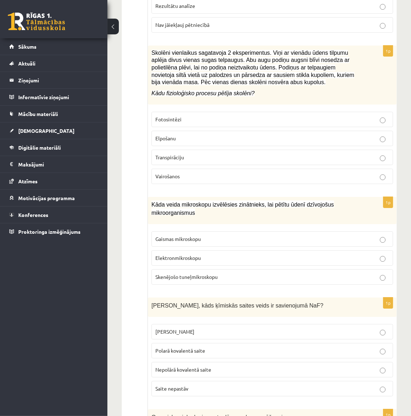
scroll to position [1992, 0]
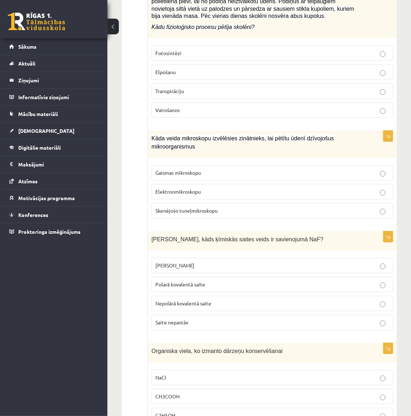
click at [202, 169] on p "Gaismas mikroskopu" at bounding box center [273, 173] width 234 height 8
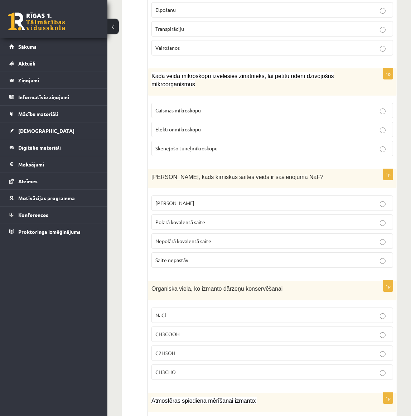
scroll to position [2057, 0]
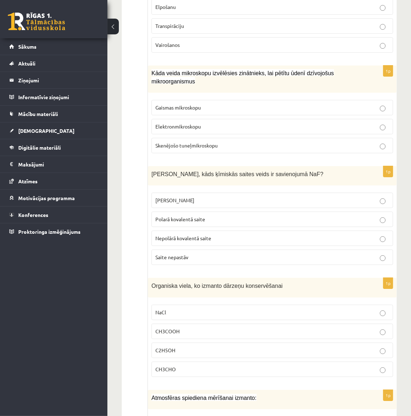
click at [197, 254] on p "Saite nepastāv" at bounding box center [273, 258] width 234 height 8
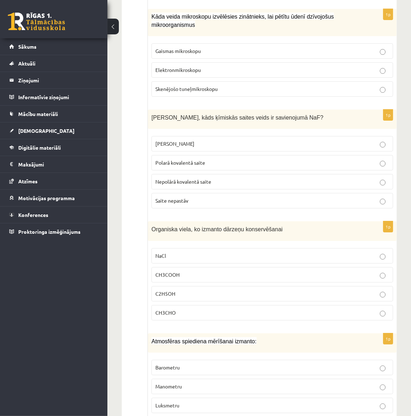
scroll to position [2155, 0]
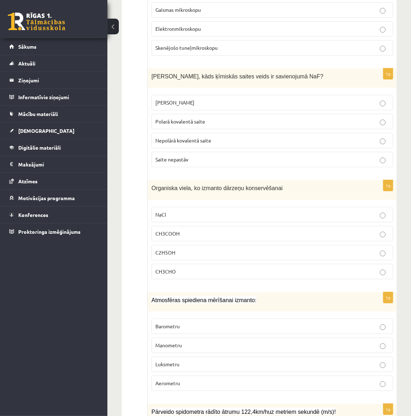
click at [218, 118] on p "Polarā kovalentā saite" at bounding box center [273, 122] width 234 height 8
click at [199, 230] on p "CH3COOH" at bounding box center [273, 234] width 234 height 8
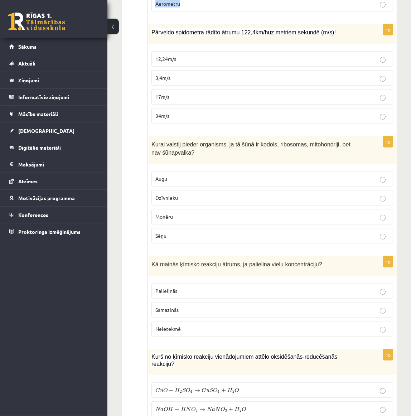
scroll to position [2503, 0]
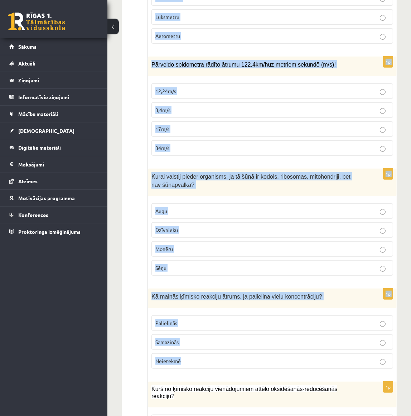
drag, startPoint x: 152, startPoint y: 212, endPoint x: 297, endPoint y: 334, distance: 189.5
copy form "Atmosfēras spiediena mērīšanai izmanto: Barometru Manometru Luksmetru Aerometru…"
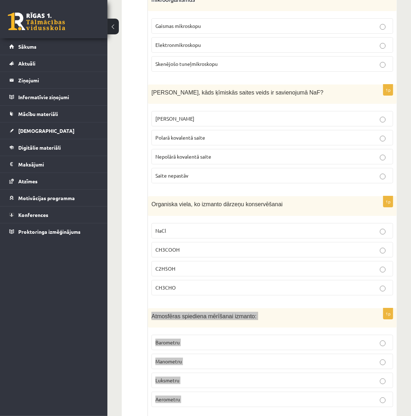
scroll to position [2177, 0]
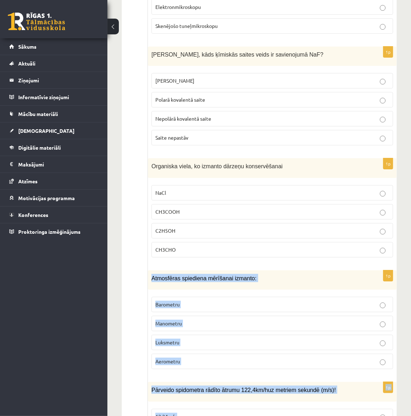
click at [272, 274] on p "Atmosfēras spiediena mērīšanai izmanto:" at bounding box center [255, 278] width 206 height 8
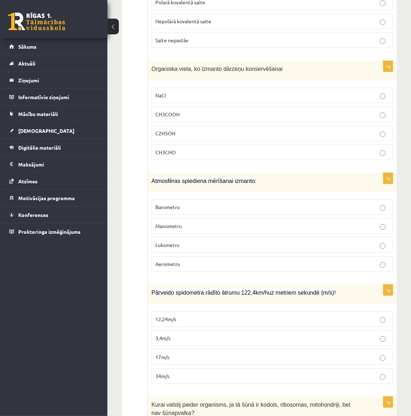
scroll to position [2275, 0]
click at [190, 203] on p "Barometru" at bounding box center [273, 207] width 234 height 8
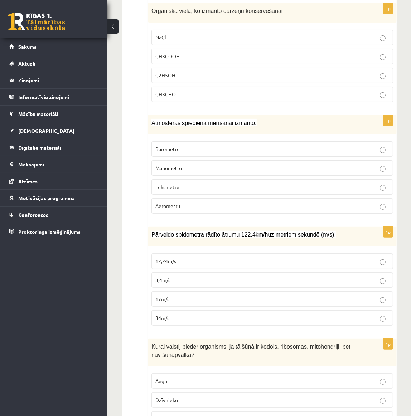
scroll to position [2340, 0]
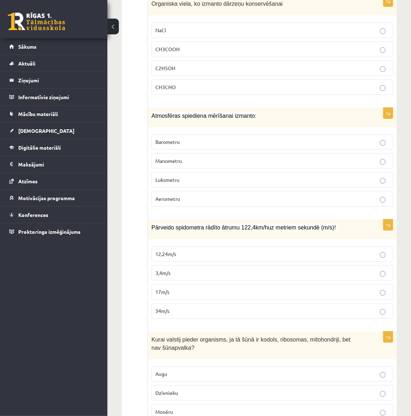
click at [183, 307] on p "34m/s" at bounding box center [273, 311] width 234 height 8
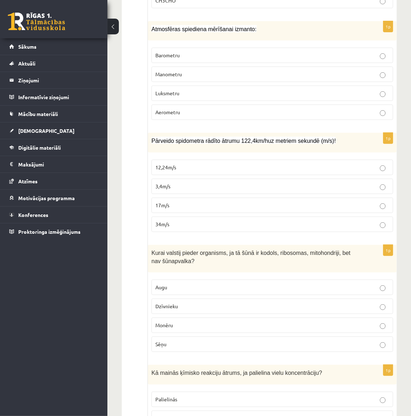
scroll to position [2438, 0]
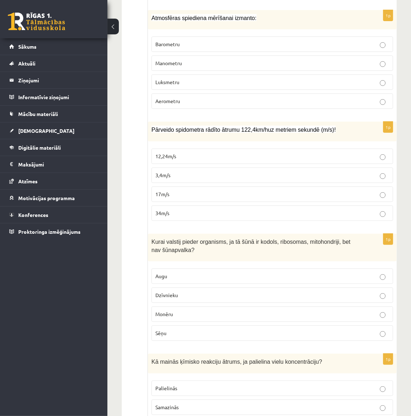
click at [253, 292] on p "Dzīvnieku" at bounding box center [273, 296] width 234 height 8
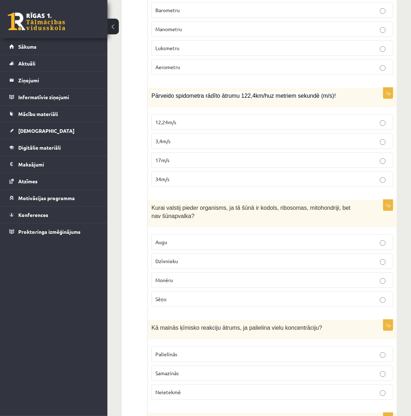
scroll to position [2535, 0]
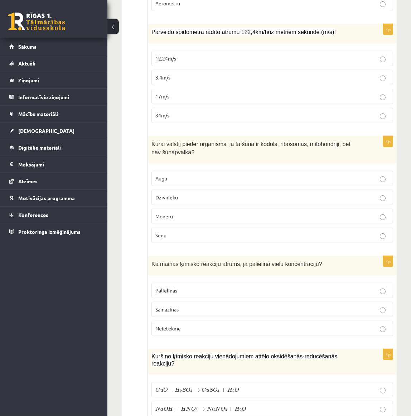
click at [227, 283] on label "Palielinās" at bounding box center [273, 290] width 242 height 15
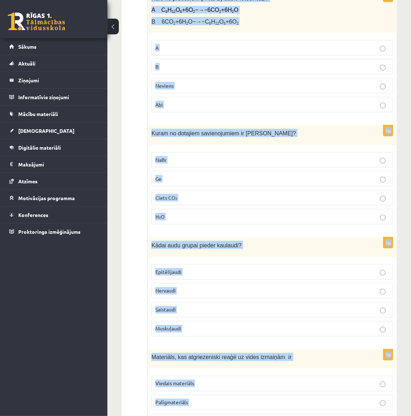
scroll to position [3119, 0]
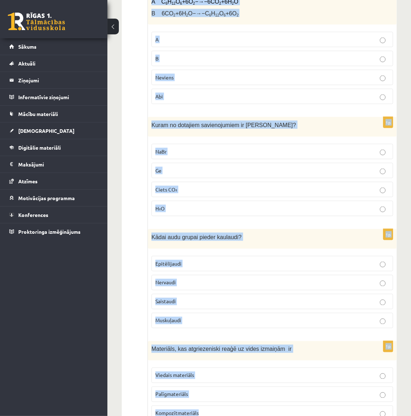
drag, startPoint x: 152, startPoint y: 169, endPoint x: 333, endPoint y: 369, distance: 269.4
copy form "Kurš no ķīmisko reakciju vienādojumiem attēlo oksidēšanās-reducēšanās reakciju?…"
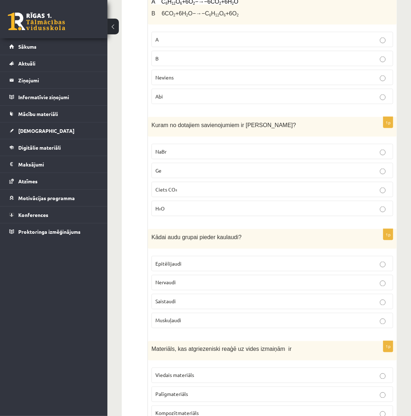
drag, startPoint x: 140, startPoint y: 185, endPoint x: 153, endPoint y: 188, distance: 13.1
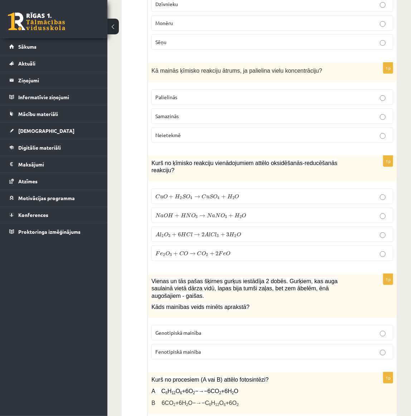
scroll to position [2728, 0]
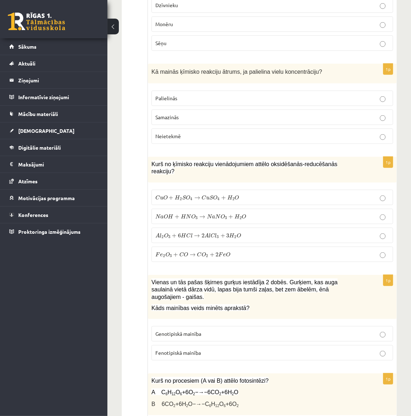
click at [228, 214] on span "N a O H + H N O 3 → N a N O 3 + H 2 O" at bounding box center [201, 217] width 91 height 6
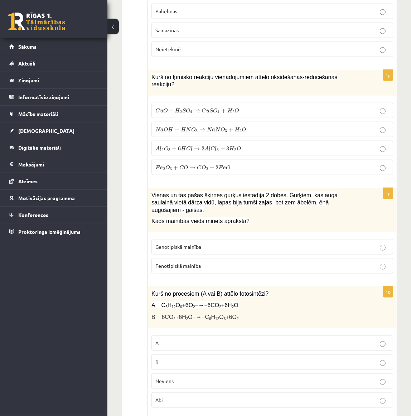
scroll to position [2826, 0]
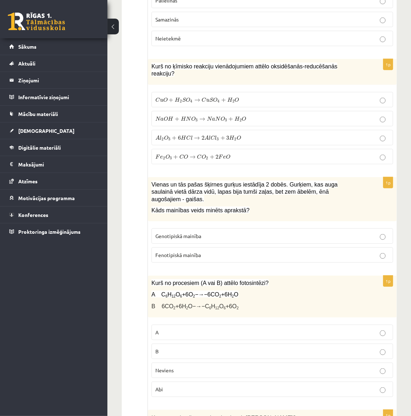
click at [215, 233] on p "Genotipiskā mainība" at bounding box center [273, 237] width 234 height 8
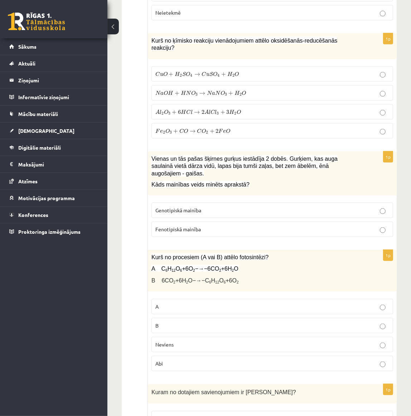
scroll to position [2891, 0]
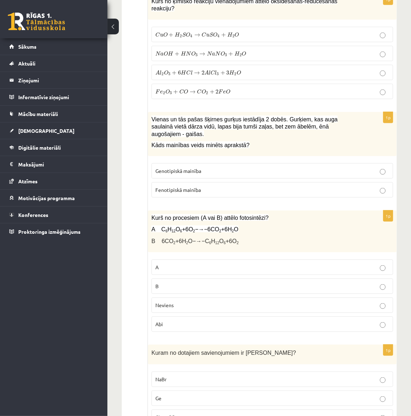
click at [251, 186] on p "Fenotipiskā mainība" at bounding box center [273, 190] width 234 height 8
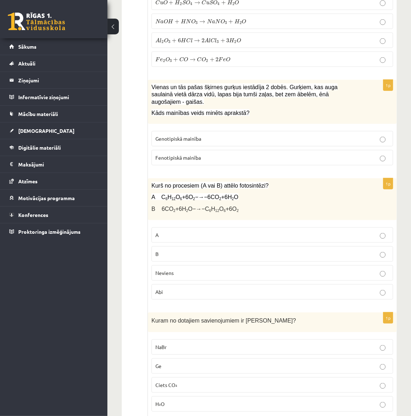
scroll to position [2924, 0]
click at [184, 250] on p "B" at bounding box center [273, 254] width 234 height 8
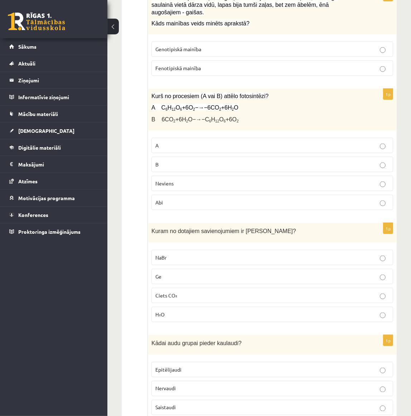
scroll to position [3021, 0]
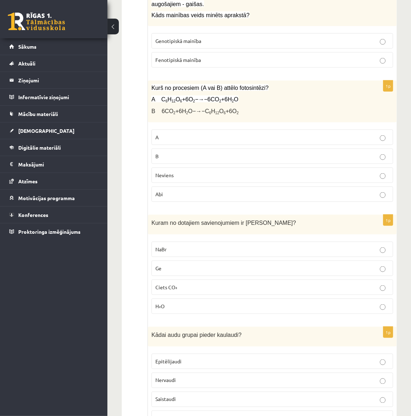
click at [234, 246] on p "NaBr" at bounding box center [273, 250] width 234 height 8
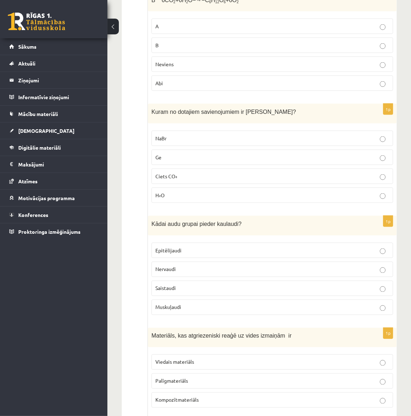
scroll to position [3151, 0]
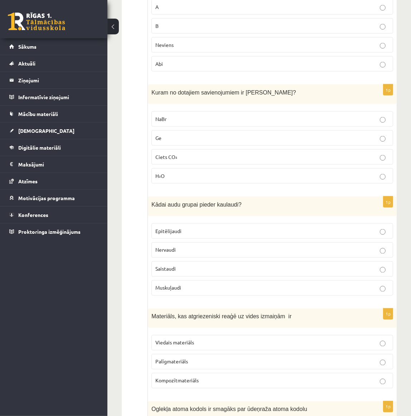
click at [186, 266] on p "Saistaudi" at bounding box center [273, 270] width 234 height 8
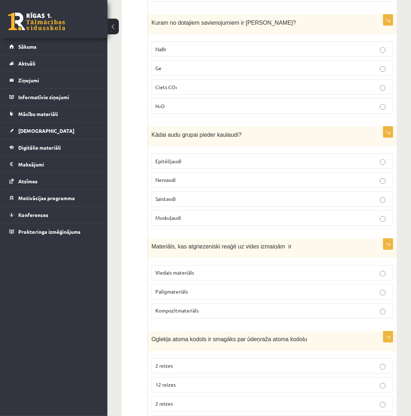
scroll to position [3223, 0]
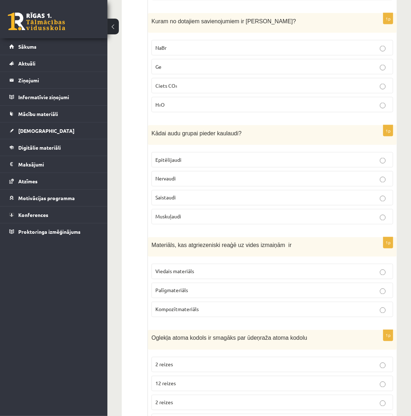
click at [227, 268] on p "Viedais materiāls" at bounding box center [273, 272] width 234 height 8
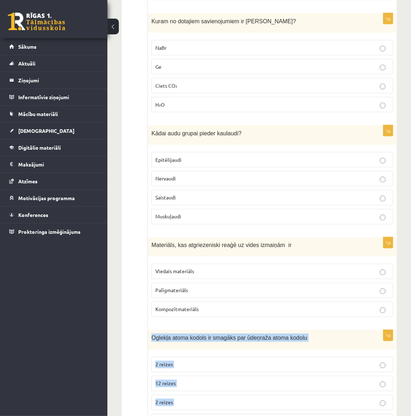
drag, startPoint x: 152, startPoint y: 297, endPoint x: 253, endPoint y: 389, distance: 136.0
click at [253, 389] on div "1p Oglekļa atoma kodols ir smagāks par ūdeņraža atoma kodolu 2 reizes 12 reizes…" at bounding box center [272, 382] width 249 height 105
copy div "Oglekļa atoma kodols ir smagāks par ūdeņraža atoma kodolu 2 reizes 12 reizes 2 …"
click at [300, 334] on p "Oglekļa atoma kodols ir smagāks par ūdeņraža atoma kodolu" at bounding box center [255, 338] width 206 height 8
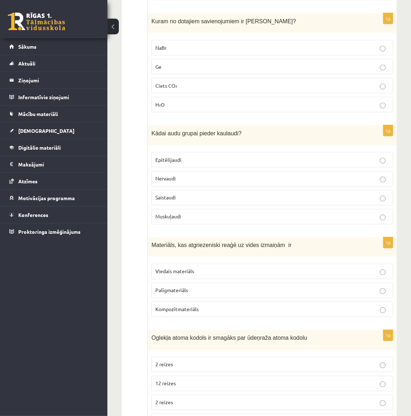
click at [213, 380] on p "12 reizes" at bounding box center [273, 384] width 234 height 8
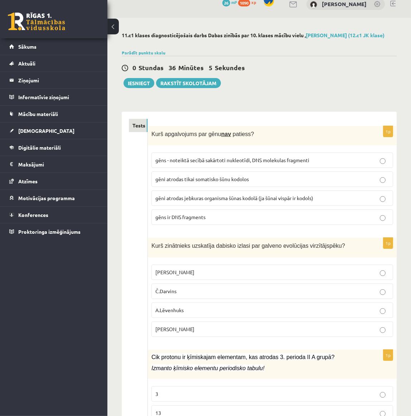
scroll to position [0, 0]
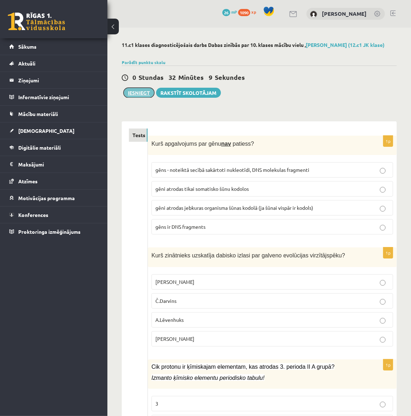
click at [145, 93] on button "Iesniegt" at bounding box center [139, 93] width 31 height 10
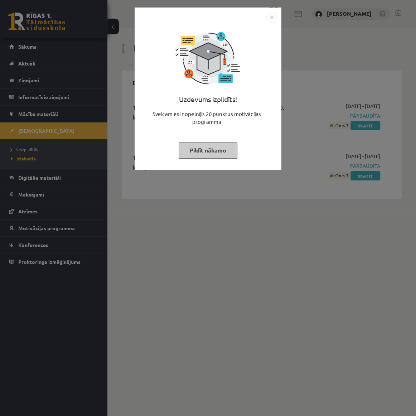
click at [270, 18] on img "Close" at bounding box center [272, 17] width 11 height 11
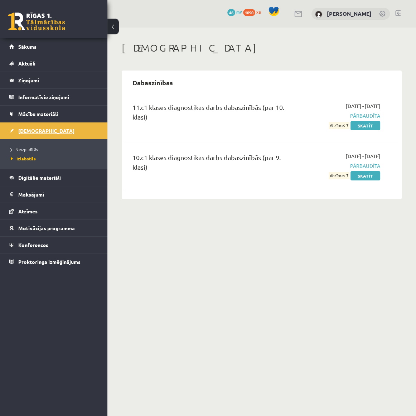
click at [26, 125] on link "[DEMOGRAPHIC_DATA]" at bounding box center [53, 131] width 89 height 16
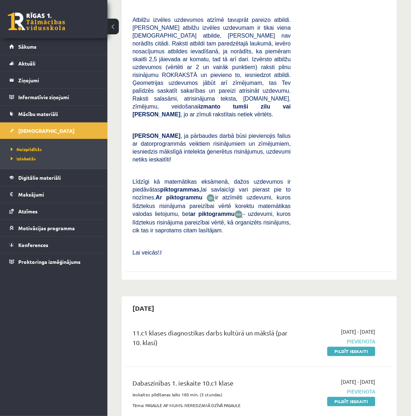
scroll to position [1003, 0]
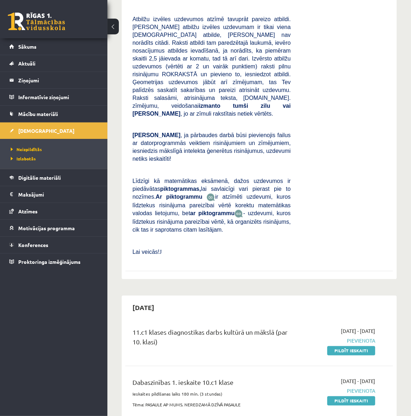
click at [352, 346] on link "Pildīt ieskaiti" at bounding box center [352, 350] width 48 height 9
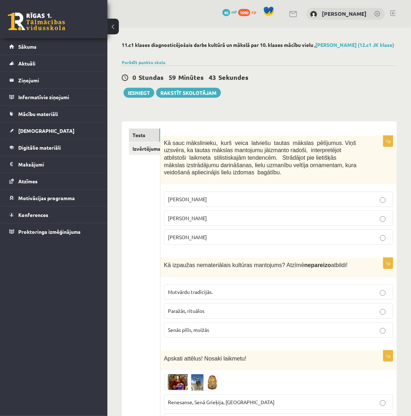
click at [211, 204] on label "[PERSON_NAME]" at bounding box center [278, 199] width 229 height 15
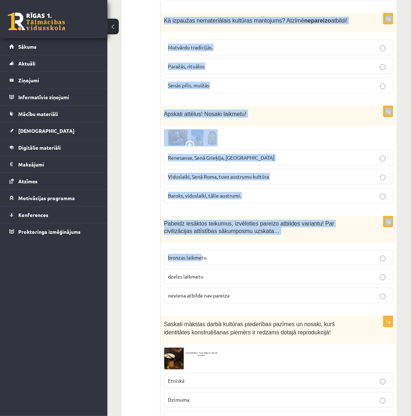
drag, startPoint x: 163, startPoint y: 141, endPoint x: 202, endPoint y: 248, distance: 113.4
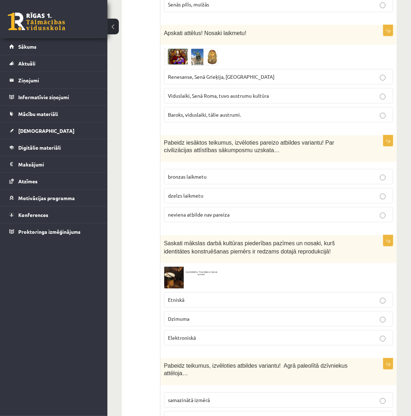
click at [202, 245] on p "Saskati mākslas darbā kultūras piederības pazīmes un nosaki, kurš identitātes k…" at bounding box center [260, 247] width 193 height 16
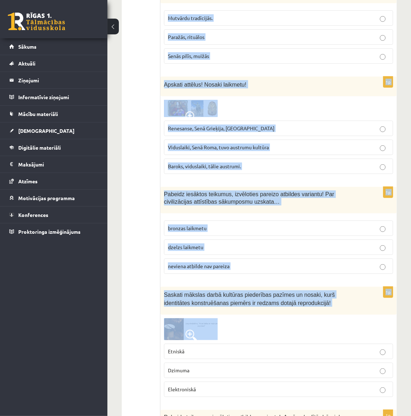
scroll to position [326, 0]
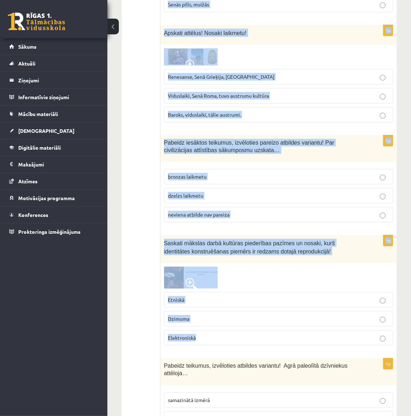
drag, startPoint x: 163, startPoint y: 142, endPoint x: 234, endPoint y: 343, distance: 212.8
copy form "Lo ipsu dolorsitame, cons adipi elitsedd eiusmo tempori utlaboree. Dolo magnaal…"
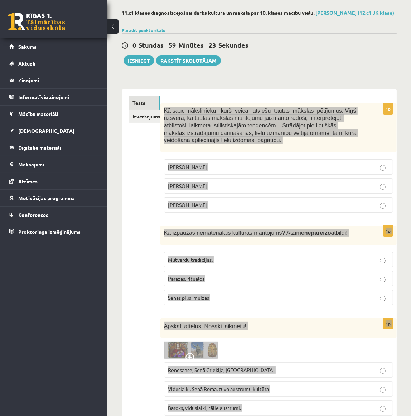
scroll to position [0, 0]
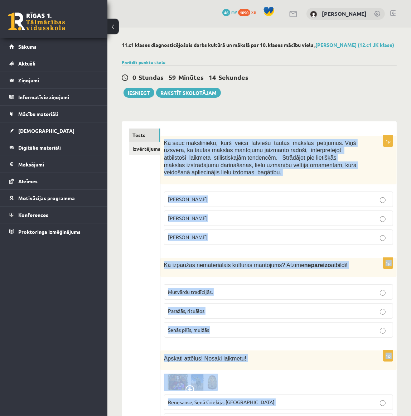
click at [186, 218] on span "[PERSON_NAME]" at bounding box center [187, 218] width 39 height 6
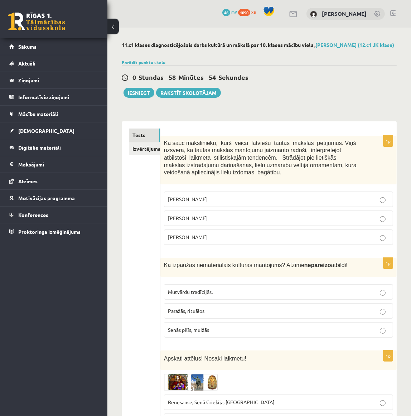
click at [198, 325] on label "Senās pilīs, muižās" at bounding box center [278, 329] width 229 height 15
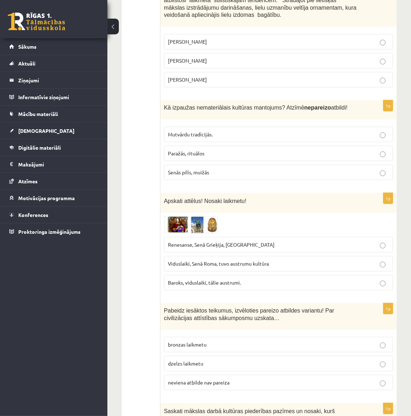
scroll to position [163, 0]
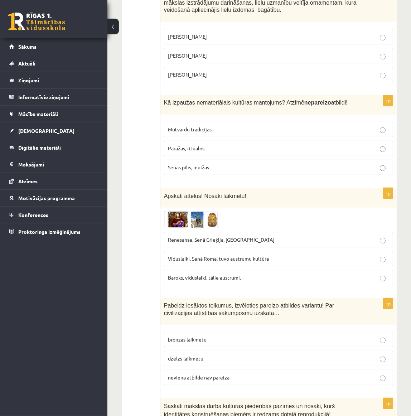
click at [220, 238] on span "Renesanse, Senā Grieķija, [GEOGRAPHIC_DATA]" at bounding box center [221, 239] width 107 height 6
click at [200, 283] on label "Baroks, viduslaiki, tālie austrumi." at bounding box center [278, 277] width 229 height 15
click at [178, 221] on img at bounding box center [191, 219] width 54 height 17
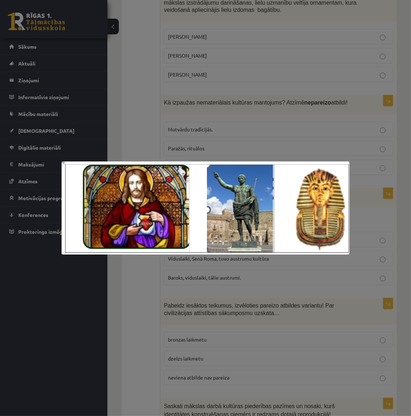
click at [205, 288] on div at bounding box center [205, 208] width 411 height 416
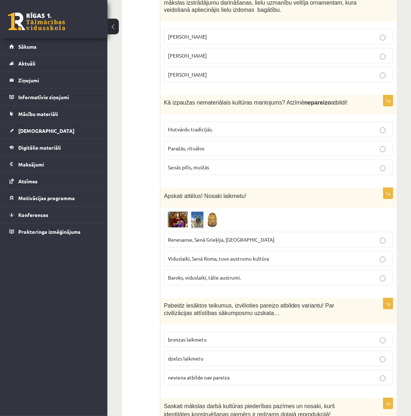
click at [197, 240] on span "Renesanse, Senā Grieķija, Ēģipte" at bounding box center [221, 239] width 107 height 6
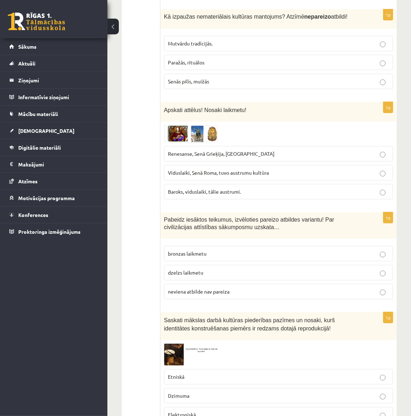
scroll to position [260, 0]
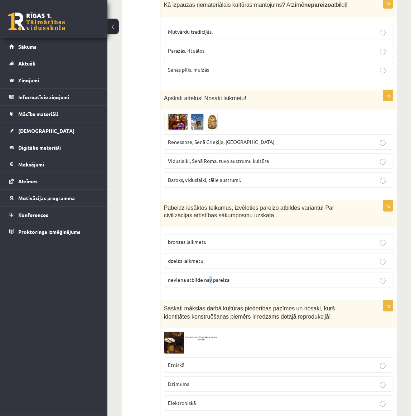
click at [210, 278] on span "neviena atbilde nav pareiza" at bounding box center [199, 280] width 62 height 6
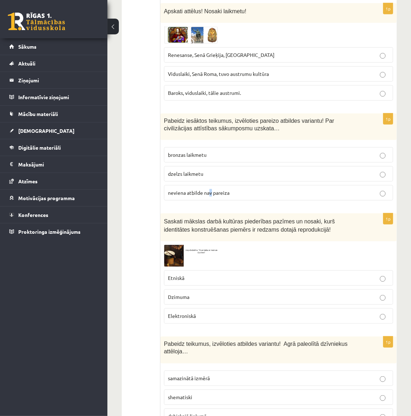
scroll to position [358, 0]
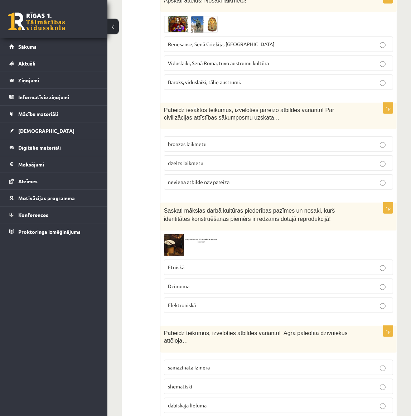
click at [219, 186] on label "neviena atbilde nav pareiza" at bounding box center [278, 182] width 229 height 15
click at [176, 244] on img at bounding box center [191, 245] width 54 height 22
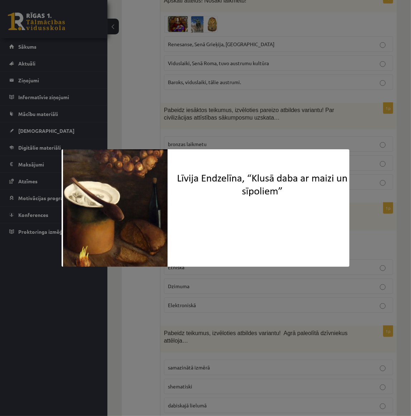
click at [209, 287] on div at bounding box center [205, 208] width 411 height 416
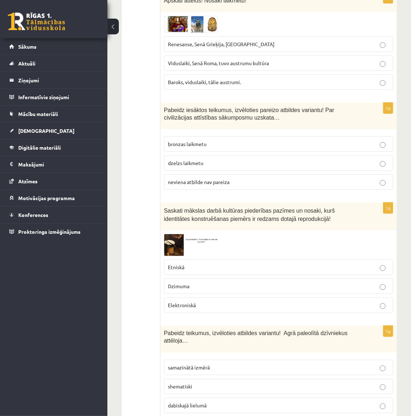
click at [198, 269] on p "Etniskā" at bounding box center [278, 268] width 221 height 8
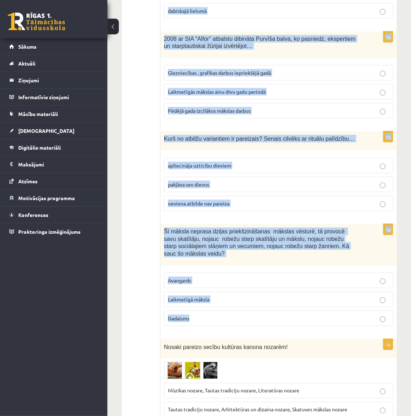
scroll to position [879, 0]
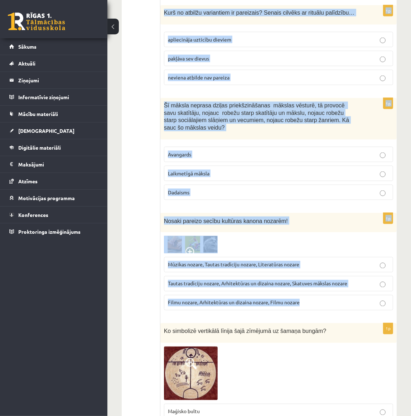
drag, startPoint x: 162, startPoint y: 136, endPoint x: 312, endPoint y: 279, distance: 207.6
copy form "Pabeidz teikumus, izvēloties atbildes variantu! Agrā paleolītā dzīvniekus attēl…"
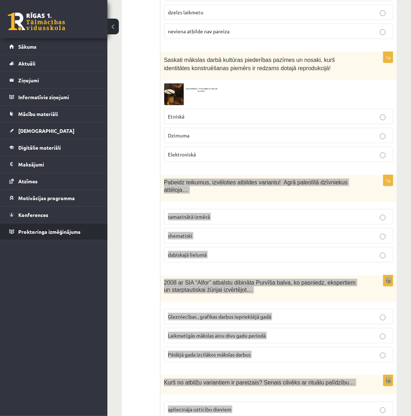
scroll to position [488, 0]
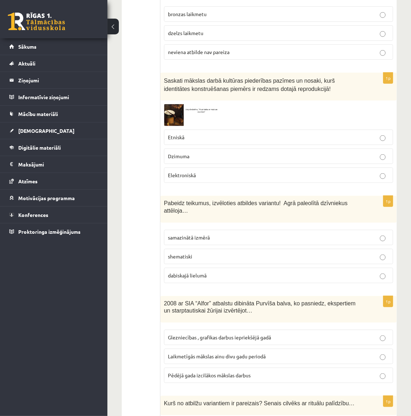
click at [208, 253] on p "shematiski" at bounding box center [278, 257] width 221 height 8
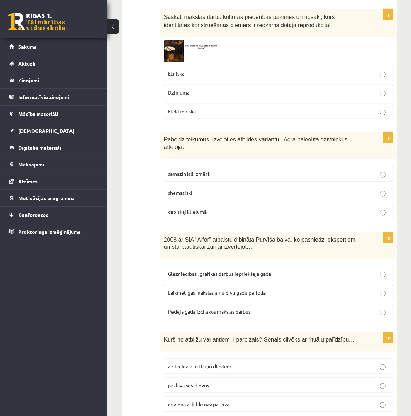
scroll to position [554, 0]
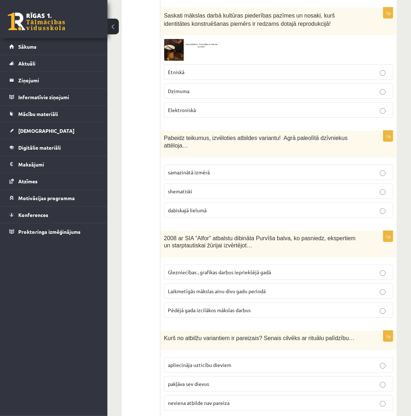
click at [221, 288] on span "Laikmetīgās mākslas ainu divu gadu periodā" at bounding box center [217, 291] width 98 height 6
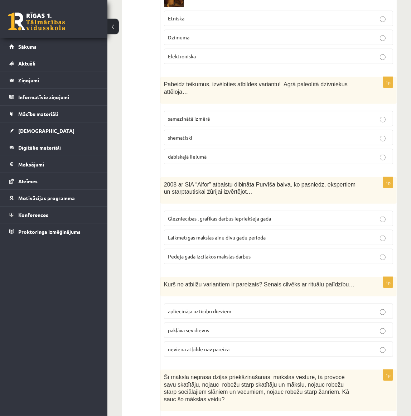
scroll to position [619, 0]
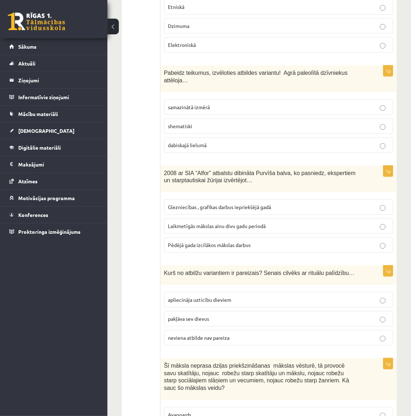
click at [209, 316] on span "pakļāva sev dievus" at bounding box center [188, 319] width 41 height 6
click at [207, 297] on span "apliecināja uzticību dieviem" at bounding box center [199, 300] width 63 height 6
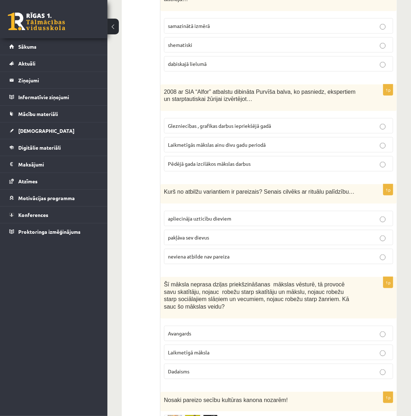
scroll to position [749, 0]
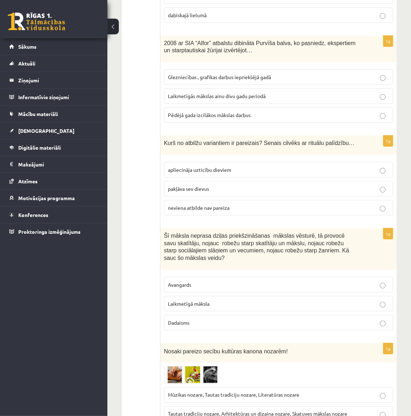
click at [222, 296] on label "Laikmetīgā māksla" at bounding box center [278, 303] width 229 height 15
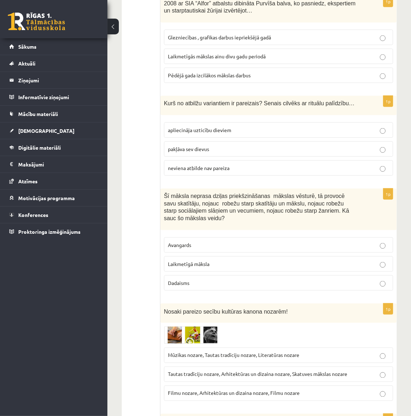
scroll to position [879, 0]
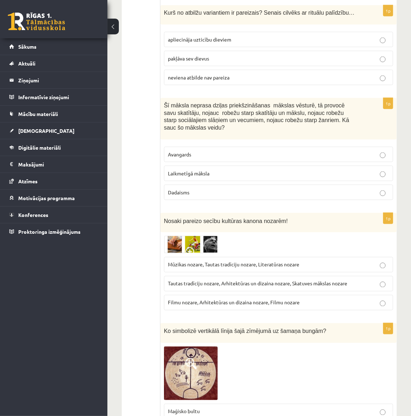
click at [187, 236] on img at bounding box center [191, 245] width 54 height 18
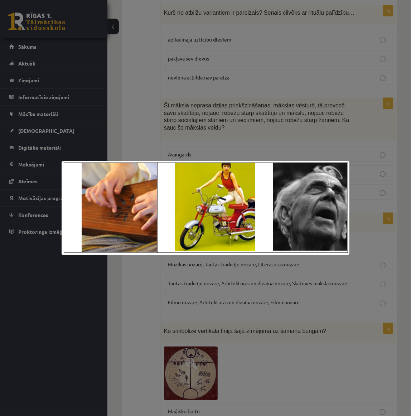
click at [148, 273] on div at bounding box center [205, 208] width 411 height 416
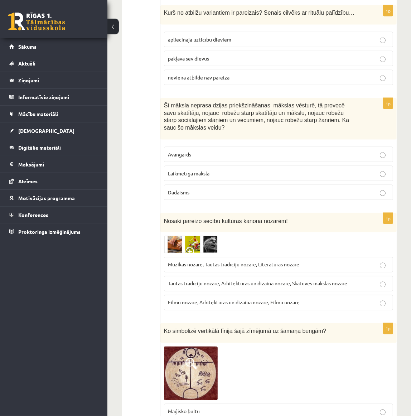
click at [177, 236] on img at bounding box center [191, 245] width 54 height 18
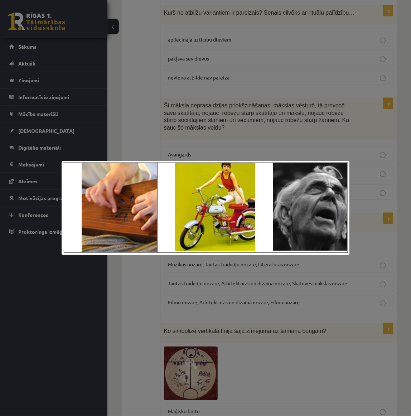
click at [147, 278] on div at bounding box center [205, 208] width 411 height 416
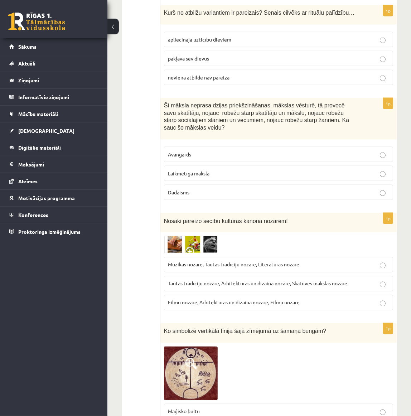
click at [190, 276] on label "Tautas tradīciju nozare, Arhitektūras un dizaina nozare, Skatuves mākslas nozare" at bounding box center [278, 283] width 229 height 15
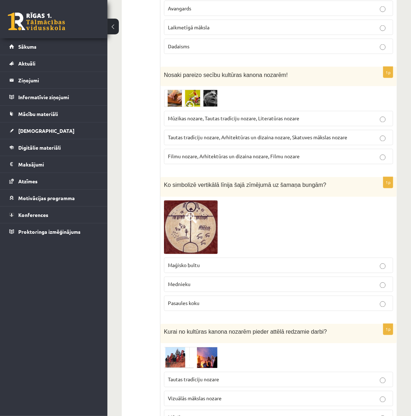
scroll to position [1042, 0]
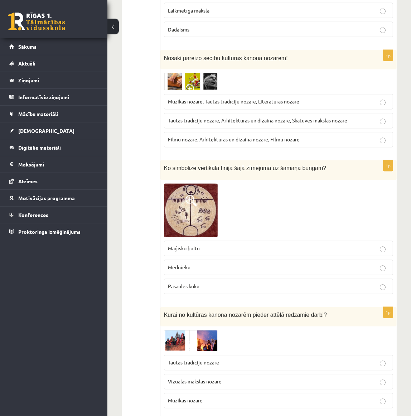
click at [189, 200] on img at bounding box center [191, 211] width 54 height 54
click at [190, 198] on img at bounding box center [191, 211] width 54 height 54
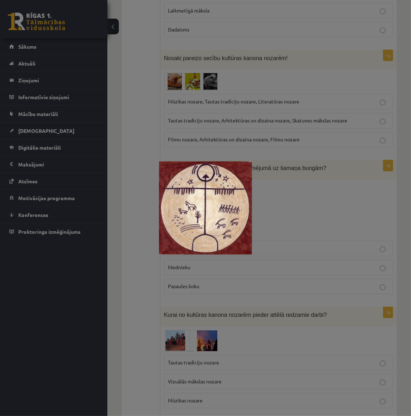
click at [144, 186] on div at bounding box center [205, 208] width 411 height 416
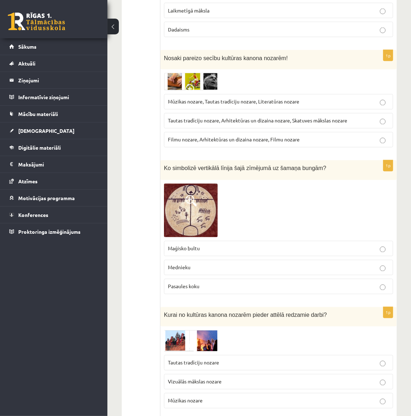
click at [204, 245] on p "Maģisko bultu" at bounding box center [278, 249] width 221 height 8
click at [185, 192] on img at bounding box center [191, 211] width 54 height 54
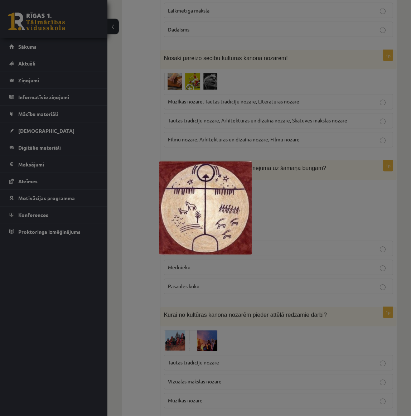
click at [292, 208] on div at bounding box center [205, 208] width 411 height 416
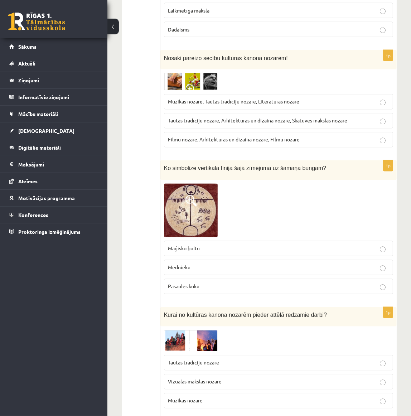
click at [180, 206] on img at bounding box center [191, 211] width 54 height 54
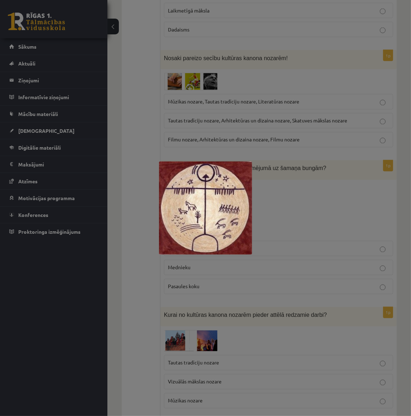
click at [315, 196] on div at bounding box center [205, 208] width 411 height 416
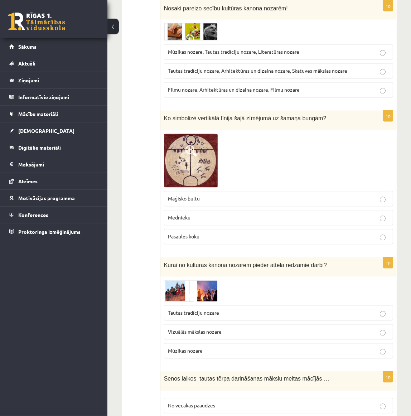
scroll to position [1172, 0]
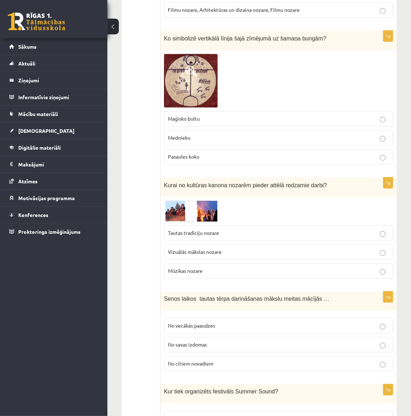
click at [177, 200] on img at bounding box center [191, 210] width 54 height 21
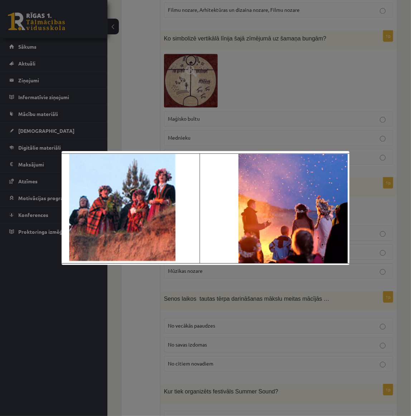
click at [173, 137] on div at bounding box center [205, 208] width 411 height 416
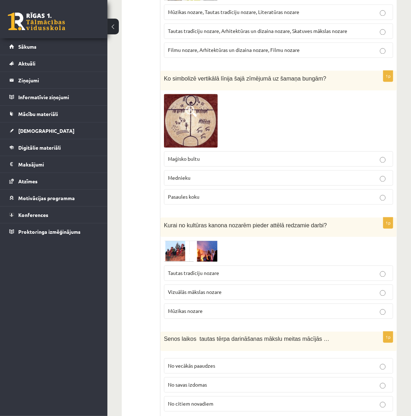
scroll to position [1075, 0]
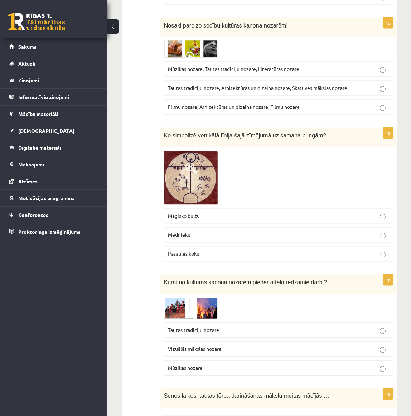
drag, startPoint x: 159, startPoint y: 116, endPoint x: 247, endPoint y: 231, distance: 144.2
drag, startPoint x: 242, startPoint y: 247, endPoint x: 238, endPoint y: 226, distance: 21.8
click at [242, 247] on div "1p Ko simbolizē vertikālā līnija šajā zīmējumā uz šamaņa bungām? Maģisko bultu …" at bounding box center [279, 198] width 236 height 140
click at [240, 175] on div at bounding box center [278, 178] width 229 height 54
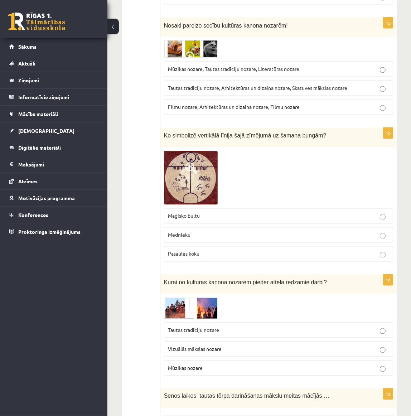
click at [255, 152] on div at bounding box center [278, 178] width 229 height 54
click at [324, 130] on div "1p Ko simbolizē vertikālā līnija šajā zīmējumā uz šamaņa bungām? Maģisko bultu …" at bounding box center [279, 198] width 236 height 140
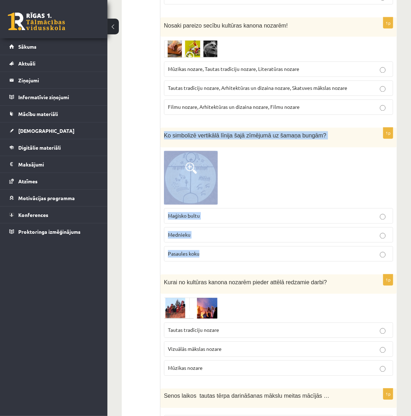
drag, startPoint x: 165, startPoint y: 118, endPoint x: 262, endPoint y: 247, distance: 162.0
click at [262, 247] on div "1p Ko simbolizē vertikālā līnija šajā zīmējumā uz šamaņa bungām? Maģisko bultu …" at bounding box center [279, 198] width 236 height 140
copy div "Ko simbolizē vertikālā līnija šajā zīmējumā uz šamaņa bungām? Maģisko bultu Med…"
click at [254, 168] on div at bounding box center [278, 178] width 229 height 54
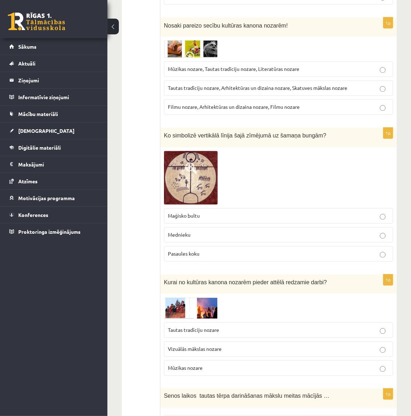
click at [190, 247] on label "Pasaules koku" at bounding box center [278, 254] width 229 height 15
click at [184, 298] on img at bounding box center [191, 308] width 54 height 21
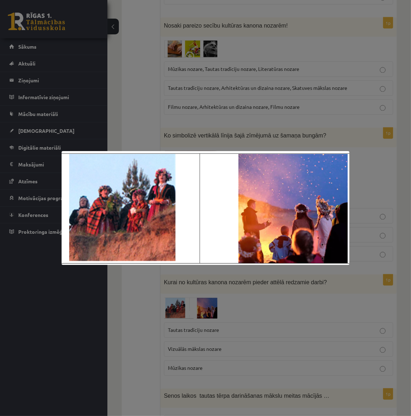
click at [186, 288] on div at bounding box center [205, 208] width 411 height 416
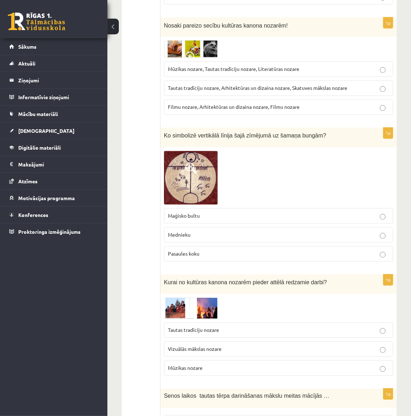
click at [190, 327] on span "Tautas tradīciju nozare" at bounding box center [193, 330] width 51 height 6
click at [201, 298] on img at bounding box center [191, 308] width 54 height 21
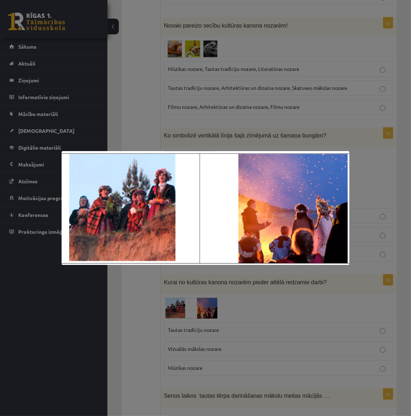
click at [221, 290] on div at bounding box center [205, 208] width 411 height 416
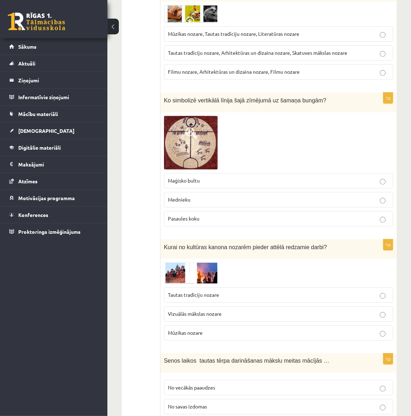
scroll to position [1140, 0]
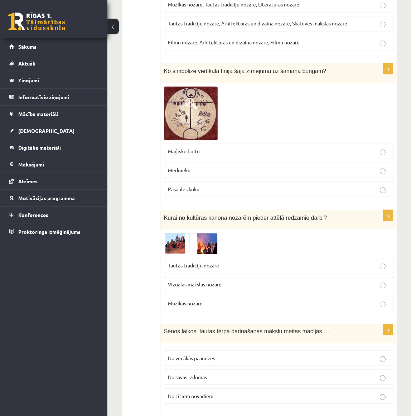
click at [190, 233] on img at bounding box center [191, 243] width 54 height 21
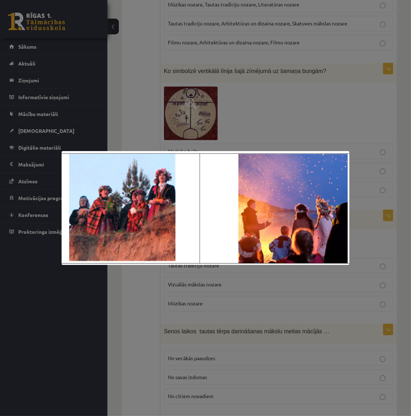
click at [147, 291] on div at bounding box center [205, 208] width 411 height 416
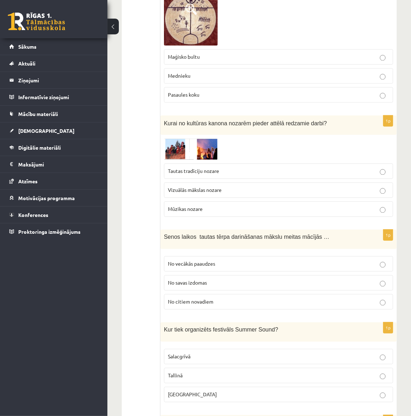
scroll to position [1270, 0]
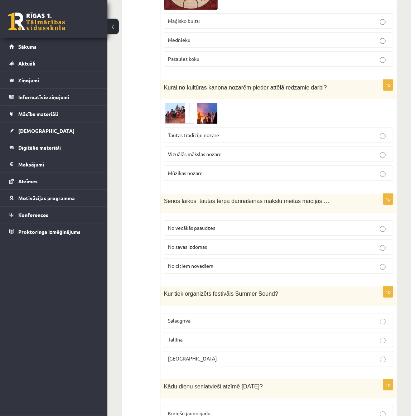
click at [183, 225] on span "No vecākās paaudzes" at bounding box center [191, 228] width 47 height 6
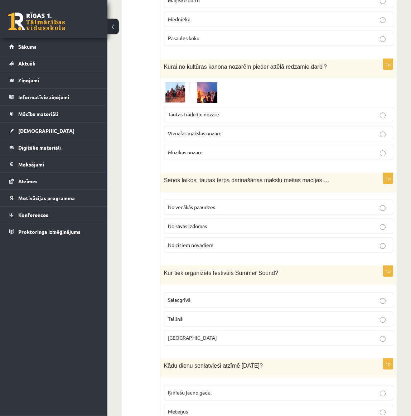
scroll to position [1335, 0]
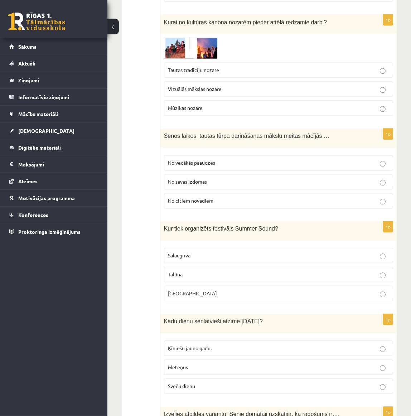
click at [190, 290] on p "Liepājā" at bounding box center [278, 294] width 221 height 8
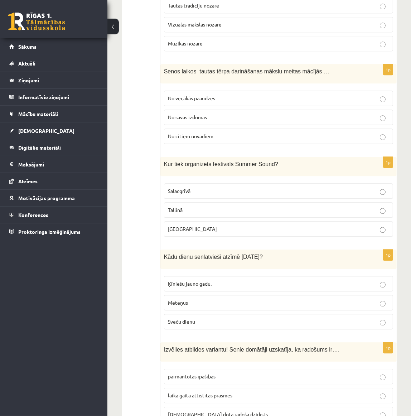
scroll to position [1401, 0]
drag, startPoint x: 166, startPoint y: 237, endPoint x: 265, endPoint y: 235, distance: 99.6
click at [265, 253] on p "Kādu dienu senlatvieši atzīmē 2.februārī?" at bounding box center [260, 257] width 193 height 8
click at [269, 253] on p "Kādu dienu senlatvieši atzīmē 2.februārī?" at bounding box center [260, 257] width 193 height 8
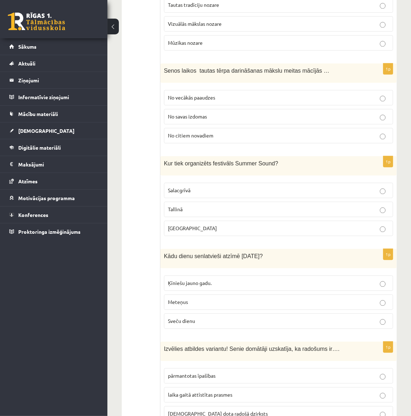
drag, startPoint x: 267, startPoint y: 236, endPoint x: 162, endPoint y: 237, distance: 105.0
click at [162, 249] on div "Kādu dienu senlatvieši atzīmē 2.februārī?" at bounding box center [279, 258] width 236 height 19
copy span "Kādu dienu senlatvieši atzīmē 2.februārī?"
click at [185, 318] on span "Sveču dienu" at bounding box center [181, 321] width 27 height 6
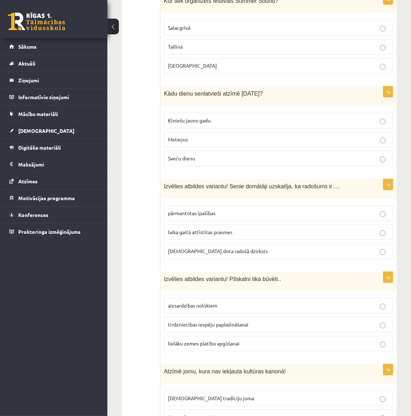
click at [212, 225] on label "laika gaitā attīstītas prasmes" at bounding box center [278, 232] width 229 height 15
click at [210, 248] on span "dieva dota radošā dzirksts" at bounding box center [218, 251] width 100 height 6
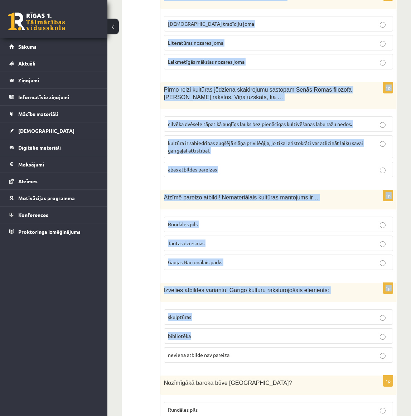
scroll to position [1987, 0]
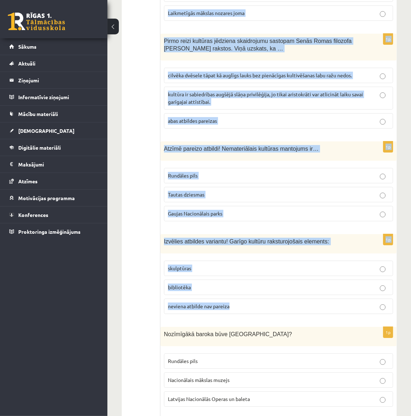
drag, startPoint x: 167, startPoint y: 100, endPoint x: 280, endPoint y: 287, distance: 218.6
copy form "Izvēlies atbildes variantu! Senie domātāji uzskatīja, ka radošums ir…. pārmanto…"
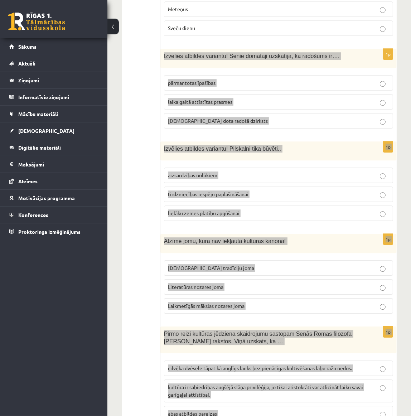
scroll to position [1596, 0]
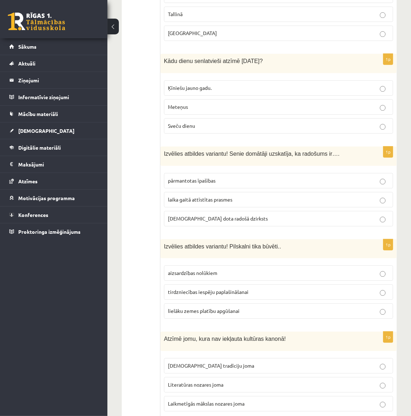
click at [142, 169] on ul "Tests Izvērtējums!" at bounding box center [145, 96] width 32 height 3127
click at [201, 270] on span "aizsardzības nolūkiem" at bounding box center [192, 273] width 49 height 6
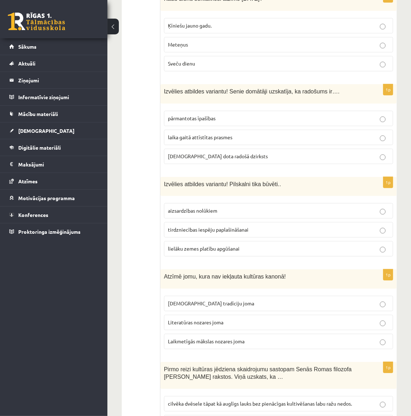
scroll to position [1661, 0]
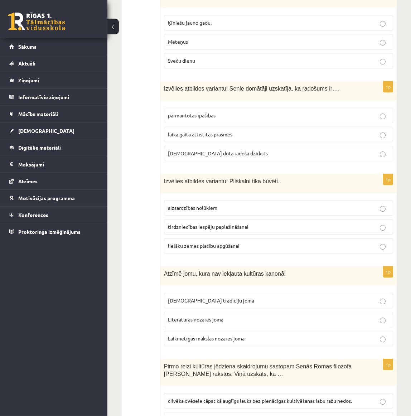
click at [197, 316] on span "Literatūras nozares joma" at bounding box center [196, 319] width 56 height 6
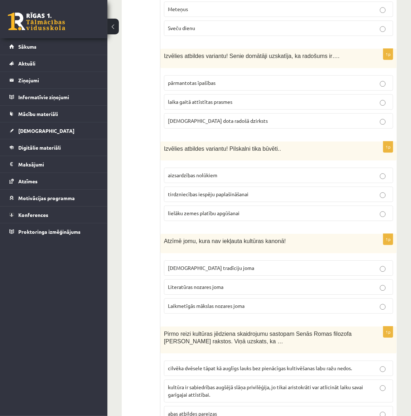
click at [230, 303] on span "Laikmetīgās mākslas nozares joma" at bounding box center [206, 306] width 77 height 6
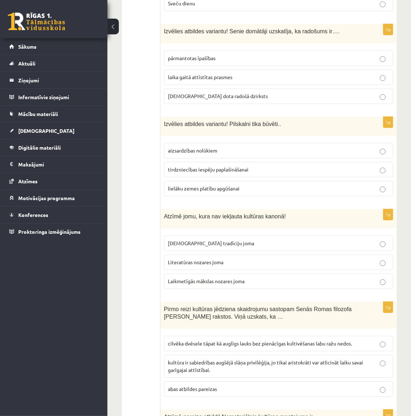
scroll to position [1759, 0]
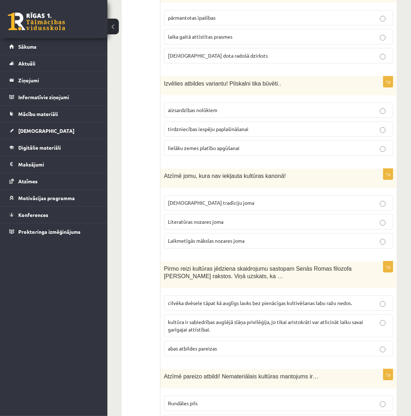
click at [207, 300] on span "cilvēka dvēsele tāpat kā auglīgs lauks bez pienācīgas kultivēšanas labu ražu ne…" at bounding box center [260, 303] width 184 height 6
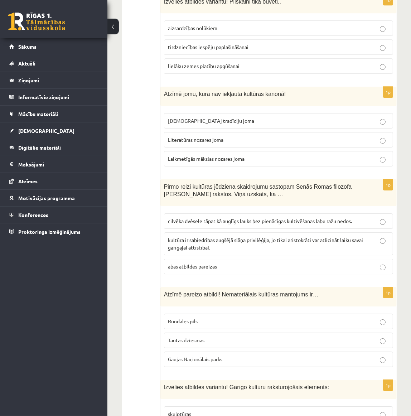
scroll to position [1856, 0]
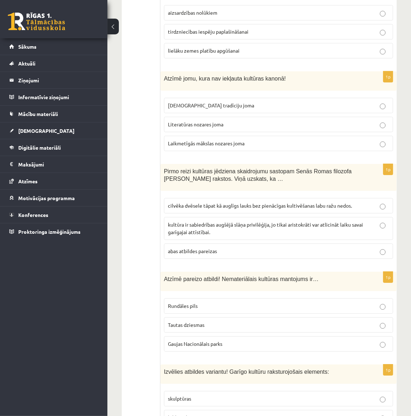
click at [209, 341] on span "Gaujas Nacionālais parks" at bounding box center [195, 344] width 54 height 6
click at [206, 321] on p "Tautas dziesmas" at bounding box center [278, 325] width 221 height 8
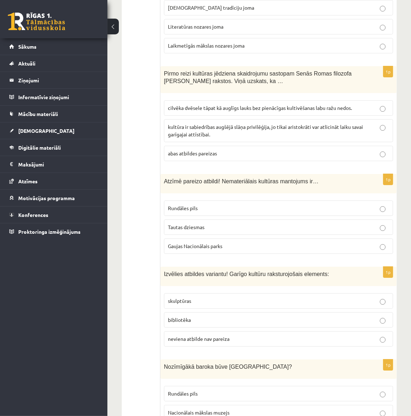
click at [186, 336] on span "neviena atbilde nav pareiza" at bounding box center [199, 339] width 62 height 6
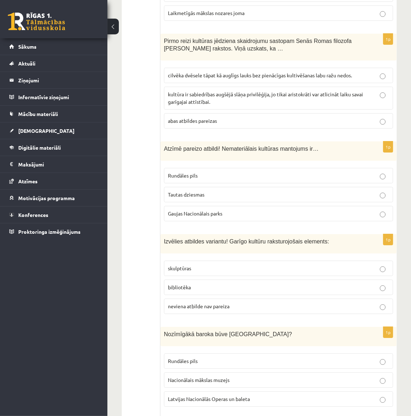
click at [181, 284] on span "bibliotēka" at bounding box center [179, 287] width 23 height 6
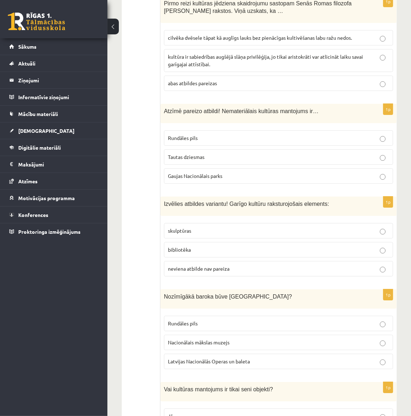
scroll to position [2052, 0]
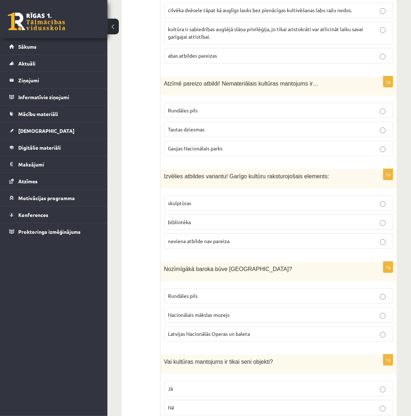
click at [205, 292] on p "Rundāles pils" at bounding box center [278, 296] width 221 height 8
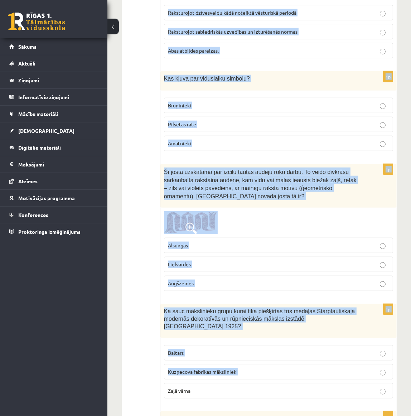
scroll to position [2816, 0]
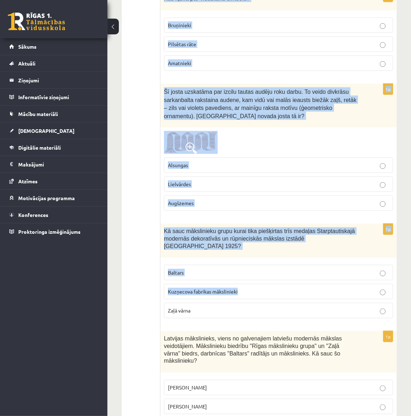
drag, startPoint x: 163, startPoint y: 247, endPoint x: 255, endPoint y: 376, distance: 158.8
copy form "Nozīmīgākā baroka būve Latvijā? Rundāles pils Nacionālais mākslas muzejs Latvij…"
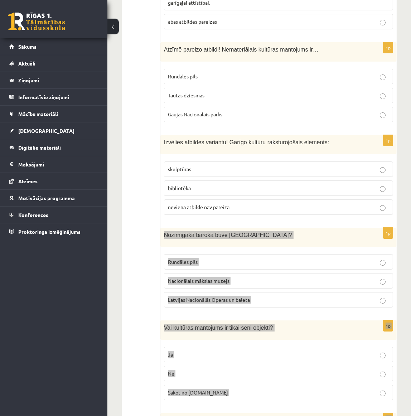
scroll to position [2002, 0]
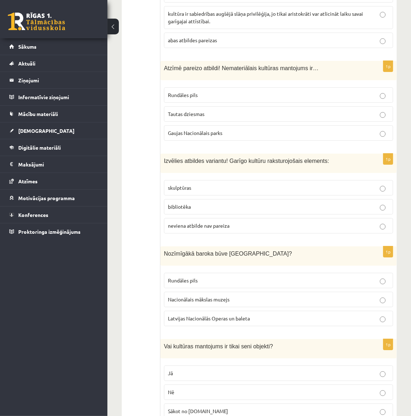
scroll to position [2100, 0]
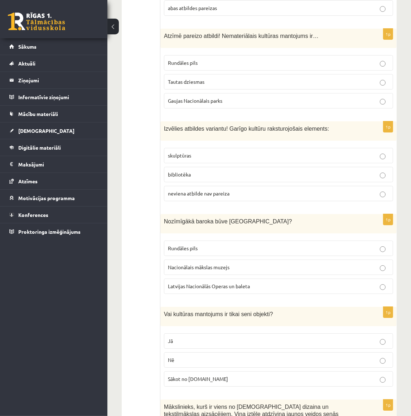
click at [173, 357] on span "Nē" at bounding box center [171, 360] width 6 height 6
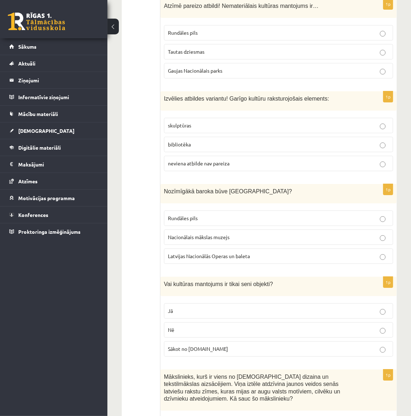
scroll to position [2230, 0]
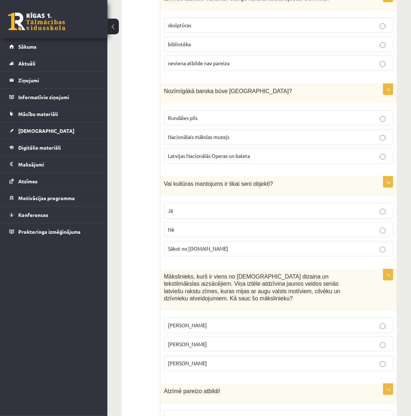
click at [188, 341] on span "Niklāvs Strunke" at bounding box center [187, 344] width 39 height 6
drag, startPoint x: 213, startPoint y: 317, endPoint x: 164, endPoint y: 310, distance: 50.0
click at [165, 337] on label "Niklāvs Strunke" at bounding box center [278, 344] width 229 height 15
copy span "Niklāvs Strunke"
click at [230, 274] on span "Mākslinieks, kurš ir viens no latviešu dizaina un tekstilmākslas aizsācējiem. V…" at bounding box center [252, 288] width 177 height 28
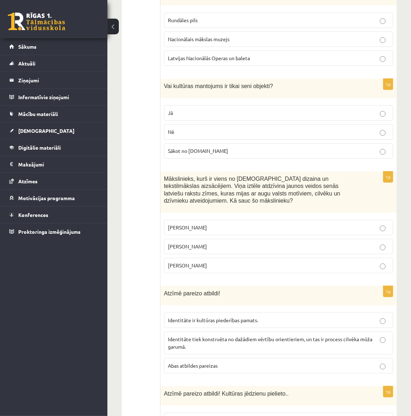
scroll to position [2361, 0]
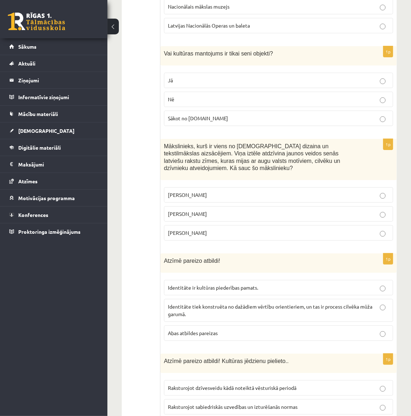
click at [222, 330] on p "Abas atbildes pareizas" at bounding box center [278, 334] width 221 height 8
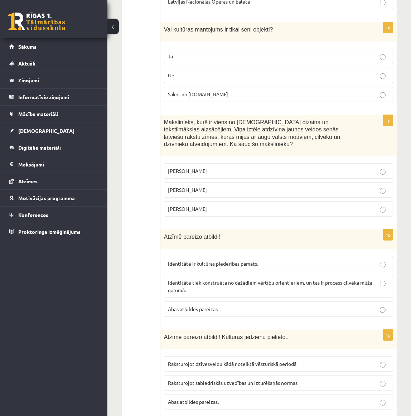
scroll to position [2426, 0]
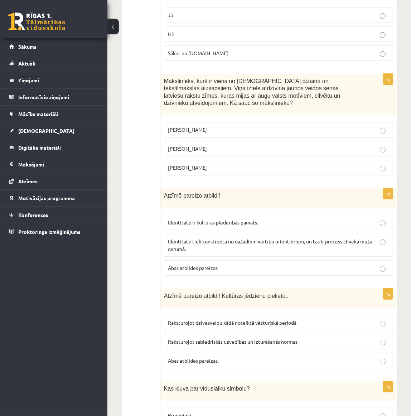
click at [228, 357] on p "Abas atbildes pareizas." at bounding box center [278, 361] width 221 height 8
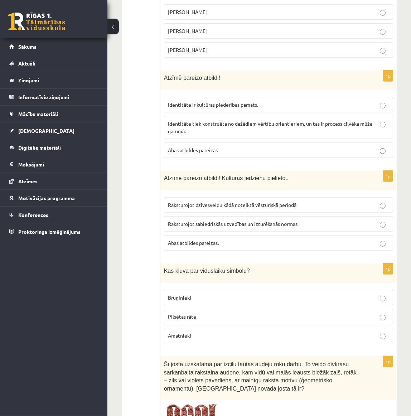
scroll to position [2556, 0]
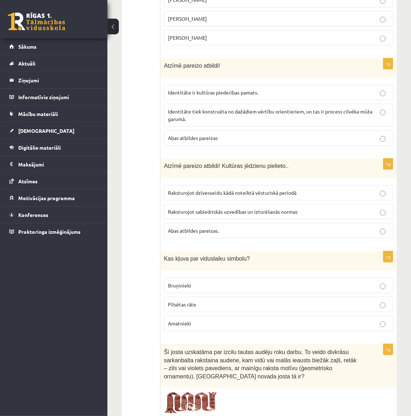
click at [193, 282] on p "Bruņinieki" at bounding box center [278, 286] width 221 height 8
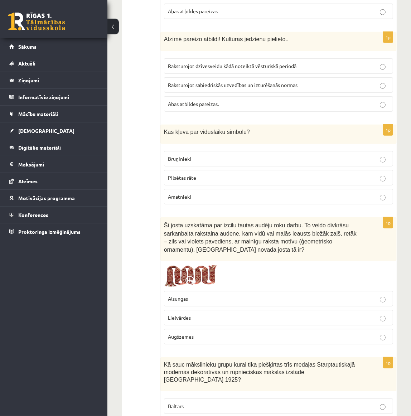
scroll to position [2686, 0]
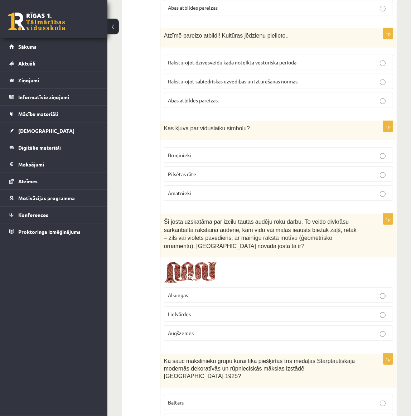
click at [192, 273] on span at bounding box center [191, 278] width 11 height 11
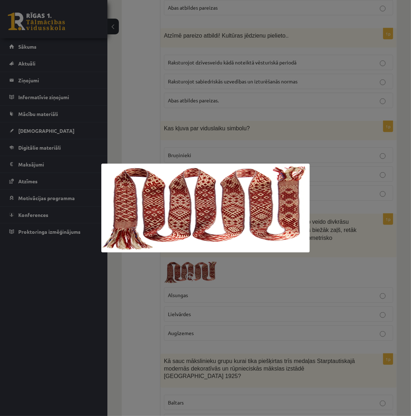
click at [190, 276] on div at bounding box center [205, 208] width 411 height 416
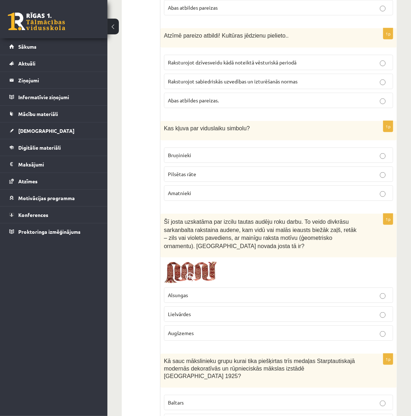
click at [190, 311] on span "Lielvārdes" at bounding box center [179, 314] width 23 height 6
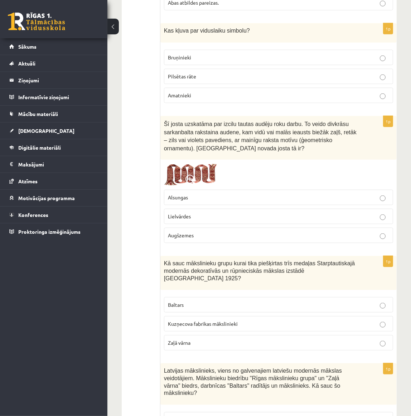
scroll to position [2816, 0]
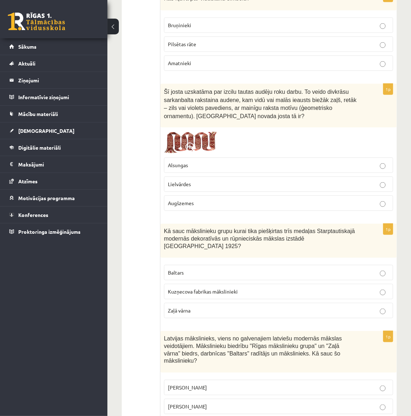
click at [188, 143] on span at bounding box center [191, 148] width 11 height 11
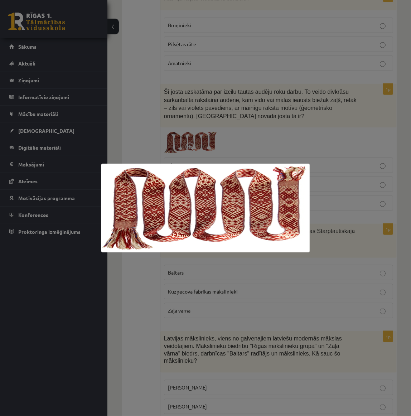
click at [248, 109] on div at bounding box center [205, 208] width 411 height 416
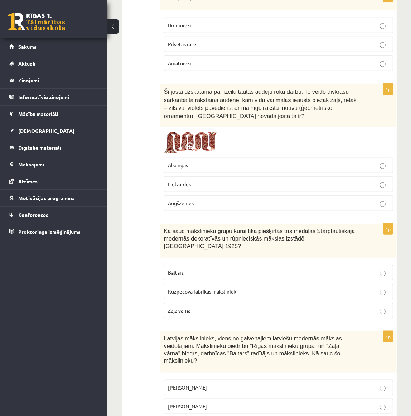
click at [172, 131] on img at bounding box center [191, 142] width 54 height 23
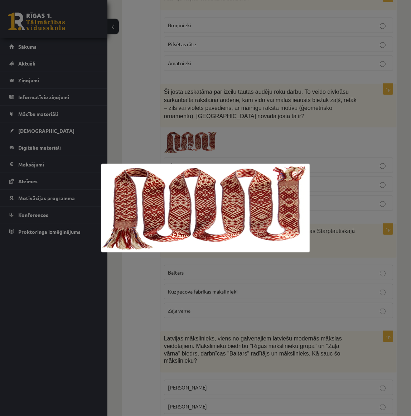
click at [181, 104] on div at bounding box center [205, 208] width 411 height 416
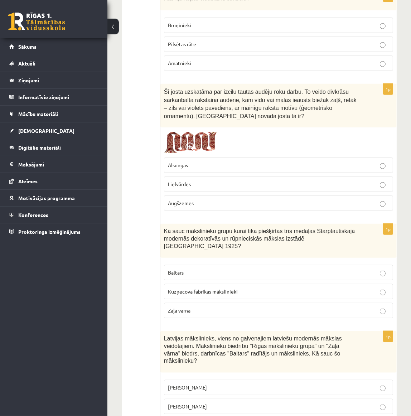
click at [174, 265] on label "Baltars" at bounding box center [278, 272] width 229 height 15
click at [194, 403] on span "Romāns Suta" at bounding box center [187, 406] width 39 height 6
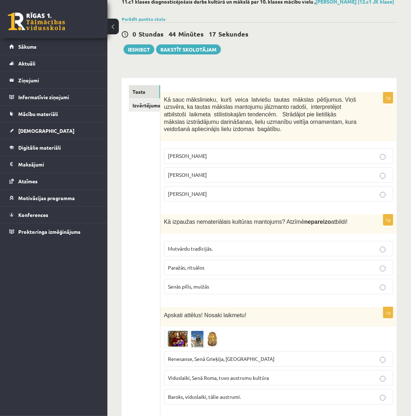
scroll to position [0, 0]
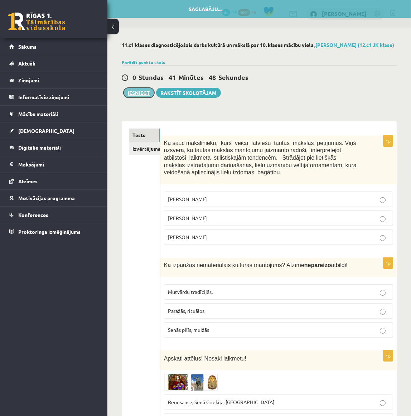
click at [143, 91] on button "Iesniegt" at bounding box center [139, 93] width 31 height 10
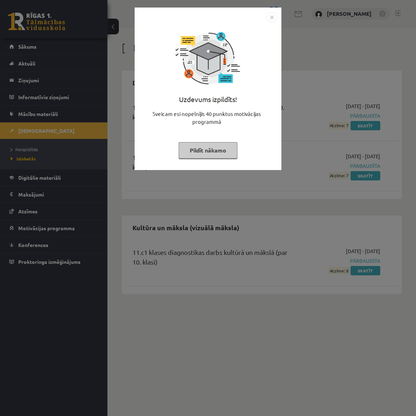
click at [272, 20] on img "Close" at bounding box center [272, 17] width 11 height 11
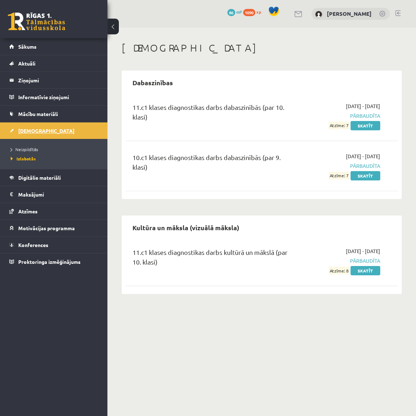
click at [32, 130] on span "[DEMOGRAPHIC_DATA]" at bounding box center [46, 131] width 56 height 6
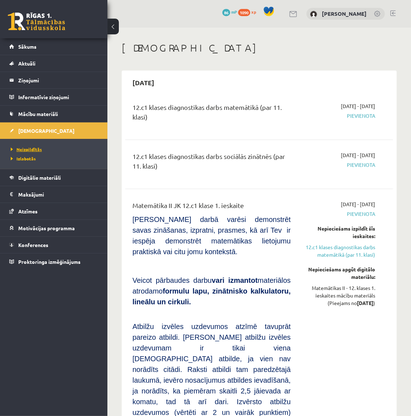
click at [29, 149] on span "Neizpildītās" at bounding box center [26, 150] width 31 height 6
click at [29, 156] on link "Izlabotās" at bounding box center [56, 159] width 90 height 6
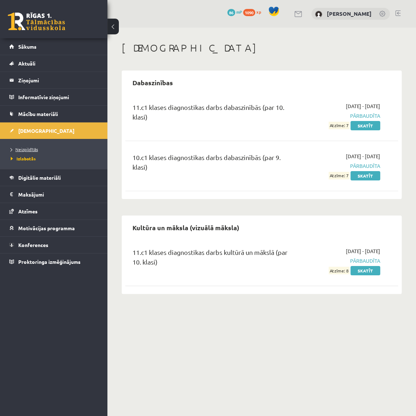
click at [28, 147] on span "Neizpildītās" at bounding box center [24, 150] width 27 height 6
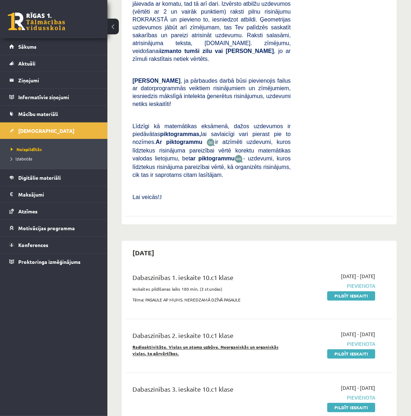
scroll to position [1010, 0]
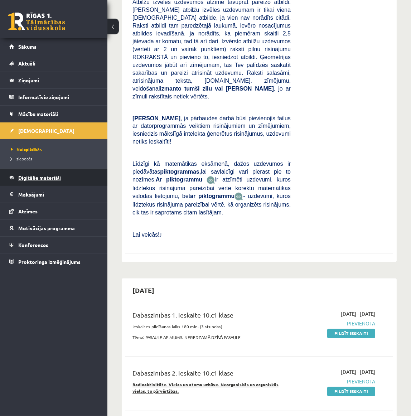
click at [37, 178] on span "Digitālie materiāli" at bounding box center [39, 178] width 43 height 6
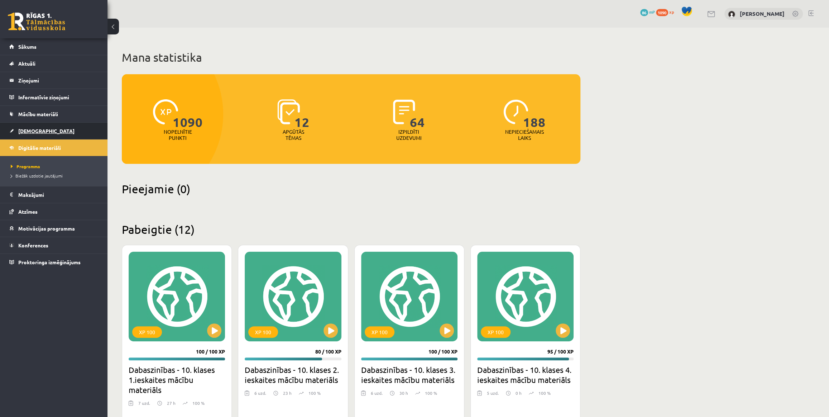
click at [30, 130] on span "[DEMOGRAPHIC_DATA]" at bounding box center [46, 131] width 56 height 6
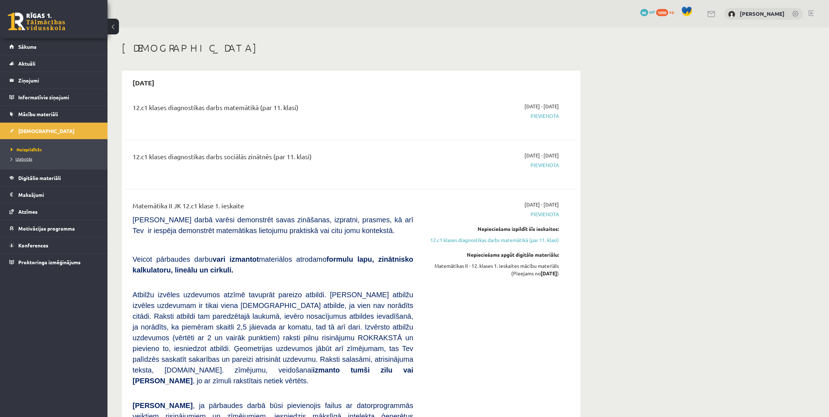
click at [21, 161] on link "Izlabotās" at bounding box center [56, 159] width 90 height 6
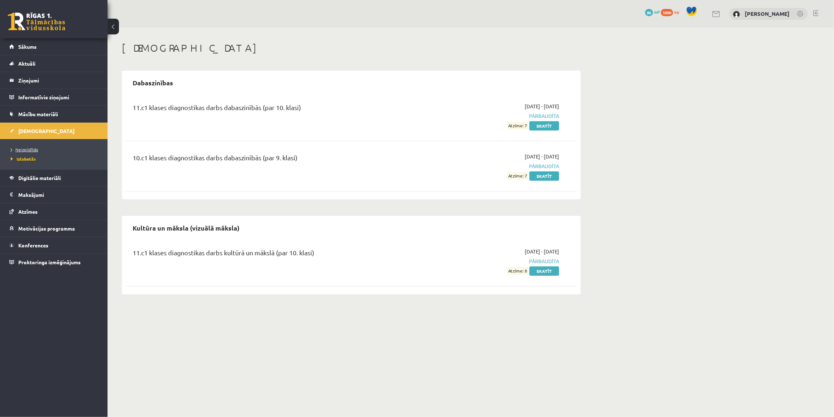
click at [26, 151] on link "Neizpildītās" at bounding box center [56, 149] width 90 height 6
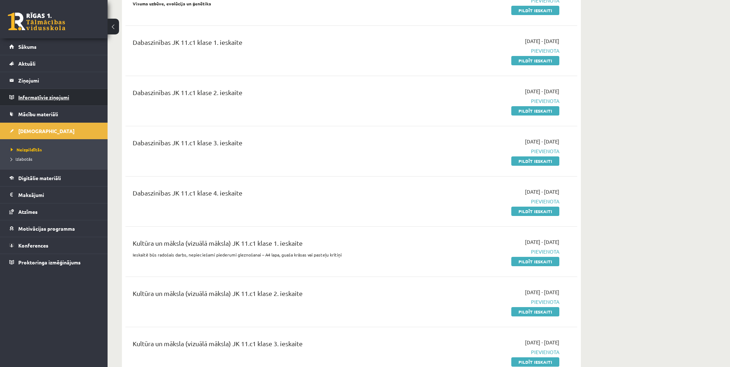
scroll to position [1179, 0]
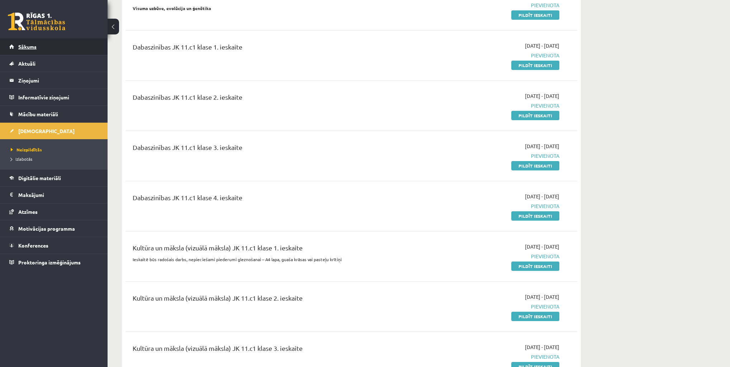
click at [26, 50] on link "Sākums" at bounding box center [53, 46] width 89 height 16
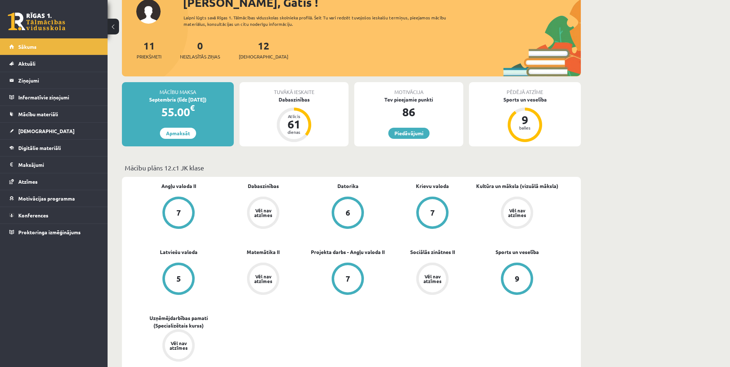
scroll to position [57, 0]
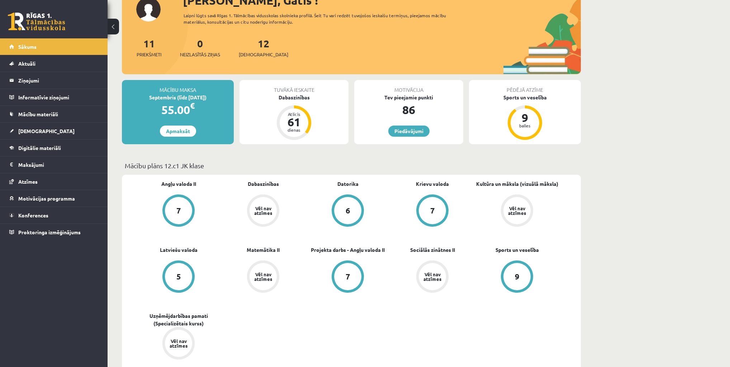
click at [271, 212] on div "Vēl nav atzīmes" at bounding box center [263, 210] width 20 height 9
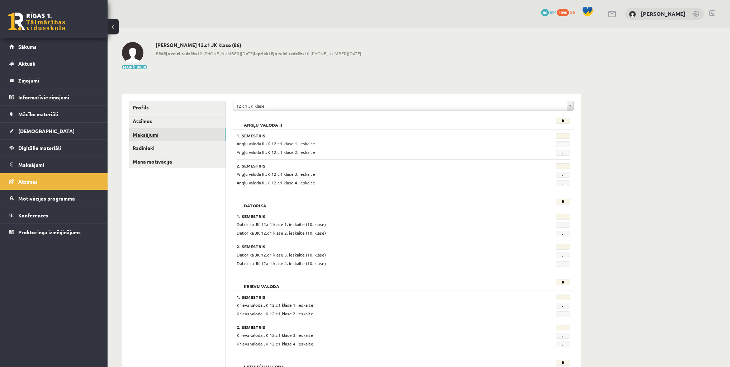
click at [167, 133] on link "Maksājumi" at bounding box center [177, 134] width 96 height 13
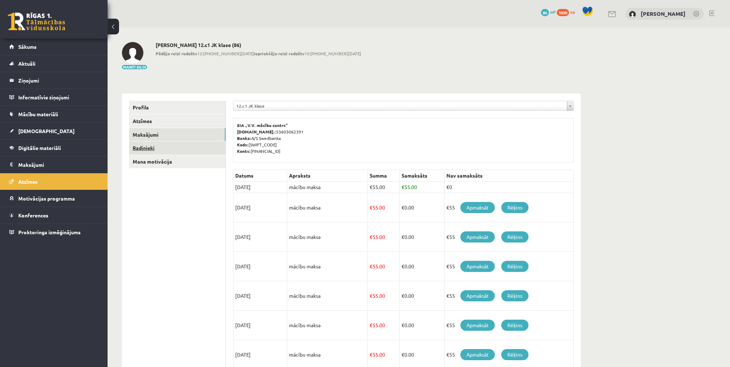
click at [147, 150] on link "Radinieki" at bounding box center [177, 147] width 96 height 13
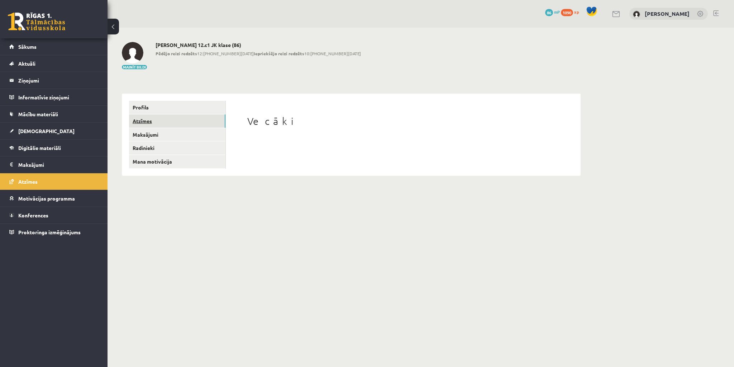
click at [143, 125] on link "Atzīmes" at bounding box center [177, 120] width 96 height 13
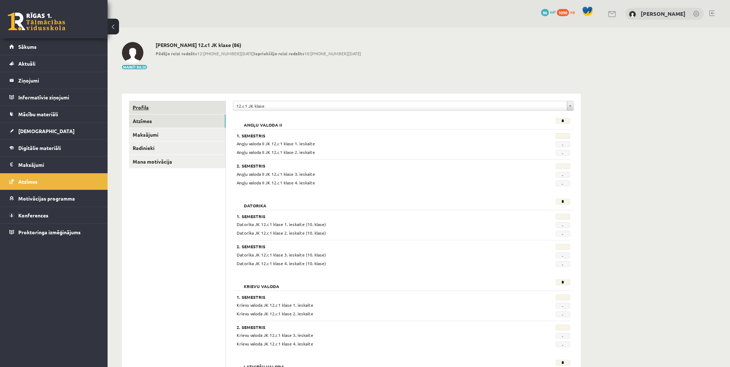
click at [140, 106] on link "Profils" at bounding box center [177, 107] width 96 height 13
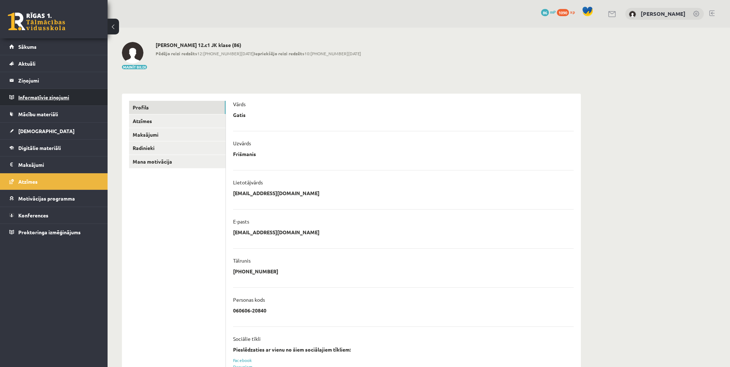
click at [44, 100] on legend "Informatīvie ziņojumi 0" at bounding box center [58, 97] width 80 height 16
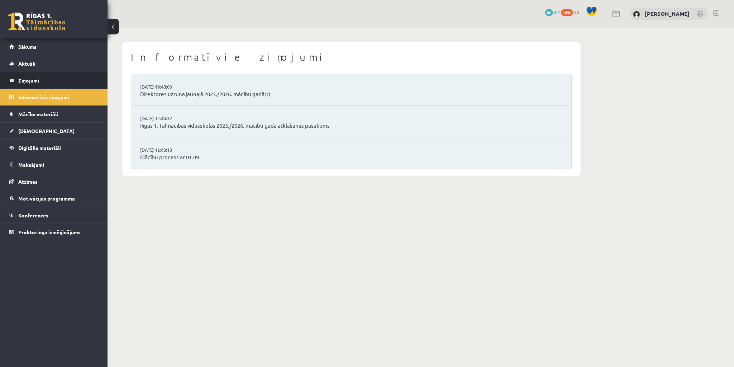
click at [35, 85] on legend "Ziņojumi 0" at bounding box center [58, 80] width 80 height 16
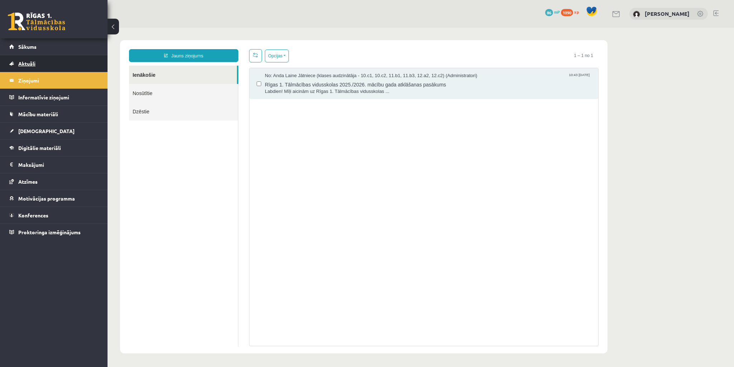
click at [38, 64] on link "Aktuāli" at bounding box center [53, 63] width 89 height 16
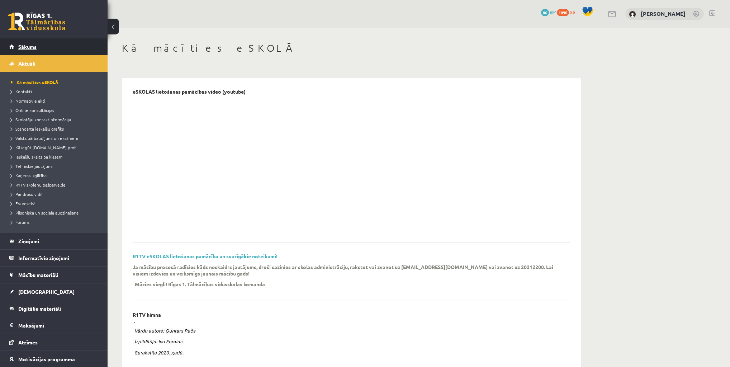
click at [33, 51] on link "Sākums" at bounding box center [53, 46] width 89 height 16
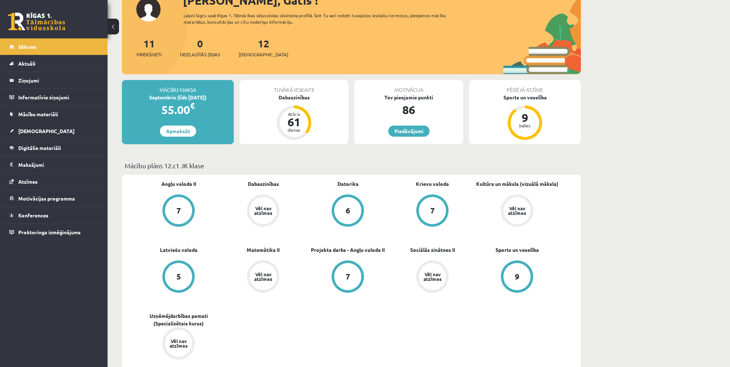
scroll to position [86, 0]
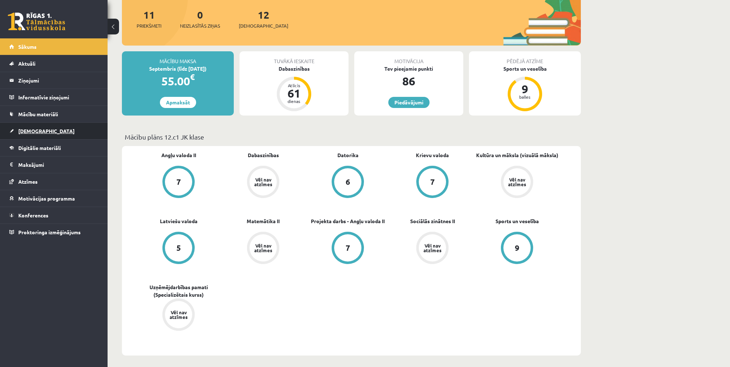
click at [30, 131] on span "[DEMOGRAPHIC_DATA]" at bounding box center [46, 131] width 56 height 6
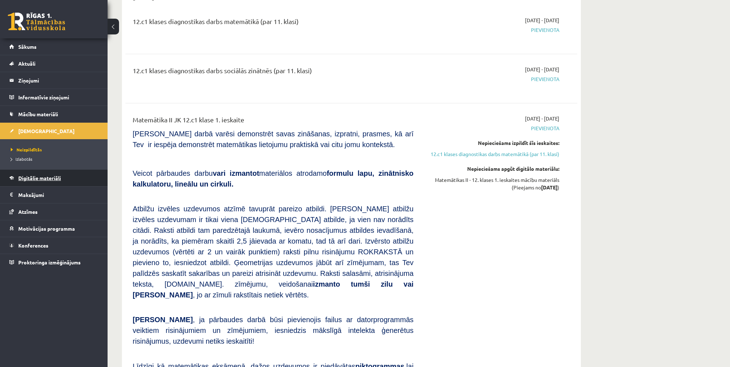
click at [30, 176] on span "Digitālie materiāli" at bounding box center [39, 178] width 43 height 6
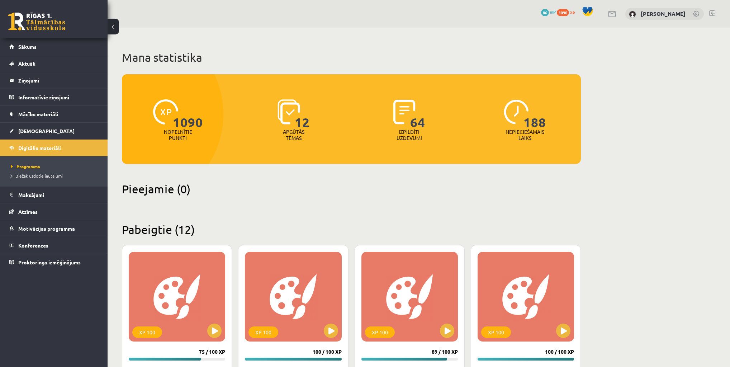
click at [181, 135] on p "Nopelnītie punkti" at bounding box center [178, 135] width 28 height 12
click at [192, 127] on span "1090" at bounding box center [188, 113] width 30 height 29
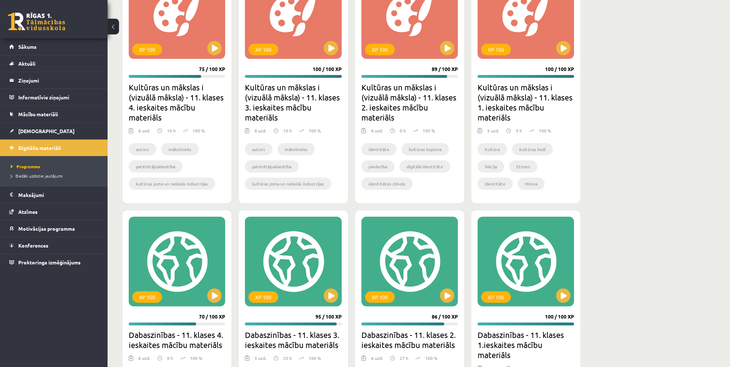
scroll to position [373, 0]
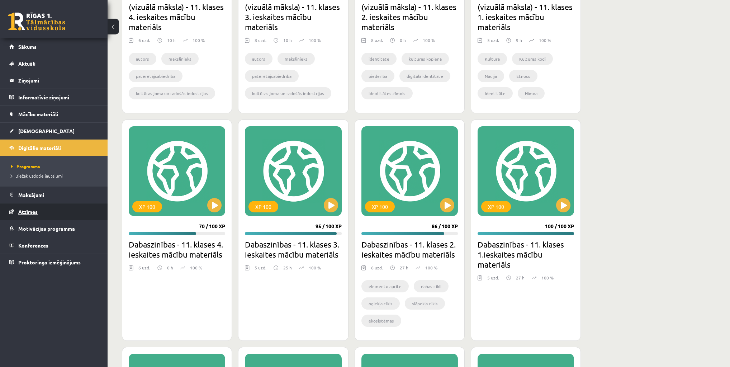
click at [27, 212] on span "Atzīmes" at bounding box center [27, 211] width 19 height 6
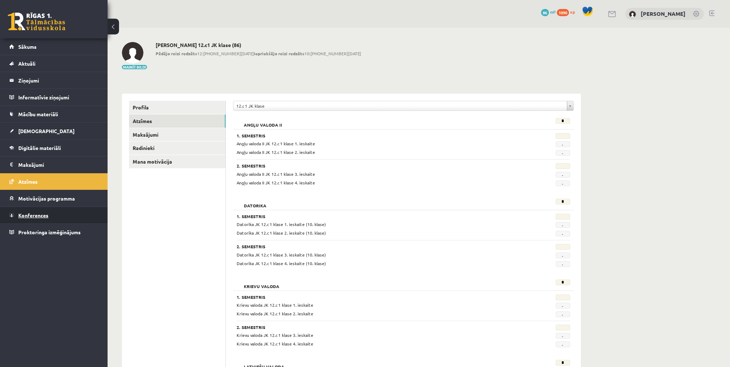
click at [30, 216] on span "Konferences" at bounding box center [33, 215] width 30 height 6
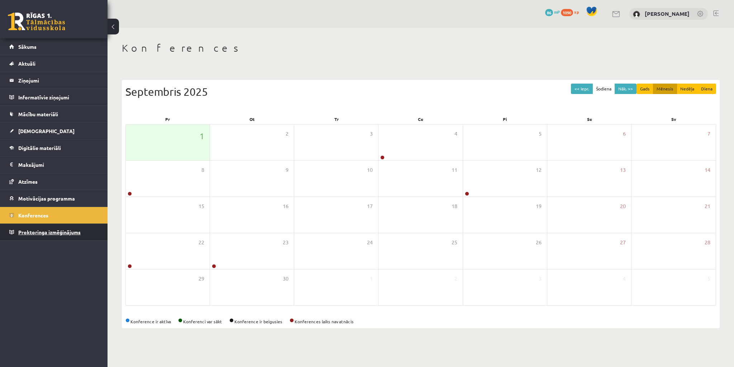
click at [47, 233] on span "Proktoringa izmēģinājums" at bounding box center [49, 232] width 62 height 6
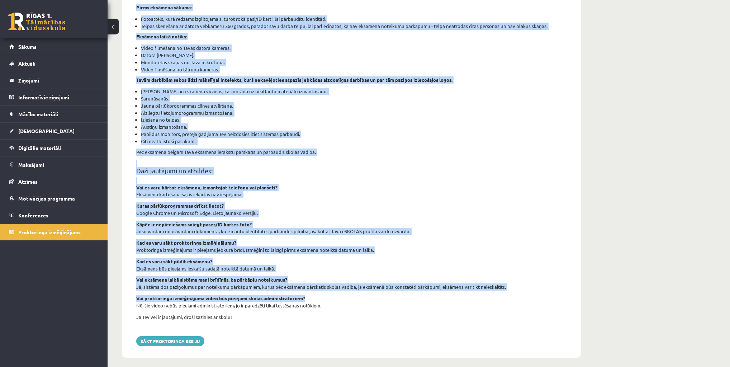
scroll to position [128, 0]
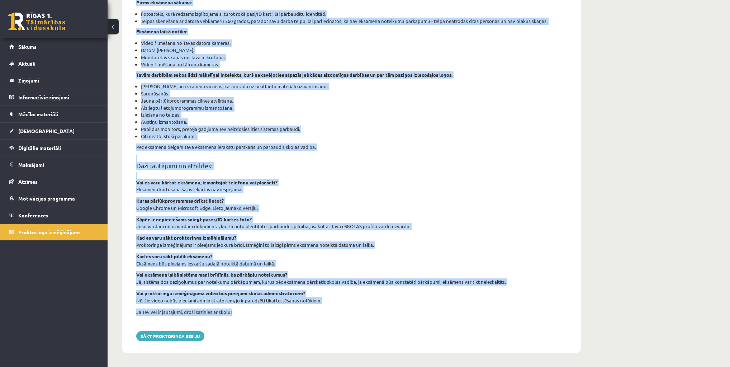
drag, startPoint x: 136, startPoint y: 46, endPoint x: 323, endPoint y: 318, distance: 329.8
click at [323, 318] on div "Proktoringa izmēģinājums šajā sadaļā tev ir iespēja izmēģināt tiešsaistes eksām…" at bounding box center [351, 144] width 459 height 415
copy div "Loremipsumd sitametconse adip elitse doe te incidid utlaboree doloremagna aliqu…"
click at [415, 172] on div "šajā sadaļā tev ir iespēja izmēģināt tiešsaistes eksāmena funkcionalitāti un pā…" at bounding box center [351, 148] width 441 height 358
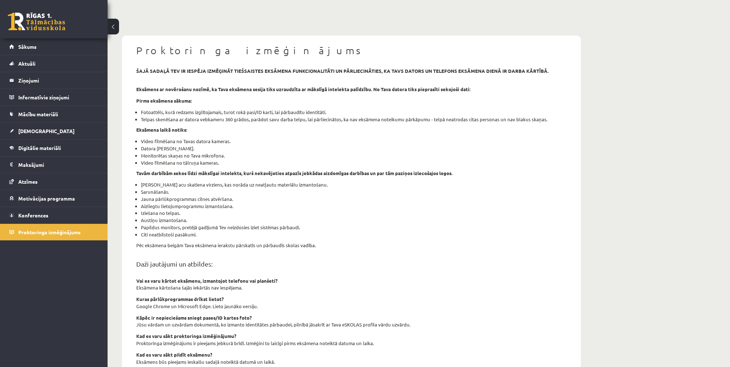
scroll to position [14, 0]
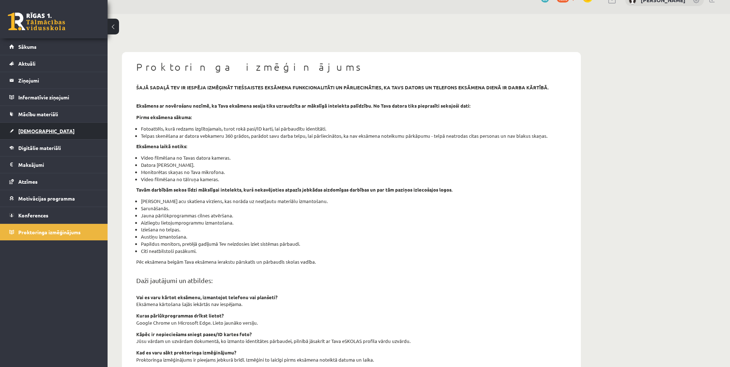
click at [30, 128] on span "[DEMOGRAPHIC_DATA]" at bounding box center [46, 131] width 56 height 6
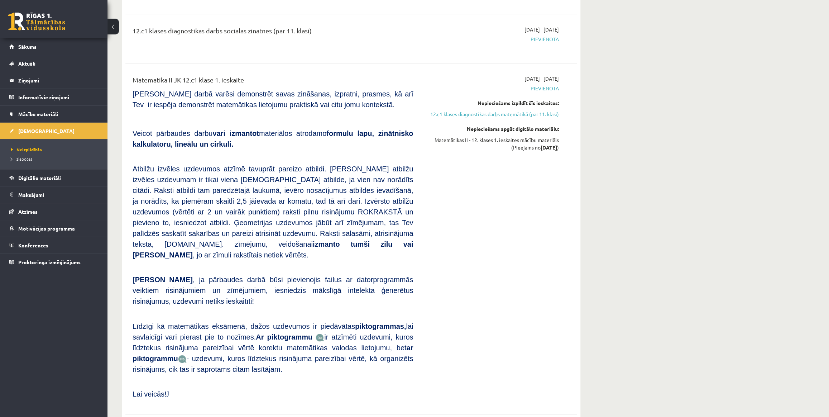
scroll to position [125, 0]
click at [27, 47] on span "Sākums" at bounding box center [27, 46] width 18 height 6
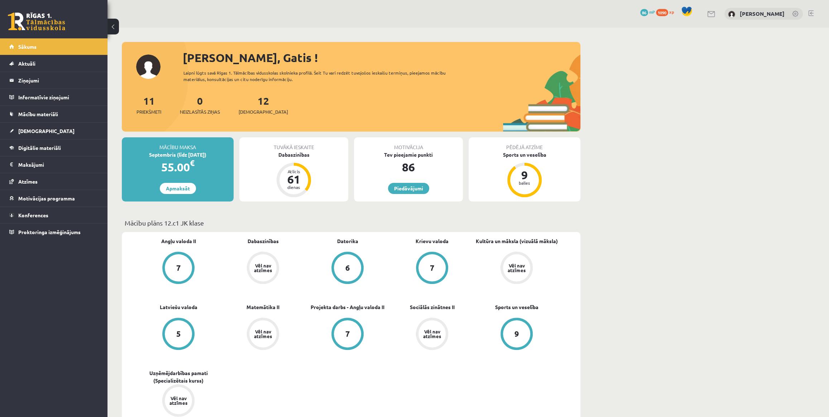
drag, startPoint x: 167, startPoint y: 221, endPoint x: 204, endPoint y: 223, distance: 37.6
click at [204, 223] on p "Mācību plāns 12.c1 JK klase" at bounding box center [351, 223] width 453 height 10
copy p "2.c1 JK klase"
click at [33, 214] on span "Konferences" at bounding box center [33, 215] width 30 height 6
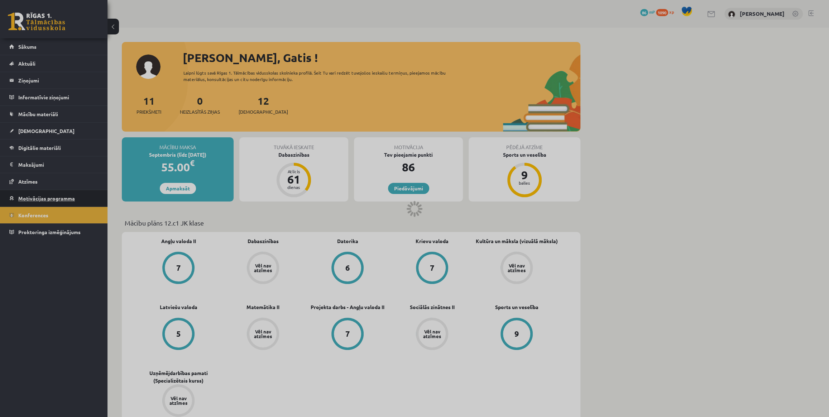
click at [31, 201] on link "Motivācijas programma" at bounding box center [53, 198] width 89 height 16
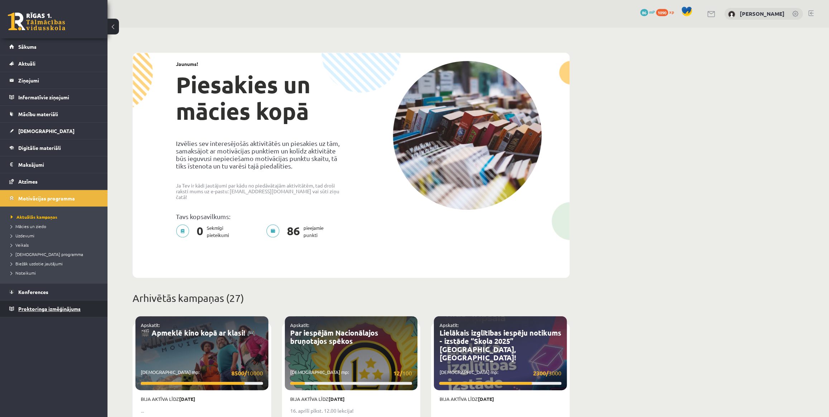
click at [38, 307] on span "Proktoringa izmēģinājums" at bounding box center [49, 308] width 62 height 6
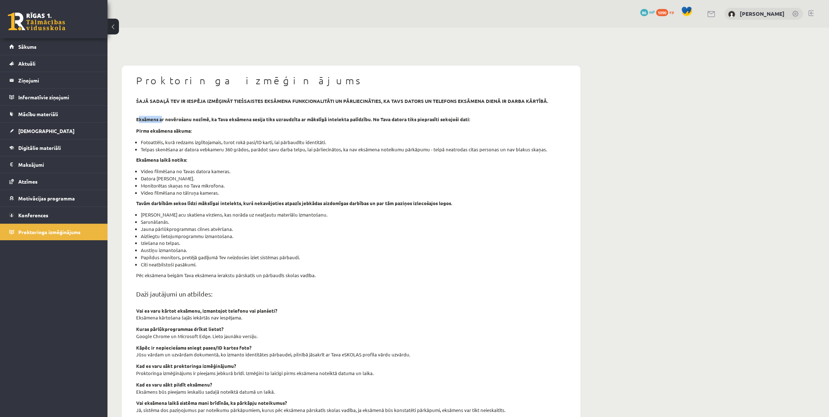
drag, startPoint x: 138, startPoint y: 121, endPoint x: 162, endPoint y: 119, distance: 23.4
click at [162, 119] on strong "Eksāmens ar novērošanu nozīmē, ka Tava eksāmena sesija tiks uzraudzīta ar māksl…" at bounding box center [303, 119] width 334 height 6
click at [182, 126] on div "šajā sadaļā tev ir iespēja izmēģināt tiešsaistes eksāmena funkcionalitāti un pā…" at bounding box center [351, 276] width 441 height 358
drag, startPoint x: 145, startPoint y: 147, endPoint x: 545, endPoint y: 150, distance: 399.9
click at [545, 150] on li "Telpas skenēšana ar datora vebkameru 360 grādos, parādot savu darba telpu, lai …" at bounding box center [353, 149] width 425 height 7
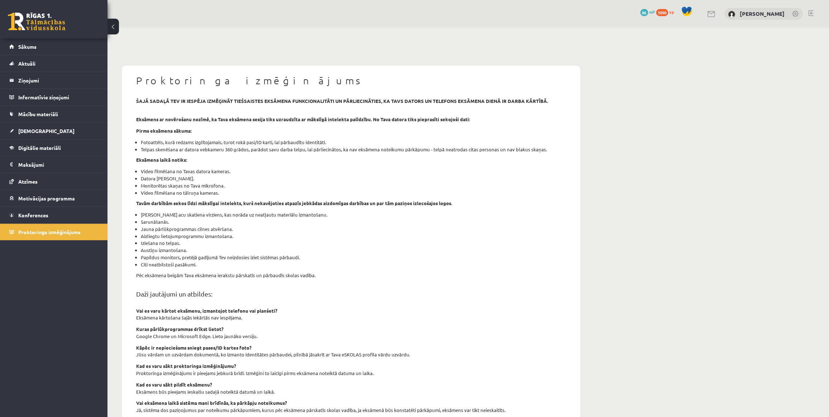
click at [523, 171] on li "Video filmēšana no Tavas datora kameras." at bounding box center [353, 171] width 425 height 7
drag, startPoint x: 220, startPoint y: 193, endPoint x: 142, endPoint y: 192, distance: 78.8
click at [142, 192] on li "Video filmēšana no tālruņa kameras." at bounding box center [353, 192] width 425 height 7
click at [255, 188] on li "Monitorētas skaņas no Tava mikrofona." at bounding box center [353, 185] width 425 height 7
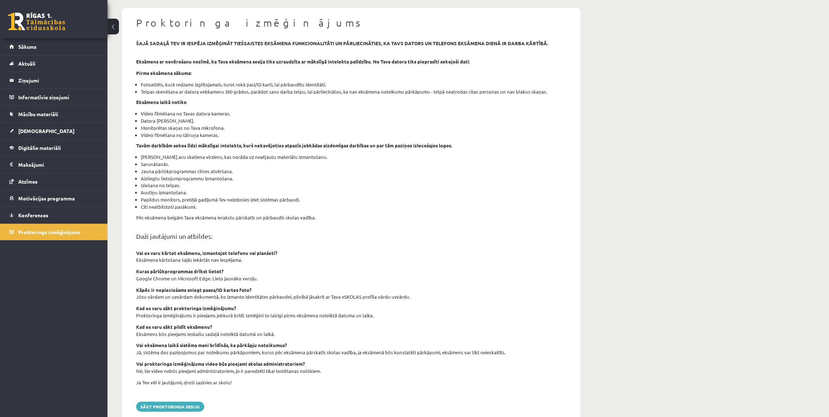
scroll to position [65, 0]
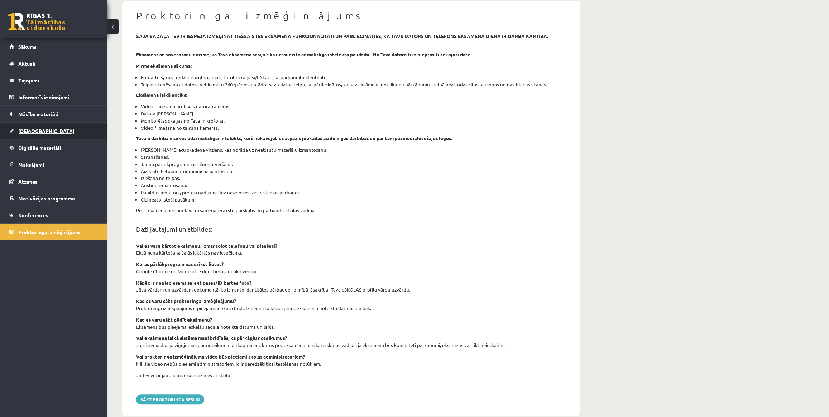
click at [27, 129] on span "[DEMOGRAPHIC_DATA]" at bounding box center [46, 131] width 56 height 6
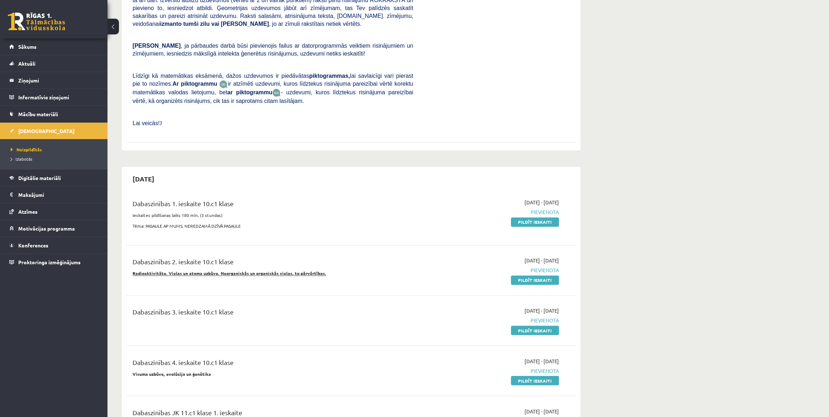
scroll to position [847, 0]
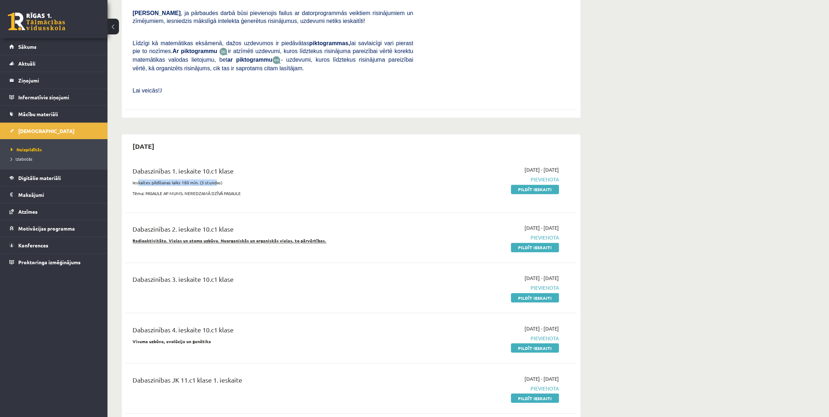
drag, startPoint x: 139, startPoint y: 143, endPoint x: 215, endPoint y: 143, distance: 76.3
click at [214, 179] on p "Ieskaites pildīšanas laiks 180 min. (3 stundas)" at bounding box center [273, 182] width 281 height 6
click at [224, 179] on p "Ieskaites pildīšanas laiks 180 min. (3 stundas)" at bounding box center [273, 182] width 281 height 6
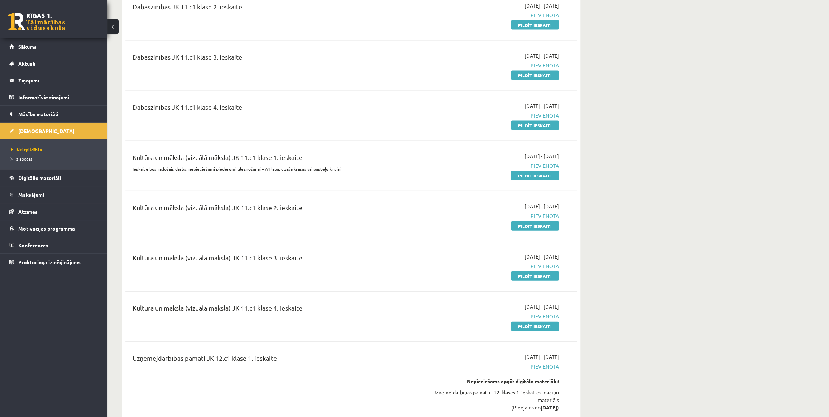
scroll to position [1270, 0]
drag, startPoint x: 150, startPoint y: 130, endPoint x: 235, endPoint y: 126, distance: 85.4
click at [235, 152] on div "Kultūra un māksla (vizuālā māksla) JK 11.c1 klase 1. ieskaite Ieskaitē būs rado…" at bounding box center [272, 165] width 291 height 27
click at [268, 165] on p "Ieskaitē būs radošais darbs, nepieciešami piederumi gleznošanai – A4 lapa, guaš…" at bounding box center [273, 168] width 281 height 6
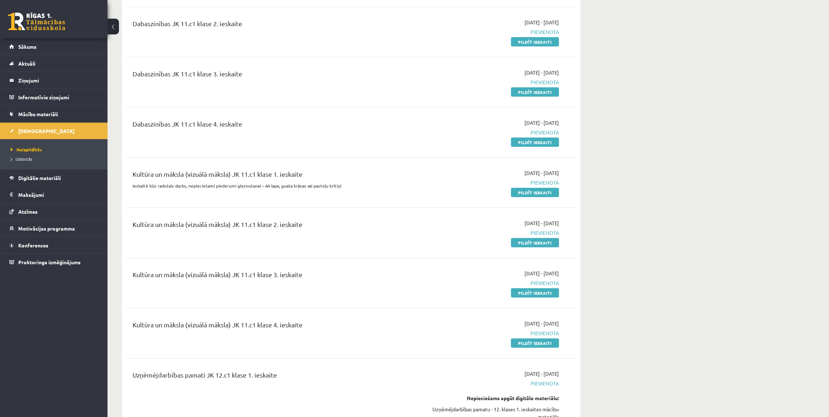
scroll to position [1238, 0]
